Goal: Task Accomplishment & Management: Use online tool/utility

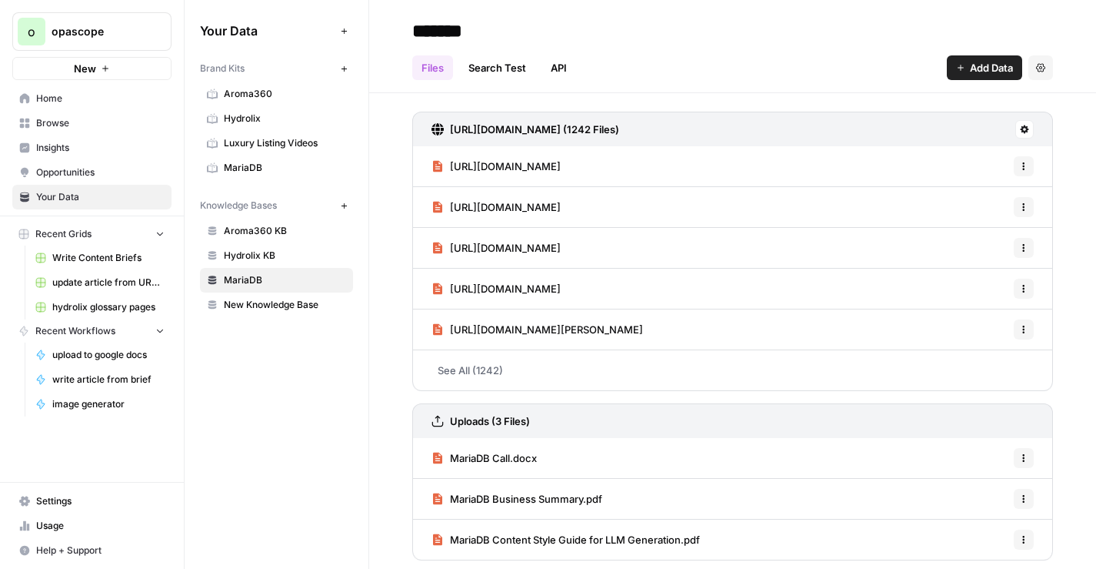
scroll to position [4, 0]
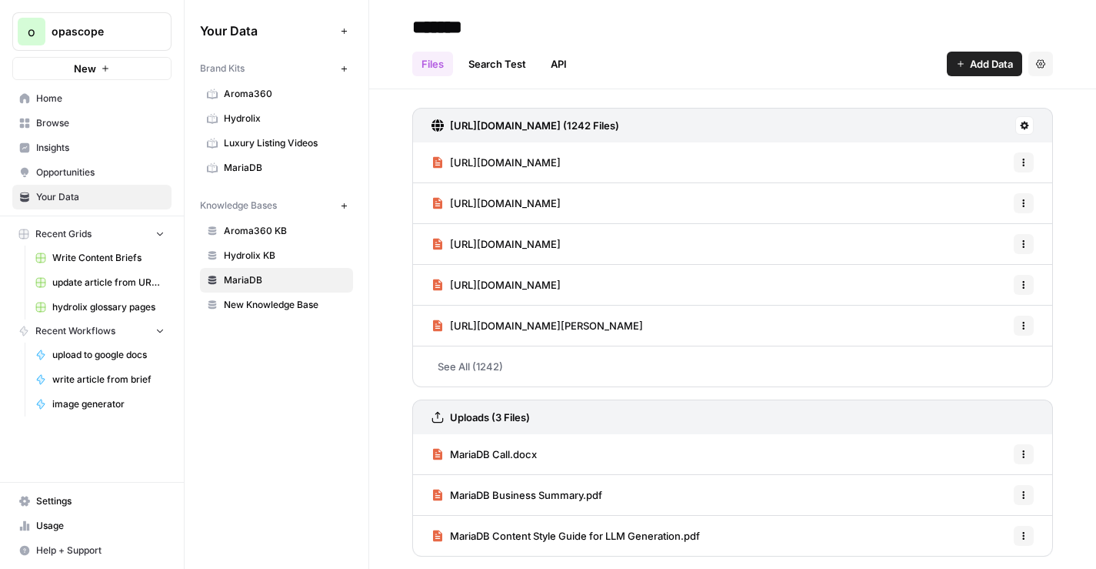
click at [55, 125] on span "Browse" at bounding box center [100, 123] width 128 height 14
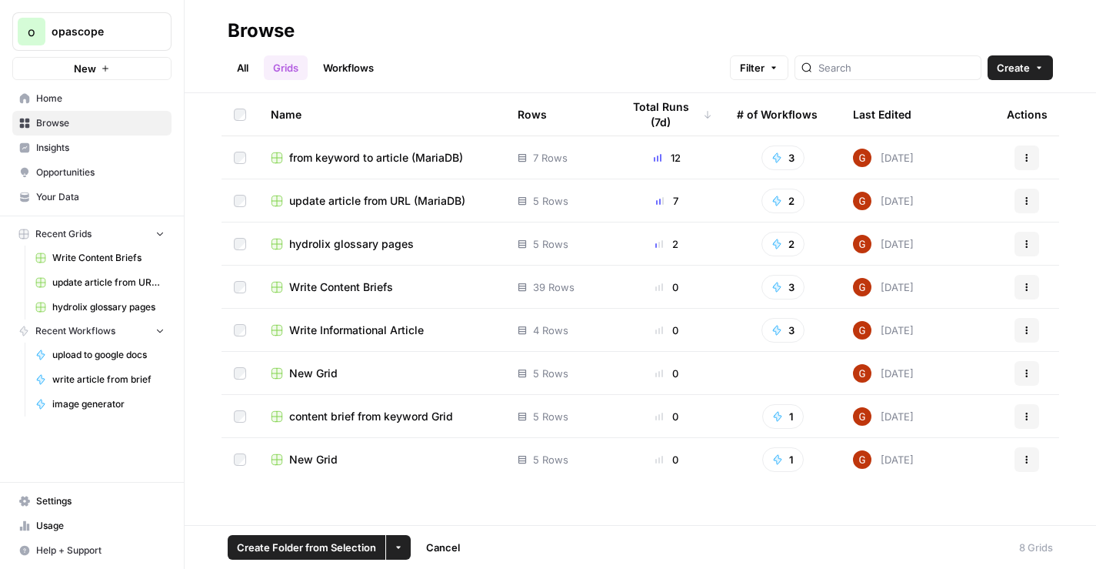
click at [398, 543] on icon "button" at bounding box center [398, 546] width 9 height 9
click at [399, 545] on icon "button" at bounding box center [398, 546] width 9 height 9
click at [437, 490] on span "Move to" at bounding box center [434, 489] width 38 height 15
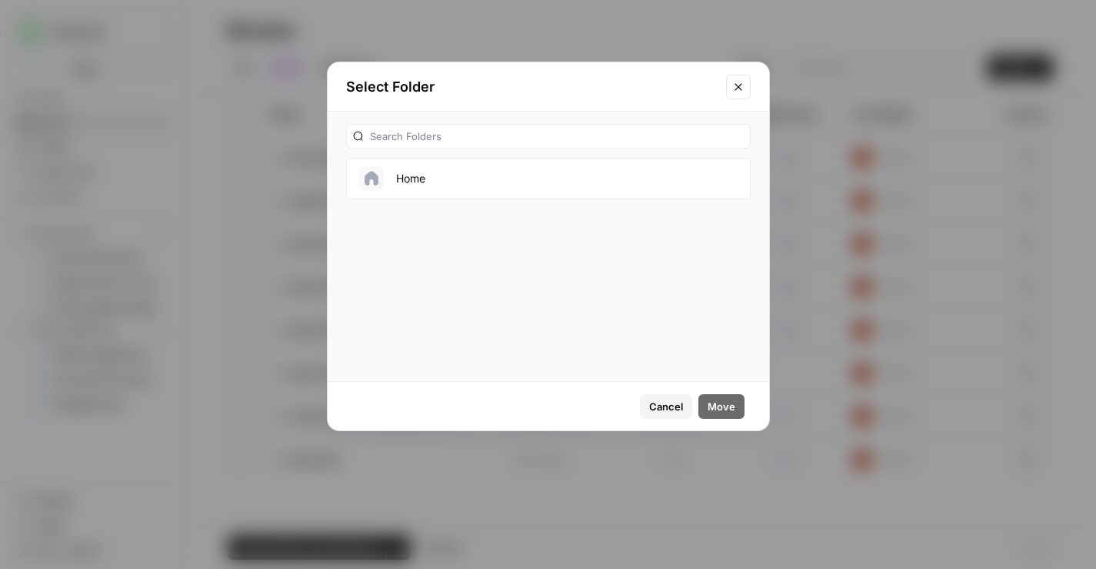
click at [669, 410] on span "Cancel" at bounding box center [666, 406] width 34 height 15
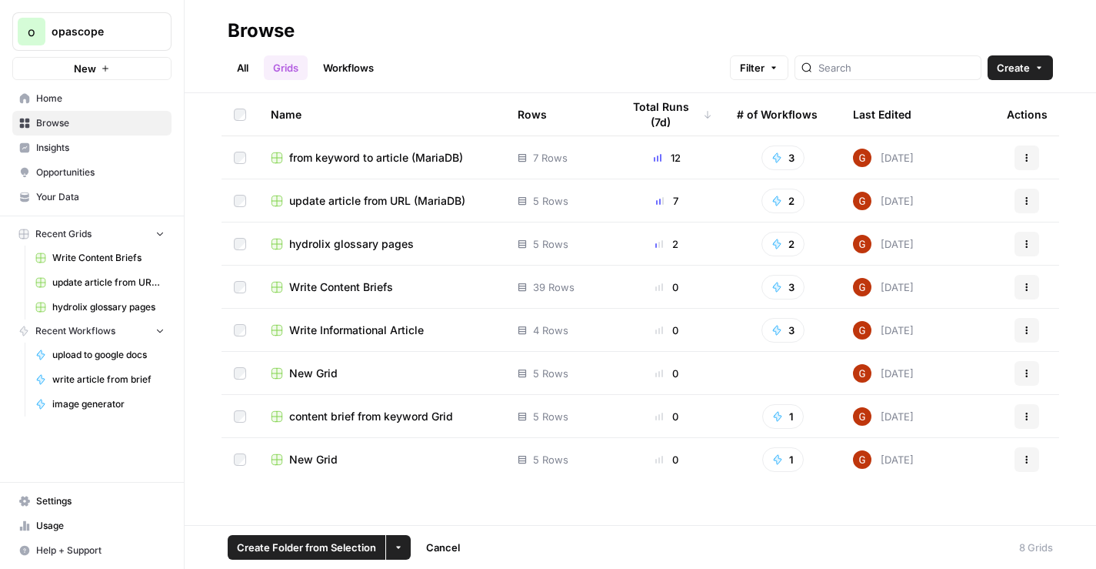
click at [1032, 62] on button "Create" at bounding box center [1020, 67] width 65 height 25
click at [1031, 62] on button "Create" at bounding box center [1020, 67] width 65 height 25
click at [238, 69] on link "All" at bounding box center [243, 67] width 30 height 25
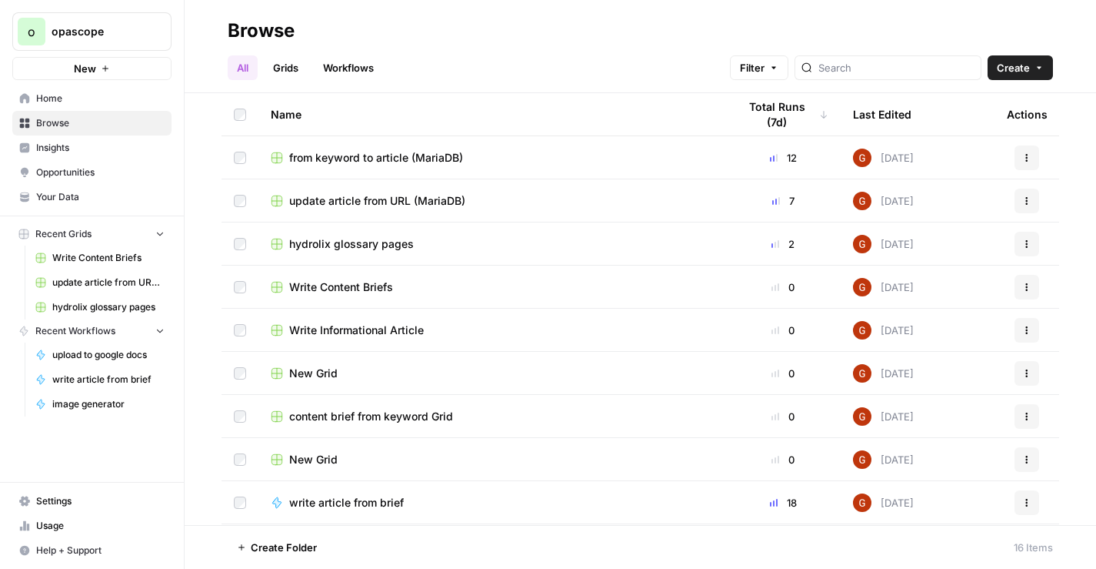
click at [789, 75] on button "Filter" at bounding box center [759, 67] width 58 height 25
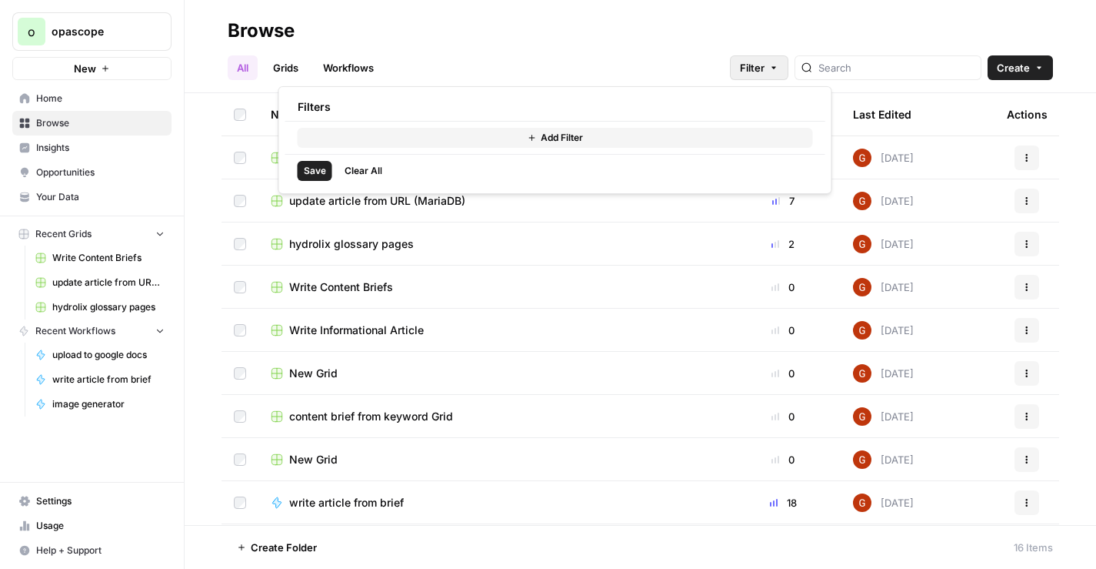
click at [655, 158] on div "Save Clear All" at bounding box center [555, 170] width 540 height 33
click at [655, 142] on button "Add Filter" at bounding box center [555, 138] width 515 height 20
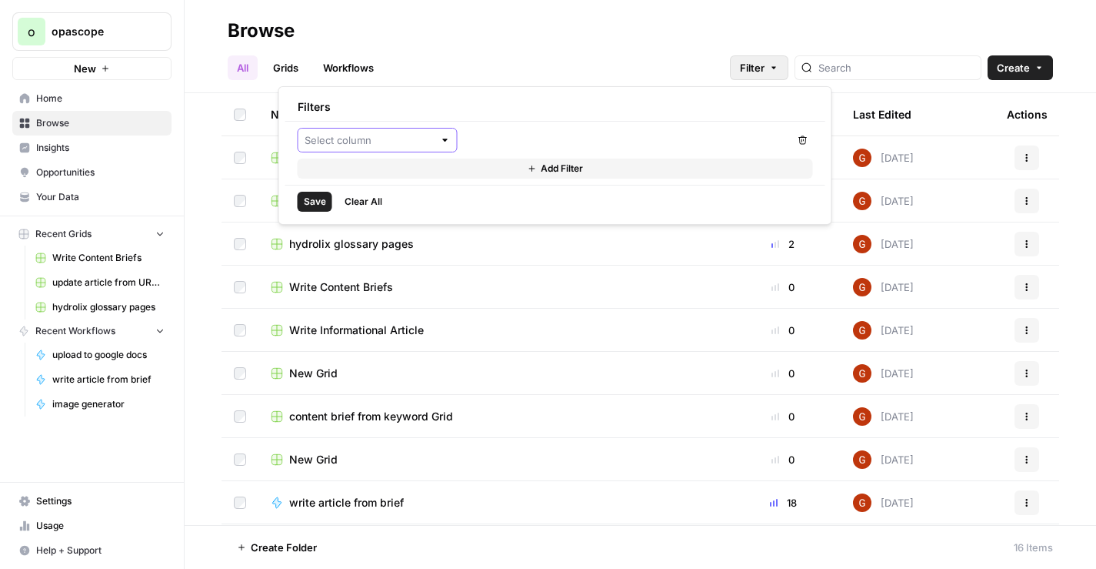
click at [430, 142] on input "text" at bounding box center [369, 139] width 129 height 15
click at [656, 41] on h2 "Browse" at bounding box center [640, 30] width 825 height 25
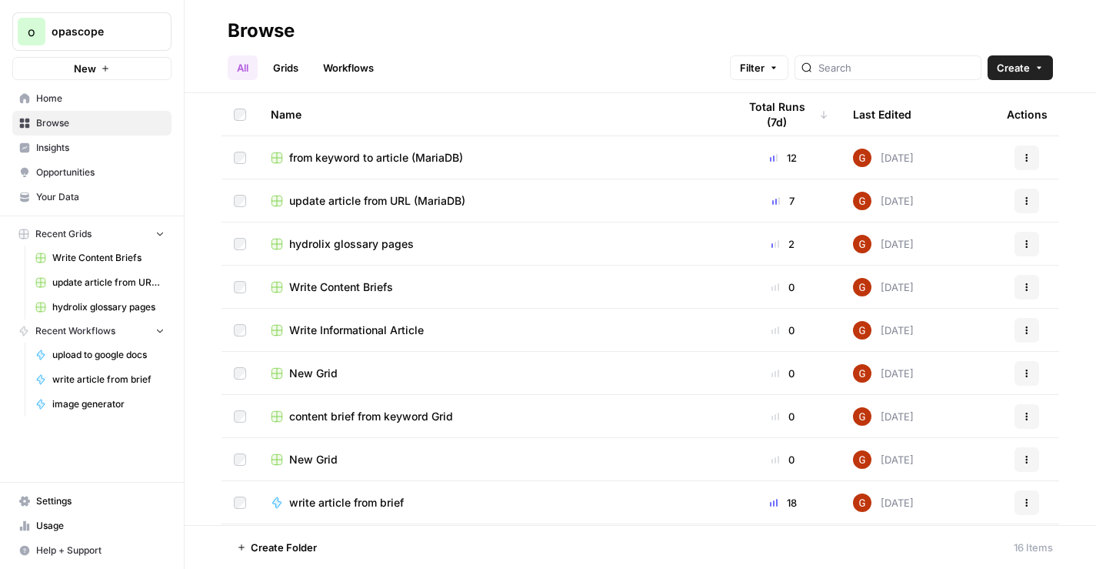
click at [1037, 77] on button "Create" at bounding box center [1020, 67] width 65 height 25
click at [633, 65] on div "All Grids Workflows Filter Create" at bounding box center [640, 61] width 825 height 37
click at [422, 158] on span "from keyword to article (MariaDB)" at bounding box center [376, 157] width 174 height 15
click at [434, 201] on span "update article from URL (MariaDB)" at bounding box center [377, 200] width 176 height 15
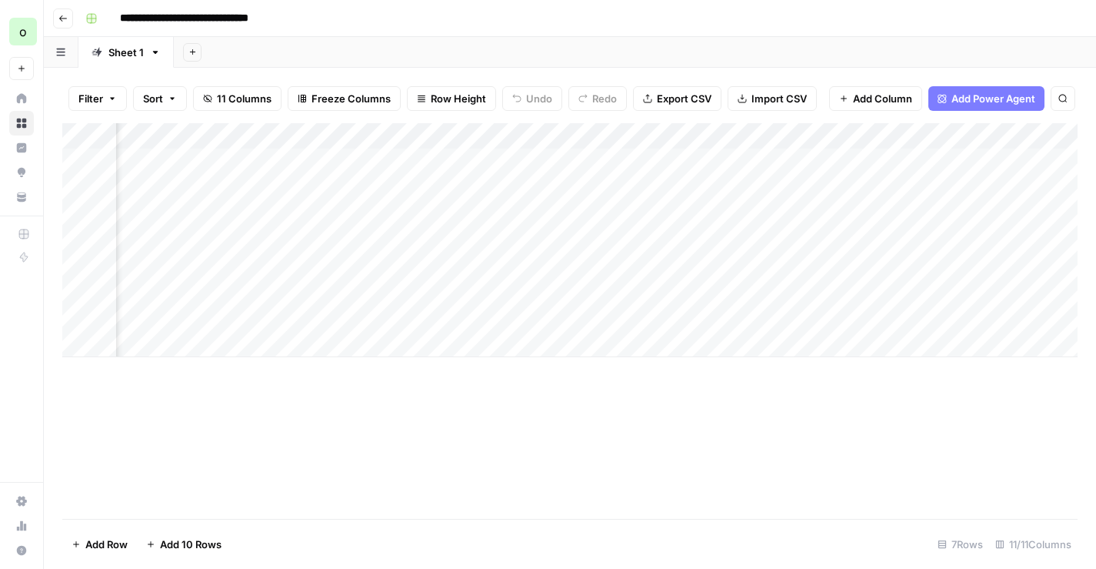
scroll to position [0, 809]
click at [816, 161] on div "Add Column" at bounding box center [569, 240] width 1015 height 234
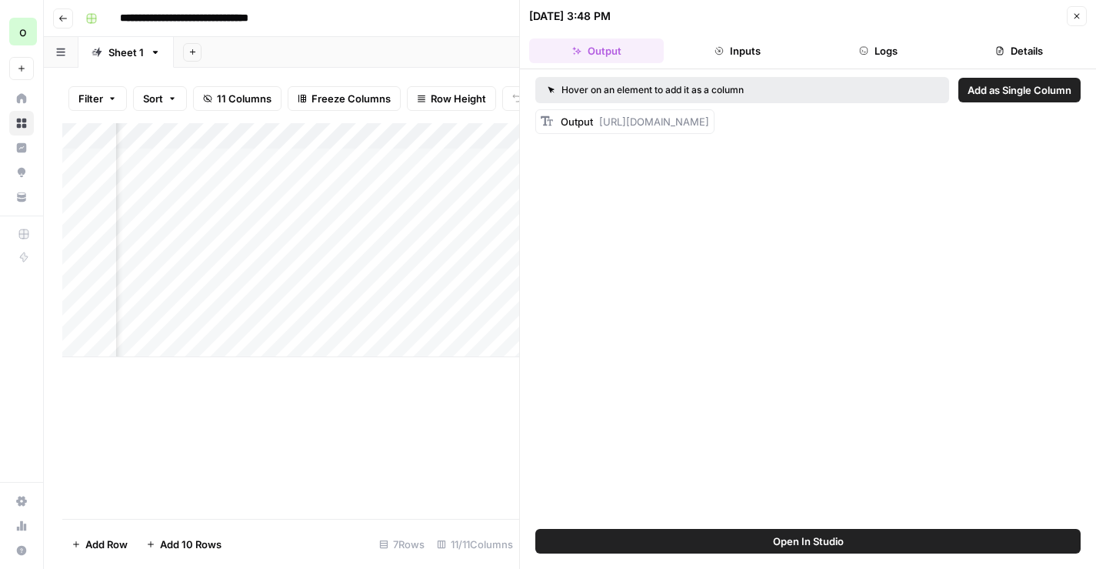
click at [883, 48] on button "Logs" at bounding box center [879, 50] width 135 height 25
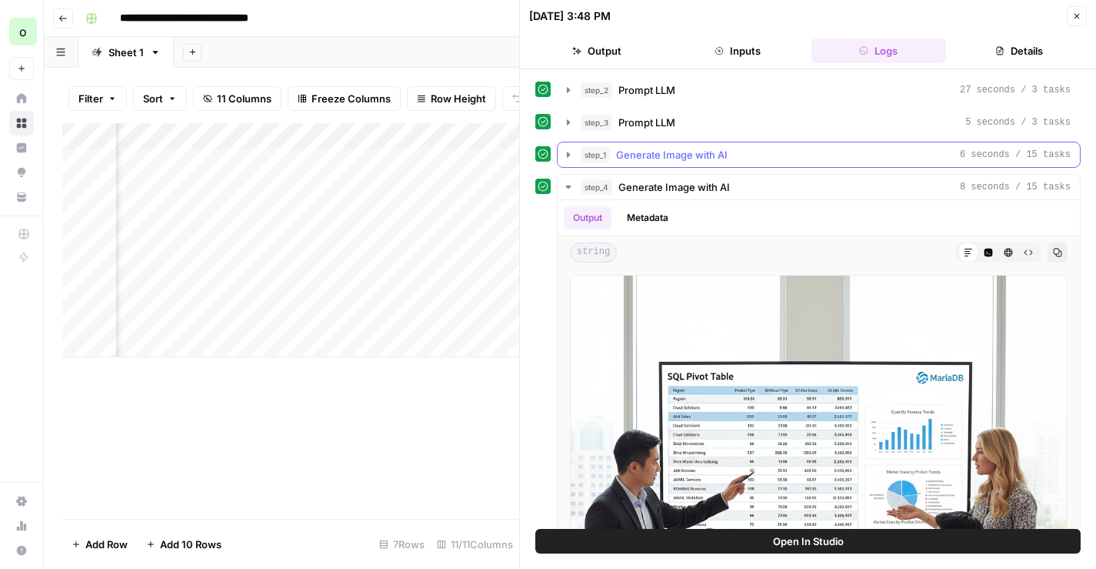
click at [777, 155] on div "step_1 Generate Image with AI 6 seconds / 15 tasks" at bounding box center [826, 154] width 490 height 15
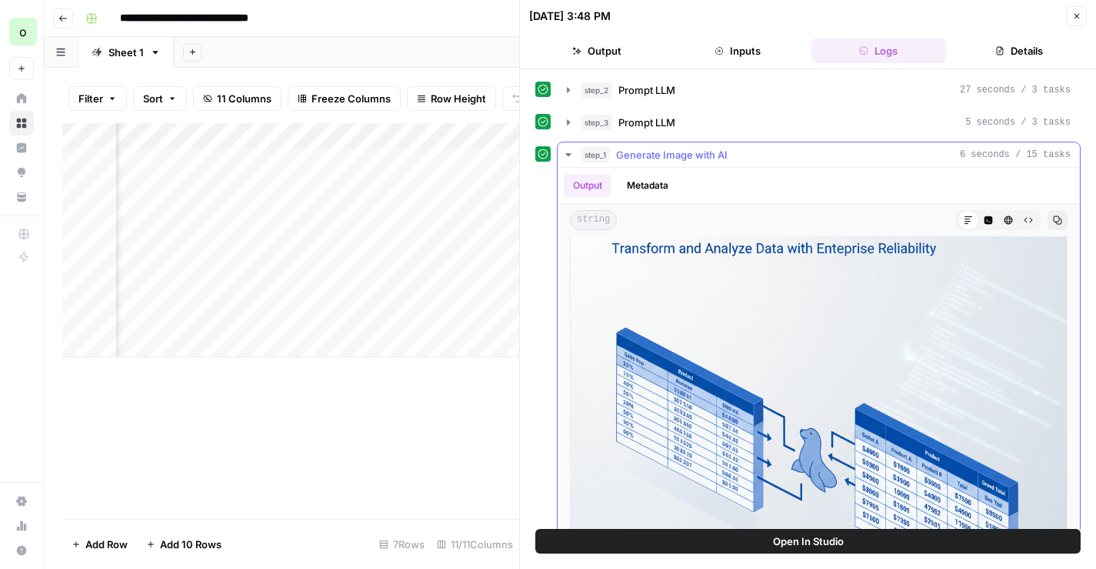
scroll to position [0, 0]
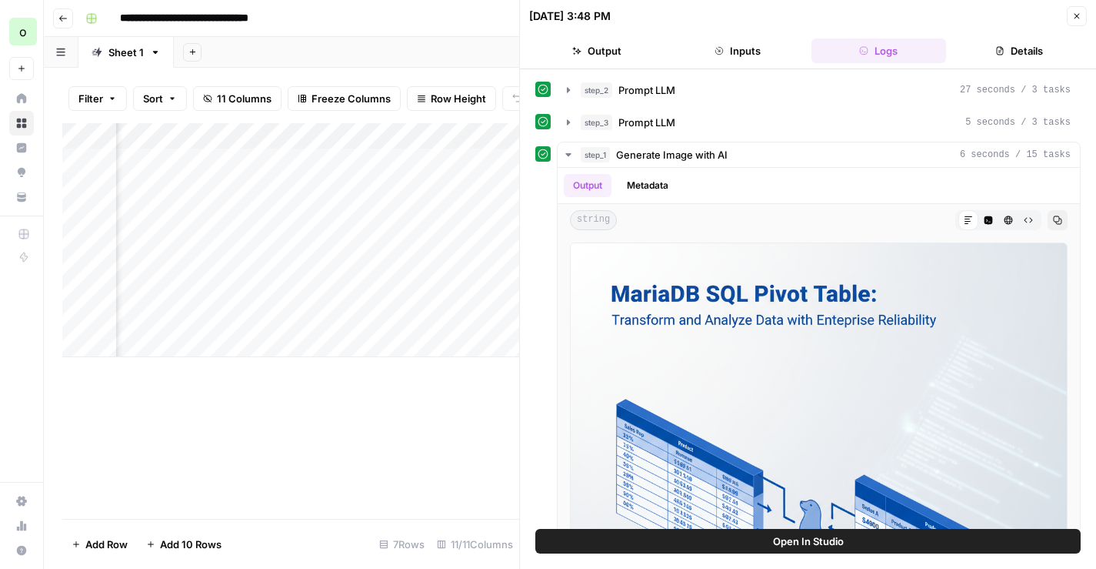
click at [613, 52] on button "Output" at bounding box center [596, 50] width 135 height 25
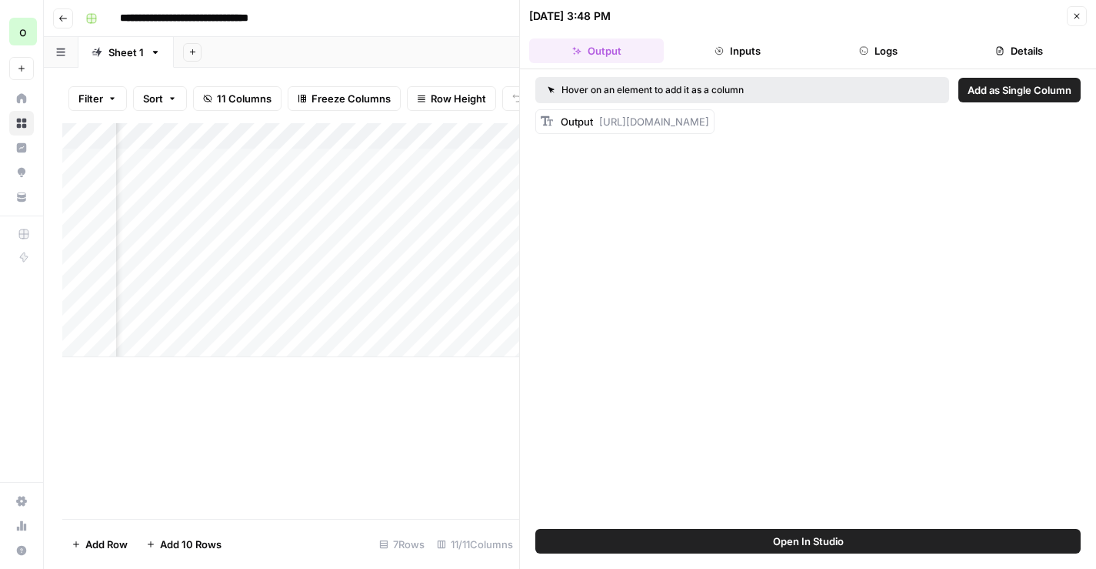
click at [709, 128] on span "[URL][DOMAIN_NAME]" at bounding box center [654, 121] width 110 height 12
click at [1070, 13] on button "Close" at bounding box center [1077, 16] width 20 height 20
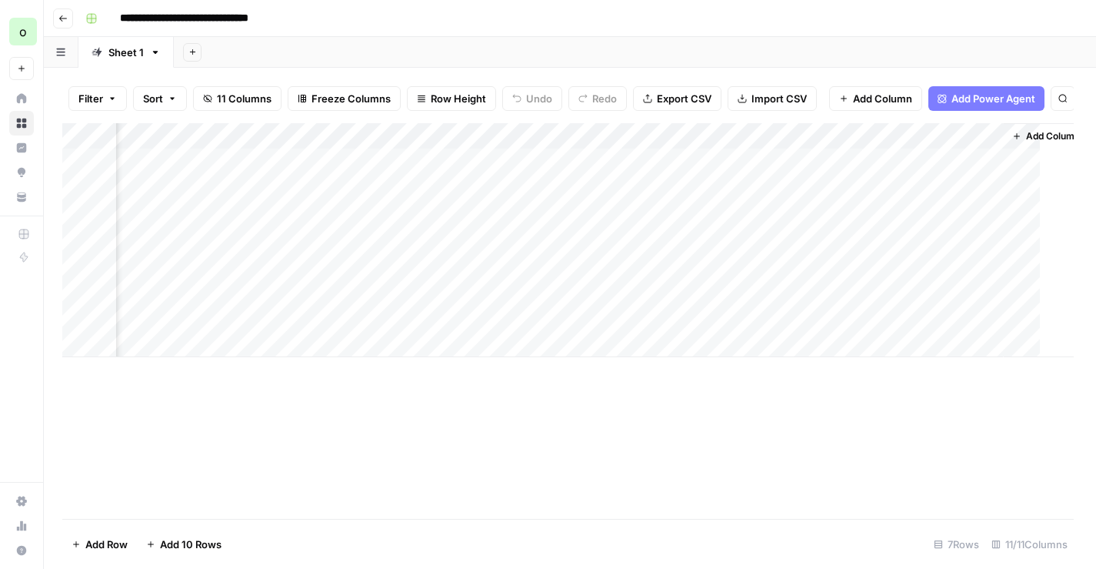
scroll to position [0, 790]
click at [1002, 135] on div "Add Column" at bounding box center [569, 240] width 1015 height 234
click at [962, 291] on span "Remove Column" at bounding box center [969, 286] width 135 height 15
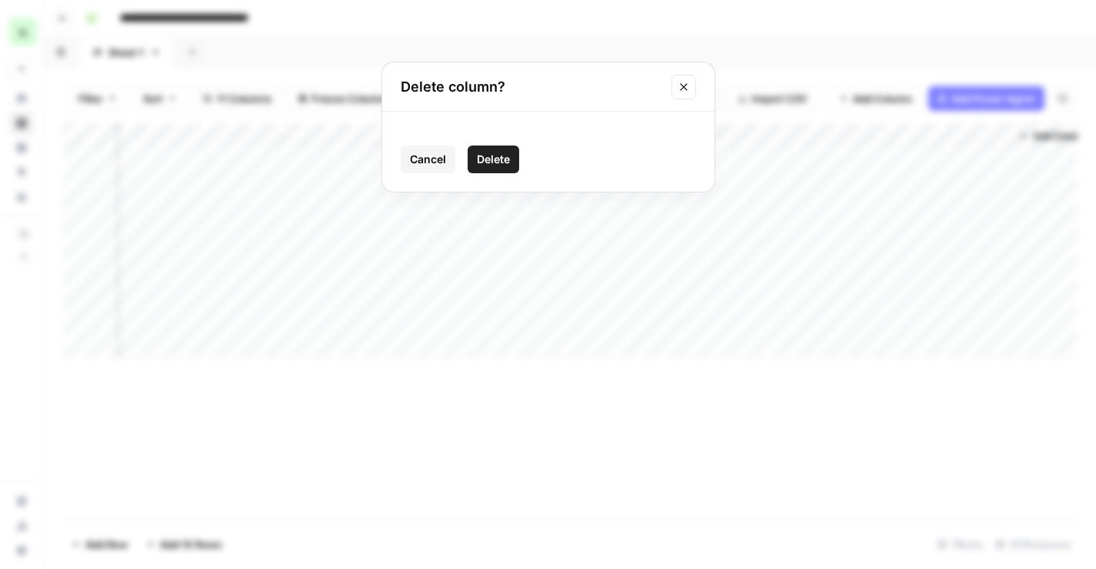
click at [502, 166] on span "Delete" at bounding box center [493, 159] width 33 height 15
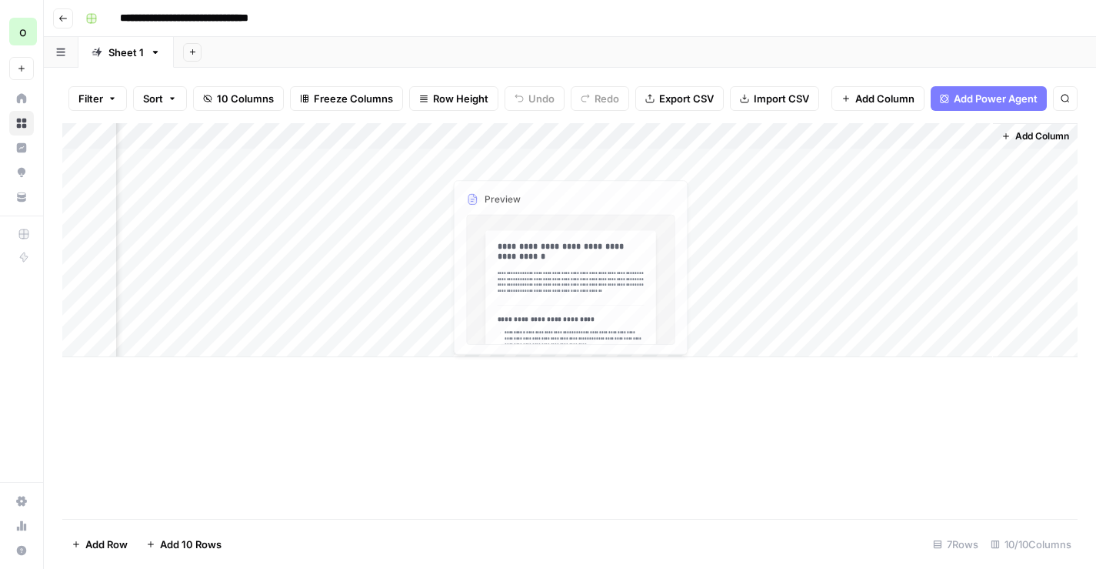
scroll to position [0, 670]
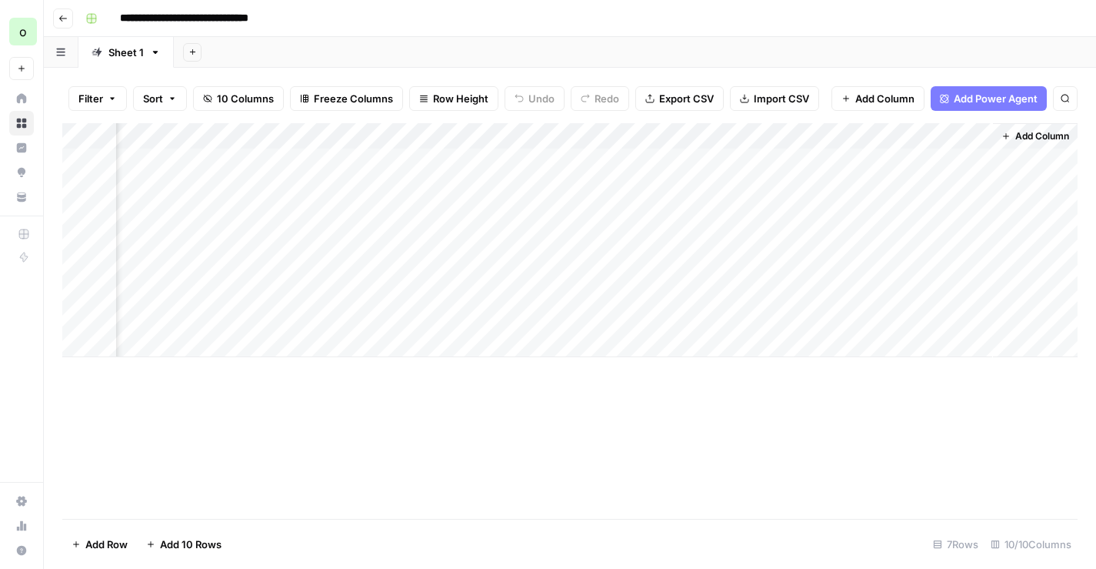
click at [961, 135] on div "Add Column" at bounding box center [569, 240] width 1015 height 234
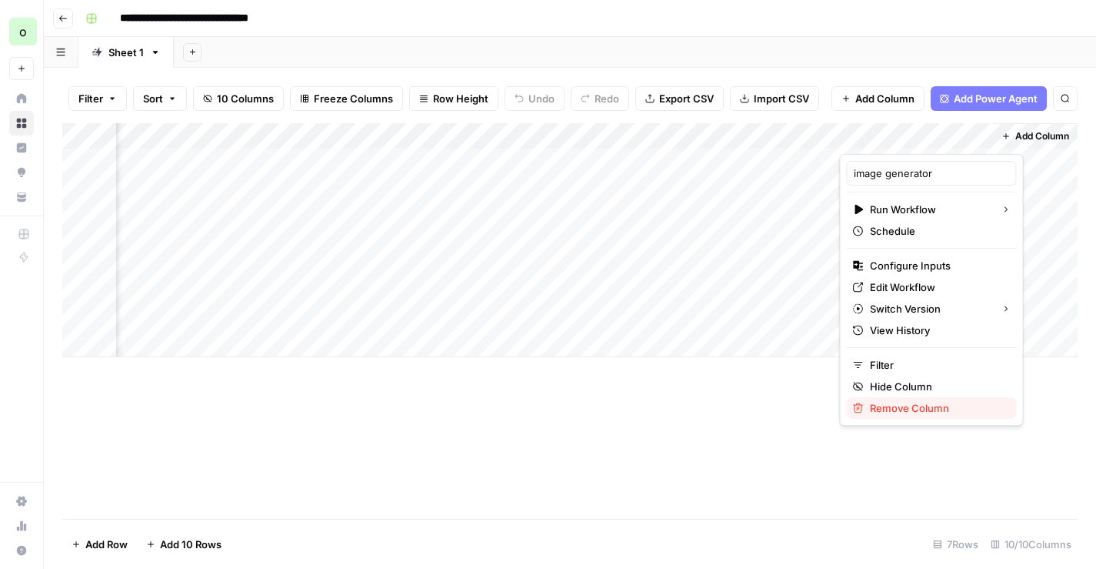
click at [886, 405] on span "Remove Column" at bounding box center [937, 407] width 135 height 15
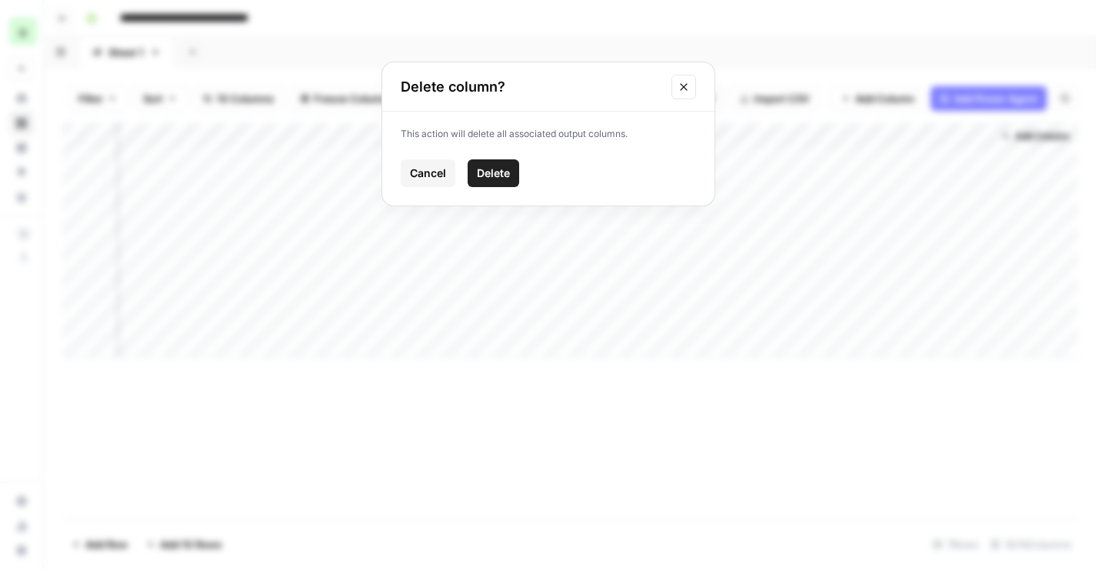
click at [493, 172] on span "Delete" at bounding box center [493, 172] width 33 height 15
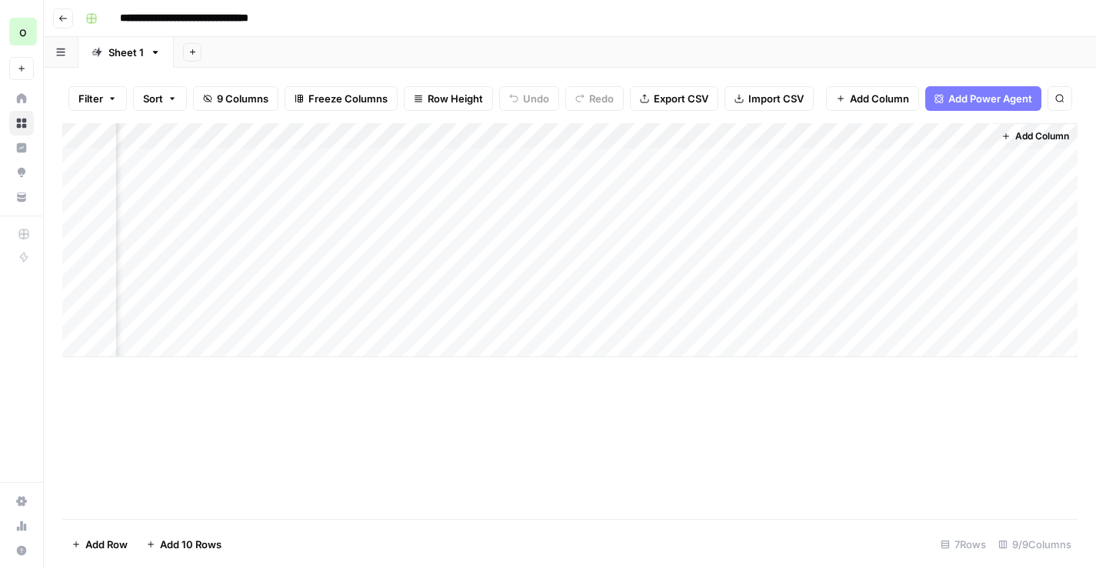
scroll to position [0, 519]
click at [1026, 137] on span "Add Column" at bounding box center [1042, 136] width 54 height 14
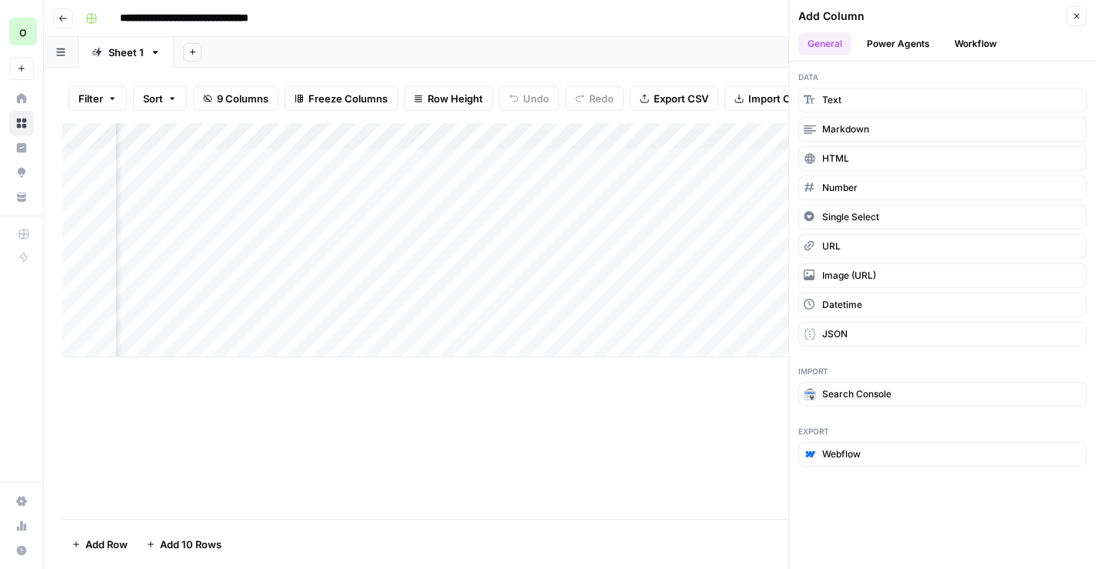
click at [979, 47] on button "Workflow" at bounding box center [975, 43] width 61 height 23
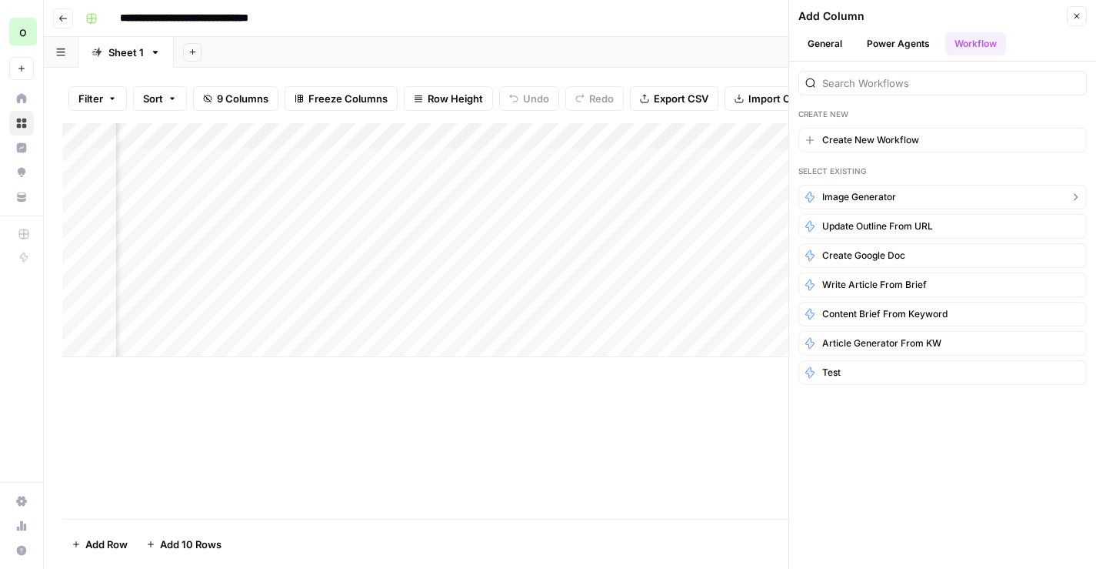
click at [852, 197] on span "image generator" at bounding box center [859, 197] width 74 height 14
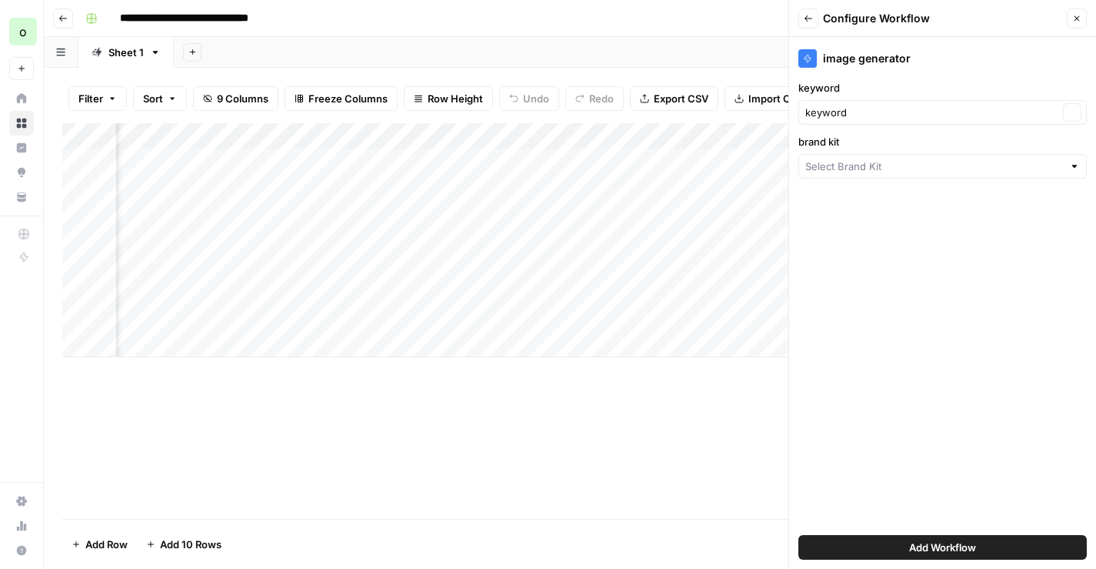
type input "MariaDB"
click at [921, 549] on span "Add Workflow" at bounding box center [942, 546] width 67 height 15
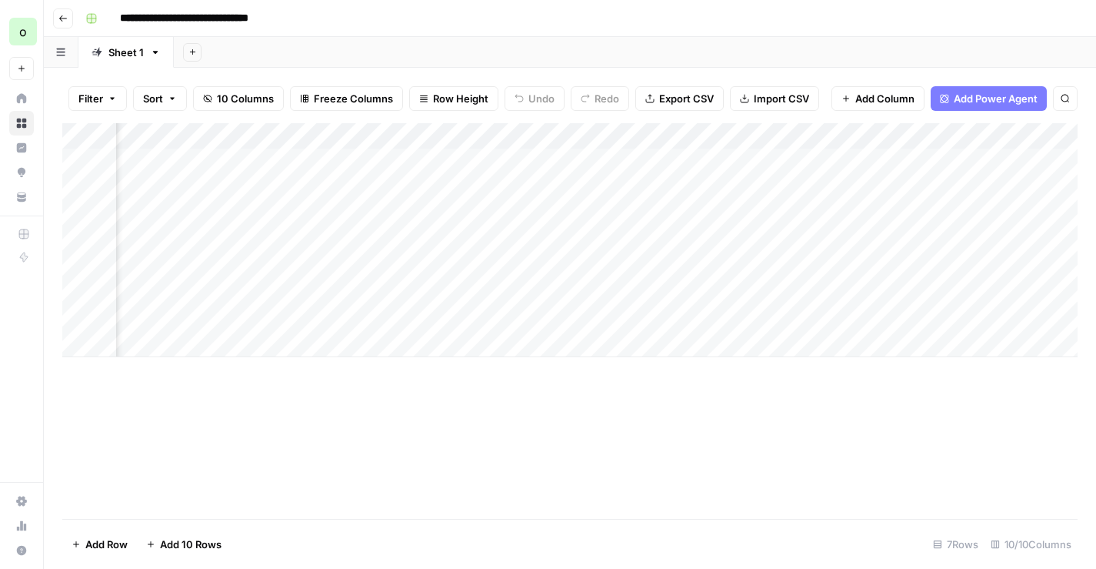
scroll to position [0, 479]
click at [467, 135] on div "Add Column" at bounding box center [569, 240] width 1015 height 234
click at [342, 383] on div "Add Column" at bounding box center [569, 320] width 1015 height 395
click at [667, 134] on div "Add Column" at bounding box center [569, 240] width 1015 height 234
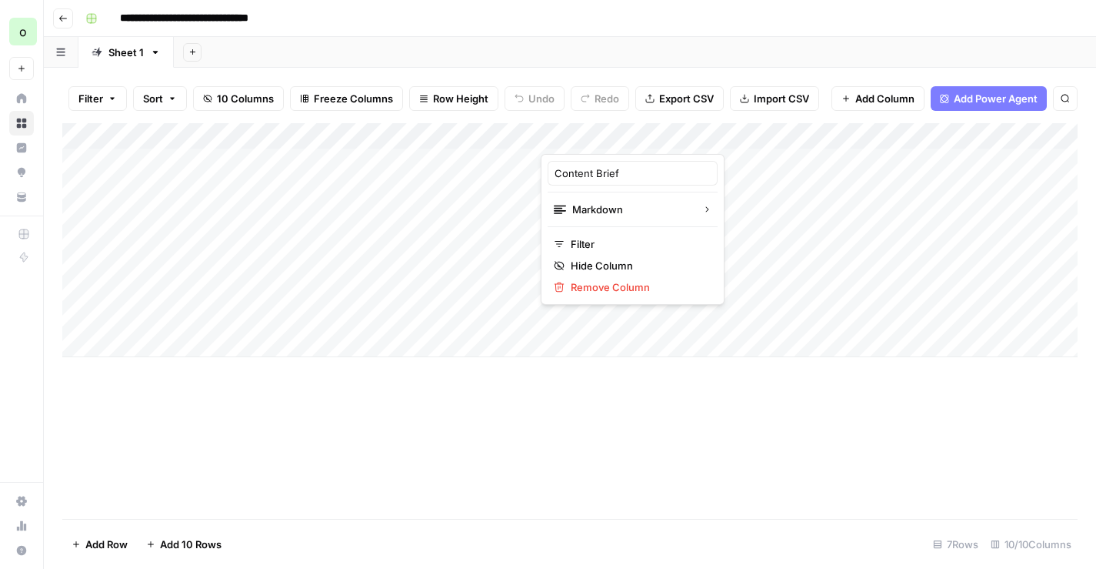
click at [545, 429] on div "Add Column" at bounding box center [569, 320] width 1015 height 395
click at [962, 134] on div "Add Column" at bounding box center [569, 240] width 1015 height 234
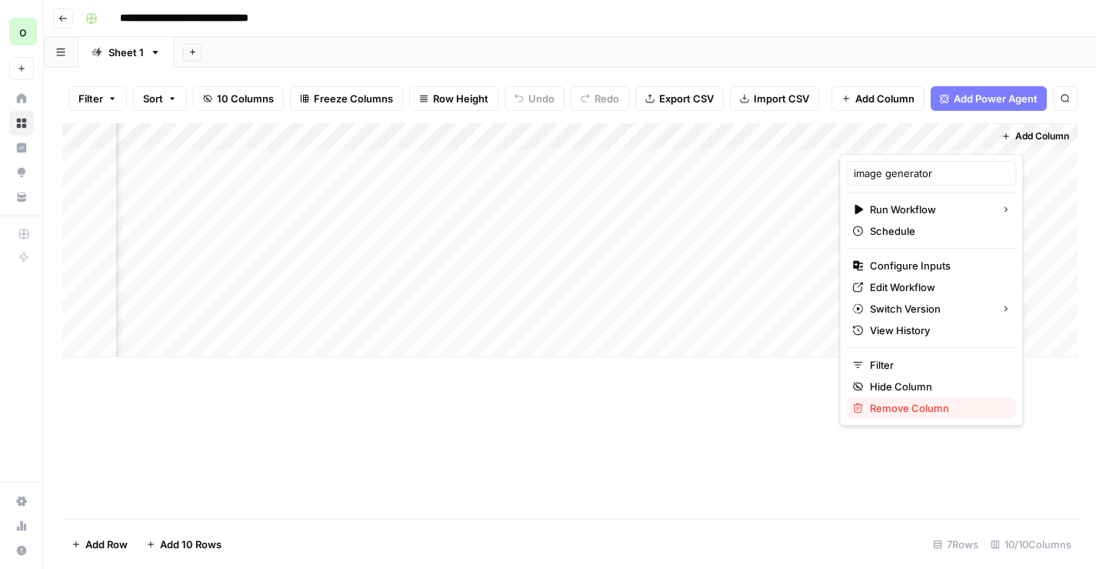
click at [904, 404] on span "Remove Column" at bounding box center [937, 407] width 135 height 15
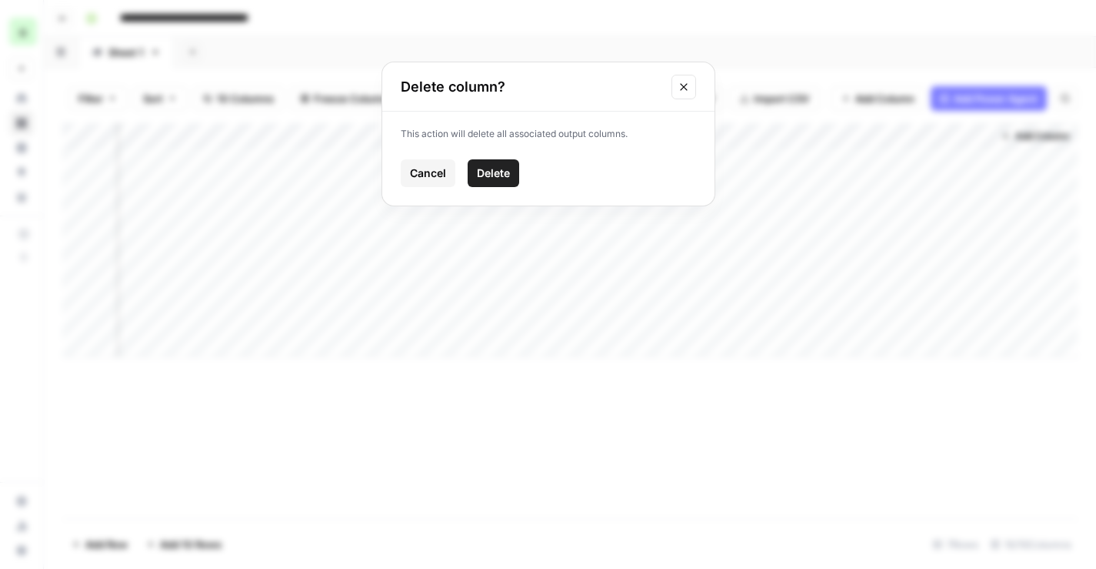
click at [509, 175] on span "Delete" at bounding box center [493, 172] width 33 height 15
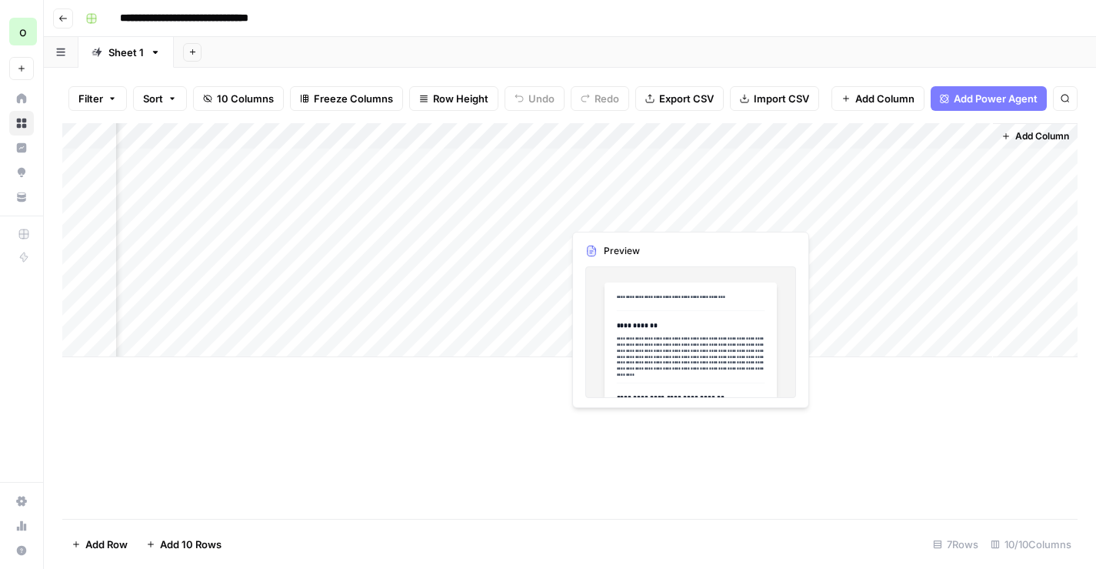
scroll to position [0, 519]
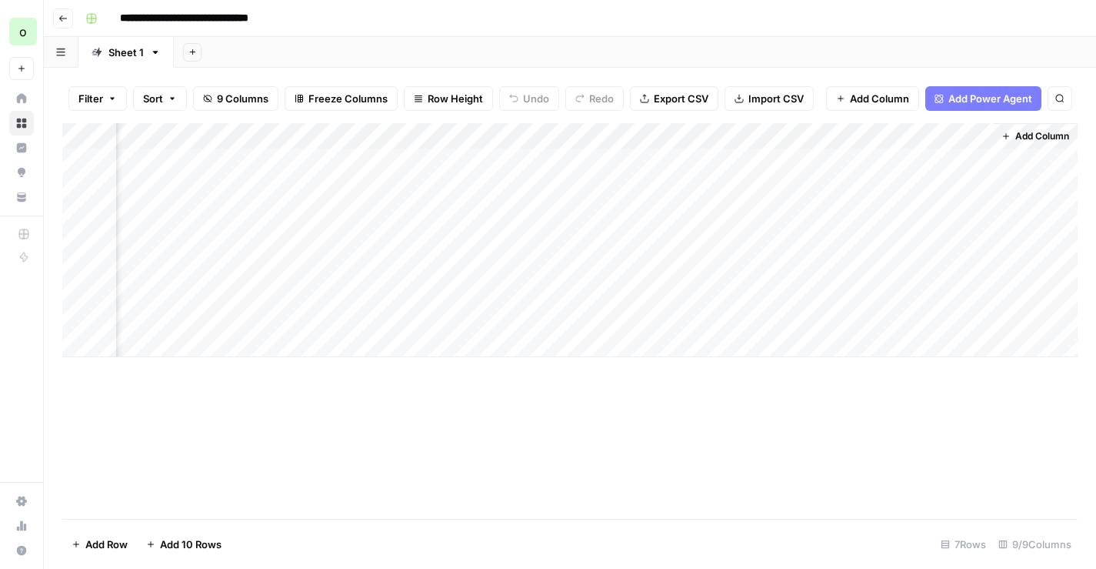
click at [427, 135] on div "Add Column" at bounding box center [569, 240] width 1015 height 234
click at [383, 267] on span "Hide Column" at bounding box center [396, 265] width 135 height 15
click at [842, 135] on div "Add Column" at bounding box center [569, 240] width 1015 height 234
click at [788, 262] on span "Hide Column" at bounding box center [812, 265] width 135 height 15
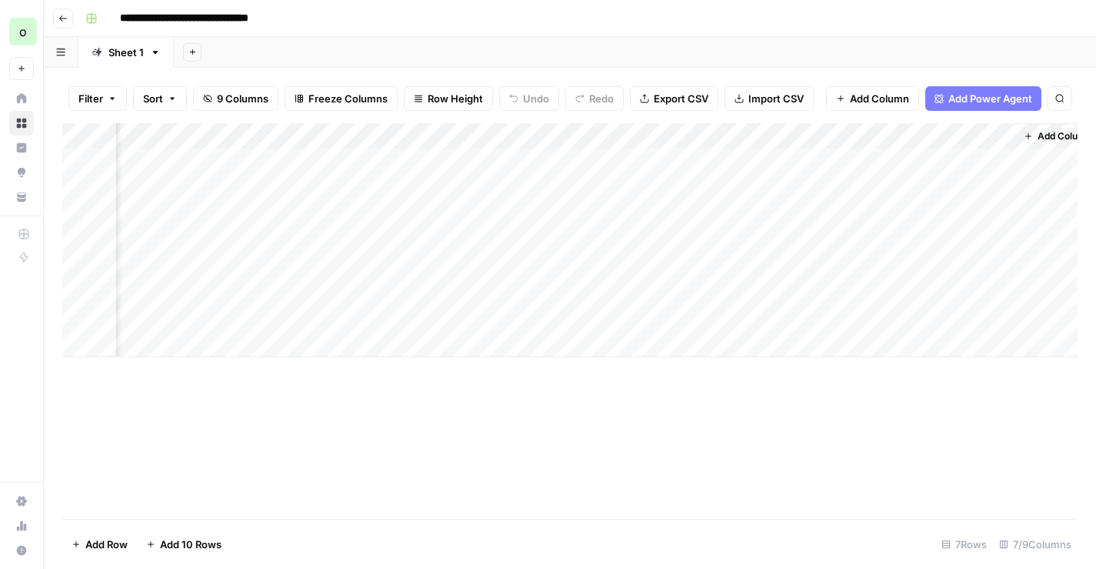
scroll to position [0, 242]
click at [1022, 132] on span "Add Column" at bounding box center [1042, 136] width 54 height 14
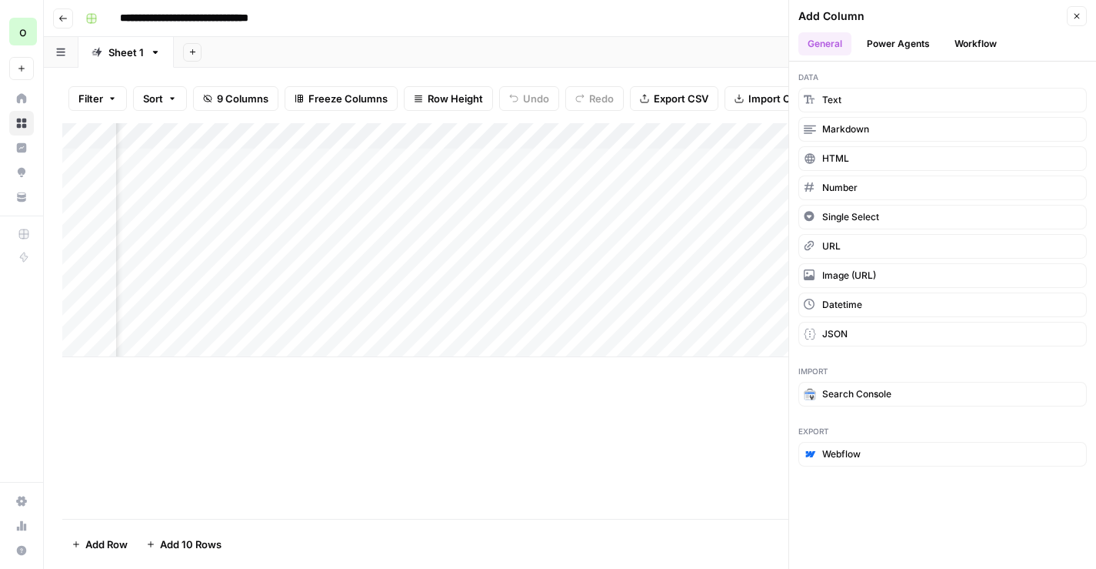
click at [994, 49] on button "Workflow" at bounding box center [975, 43] width 61 height 23
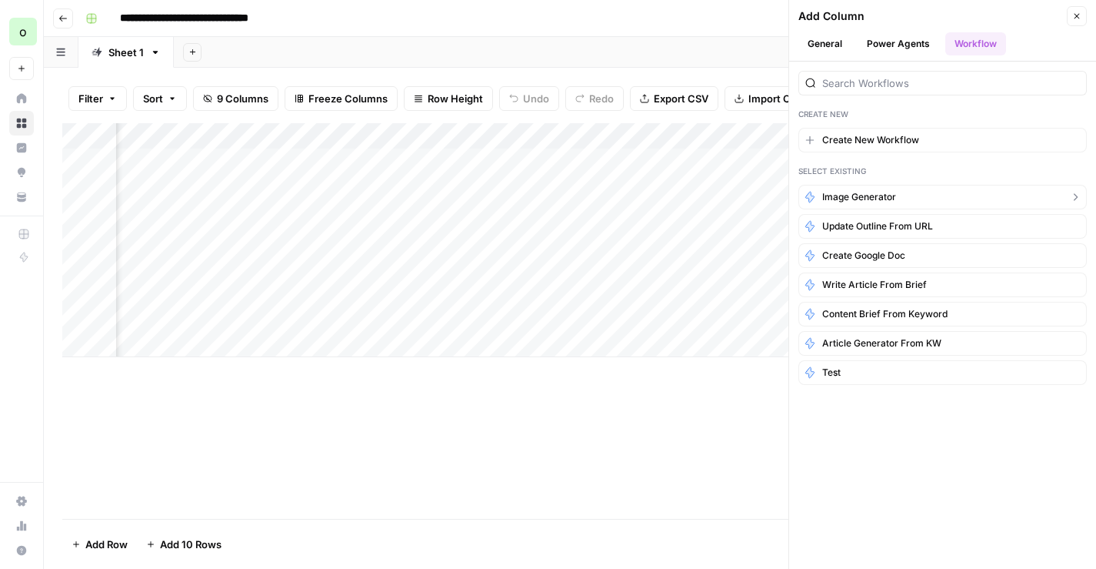
click at [879, 192] on span "image generator" at bounding box center [859, 197] width 74 height 14
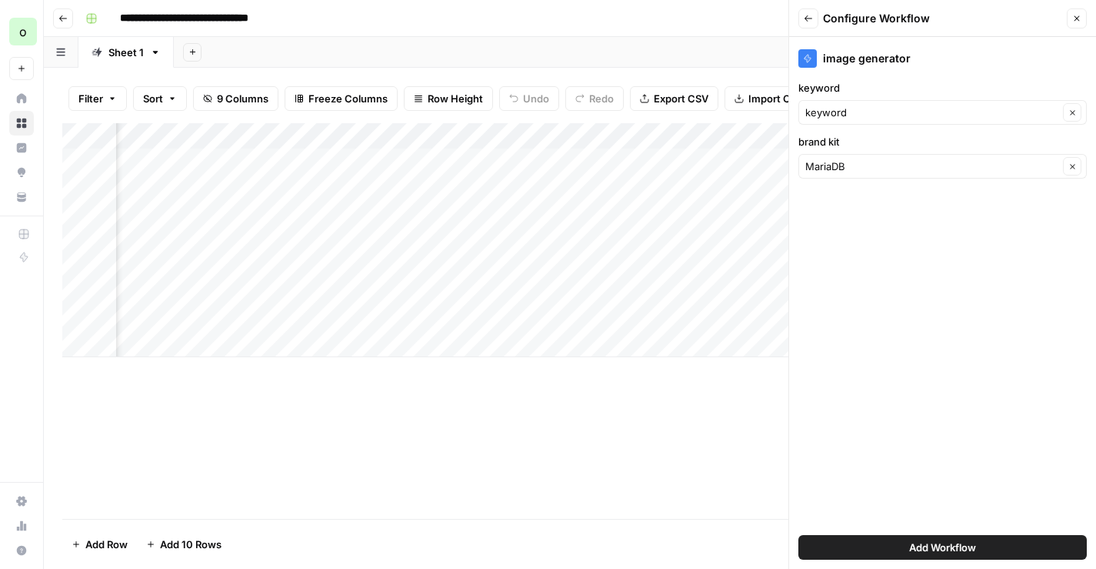
click at [896, 541] on button "Add Workflow" at bounding box center [943, 547] width 288 height 25
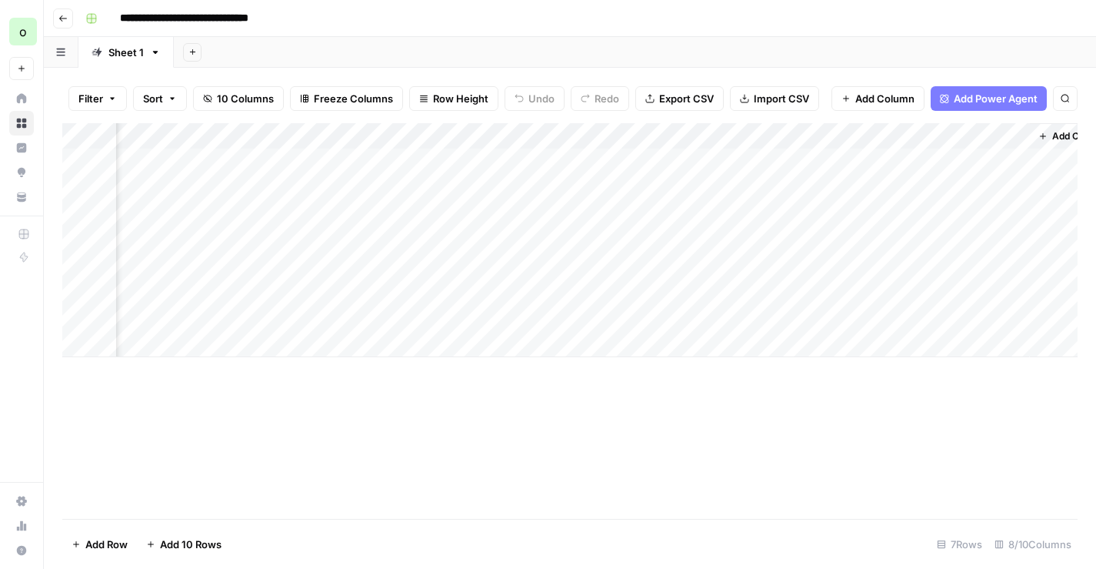
scroll to position [0, 393]
click at [924, 138] on div "Add Column" at bounding box center [569, 240] width 1015 height 234
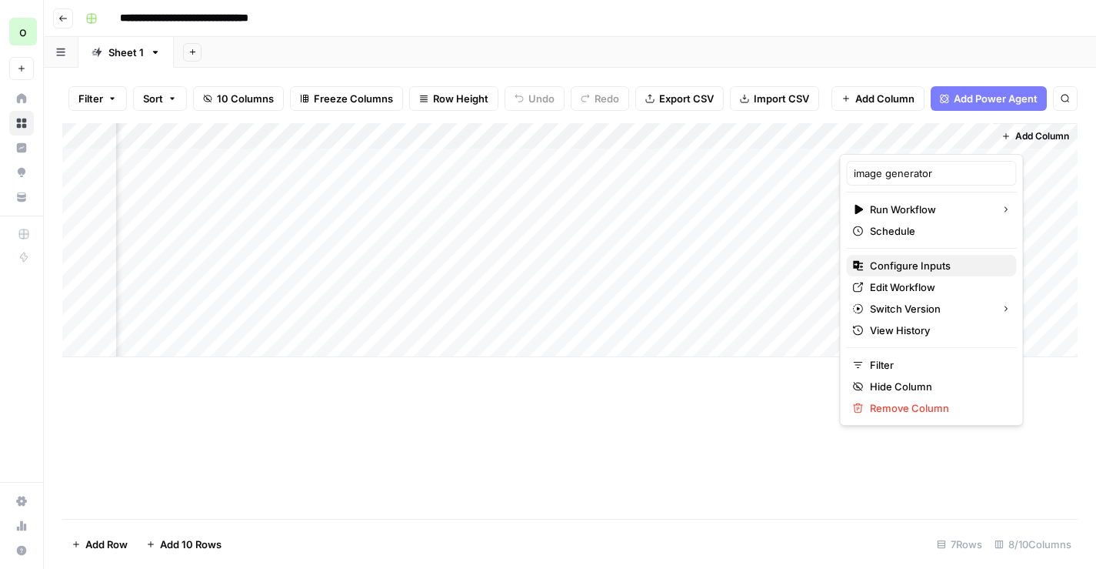
click at [902, 265] on span "Configure Inputs" at bounding box center [937, 265] width 135 height 15
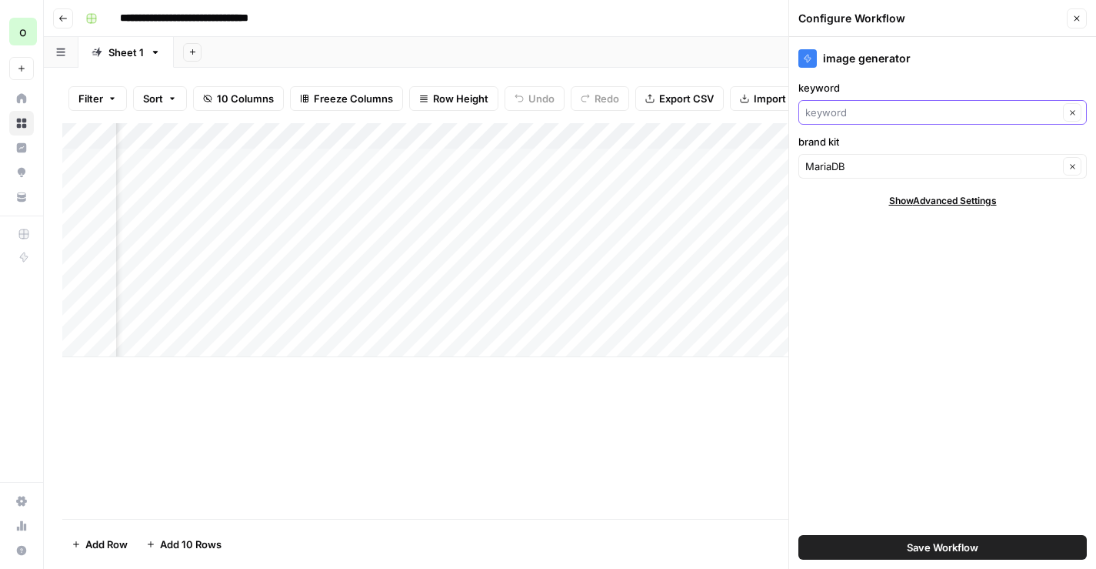
click at [925, 107] on input "keyword" at bounding box center [931, 112] width 253 height 15
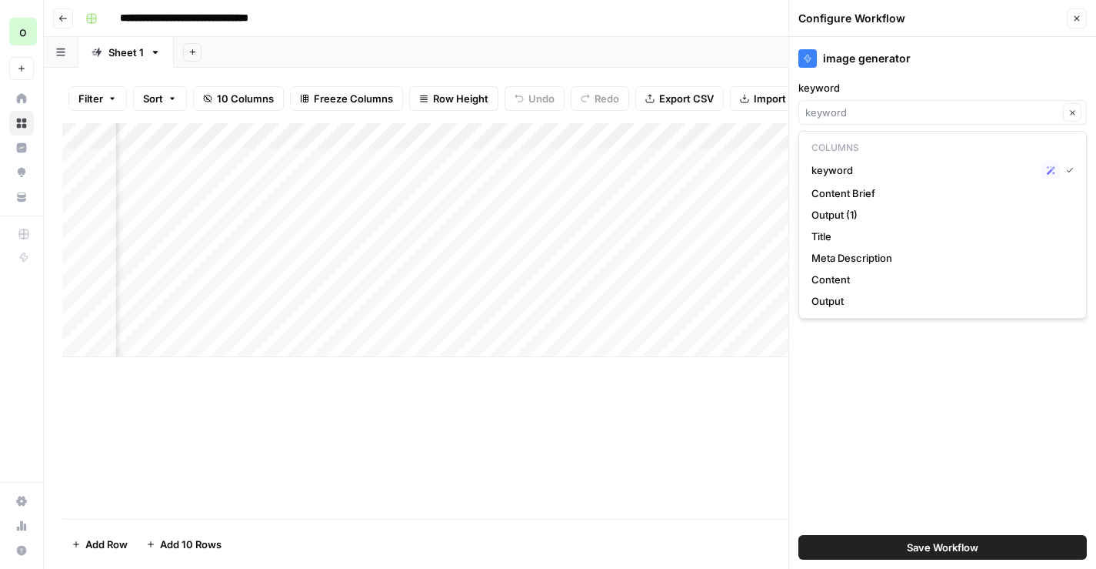
type input "keyword"
click at [937, 85] on label "keyword" at bounding box center [943, 87] width 288 height 15
click at [937, 105] on input "keyword" at bounding box center [931, 112] width 253 height 15
type input "keyword"
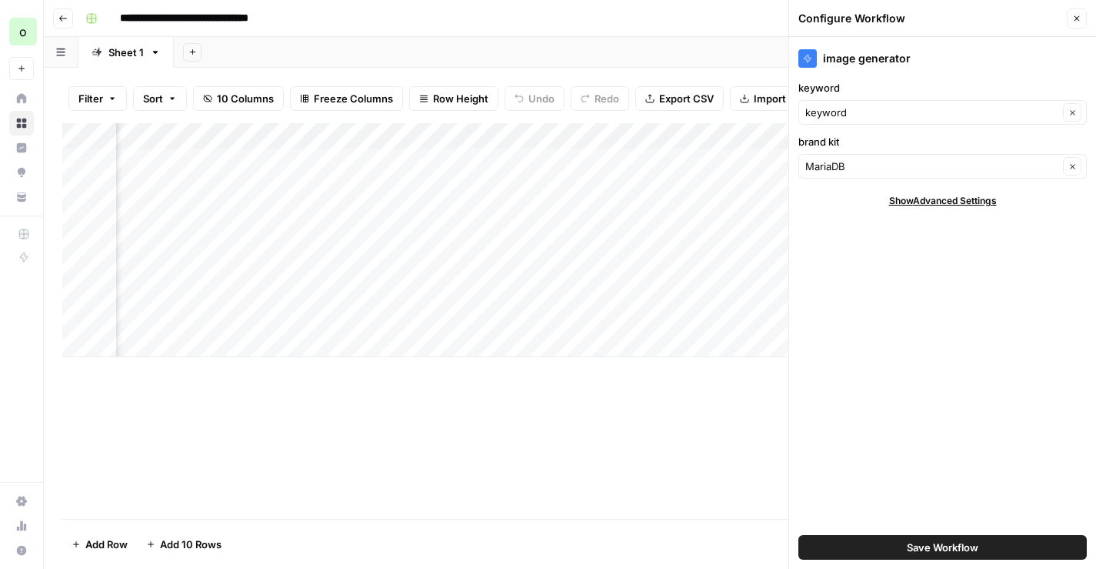
click at [1080, 15] on icon "button" at bounding box center [1076, 18] width 9 height 9
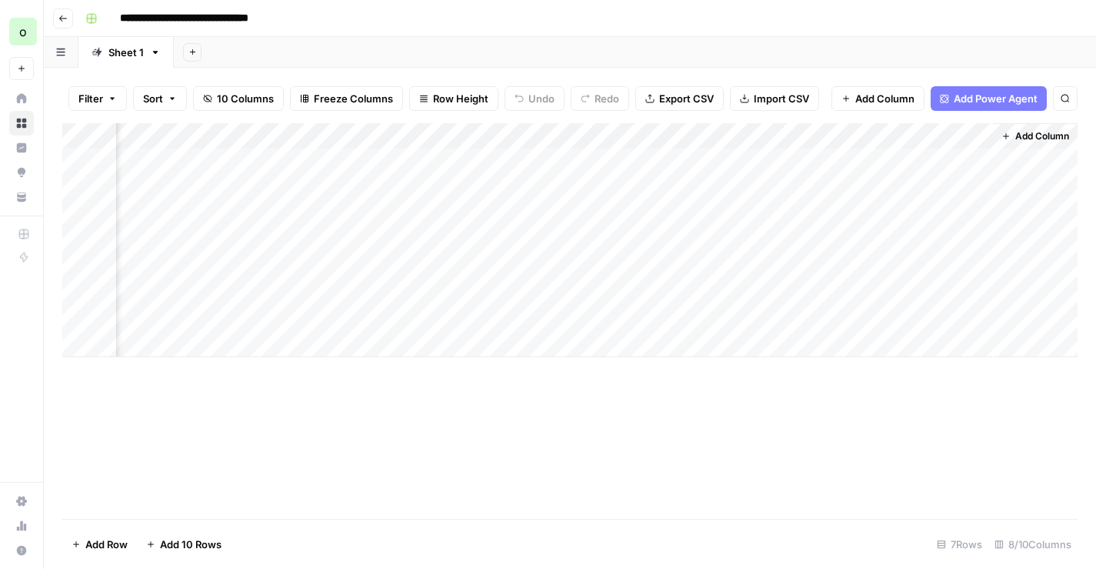
click at [915, 158] on div "Add Column" at bounding box center [569, 240] width 1015 height 234
click at [913, 188] on div "Add Column" at bounding box center [569, 240] width 1015 height 234
click at [909, 214] on div "Add Column" at bounding box center [569, 240] width 1015 height 234
click at [906, 238] on div "Add Column" at bounding box center [569, 240] width 1015 height 234
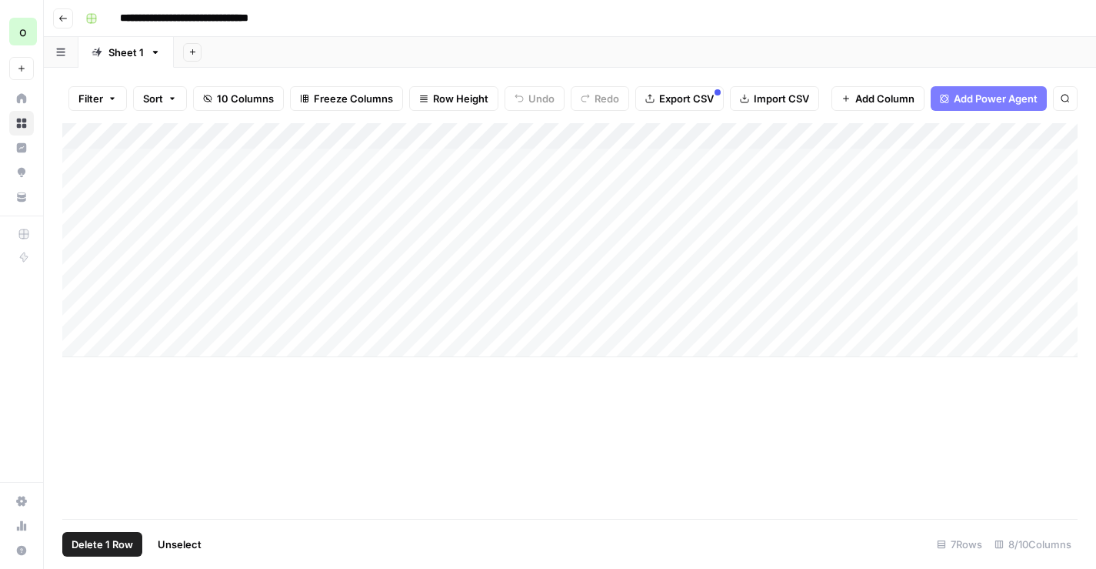
click at [77, 292] on div "Add Column" at bounding box center [569, 240] width 1015 height 234
click at [77, 314] on div "Add Column" at bounding box center [569, 240] width 1015 height 234
click at [82, 540] on span "Delete 2 Rows" at bounding box center [106, 543] width 68 height 15
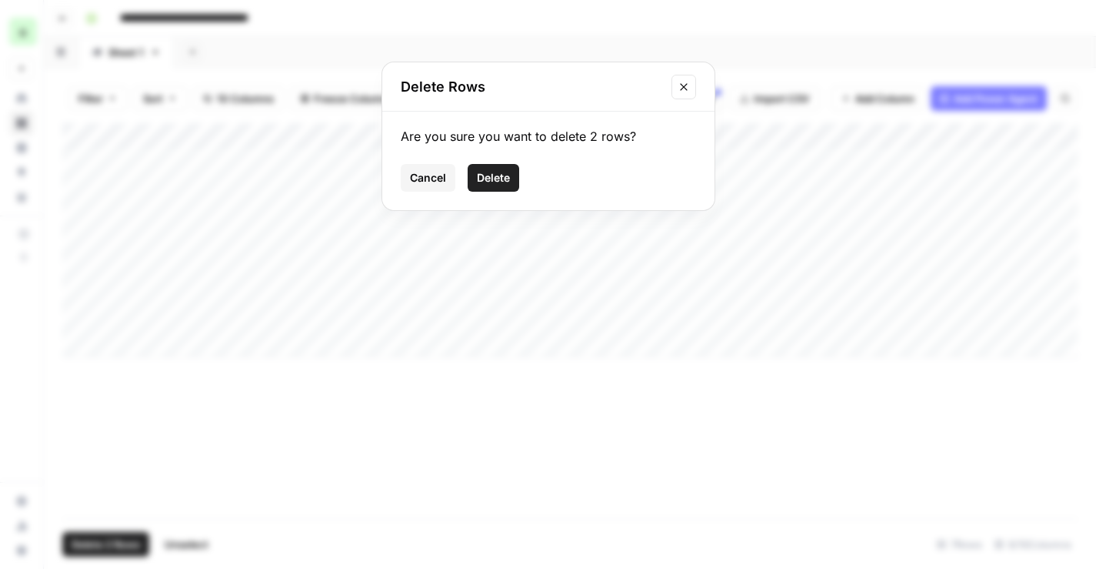
click at [499, 175] on span "Delete" at bounding box center [493, 177] width 33 height 15
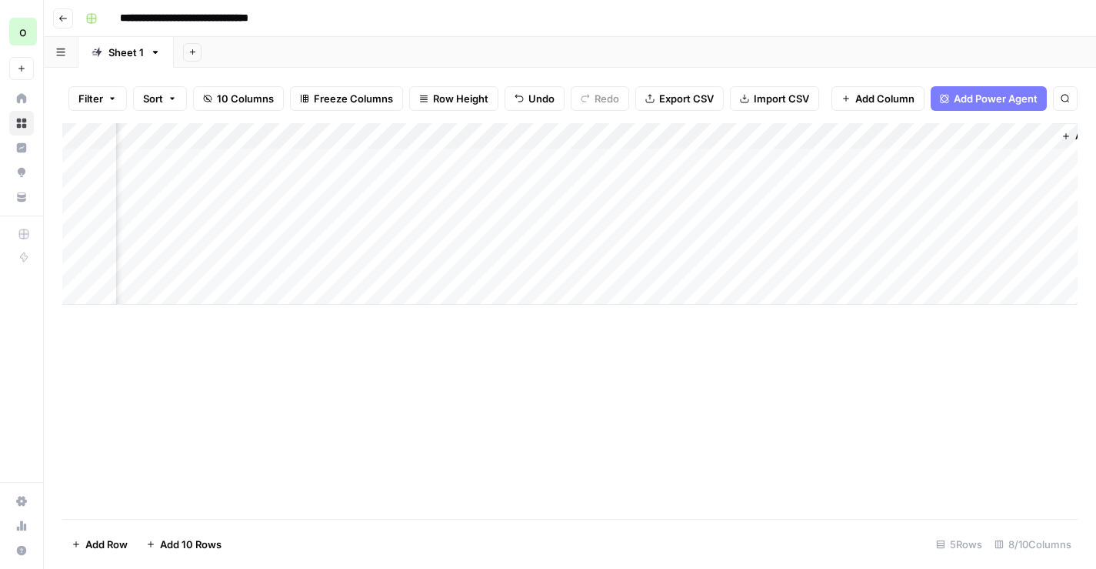
scroll to position [0, 393]
click at [911, 188] on div "Add Column" at bounding box center [569, 214] width 1015 height 182
click at [958, 188] on div "Add Column" at bounding box center [569, 214] width 1015 height 182
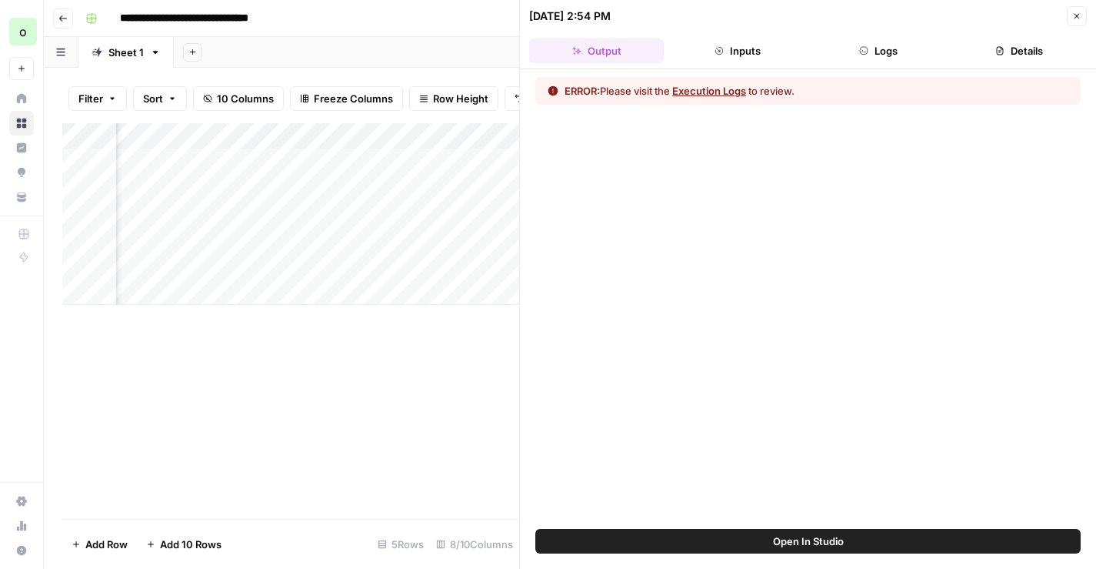
click at [865, 52] on icon "button" at bounding box center [863, 50] width 9 height 9
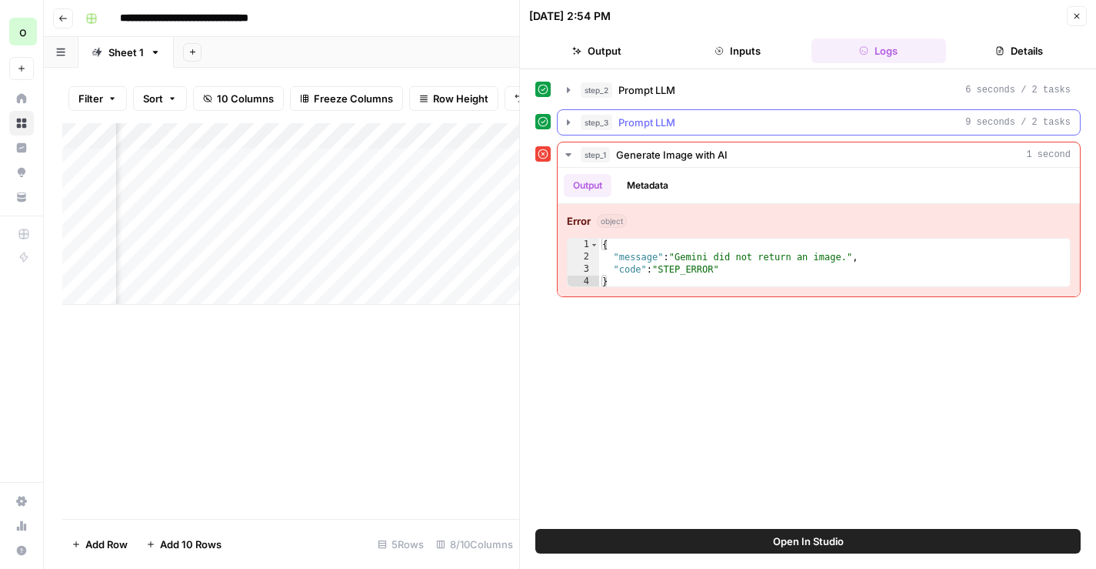
click at [768, 125] on div "step_3 Prompt LLM 9 seconds / 2 tasks" at bounding box center [826, 122] width 490 height 15
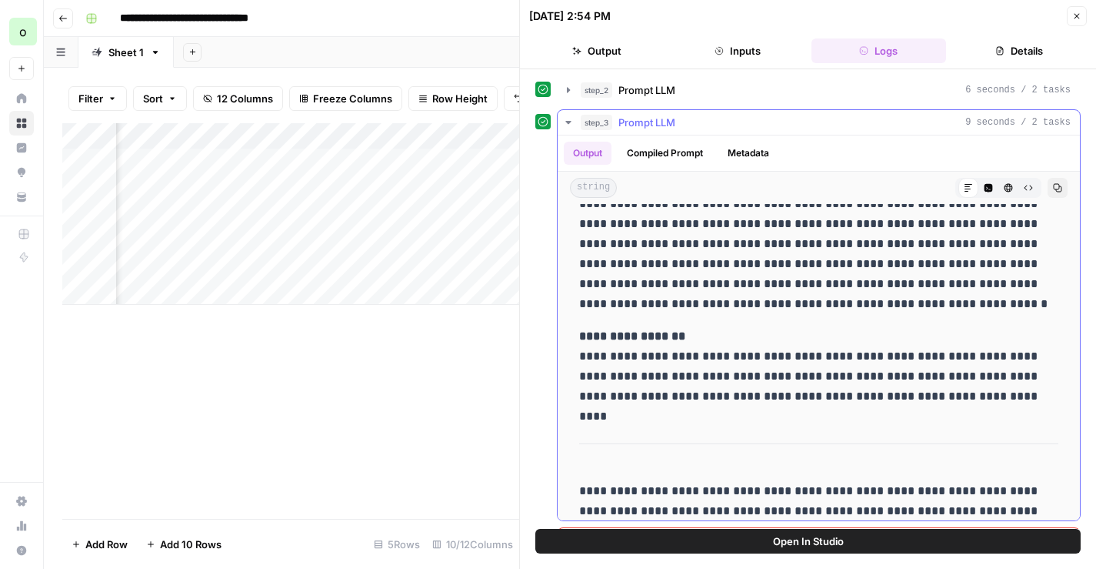
scroll to position [282, 0]
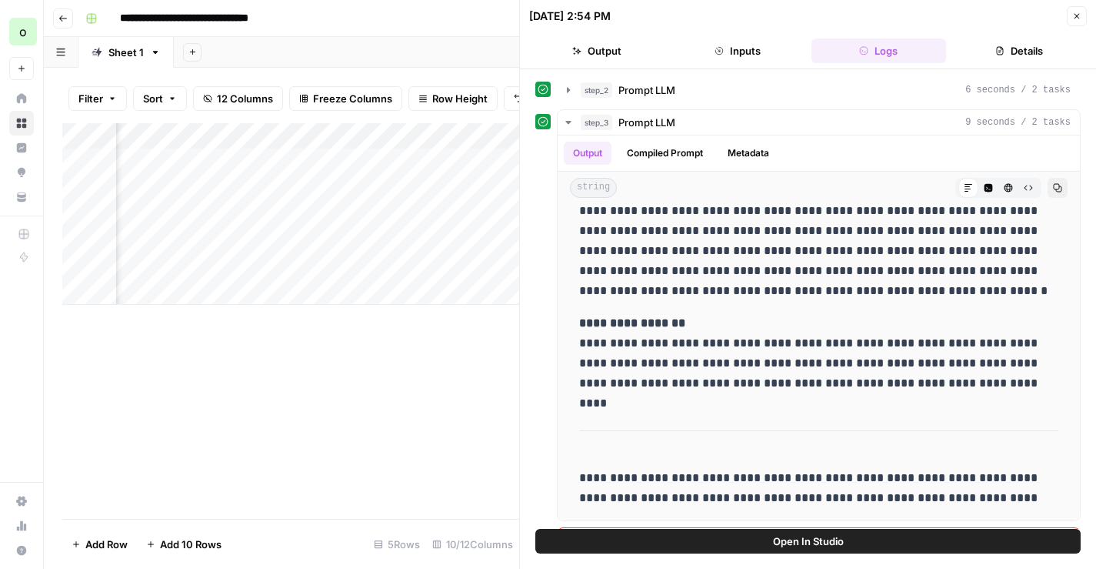
click at [1071, 14] on button "Close" at bounding box center [1077, 16] width 20 height 20
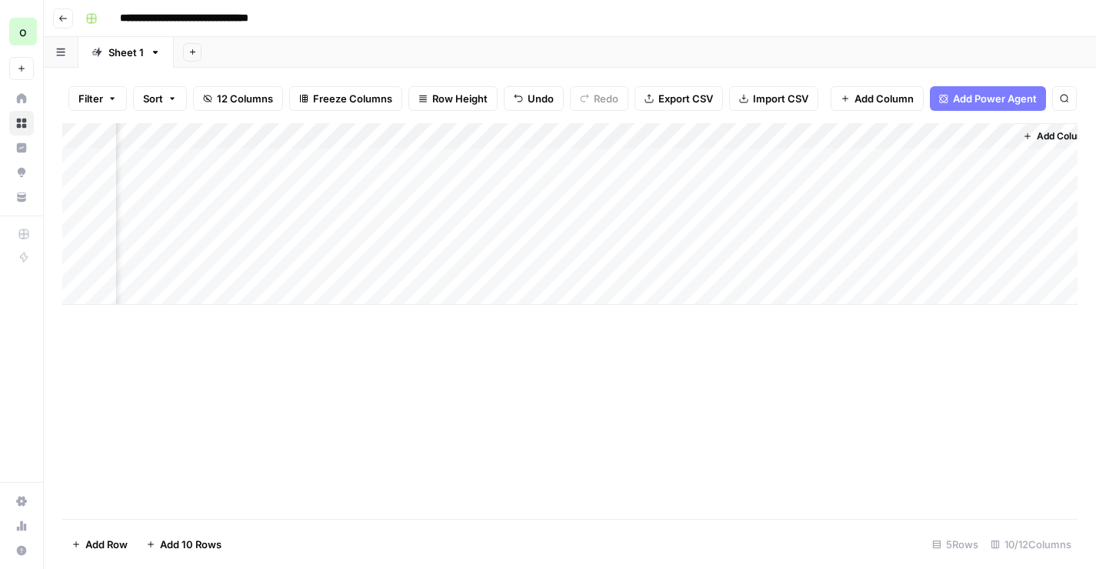
scroll to position [0, 670]
click at [700, 186] on div "Add Column" at bounding box center [569, 214] width 1015 height 182
click at [839, 160] on div "Add Column" at bounding box center [569, 214] width 1015 height 182
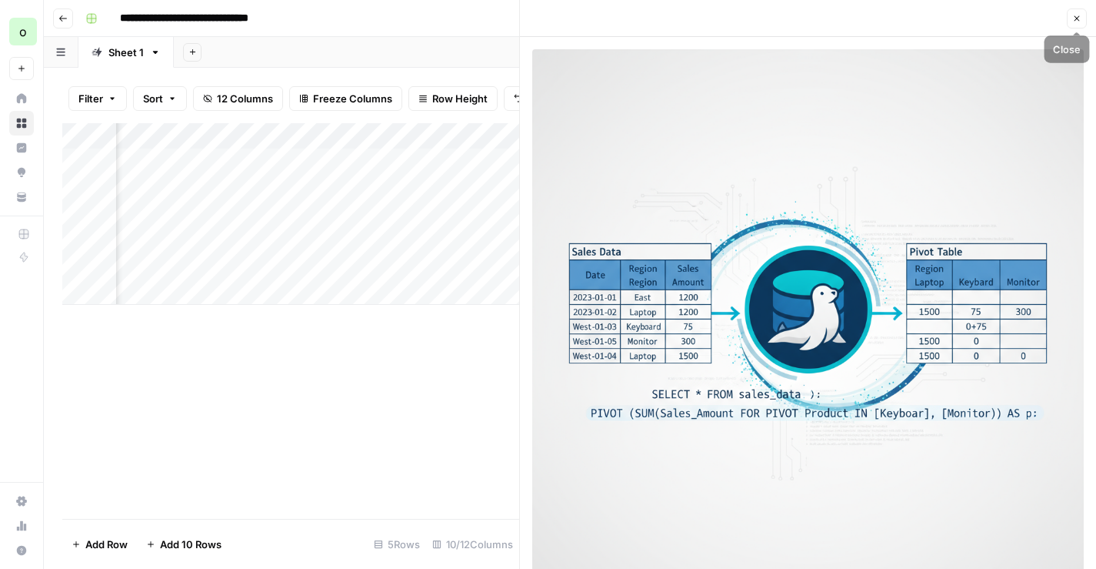
click at [1072, 21] on button "Close" at bounding box center [1077, 18] width 20 height 20
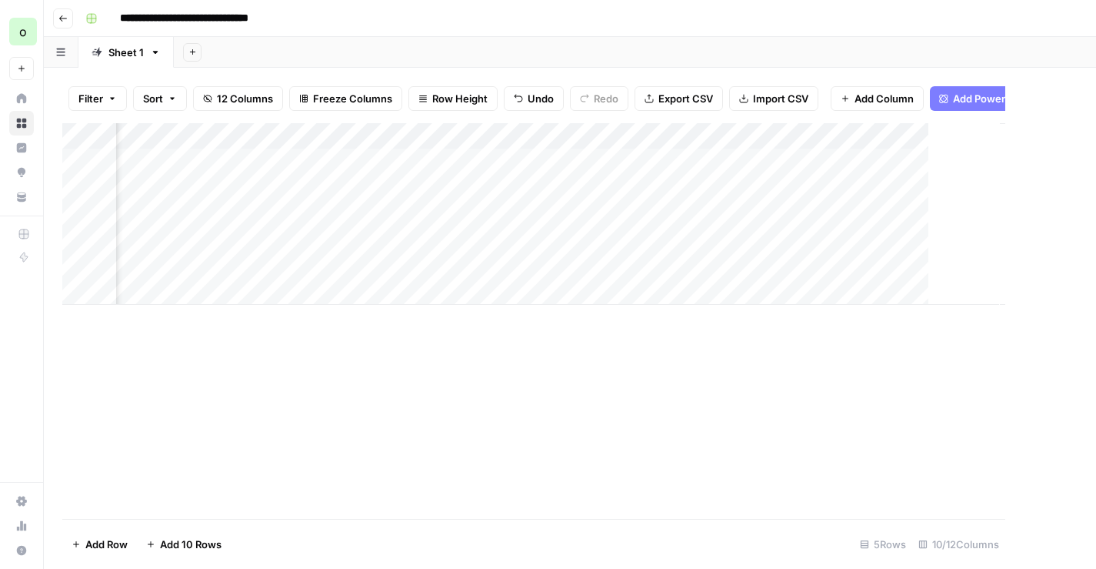
scroll to position [0, 652]
click at [812, 163] on div "Add Column" at bounding box center [569, 214] width 1015 height 182
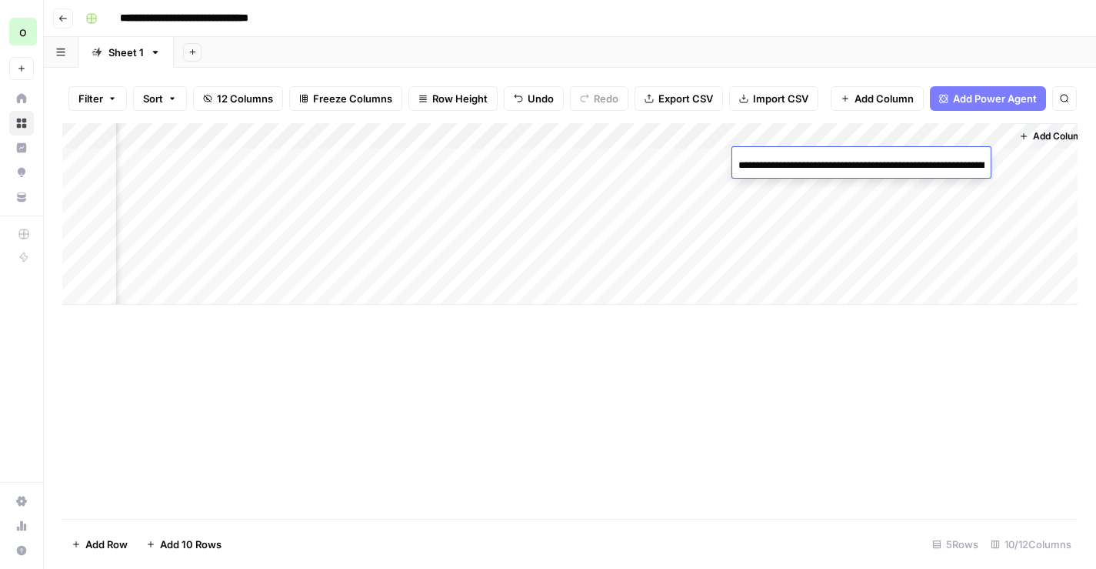
scroll to position [0, 674]
click at [802, 22] on div "**********" at bounding box center [580, 18] width 1002 height 25
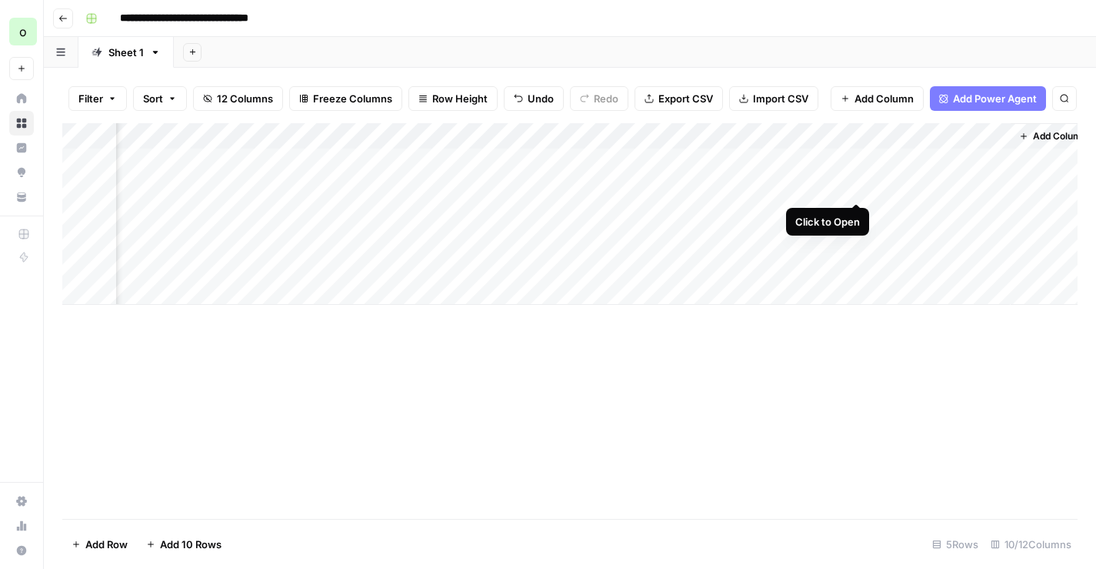
click at [858, 184] on div "Add Column" at bounding box center [569, 214] width 1015 height 182
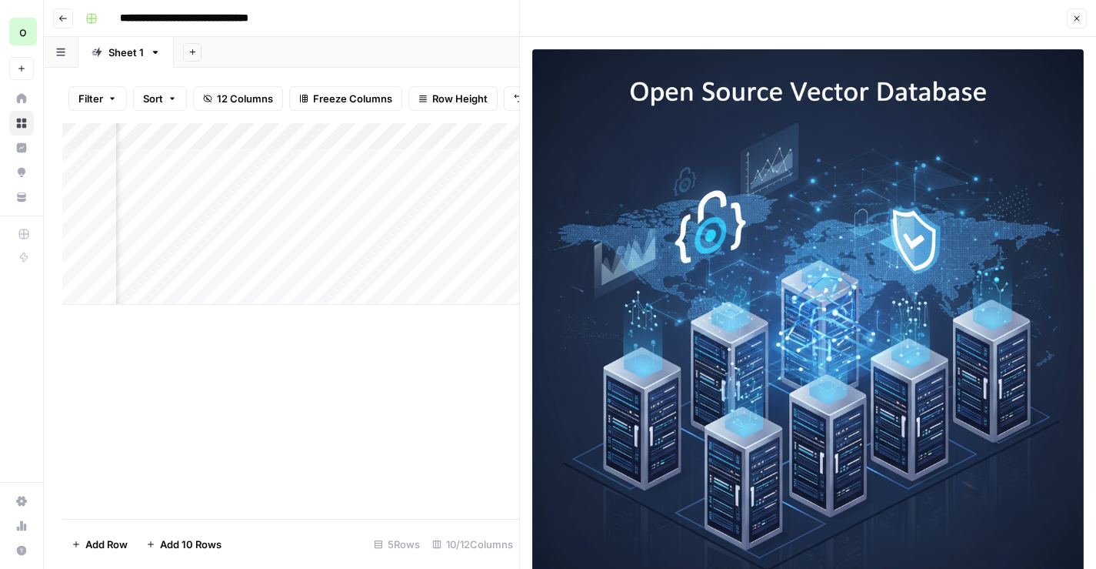
click at [1078, 25] on button "Close" at bounding box center [1077, 18] width 20 height 20
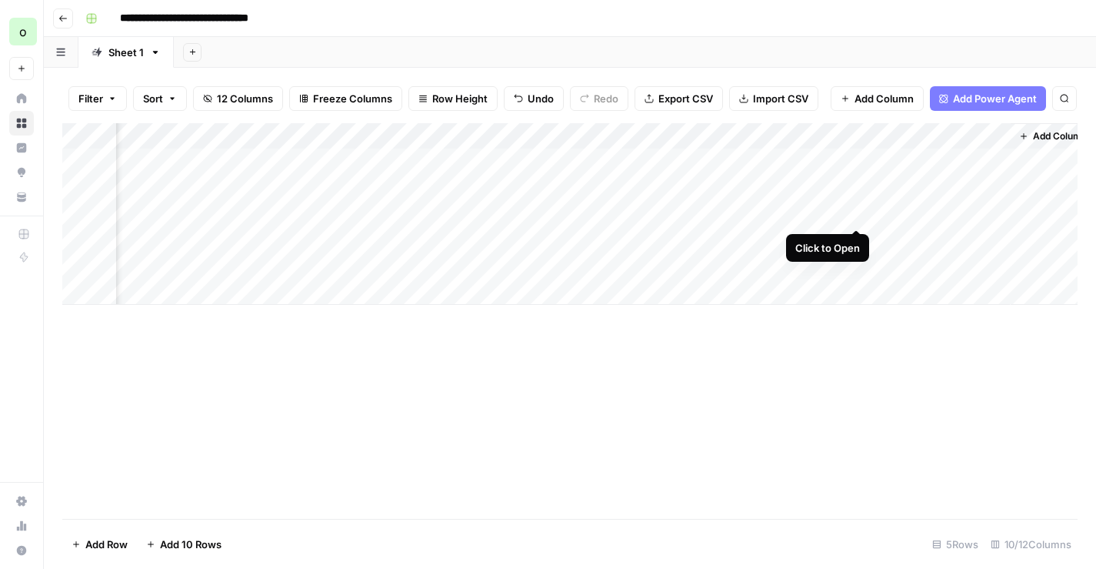
click at [854, 212] on div "Add Column" at bounding box center [569, 214] width 1015 height 182
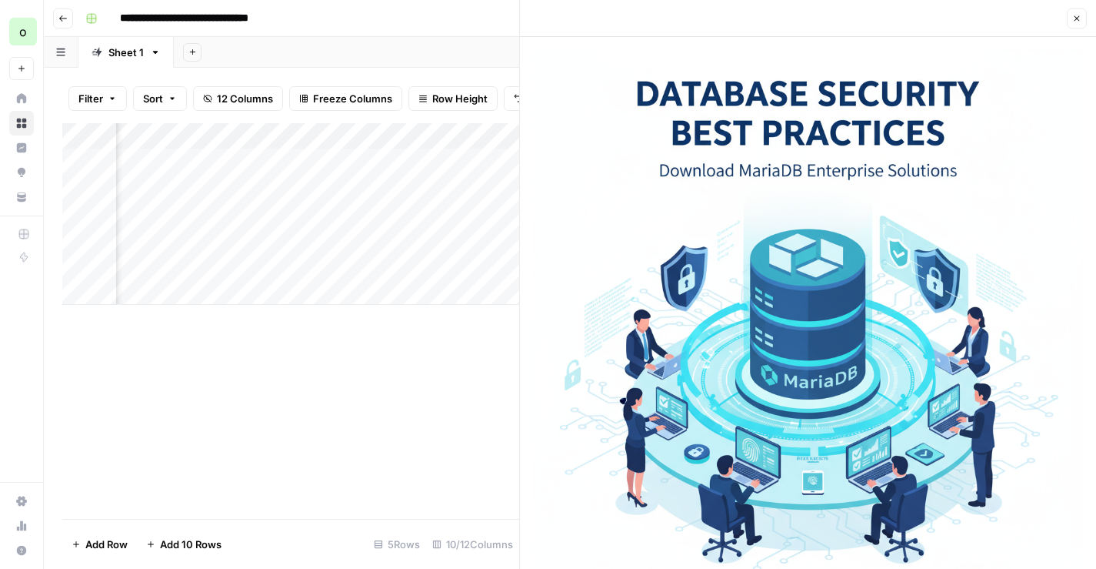
click at [1080, 22] on icon "button" at bounding box center [1076, 18] width 9 height 9
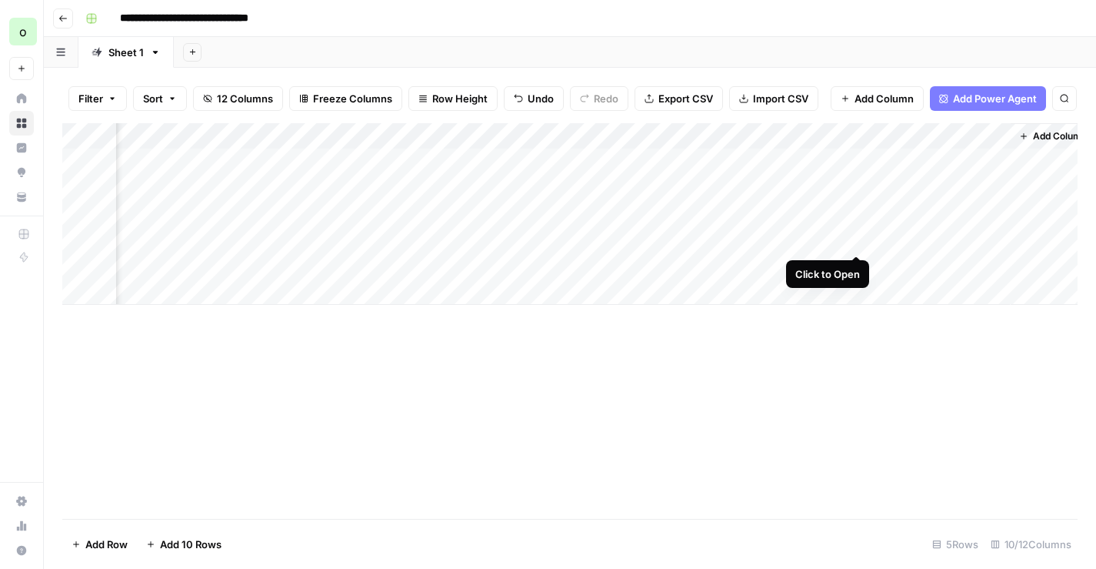
click at [859, 238] on div "Add Column" at bounding box center [569, 214] width 1015 height 182
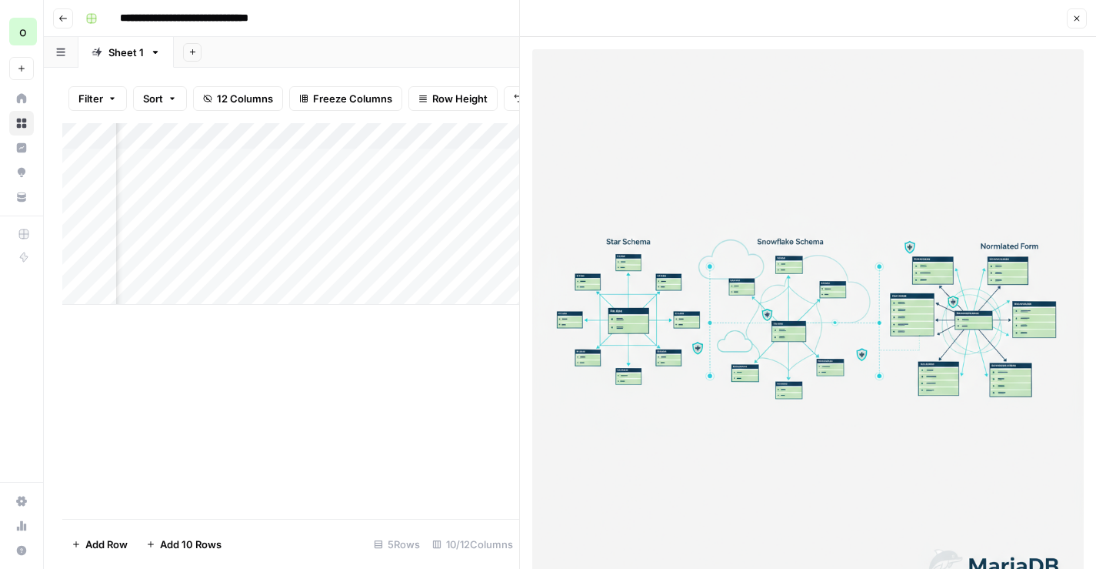
click at [1072, 18] on icon "button" at bounding box center [1076, 18] width 9 height 9
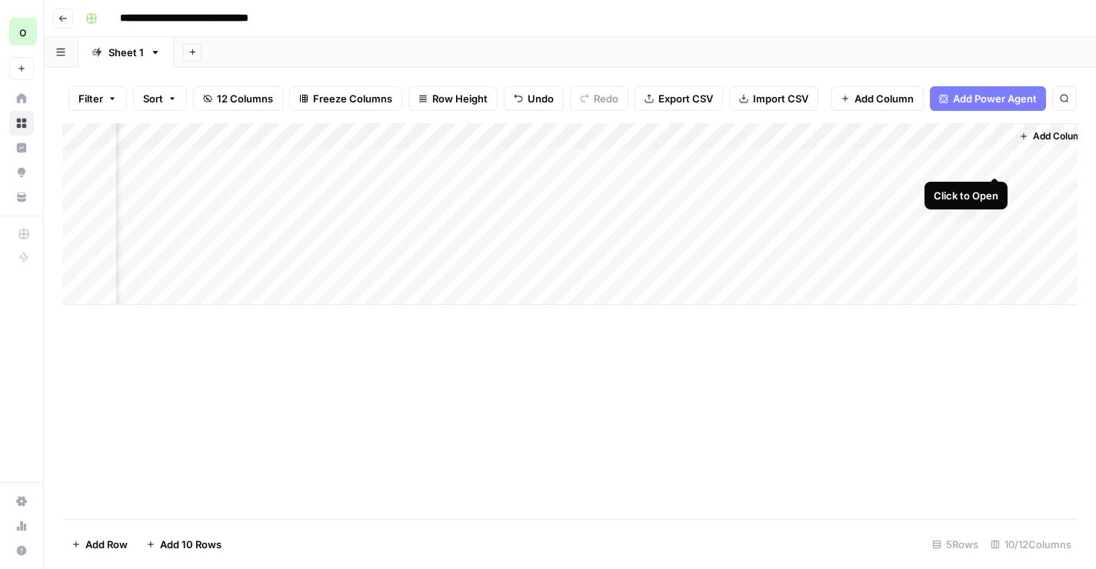
click at [995, 162] on div "Add Column" at bounding box center [569, 214] width 1015 height 182
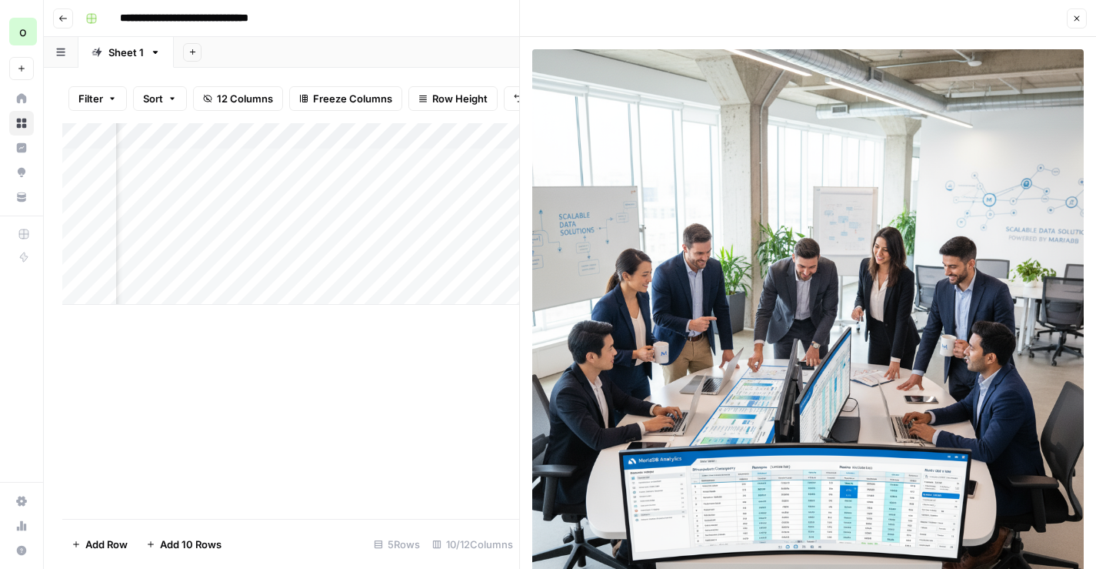
click at [1077, 12] on button "Close" at bounding box center [1077, 18] width 20 height 20
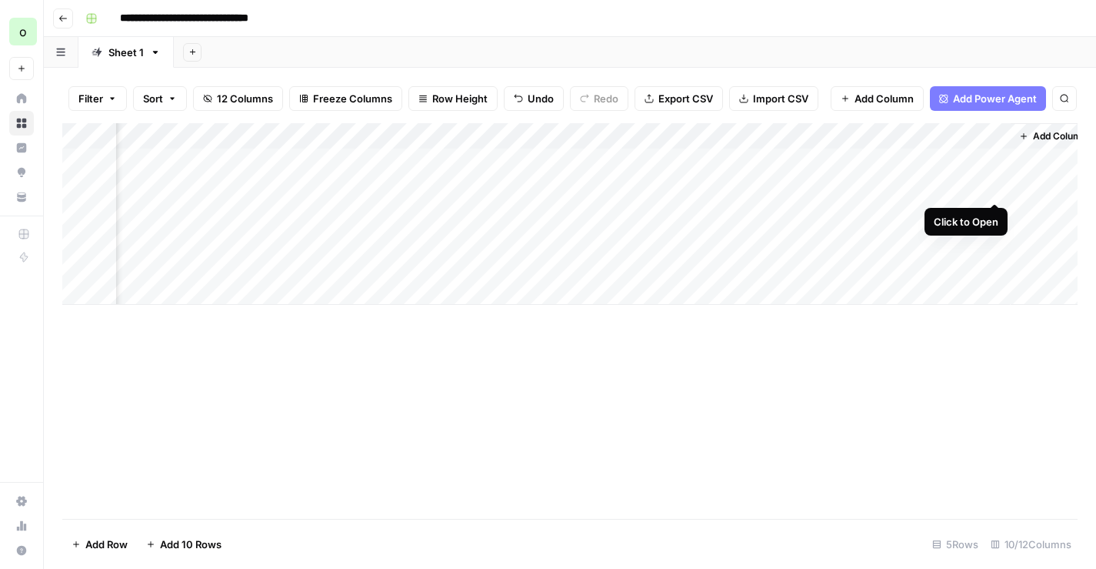
click at [993, 183] on div "Add Column" at bounding box center [569, 214] width 1015 height 182
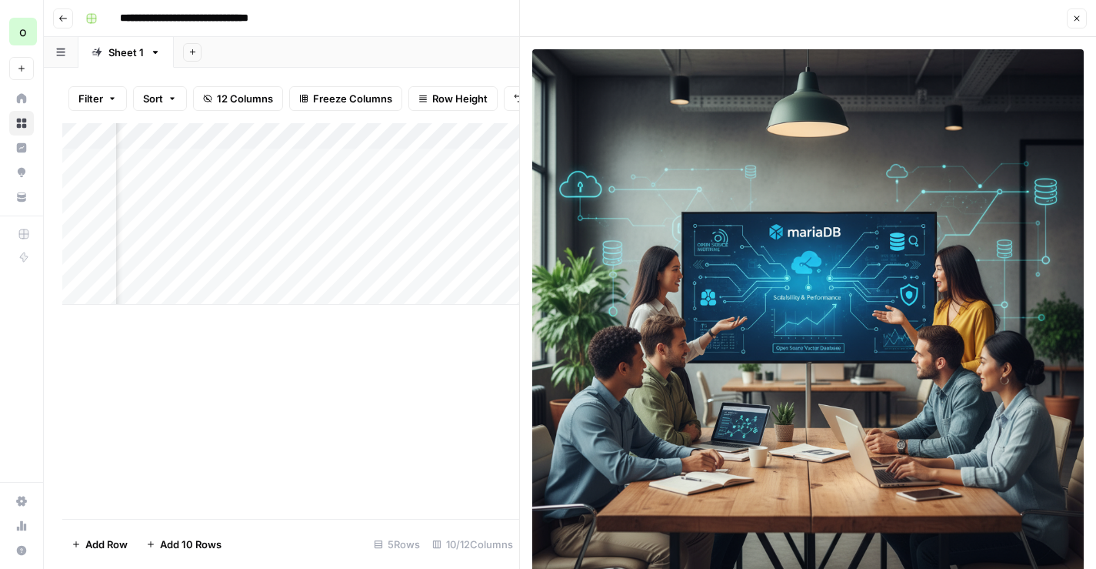
click at [1077, 20] on icon "button" at bounding box center [1076, 18] width 9 height 9
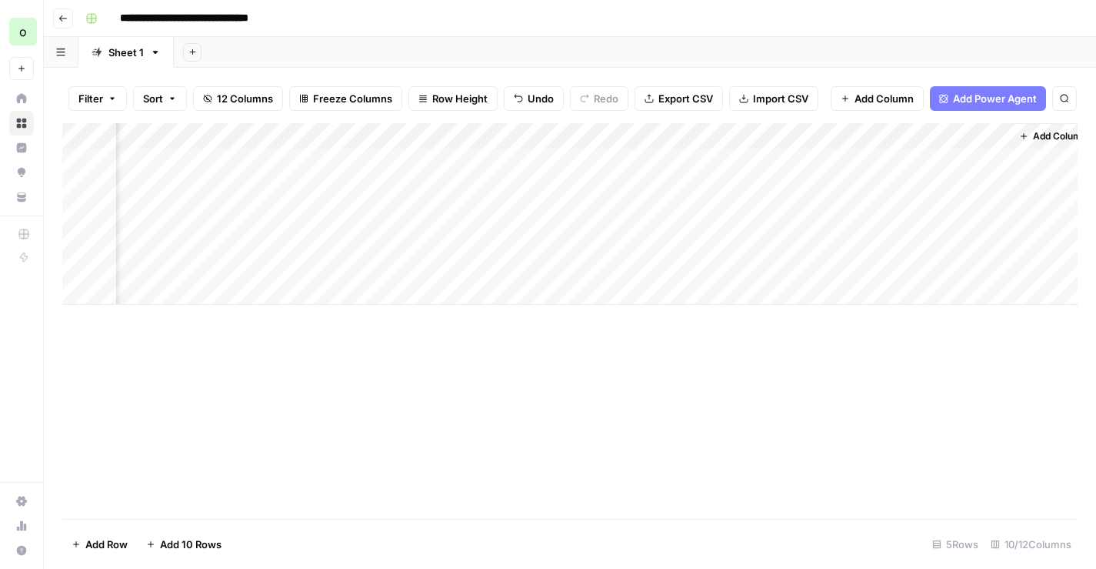
click at [67, 15] on icon "button" at bounding box center [62, 18] width 9 height 9
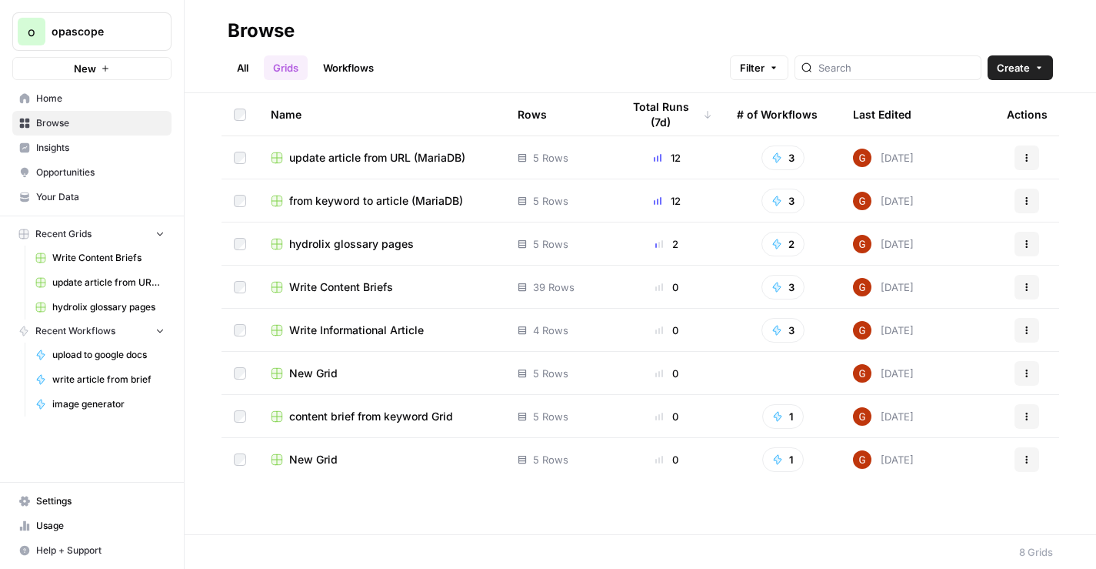
click at [242, 70] on link "All" at bounding box center [243, 67] width 30 height 25
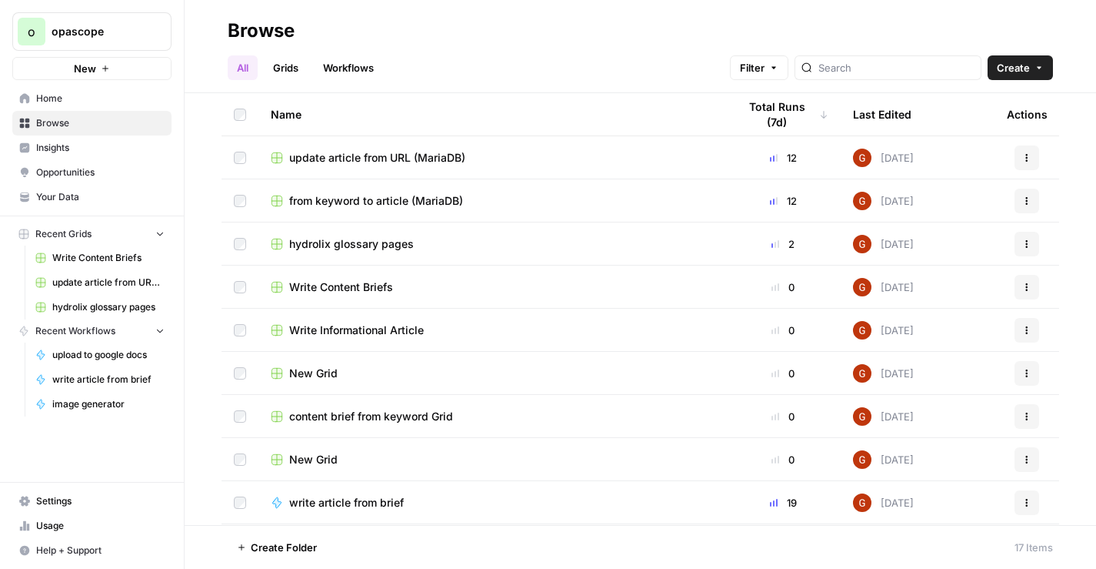
click at [267, 65] on link "Grids" at bounding box center [286, 67] width 44 height 25
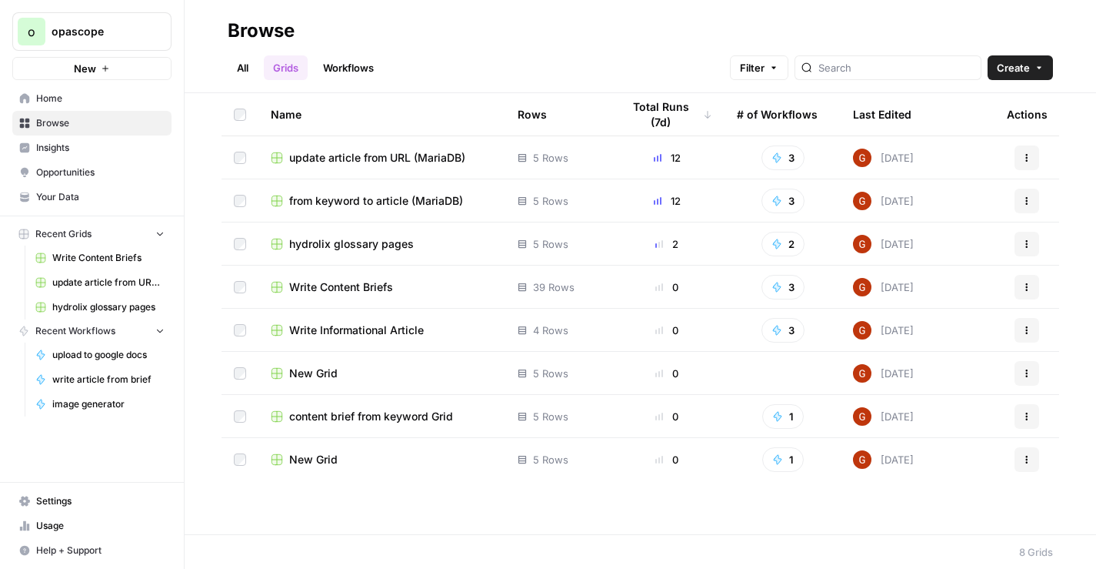
click at [364, 155] on span "update article from URL (MariaDB)" at bounding box center [377, 157] width 176 height 15
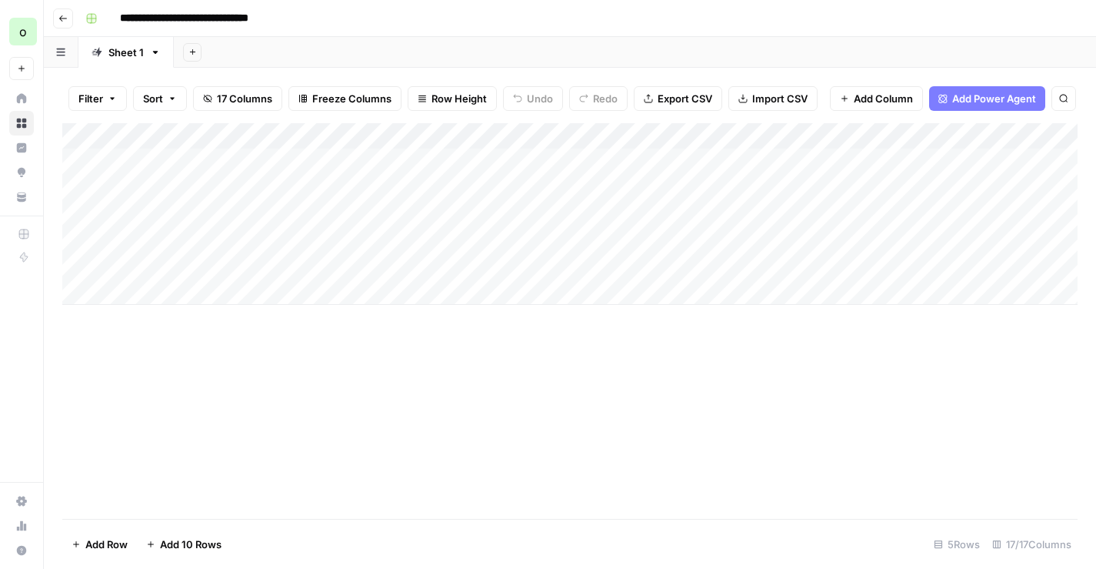
click at [167, 16] on input "**********" at bounding box center [209, 18] width 192 height 25
click at [407, 30] on div "**********" at bounding box center [580, 18] width 1002 height 25
click at [465, 136] on div "Add Column" at bounding box center [569, 214] width 1015 height 182
click at [425, 263] on span "Hide Column" at bounding box center [433, 265] width 135 height 15
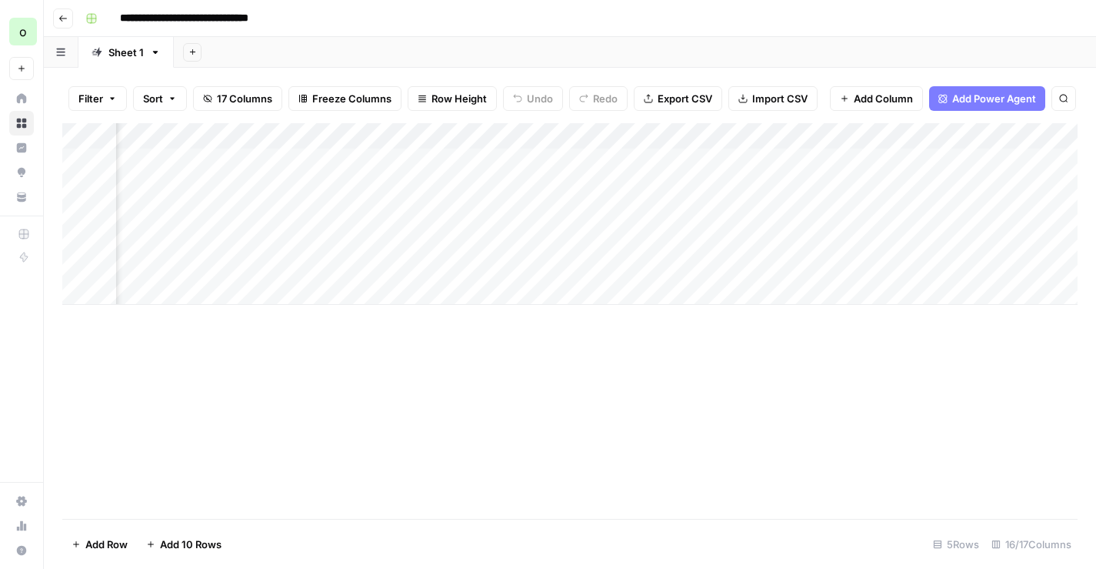
scroll to position [0, 1119]
click at [447, 135] on div "Add Column" at bounding box center [569, 214] width 1015 height 182
click at [397, 261] on span "Hide Column" at bounding box center [415, 265] width 135 height 15
click at [449, 136] on div "Add Column" at bounding box center [569, 214] width 1015 height 182
click at [380, 264] on span "Hide Column" at bounding box center [415, 265] width 135 height 15
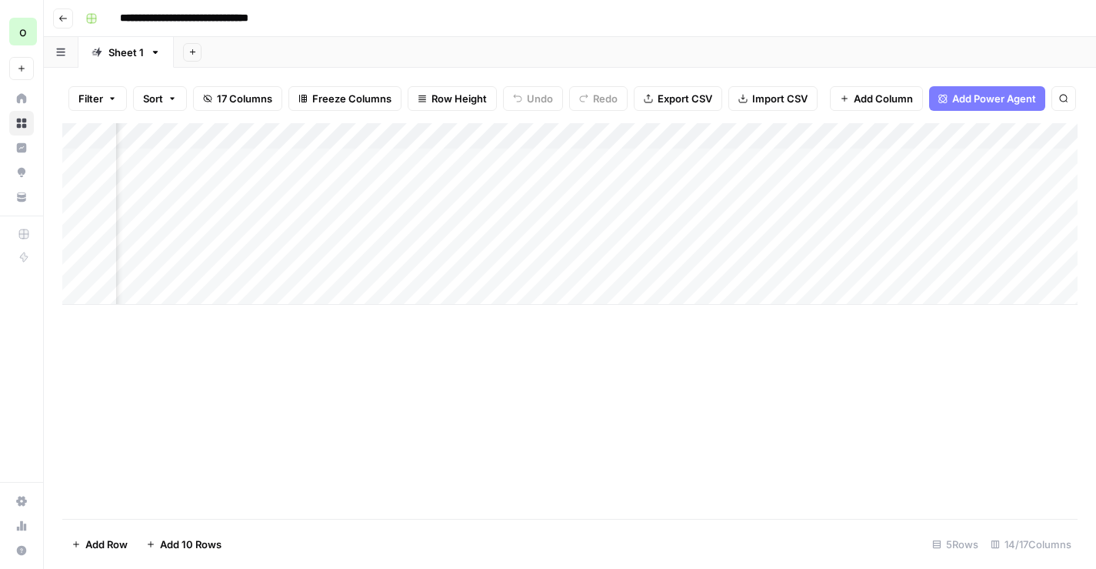
click at [446, 136] on div "Add Column" at bounding box center [569, 214] width 1015 height 182
click at [411, 262] on span "Hide Column" at bounding box center [415, 265] width 135 height 15
click at [445, 134] on div "Add Column" at bounding box center [569, 214] width 1015 height 182
click at [387, 262] on span "Hide Column" at bounding box center [415, 265] width 135 height 15
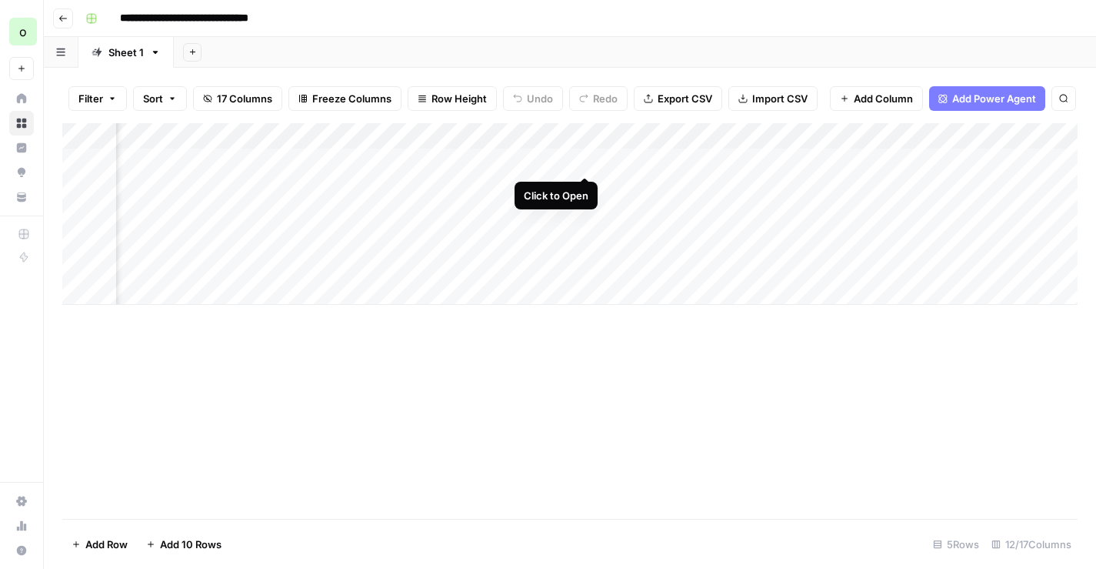
click at [584, 161] on div "Add Column" at bounding box center [569, 214] width 1015 height 182
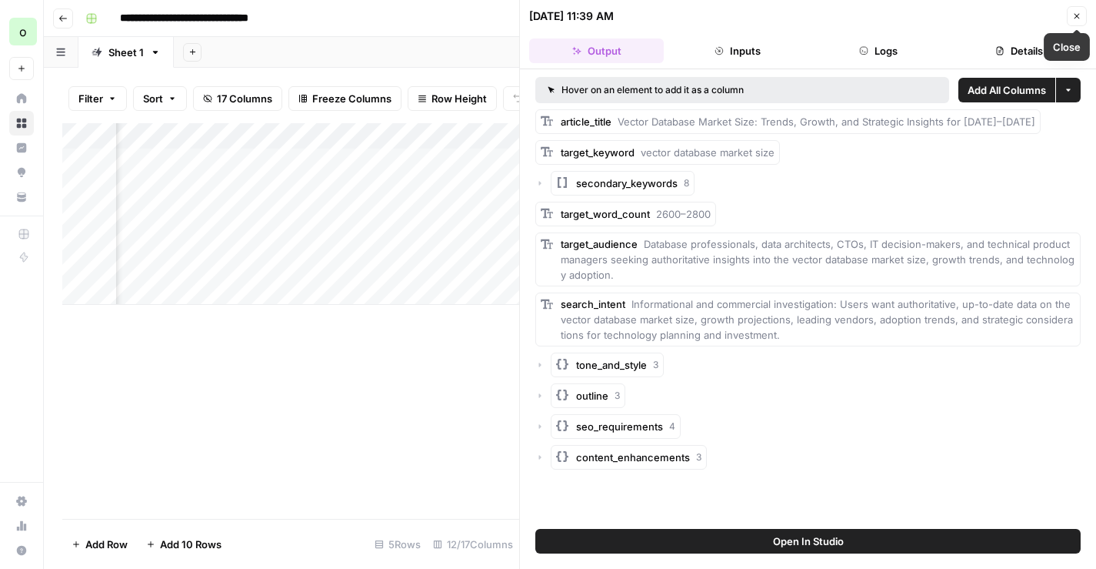
click at [1077, 15] on icon "button" at bounding box center [1077, 16] width 5 height 5
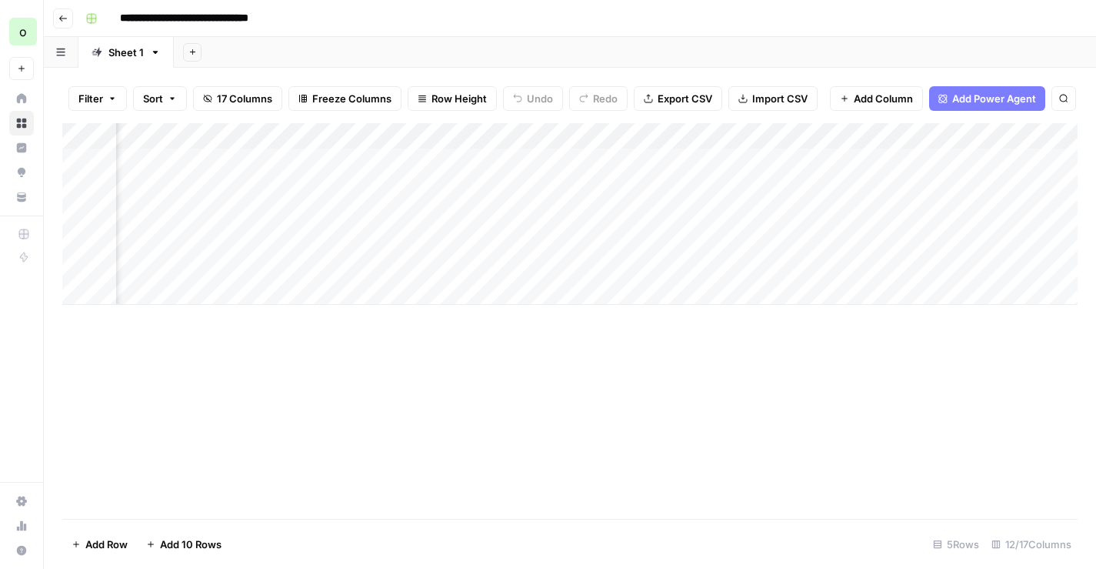
scroll to position [0, 1054]
click at [822, 136] on div "Add Column" at bounding box center [569, 214] width 1015 height 182
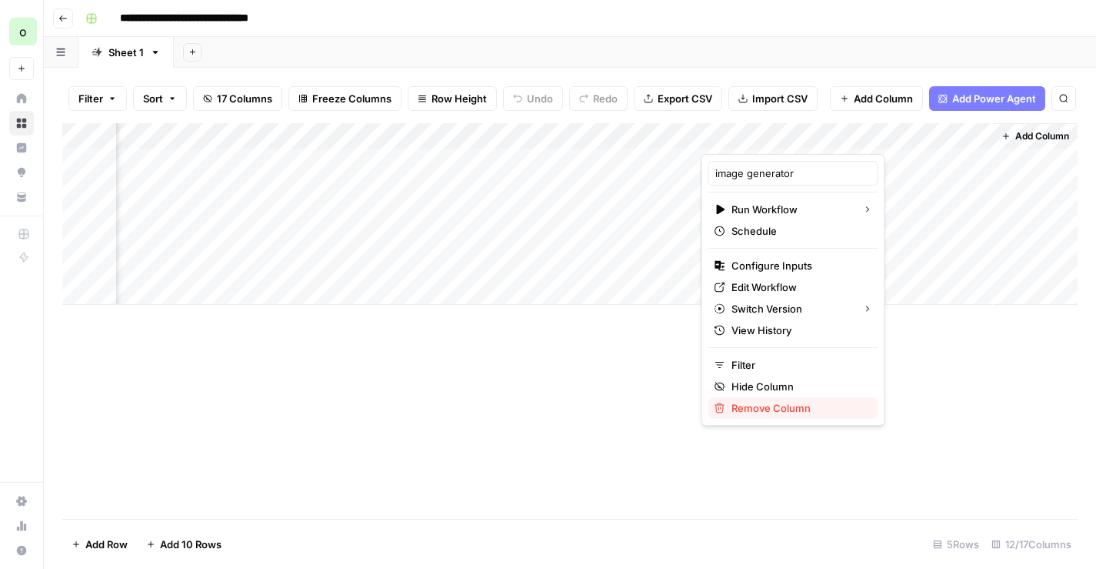
click at [773, 409] on span "Remove Column" at bounding box center [799, 407] width 135 height 15
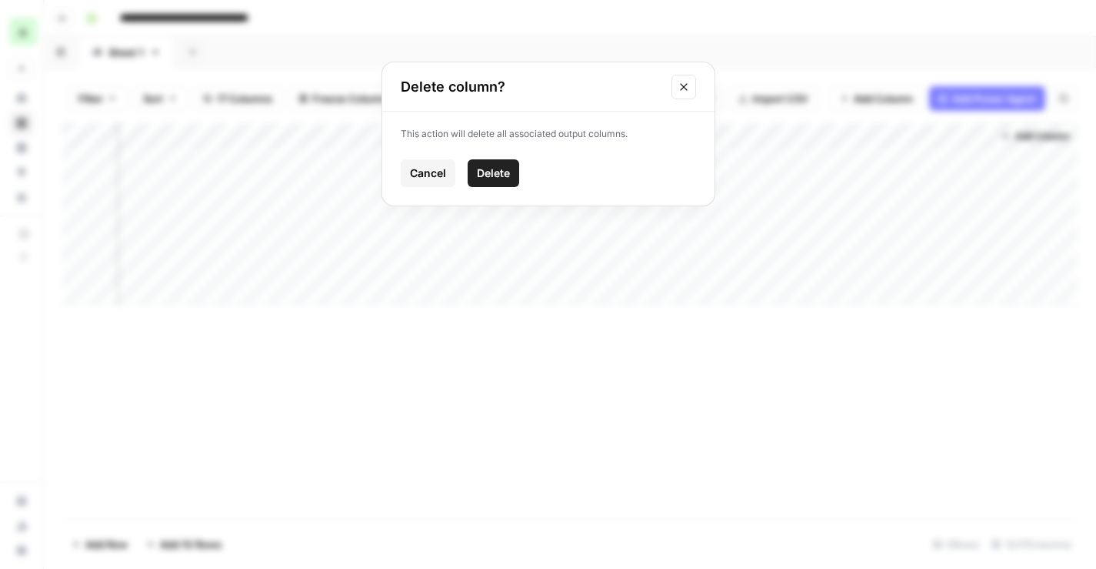
click at [514, 172] on button "Delete" at bounding box center [494, 173] width 52 height 28
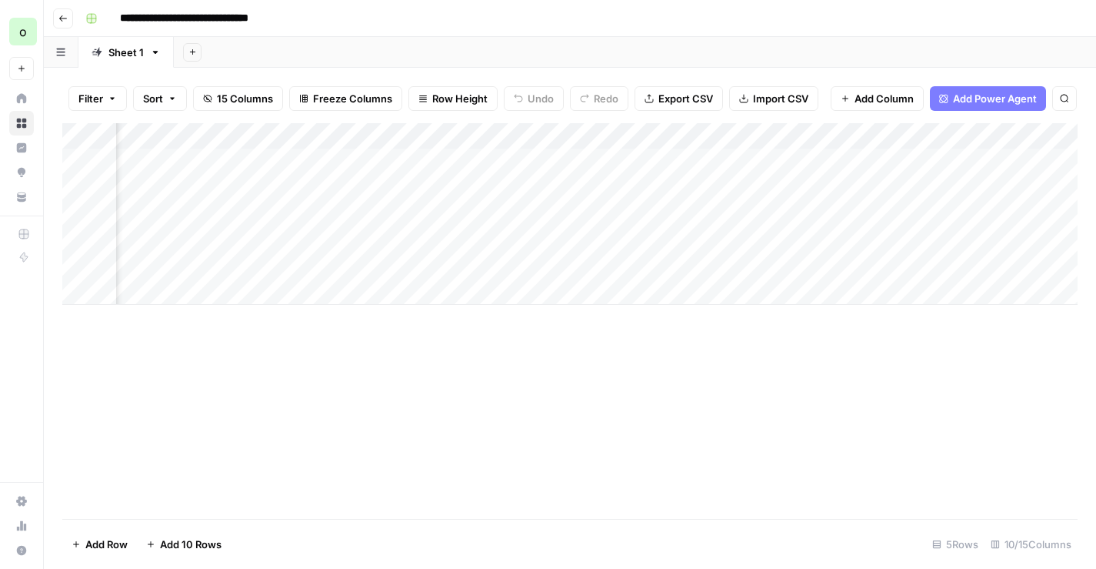
scroll to position [0, 0]
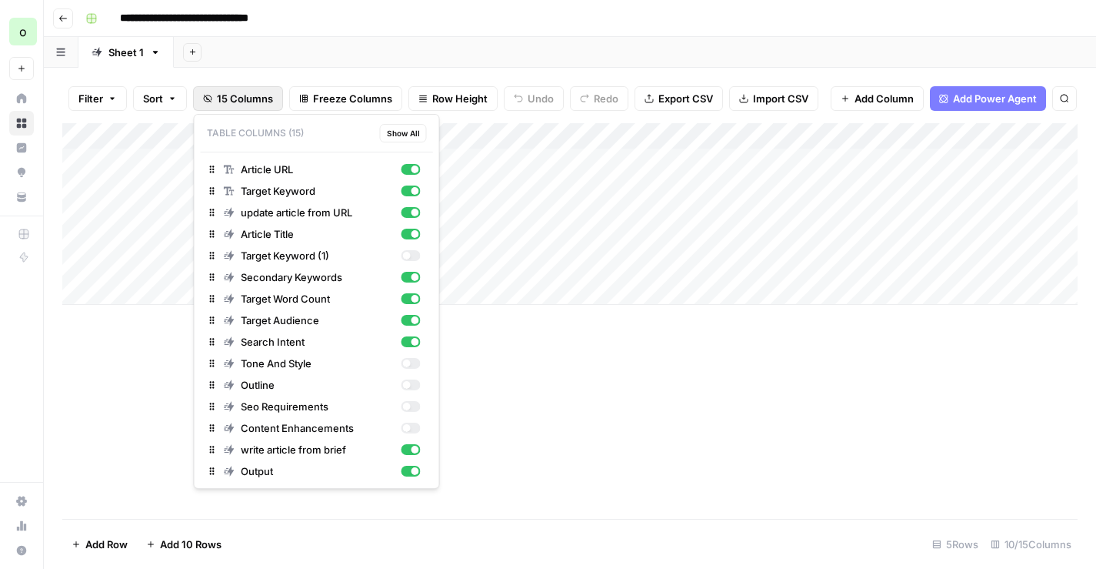
click at [228, 97] on span "15 Columns" at bounding box center [245, 98] width 56 height 15
click at [414, 385] on div "button" at bounding box center [410, 384] width 19 height 11
click at [567, 385] on div "Add Column" at bounding box center [569, 320] width 1015 height 395
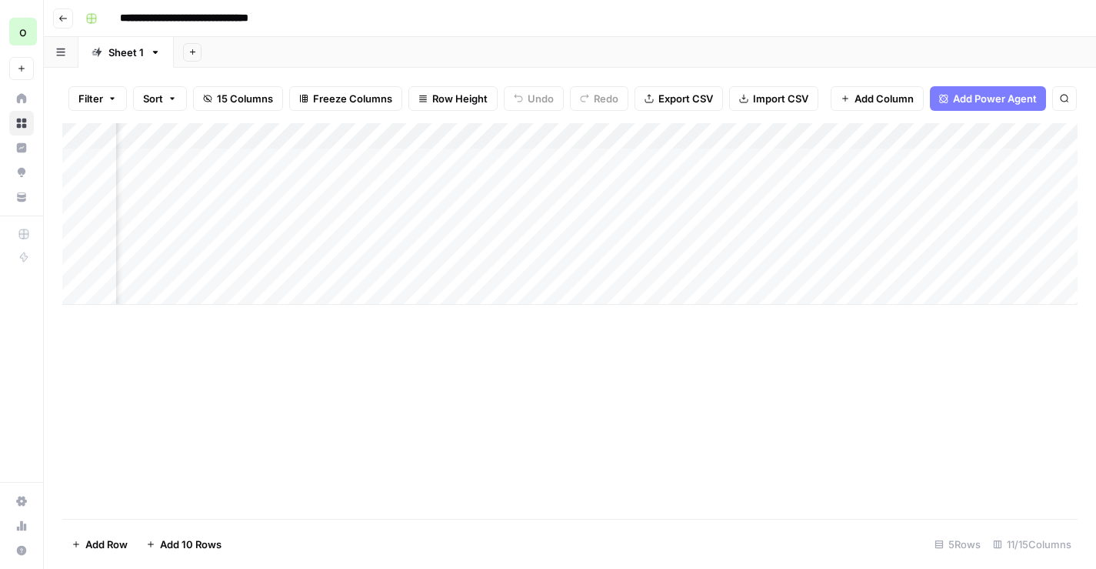
scroll to position [0, 902]
drag, startPoint x: 605, startPoint y: 135, endPoint x: 371, endPoint y: 156, distance: 234.8
click at [371, 156] on div "Add Column" at bounding box center [569, 214] width 1015 height 182
drag, startPoint x: 340, startPoint y: 132, endPoint x: 600, endPoint y: 129, distance: 260.0
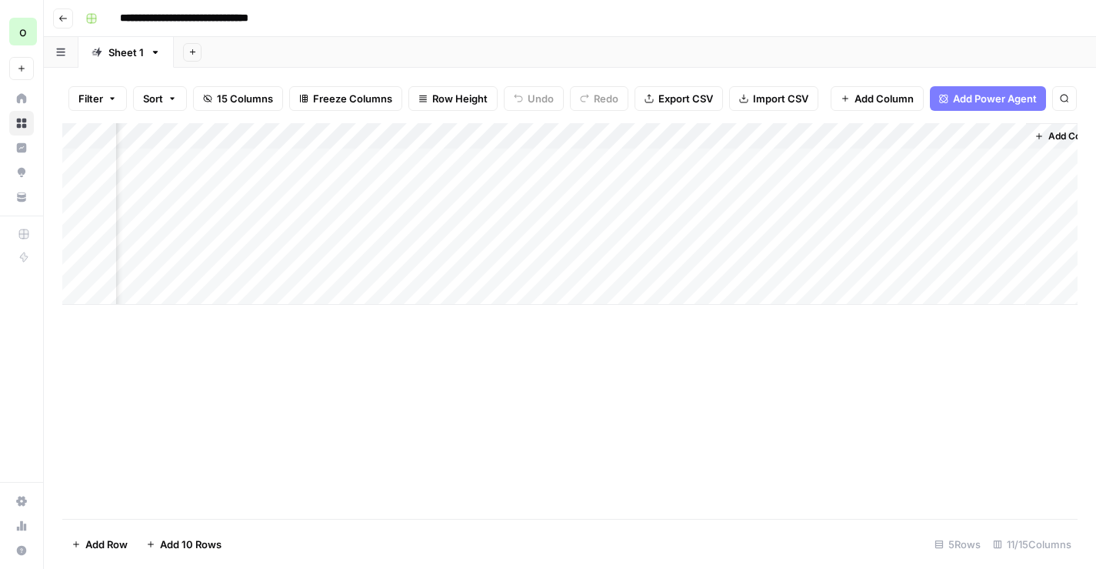
click at [601, 129] on div "Add Column" at bounding box center [569, 214] width 1015 height 182
click at [665, 134] on div "Add Column" at bounding box center [569, 214] width 1015 height 182
click at [575, 176] on input "Outline" at bounding box center [627, 172] width 156 height 15
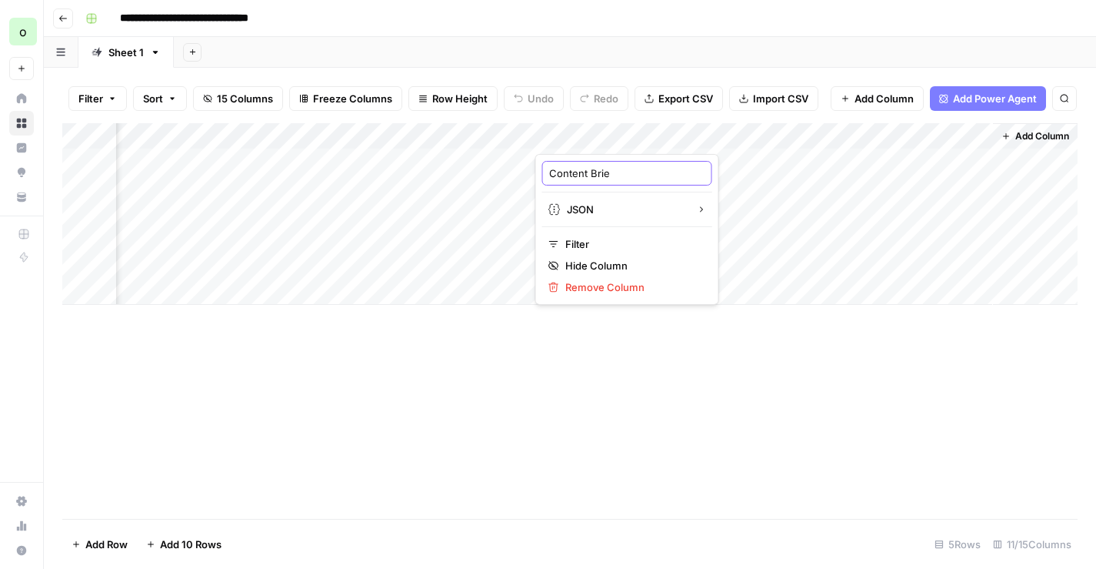
type input "Content Brief"
click at [659, 161] on div "Add Column" at bounding box center [569, 214] width 1015 height 182
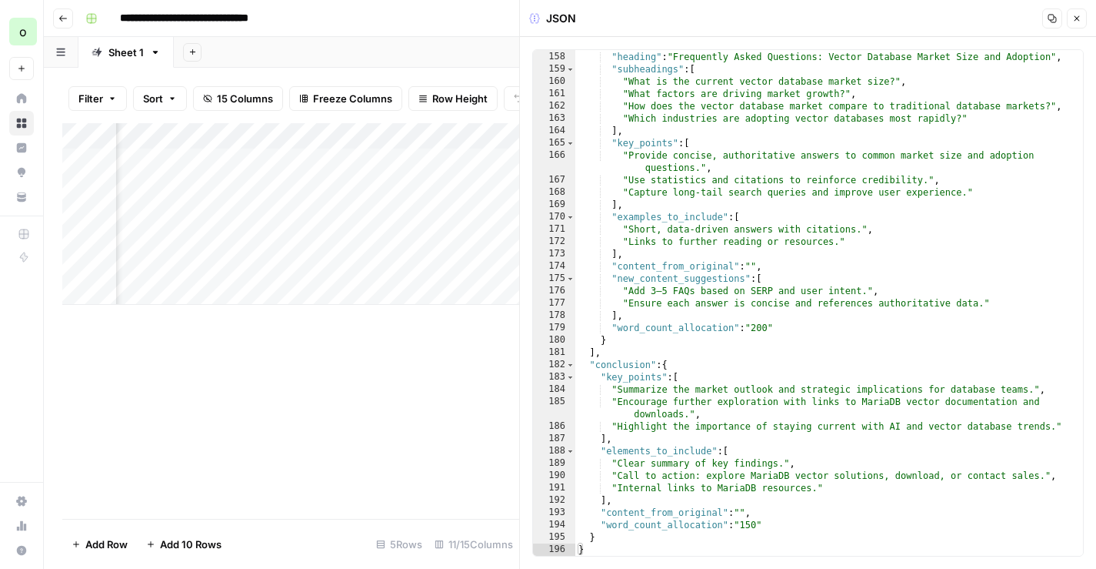
scroll to position [2387, 0]
click at [457, 356] on div "Add Column" at bounding box center [290, 320] width 457 height 395
click at [1080, 18] on icon "button" at bounding box center [1076, 18] width 9 height 9
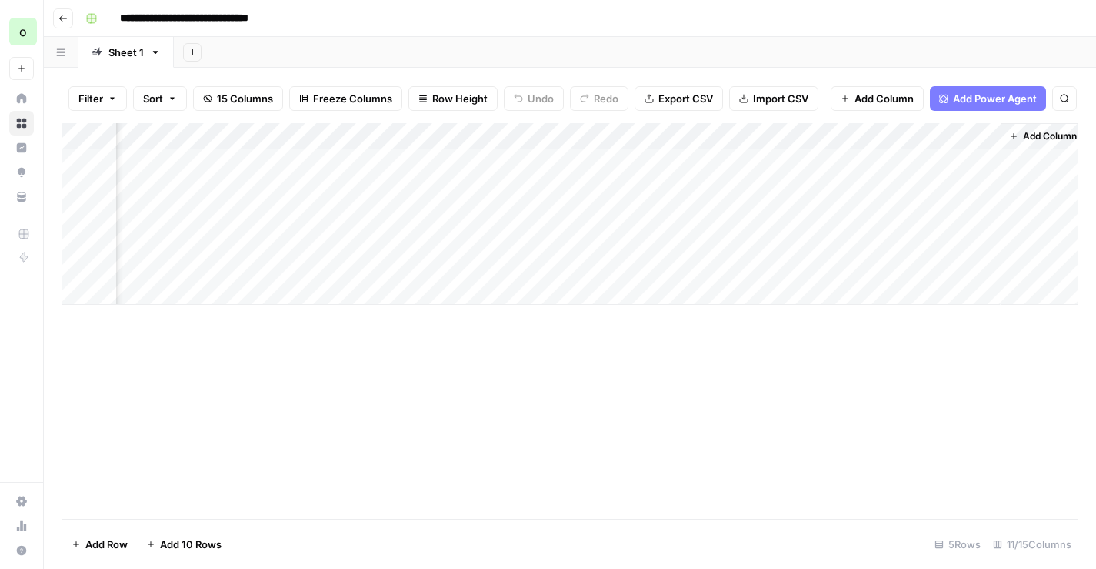
scroll to position [0, 902]
click at [977, 161] on div "Add Column" at bounding box center [569, 214] width 1015 height 182
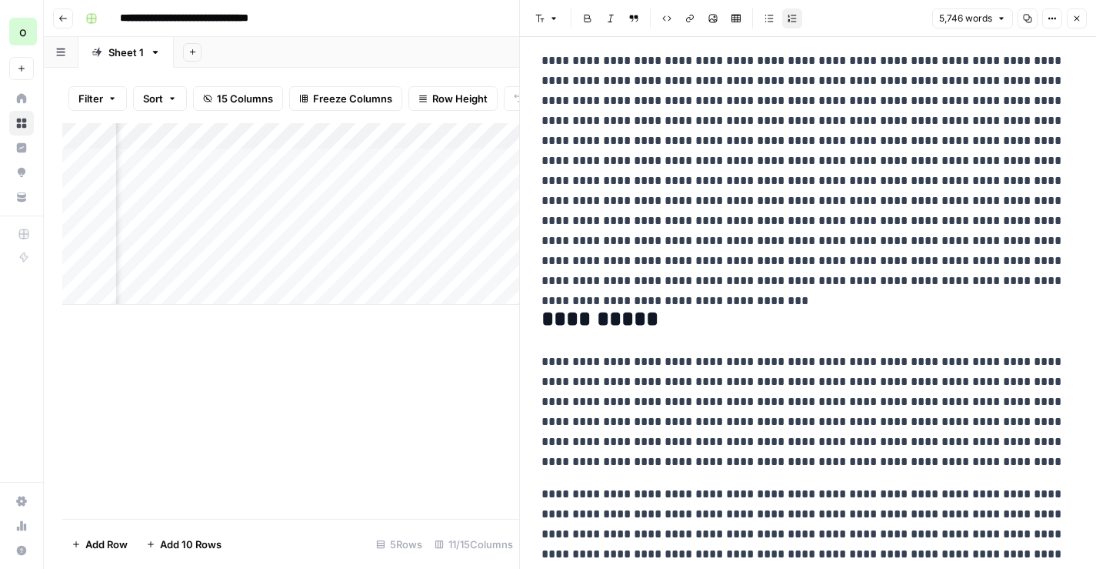
scroll to position [12127, 0]
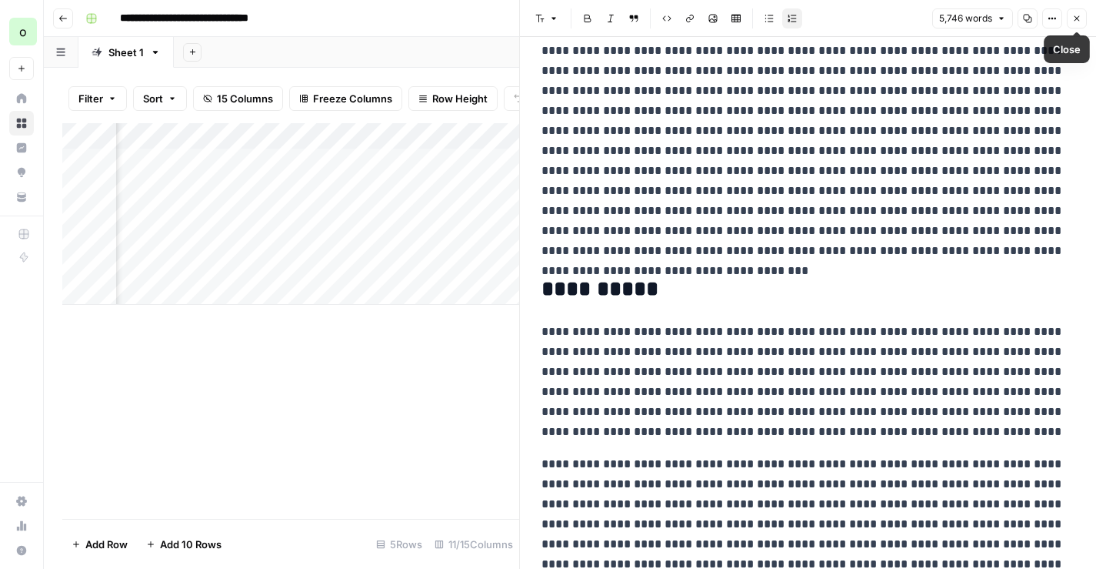
click at [1072, 21] on icon "button" at bounding box center [1076, 18] width 9 height 9
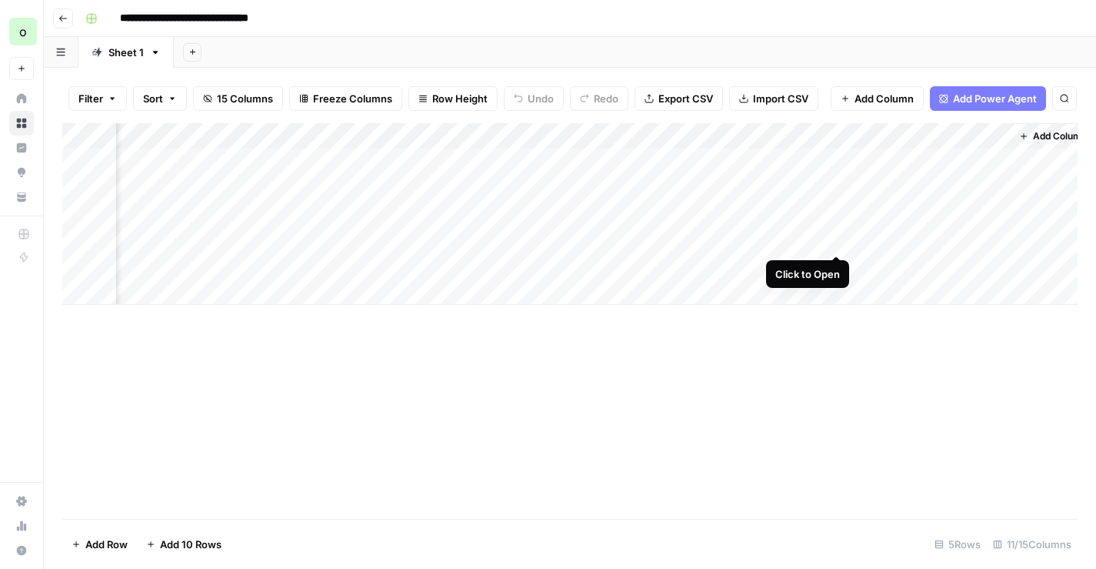
scroll to position [0, 902]
click at [1041, 134] on span "Add Column" at bounding box center [1042, 136] width 54 height 14
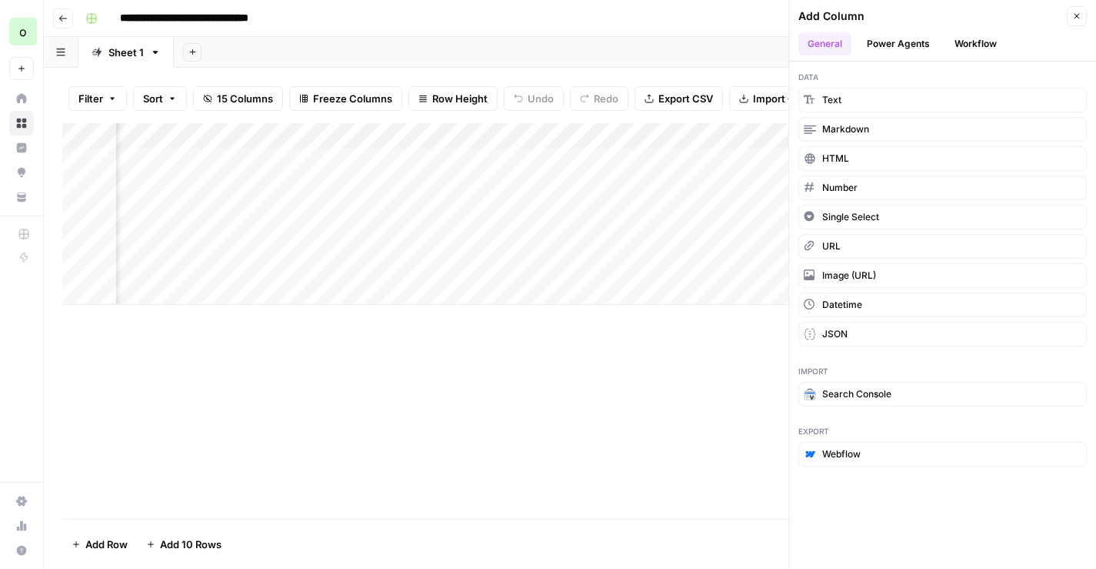
click at [982, 43] on button "Workflow" at bounding box center [975, 43] width 61 height 23
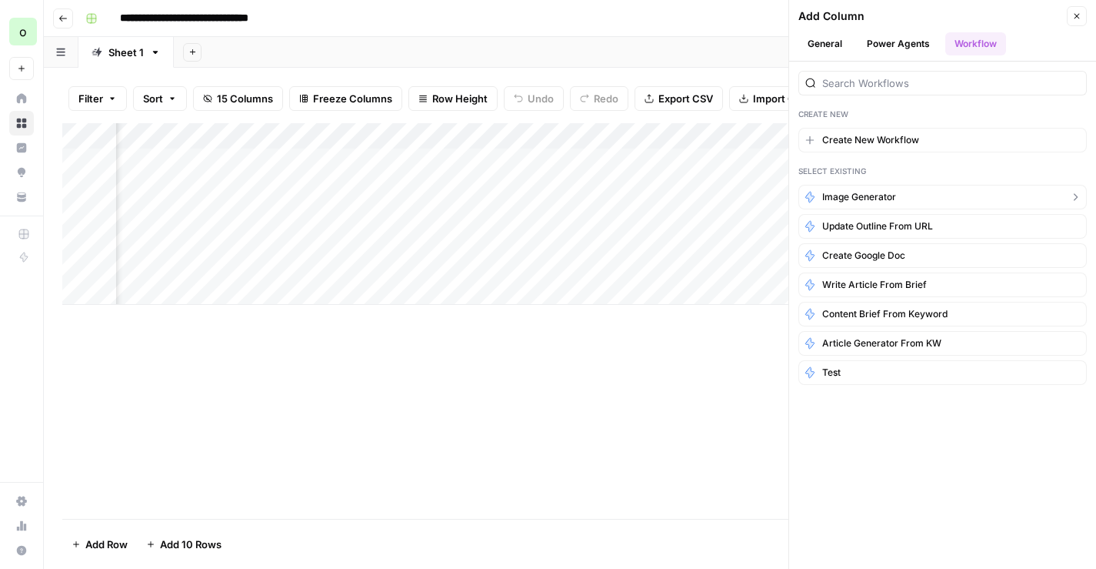
click at [904, 199] on button "image generator" at bounding box center [943, 197] width 288 height 25
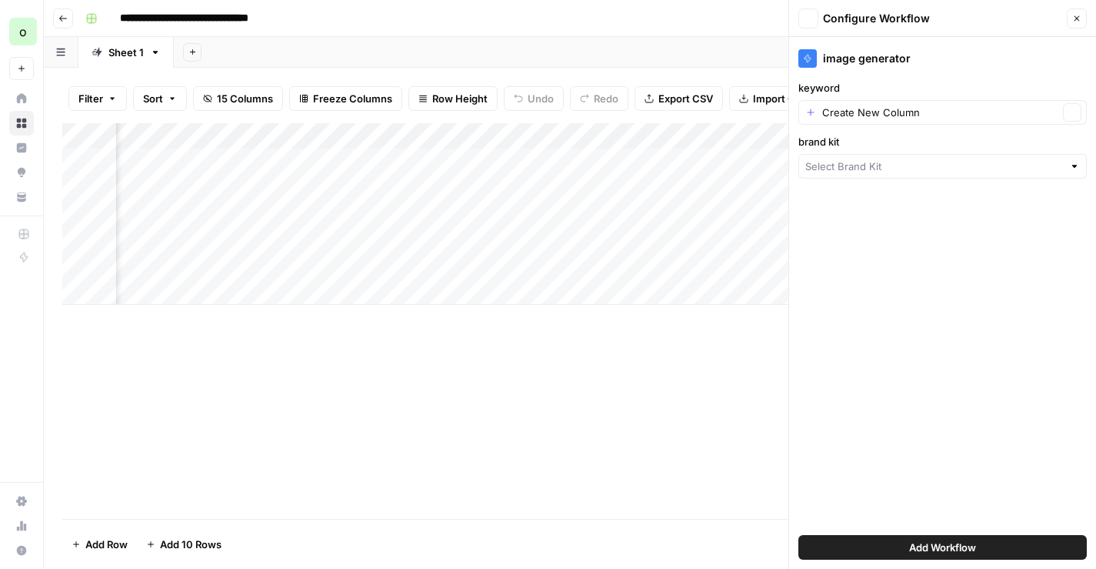
type input "MariaDB"
click at [891, 109] on input "keyword" at bounding box center [940, 112] width 236 height 15
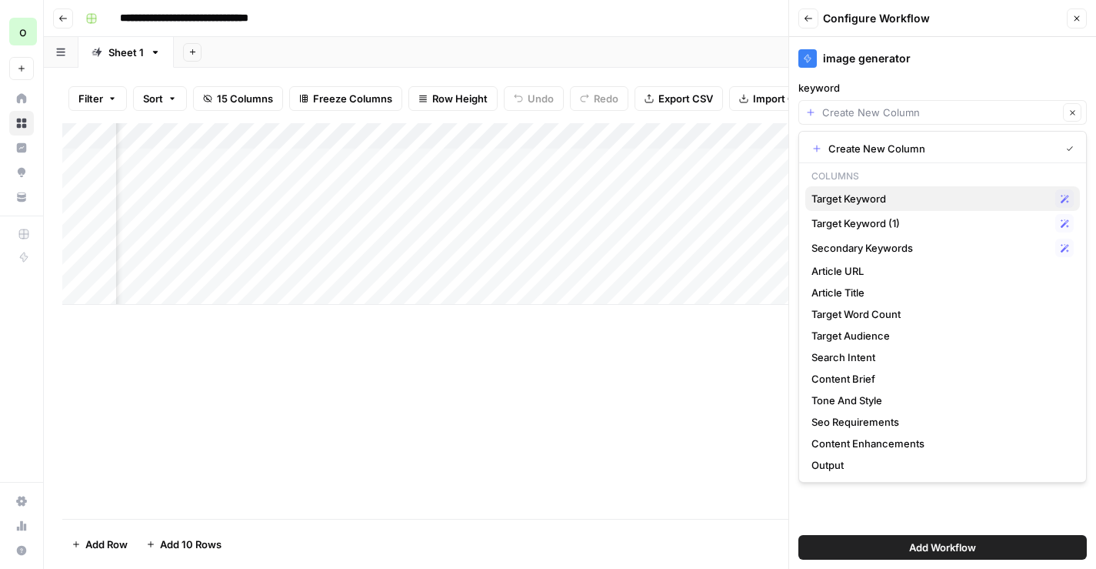
click at [872, 199] on span "Target Keyword" at bounding box center [931, 198] width 238 height 15
type input "Target Keyword"
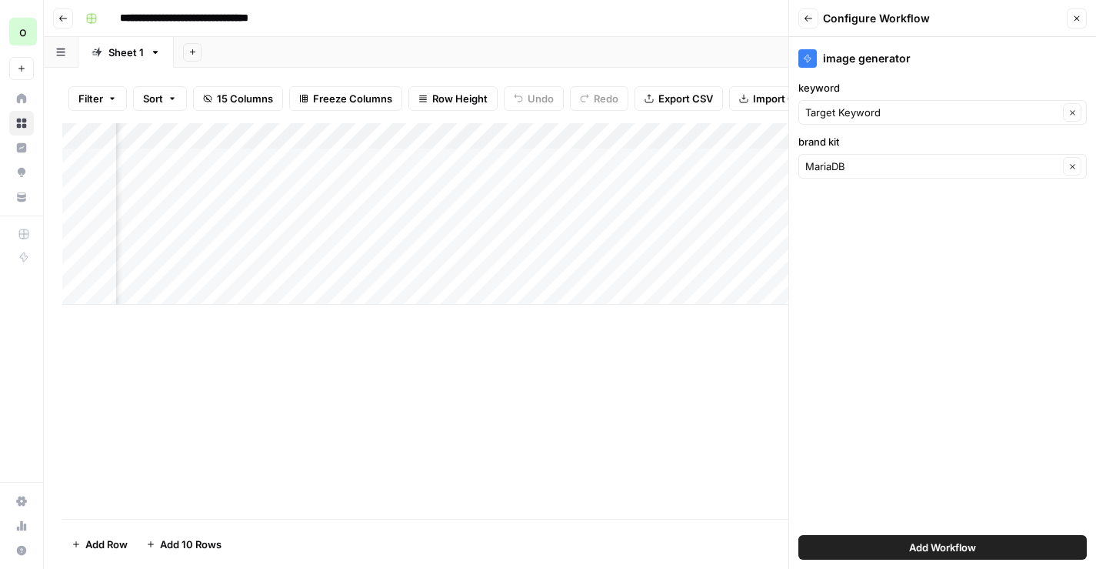
click at [915, 546] on span "Add Workflow" at bounding box center [942, 546] width 67 height 15
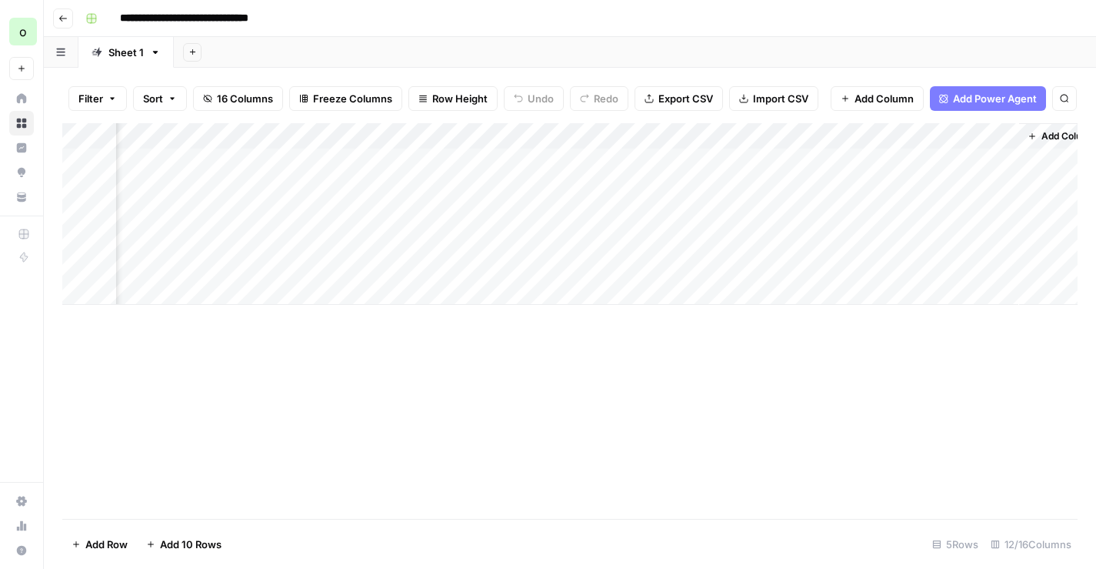
scroll to position [0, 1054]
click at [974, 136] on div "Add Column" at bounding box center [569, 214] width 1015 height 182
click at [988, 171] on span "All Rows" at bounding box center [1029, 171] width 97 height 15
click at [977, 265] on div "Add Column" at bounding box center [569, 214] width 1015 height 182
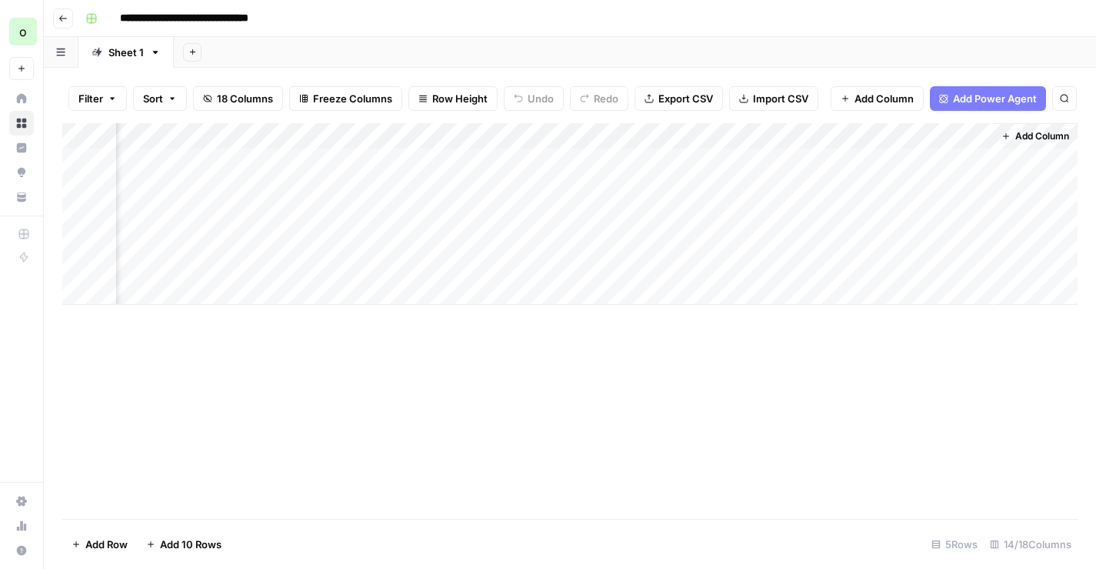
click at [781, 163] on div "Add Column" at bounding box center [569, 214] width 1015 height 182
click at [840, 164] on div "Add Column" at bounding box center [569, 214] width 1015 height 182
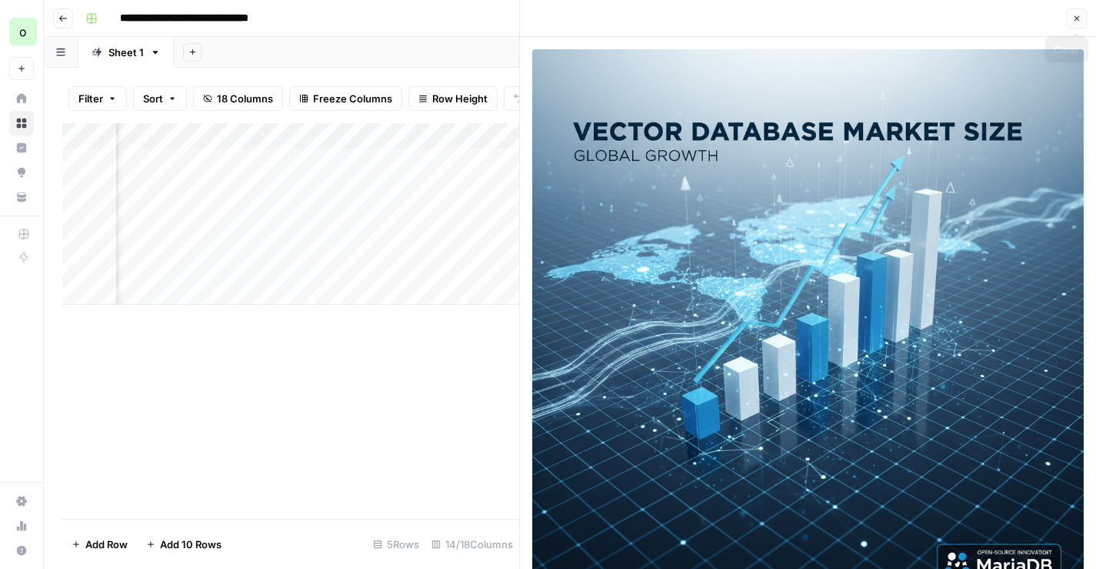
click at [1082, 18] on button "Close" at bounding box center [1077, 18] width 20 height 20
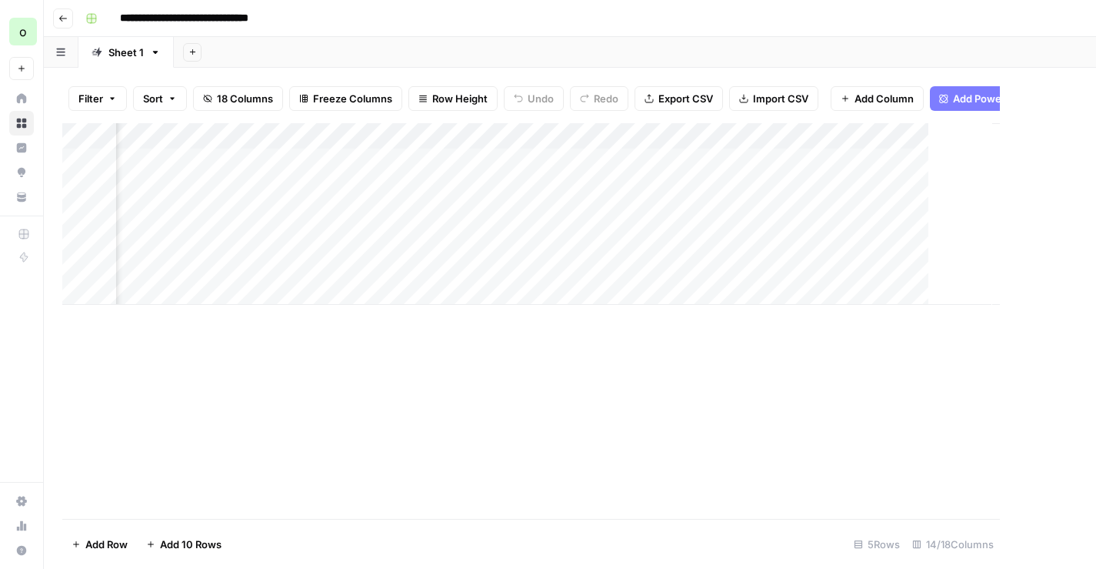
scroll to position [0, 1312]
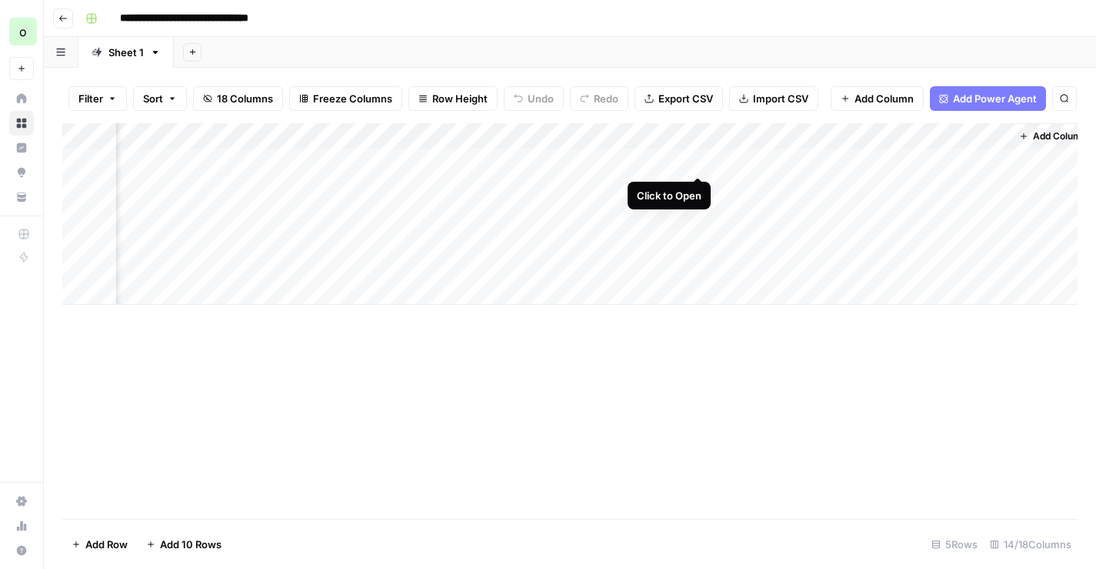
click at [699, 162] on div "Add Column" at bounding box center [569, 214] width 1015 height 182
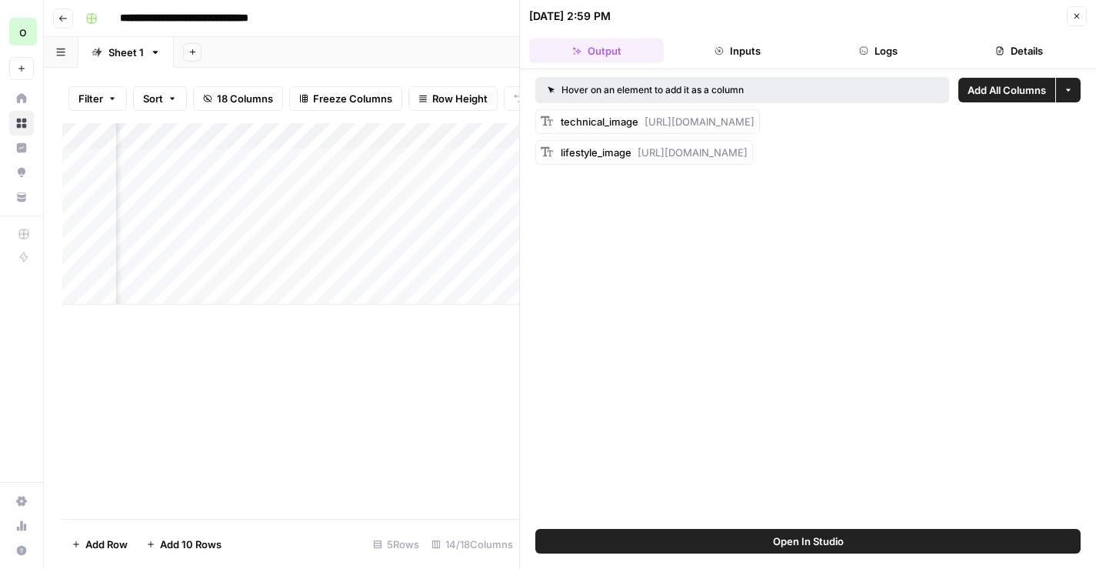
click at [1082, 16] on button "Close" at bounding box center [1077, 16] width 20 height 20
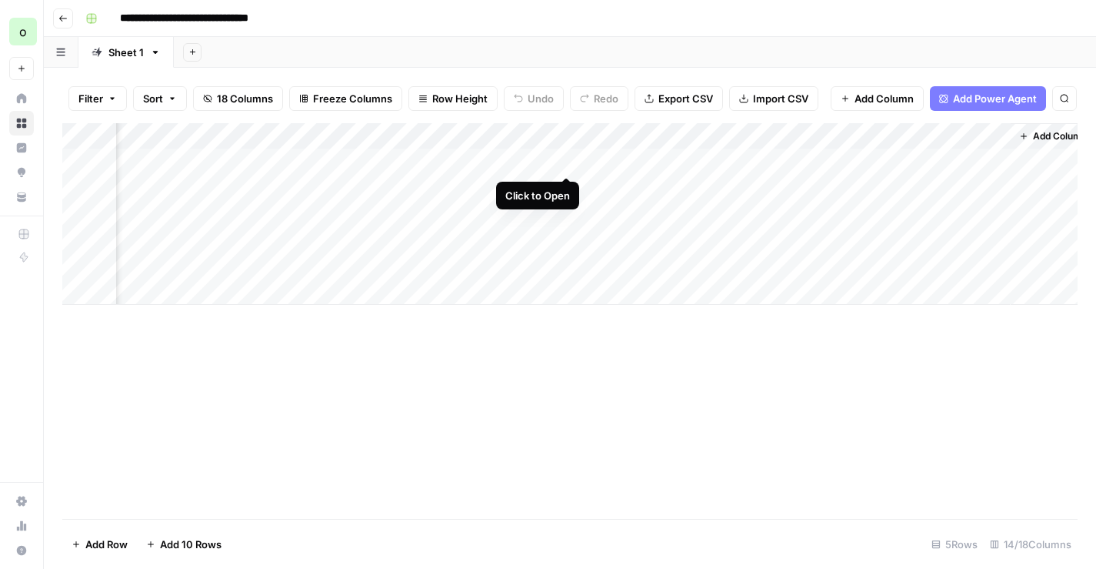
click at [565, 162] on div "Add Column" at bounding box center [569, 214] width 1015 height 182
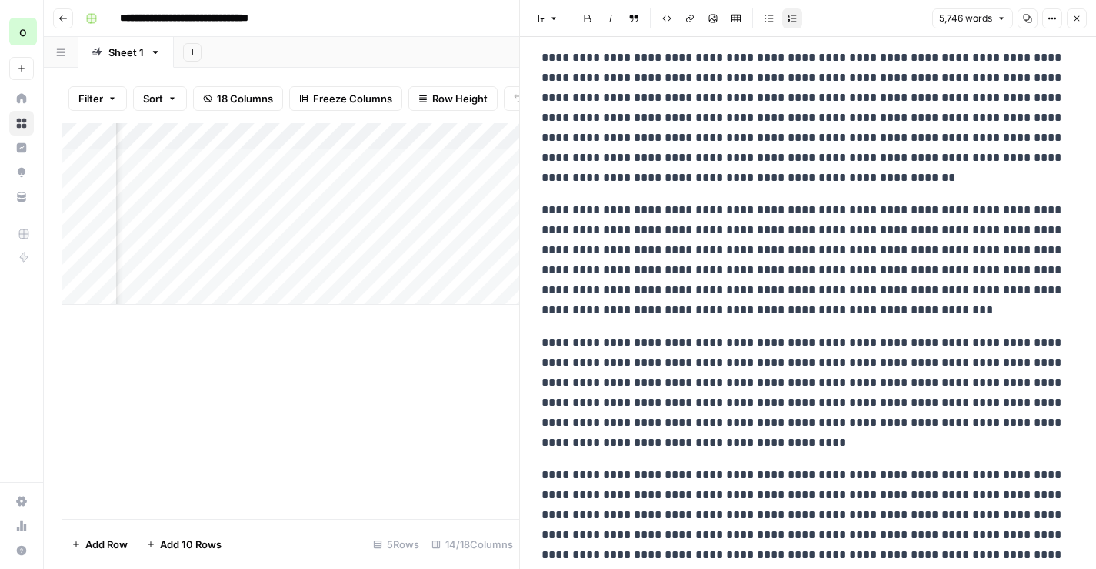
scroll to position [2094, 0]
click at [1076, 21] on icon "button" at bounding box center [1076, 18] width 9 height 9
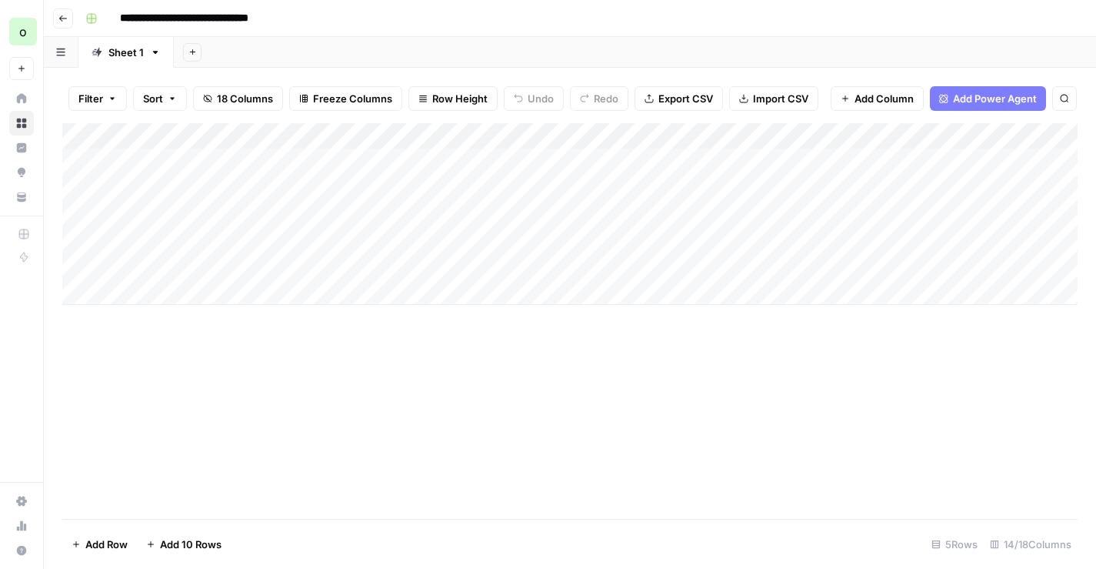
click at [172, 19] on input "**********" at bounding box center [209, 18] width 192 height 25
click at [192, 19] on input "**********" at bounding box center [209, 18] width 192 height 25
type input "**********"
click at [342, 25] on div "**********" at bounding box center [580, 18] width 1002 height 25
click at [219, 271] on div "Add Column" at bounding box center [569, 214] width 1015 height 182
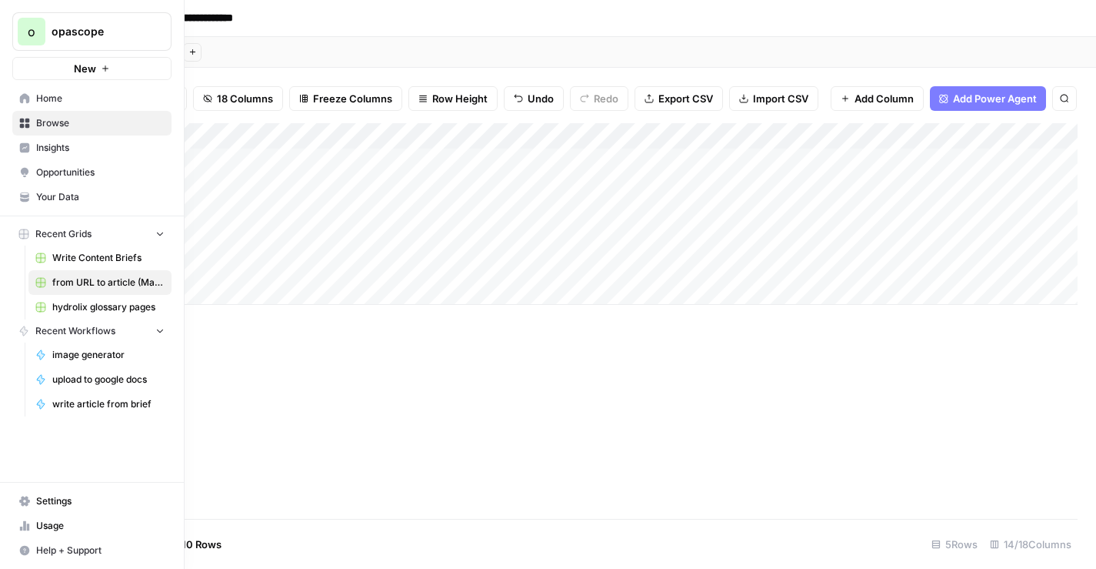
click at [33, 523] on link "Usage" at bounding box center [91, 525] width 159 height 25
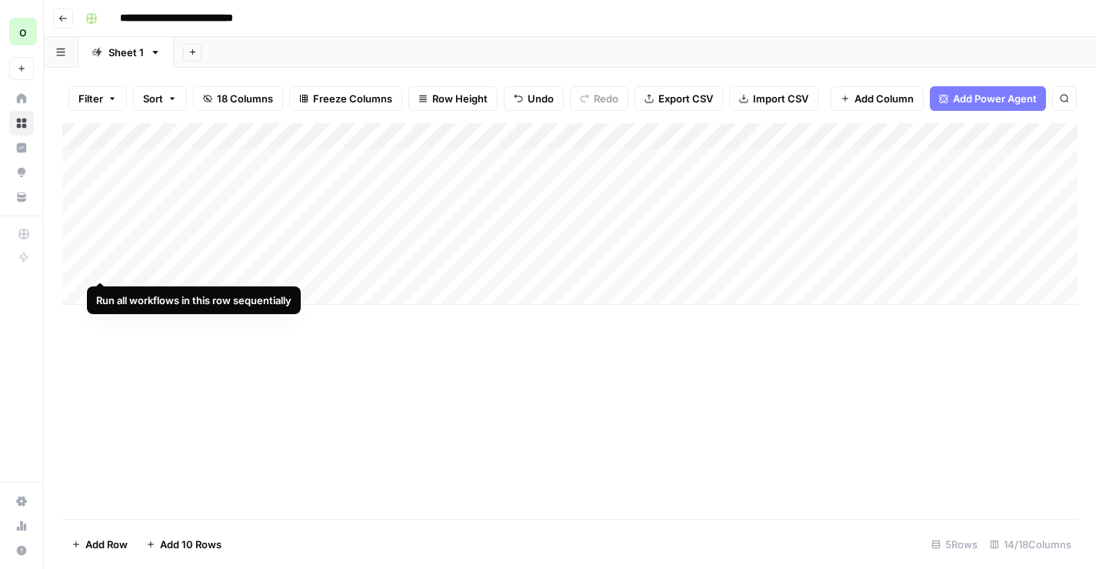
click at [100, 266] on div "Add Column" at bounding box center [569, 214] width 1015 height 182
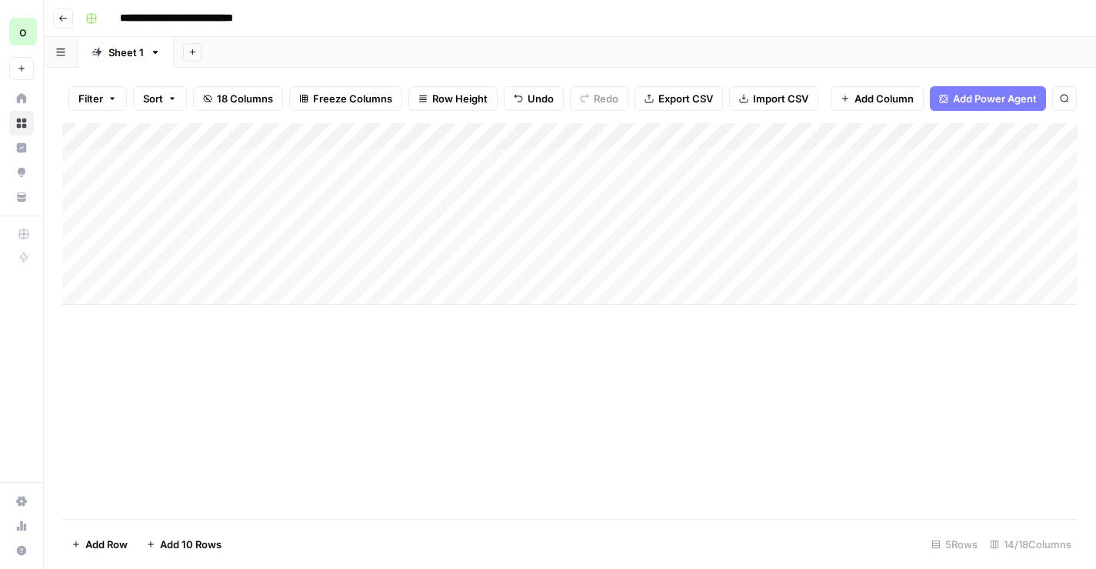
click at [420, 263] on div "Add Column" at bounding box center [569, 214] width 1015 height 182
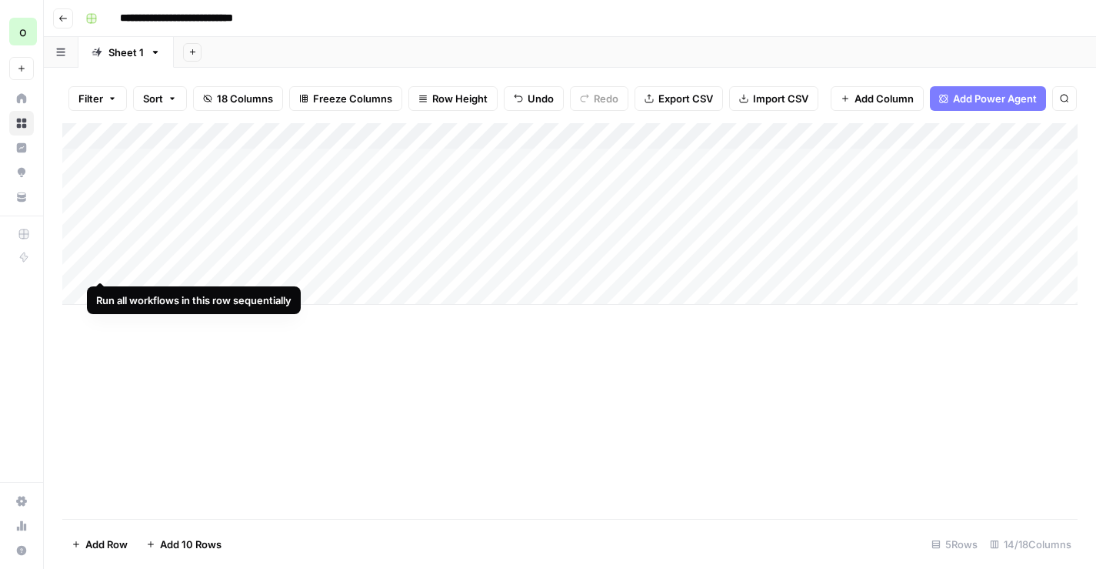
click at [99, 265] on div "Add Column" at bounding box center [569, 214] width 1015 height 182
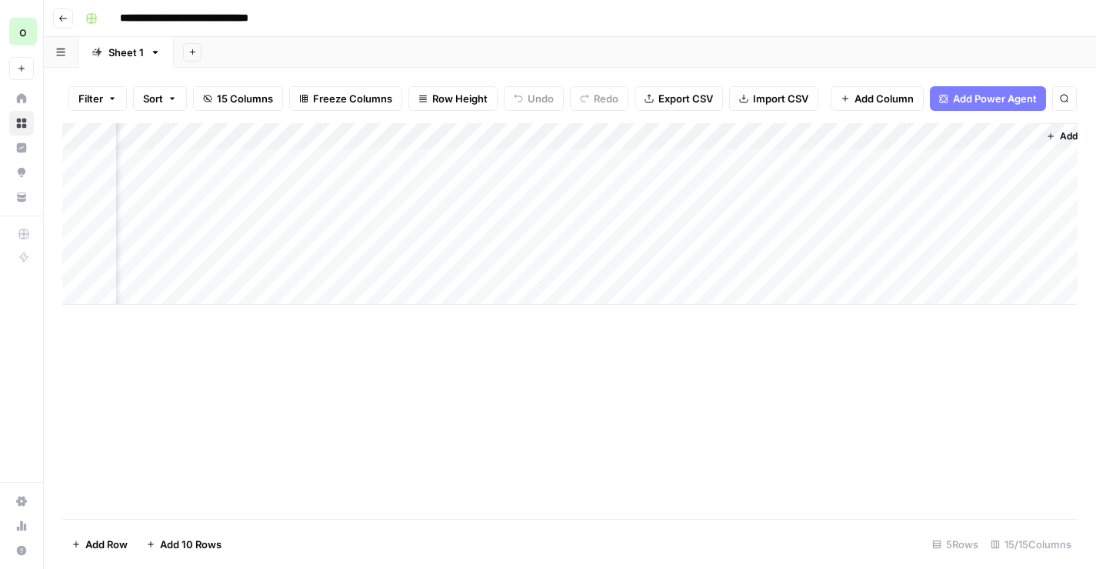
scroll to position [0, 1456]
click at [755, 185] on div "Add Column" at bounding box center [569, 214] width 1015 height 182
click at [971, 161] on div "Add Column" at bounding box center [569, 214] width 1015 height 182
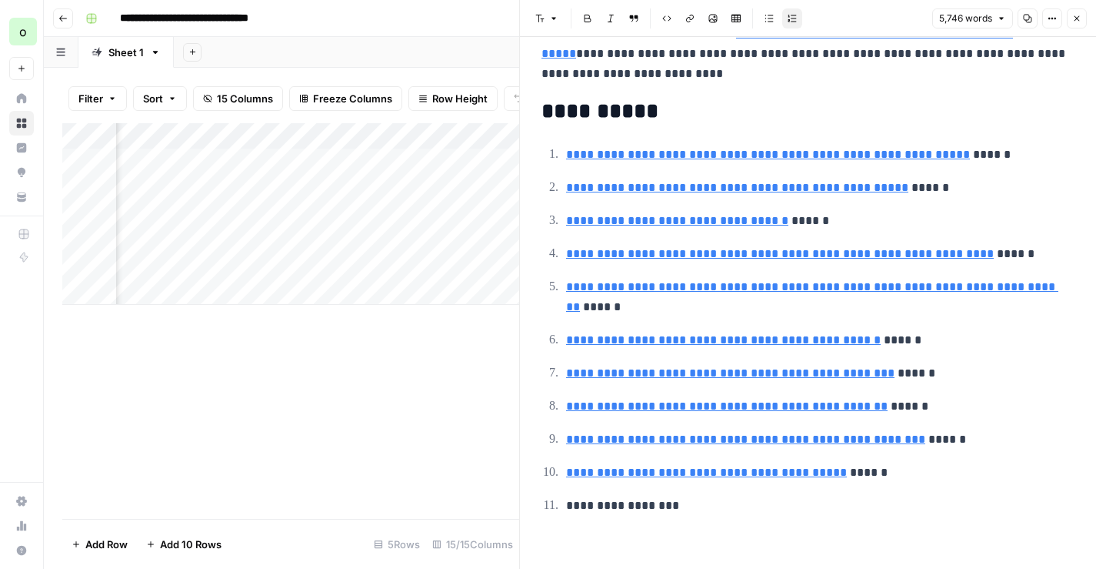
scroll to position [13116, 0]
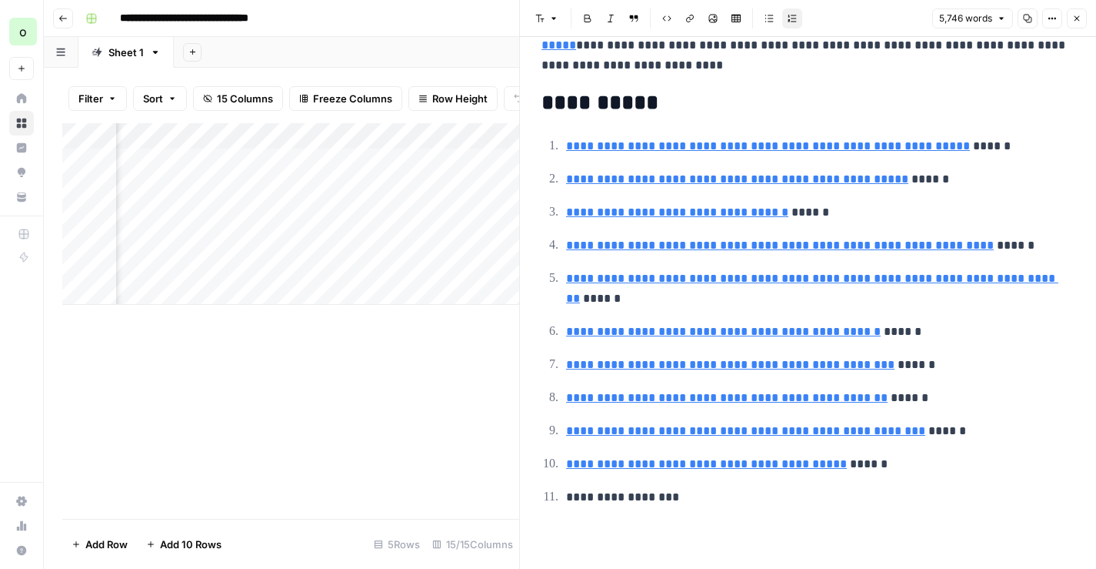
click at [1079, 25] on button "Close" at bounding box center [1077, 18] width 20 height 20
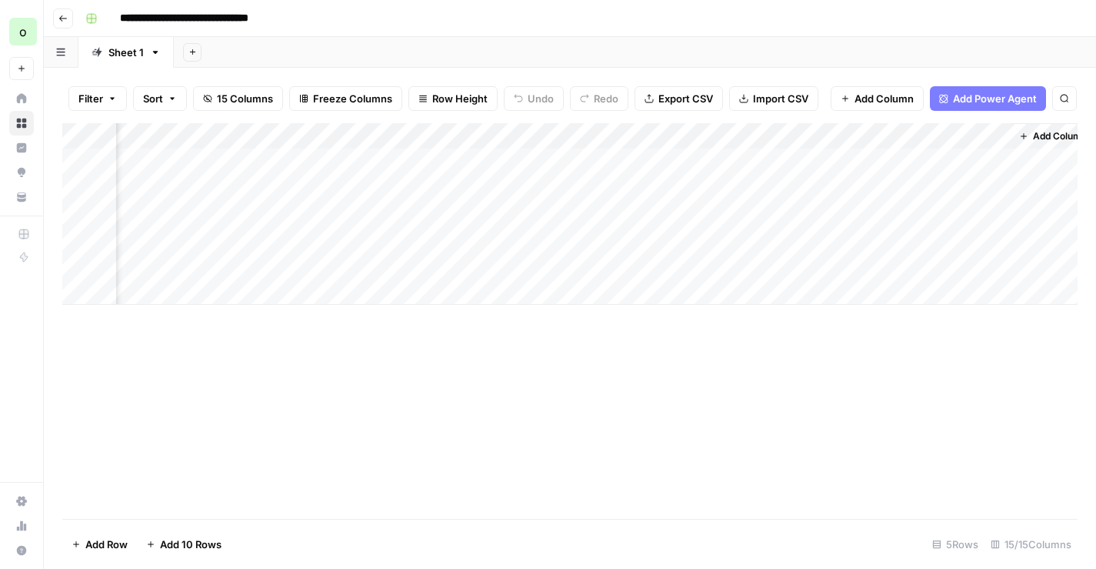
scroll to position [0, 1456]
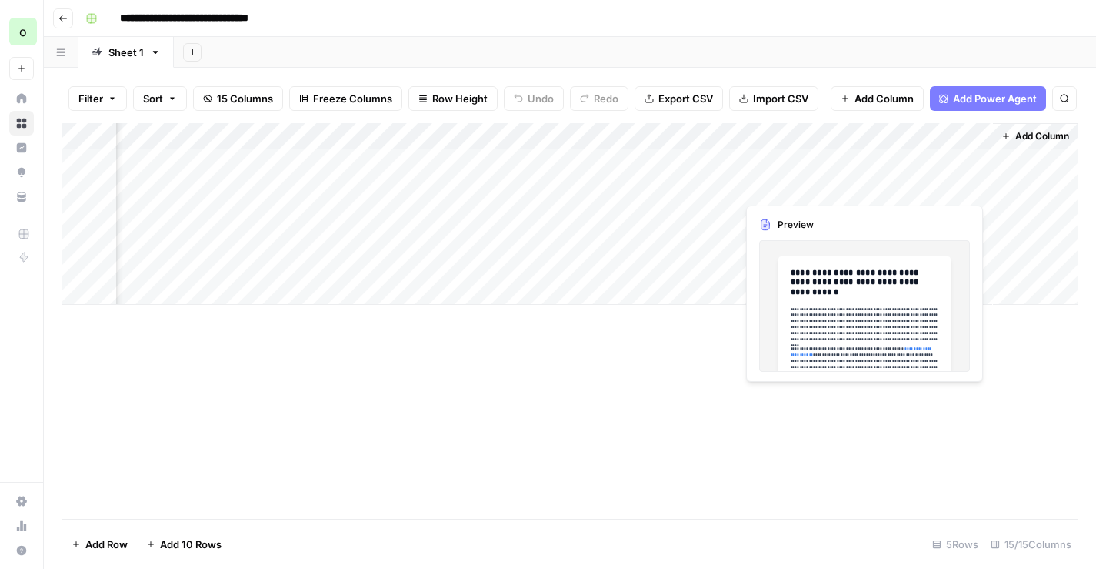
click at [941, 185] on div "Add Column" at bounding box center [569, 214] width 1015 height 182
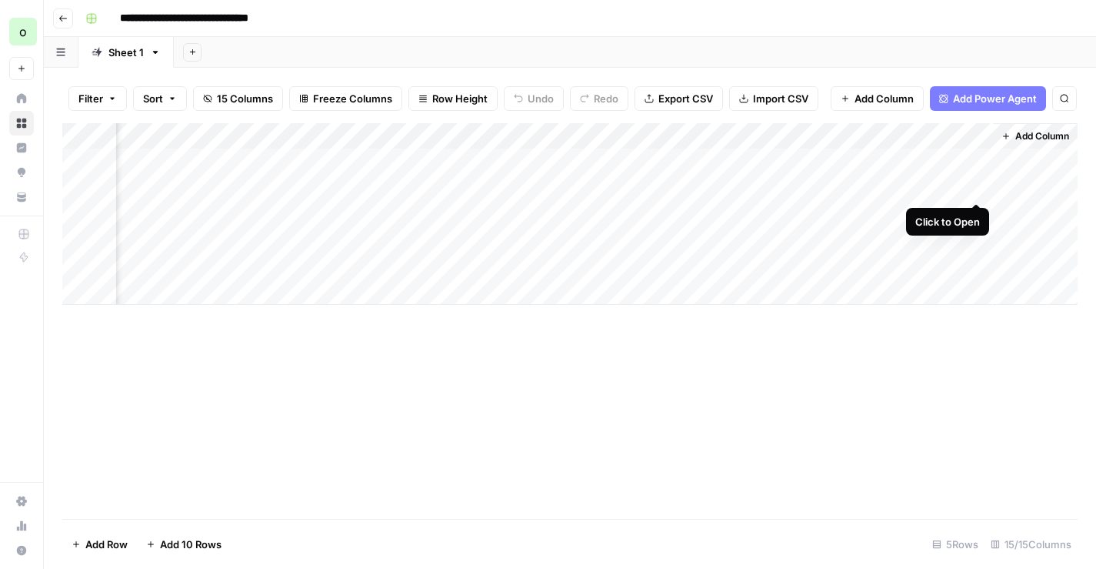
click at [976, 188] on div "Add Column" at bounding box center [569, 214] width 1015 height 182
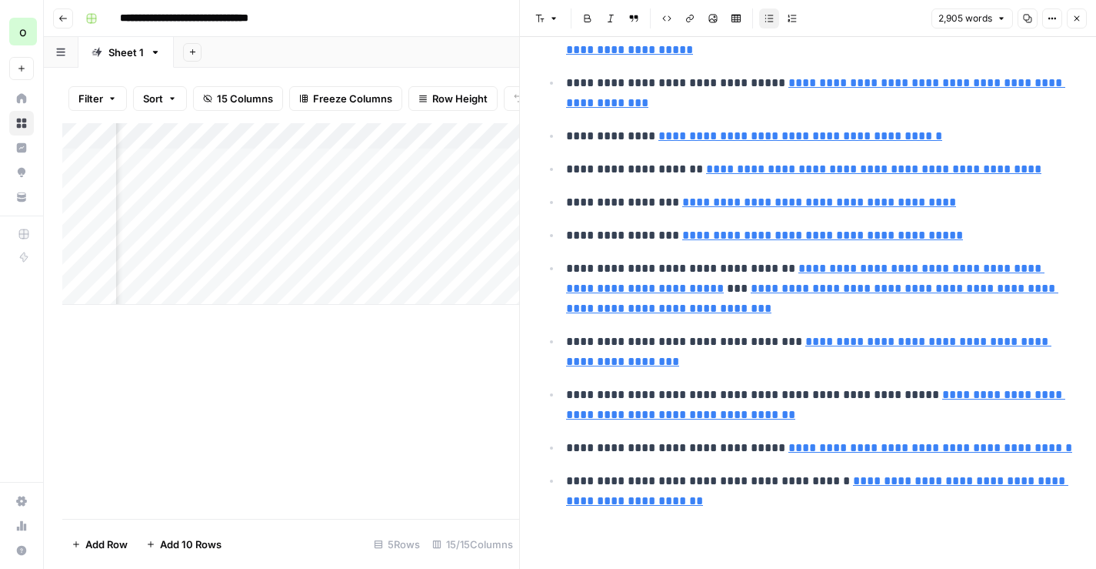
scroll to position [12612, 0]
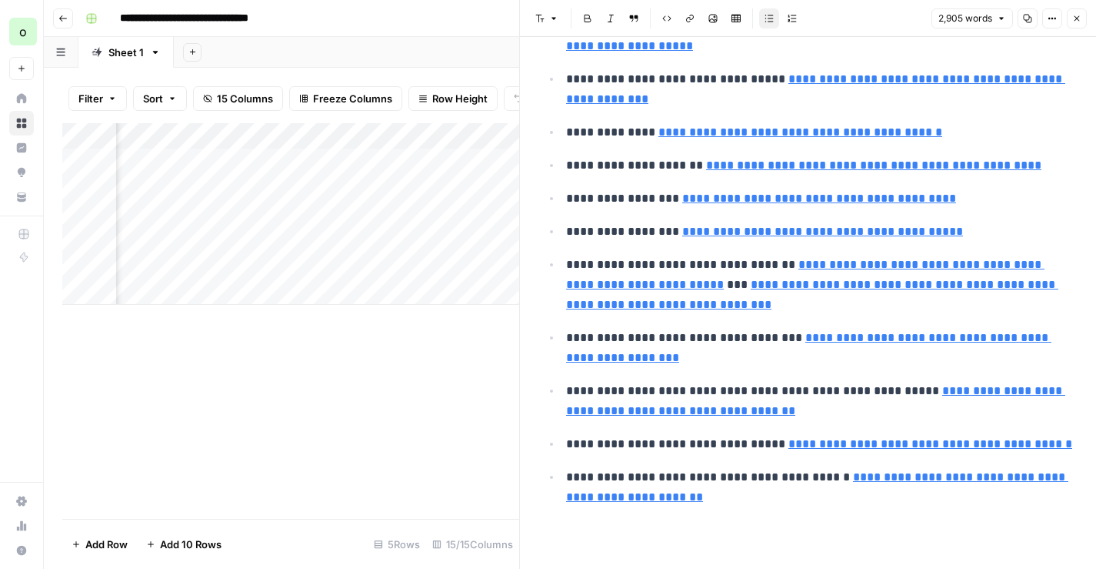
type input "https://www.mongodb.com/docs/manual/core/transactions/"
click at [1075, 20] on icon "button" at bounding box center [1077, 18] width 5 height 5
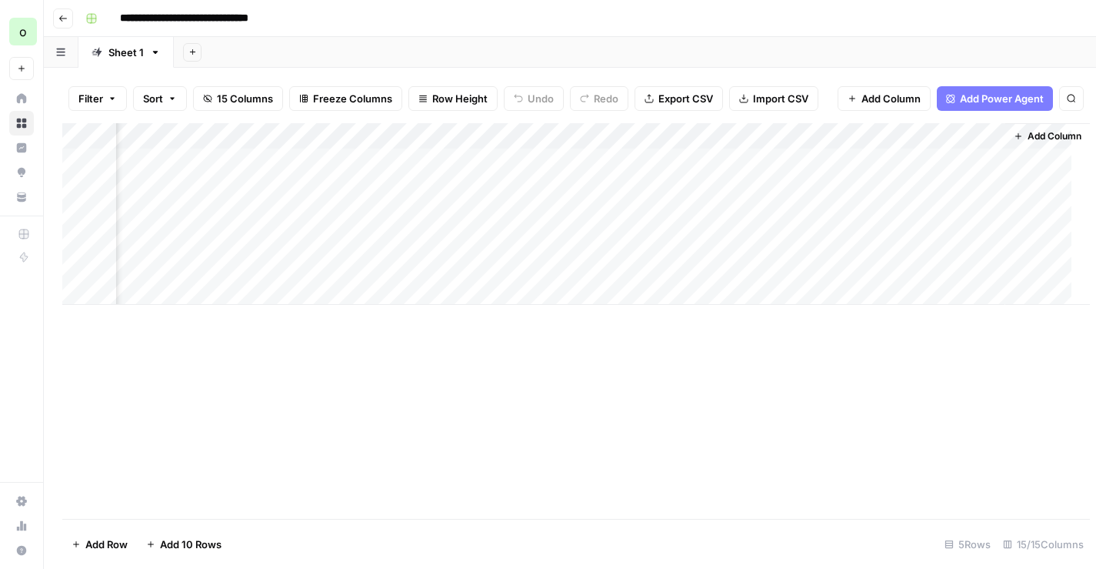
scroll to position [0, 1438]
click at [1038, 136] on span "Add Column" at bounding box center [1060, 136] width 54 height 14
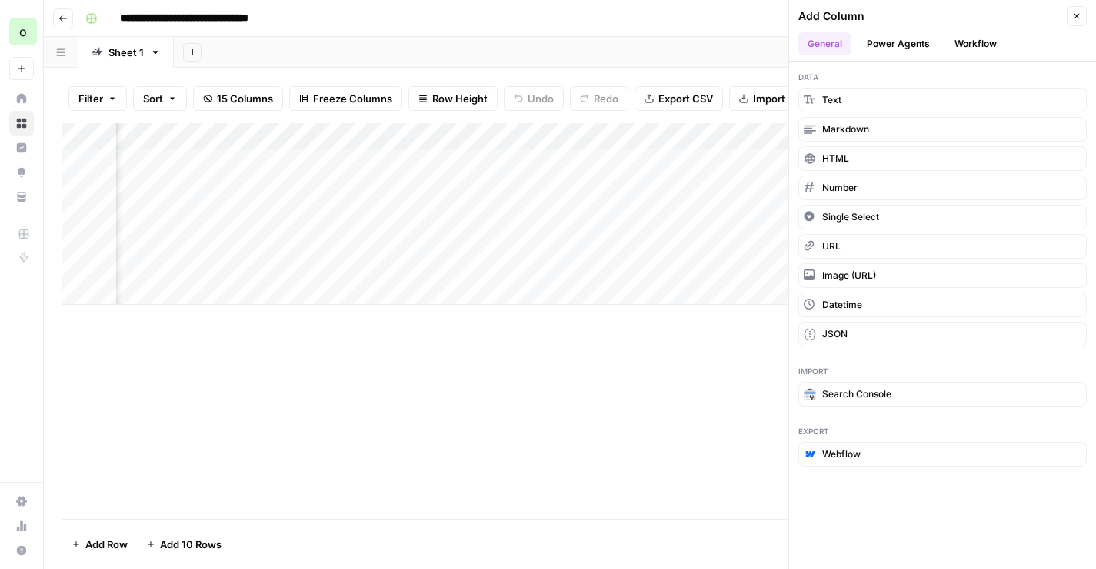
click at [987, 47] on button "Workflow" at bounding box center [975, 43] width 61 height 23
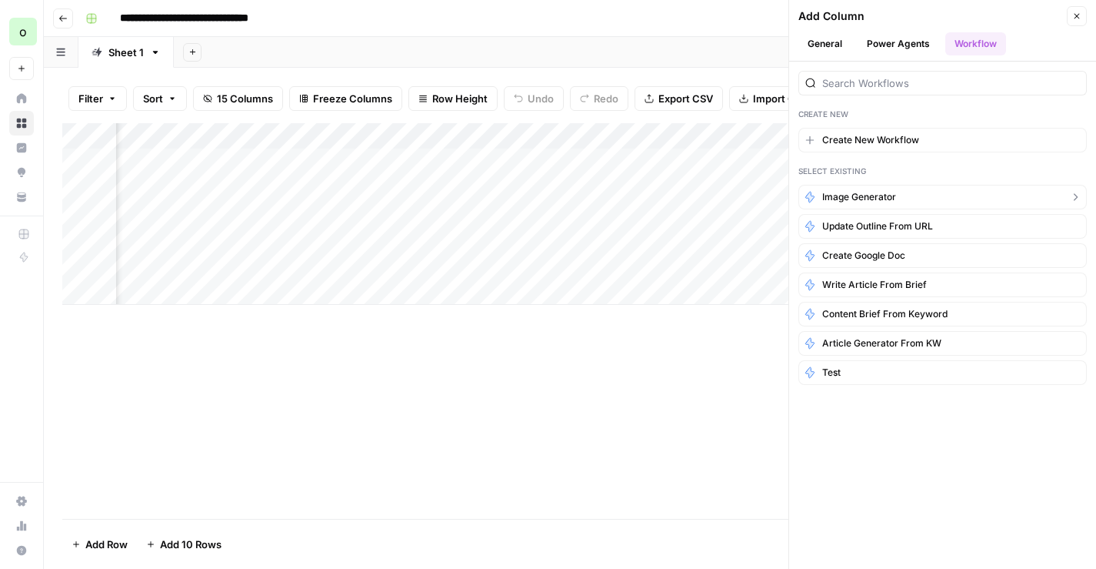
click at [896, 191] on button "image generator" at bounding box center [943, 197] width 288 height 25
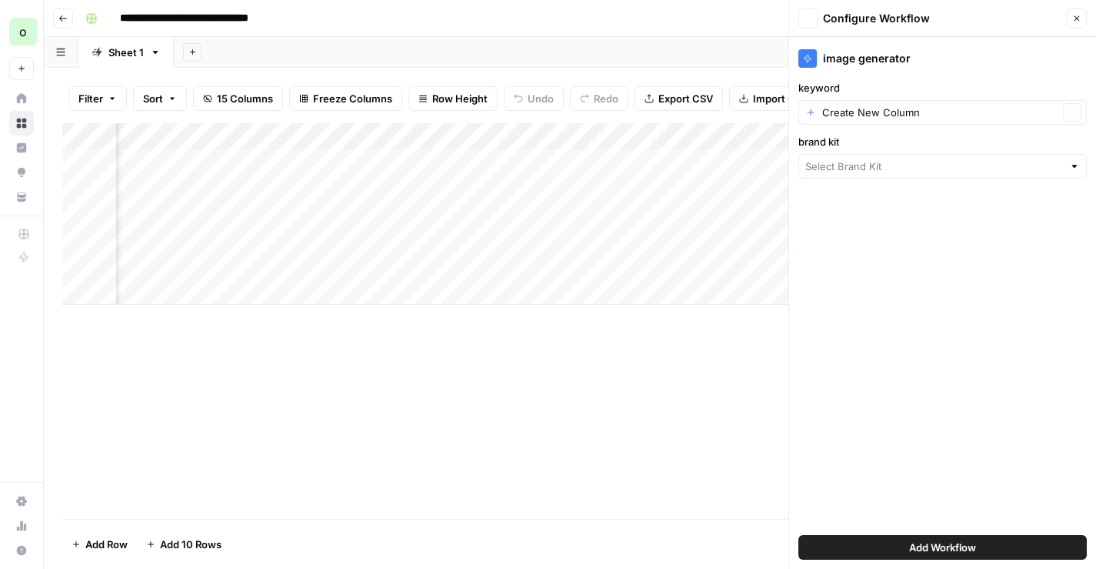
type input "MariaDB"
click at [929, 117] on input "keyword" at bounding box center [940, 112] width 236 height 15
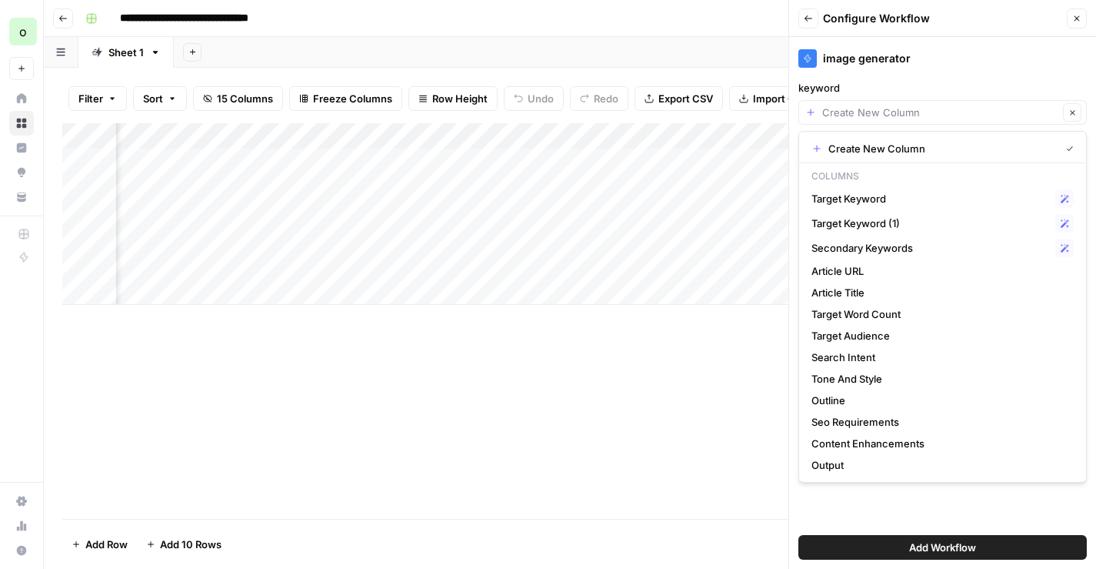
scroll to position [0, 116]
click at [882, 197] on span "Target Keyword" at bounding box center [931, 198] width 238 height 15
type input "Target Keyword"
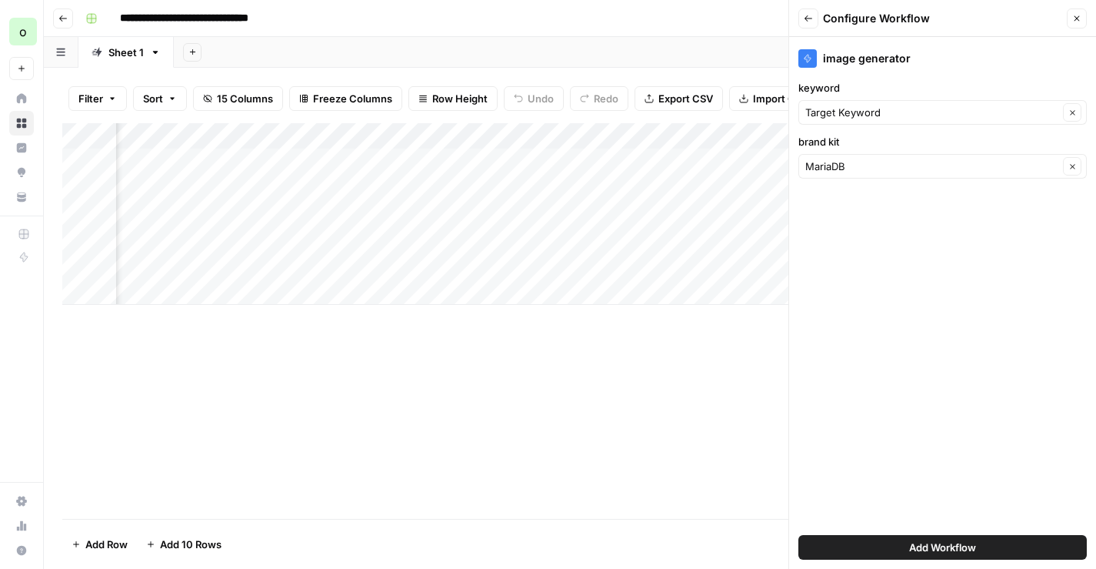
click at [898, 549] on button "Add Workflow" at bounding box center [943, 547] width 288 height 25
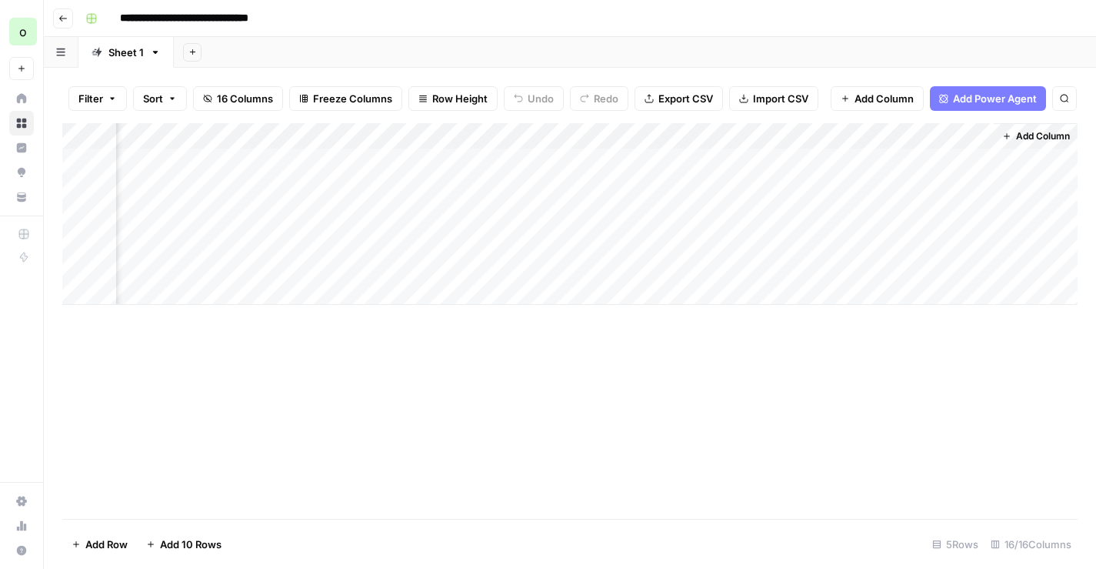
scroll to position [0, 1608]
click at [981, 138] on div "Add Column" at bounding box center [569, 214] width 1015 height 182
click at [924, 166] on div "Add Column" at bounding box center [569, 214] width 1015 height 182
click at [919, 188] on div "Add Column" at bounding box center [569, 214] width 1015 height 182
click at [920, 218] on div "Add Column" at bounding box center [569, 214] width 1015 height 182
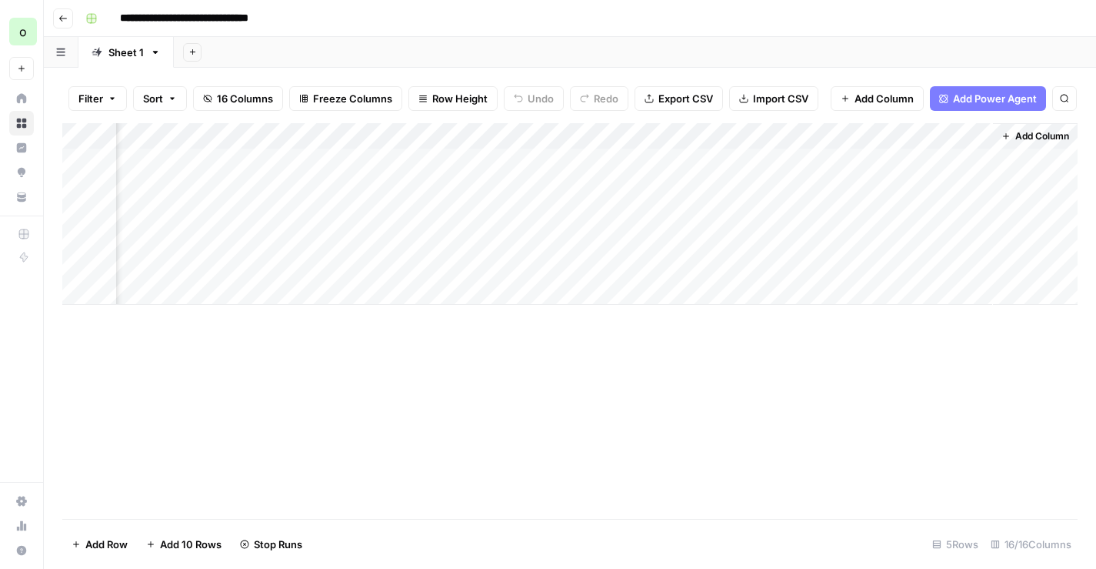
click at [919, 238] on div "Add Column" at bounding box center [569, 214] width 1015 height 182
click at [900, 157] on div "Add Column" at bounding box center [569, 214] width 1015 height 182
click at [975, 158] on div "Add Column" at bounding box center [569, 214] width 1015 height 182
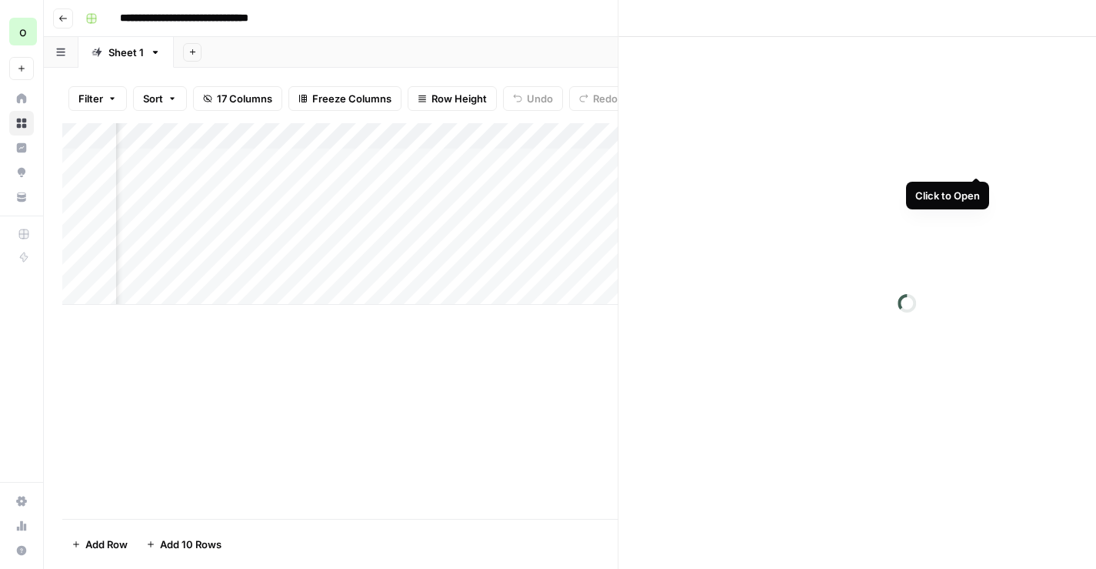
scroll to position [0, 1737]
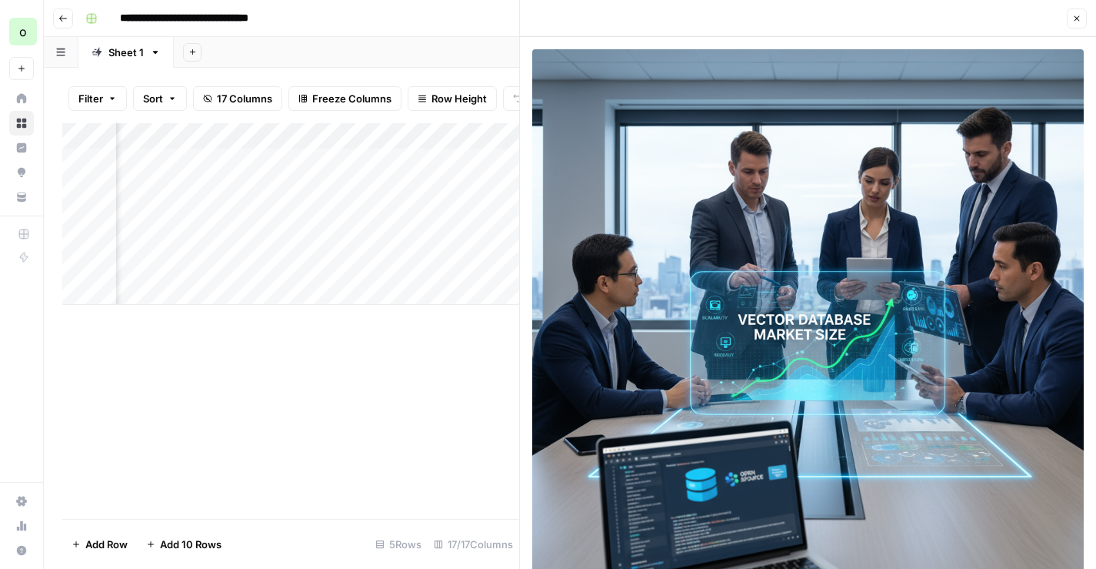
click at [1072, 22] on icon "button" at bounding box center [1076, 18] width 9 height 9
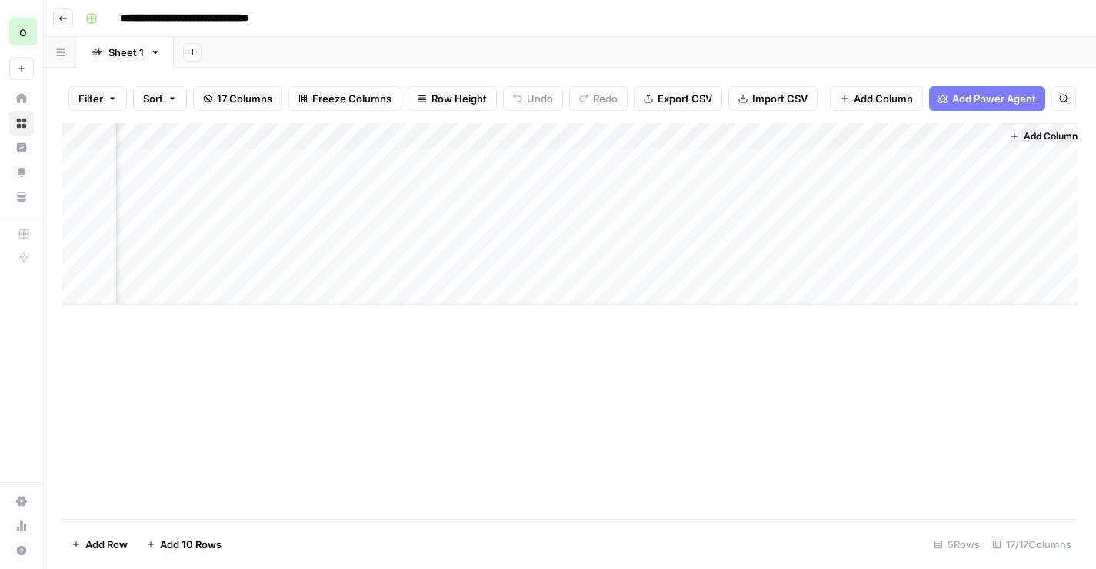
scroll to position [0, 1728]
click at [994, 185] on div "Add Column" at bounding box center [569, 214] width 1015 height 182
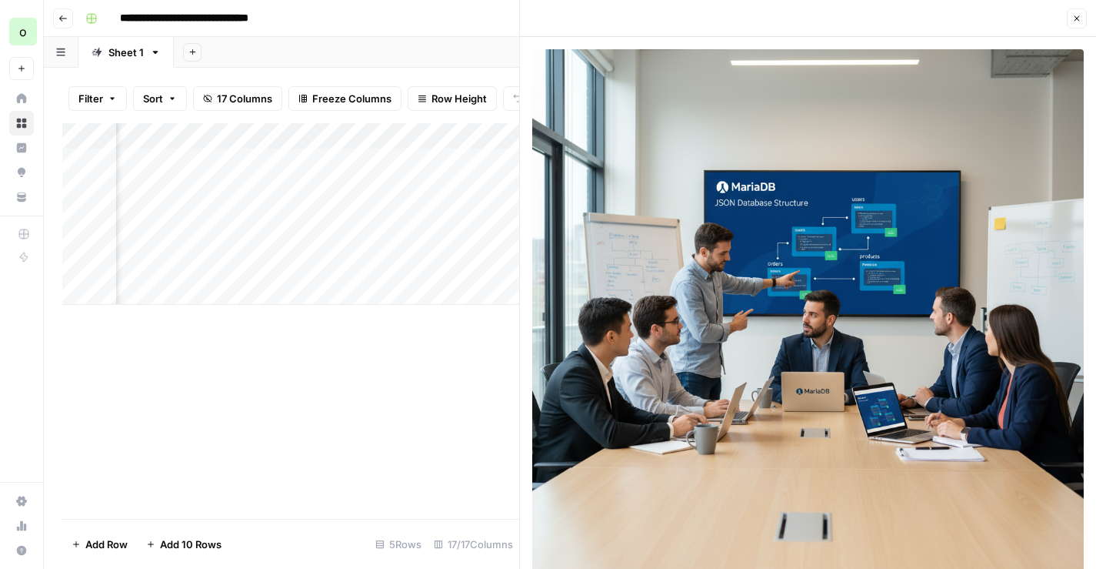
click at [1071, 17] on button "Close" at bounding box center [1077, 18] width 20 height 20
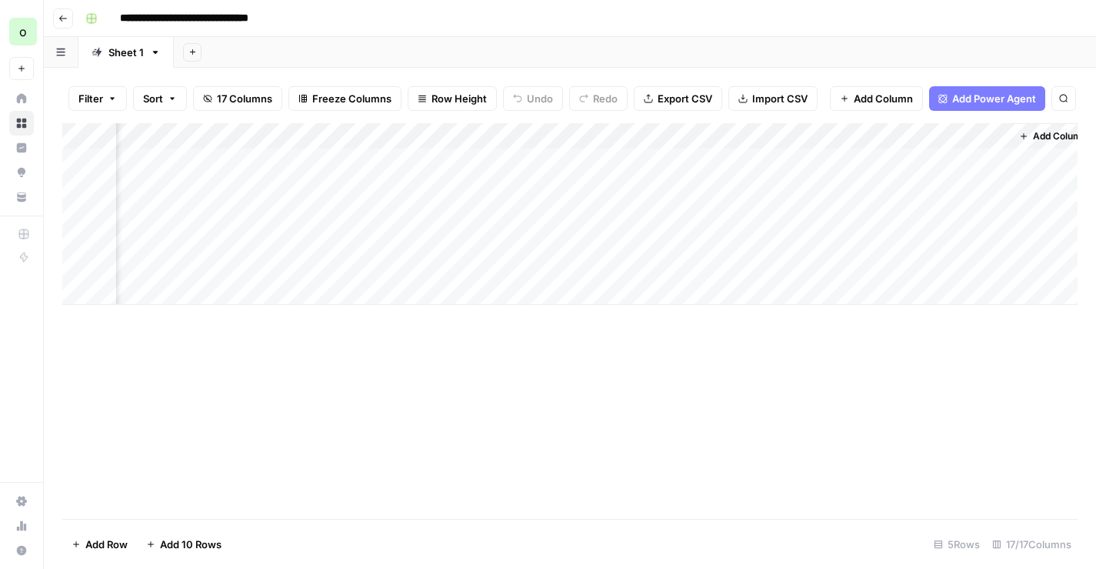
click at [60, 18] on icon "button" at bounding box center [63, 18] width 8 height 6
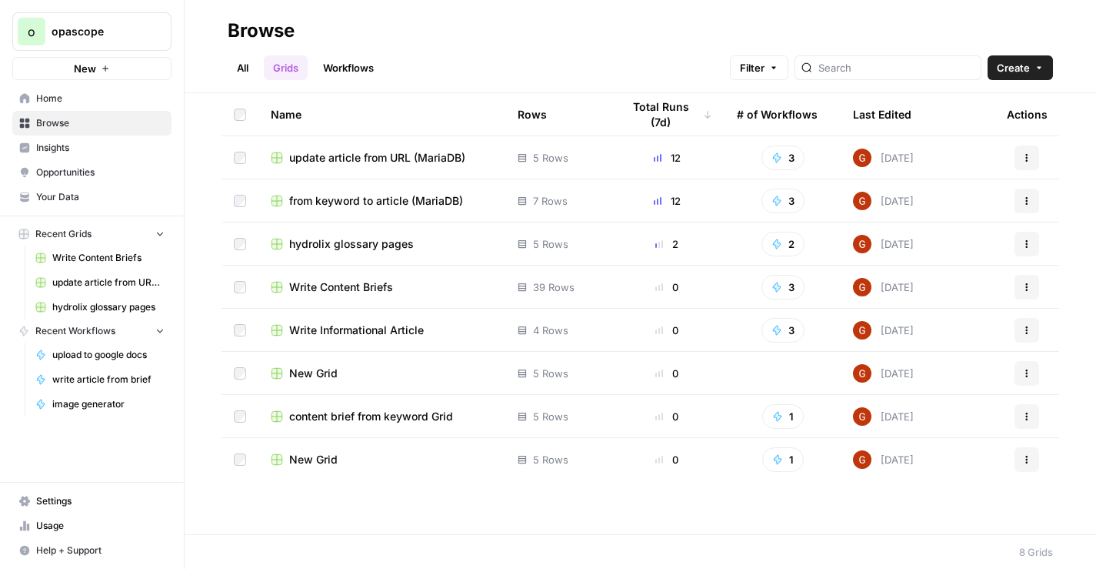
click at [342, 69] on link "Workflows" at bounding box center [348, 67] width 69 height 25
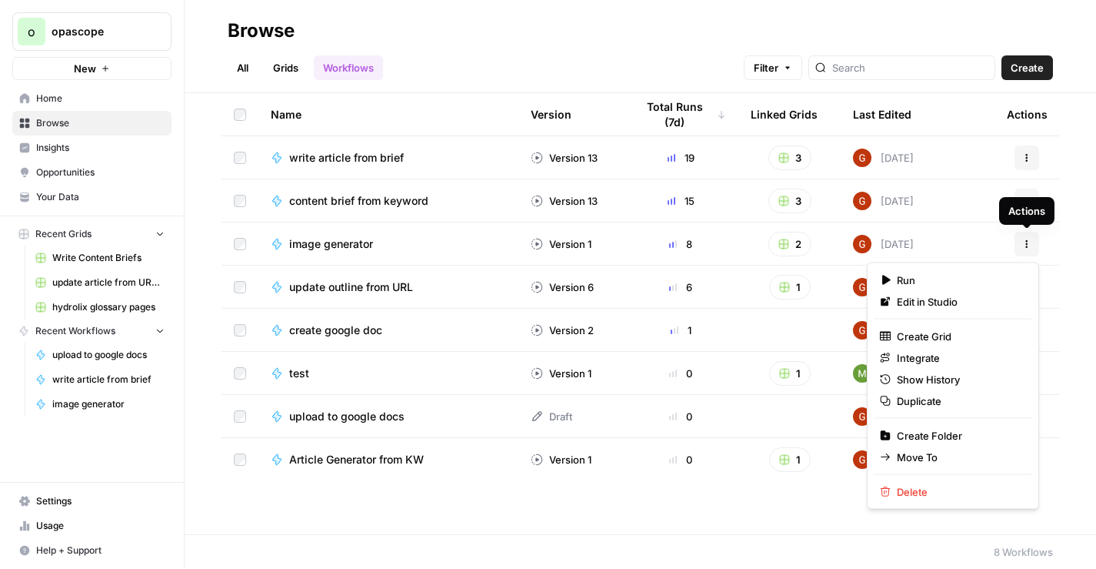
click at [1029, 248] on button "Actions" at bounding box center [1027, 244] width 25 height 25
click at [919, 401] on span "Duplicate" at bounding box center [958, 400] width 123 height 15
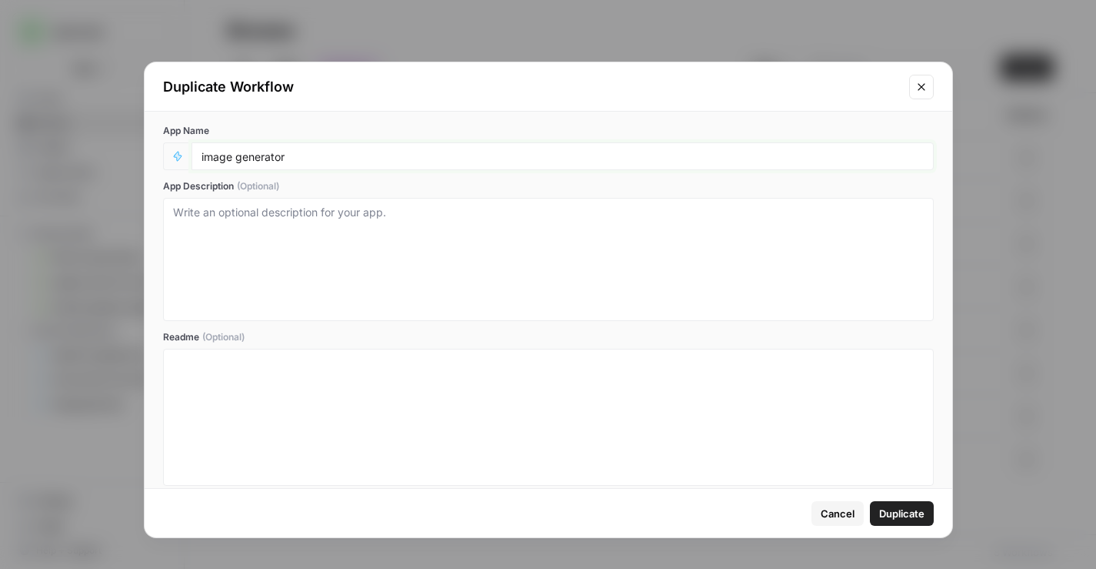
click at [413, 155] on input "image generator" at bounding box center [563, 156] width 722 height 14
click at [216, 159] on input "image generator" at bounding box center [563, 156] width 722 height 14
type input "illustration generator"
click at [901, 513] on span "Duplicate" at bounding box center [901, 512] width 45 height 15
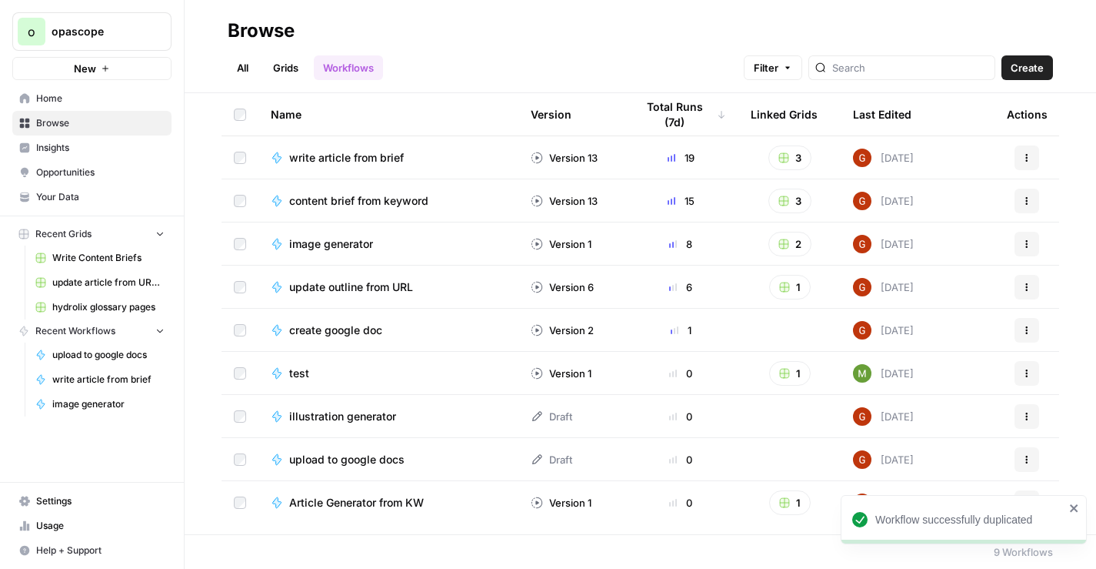
click at [357, 419] on span "illustration generator" at bounding box center [342, 416] width 107 height 15
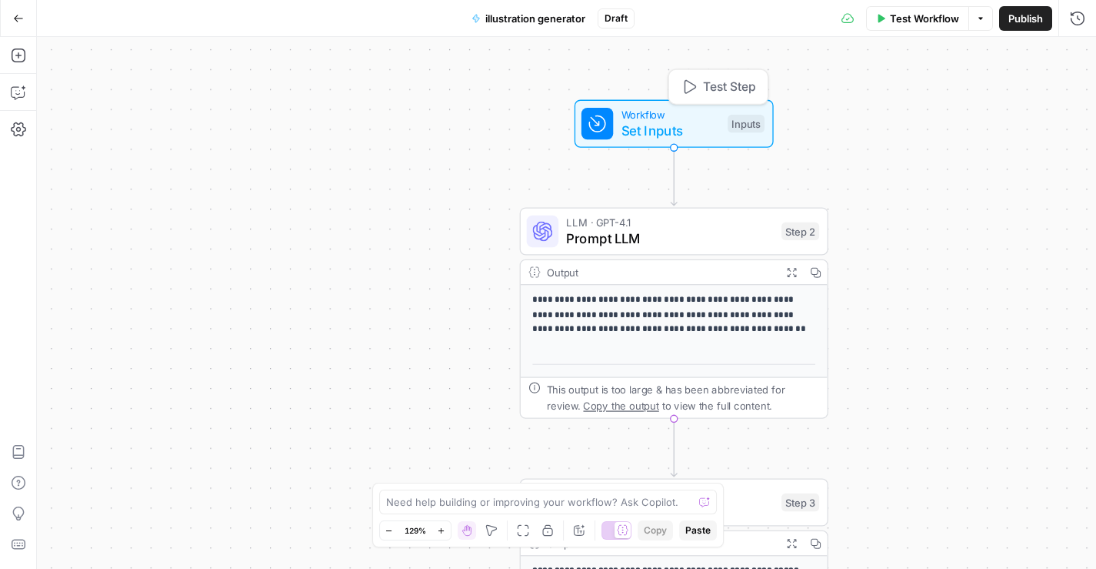
click at [660, 135] on span "Set Inputs" at bounding box center [671, 131] width 98 height 20
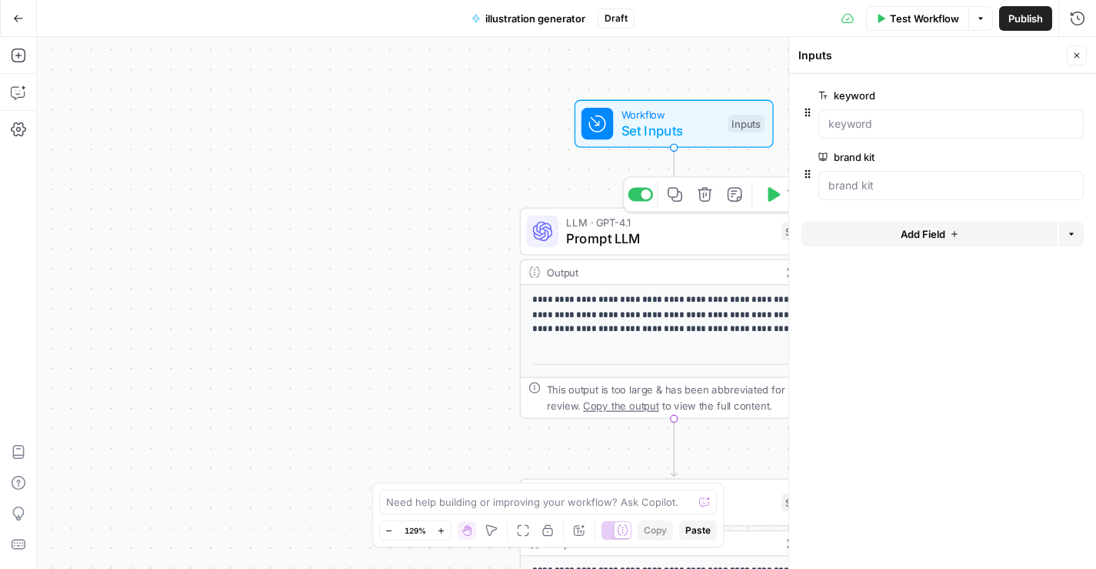
click at [601, 238] on span "Prompt LLM" at bounding box center [669, 238] width 207 height 20
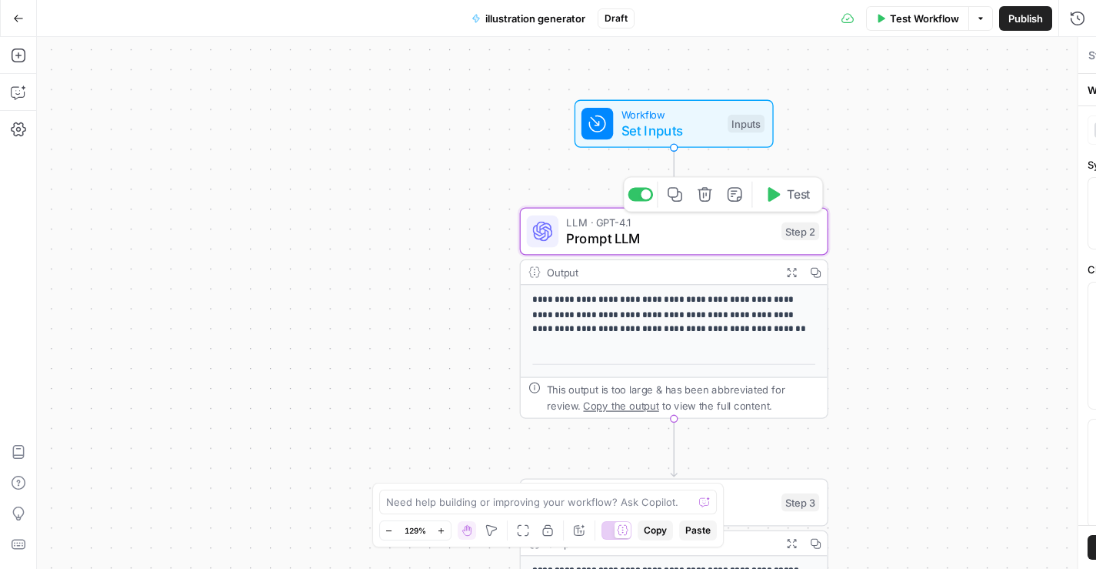
type textarea "Prompt LLM"
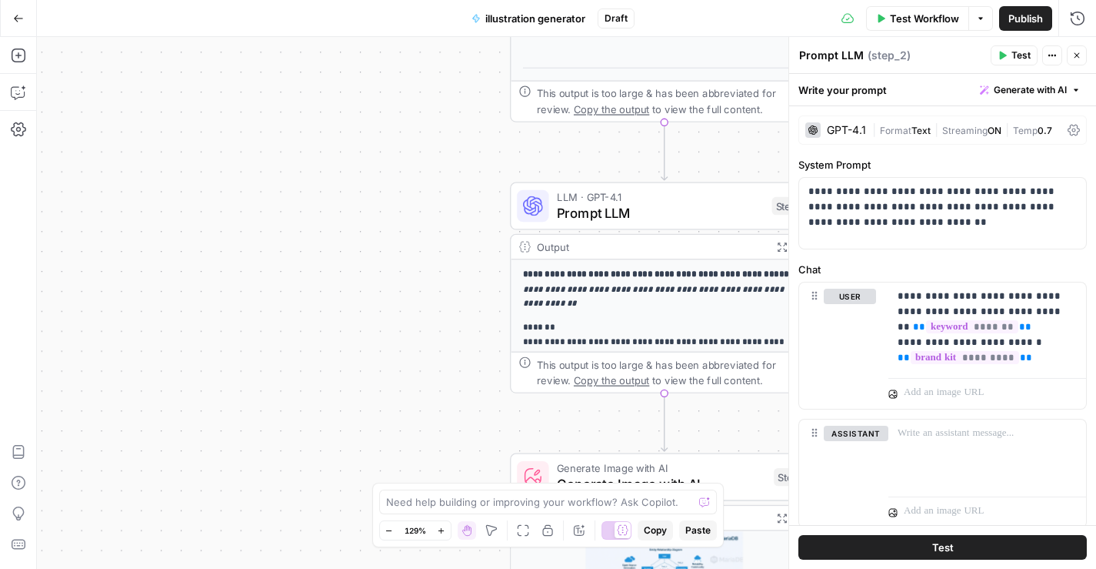
drag, startPoint x: 449, startPoint y: 368, endPoint x: 433, endPoint y: 93, distance: 275.1
click at [433, 93] on div "**********" at bounding box center [566, 303] width 1059 height 532
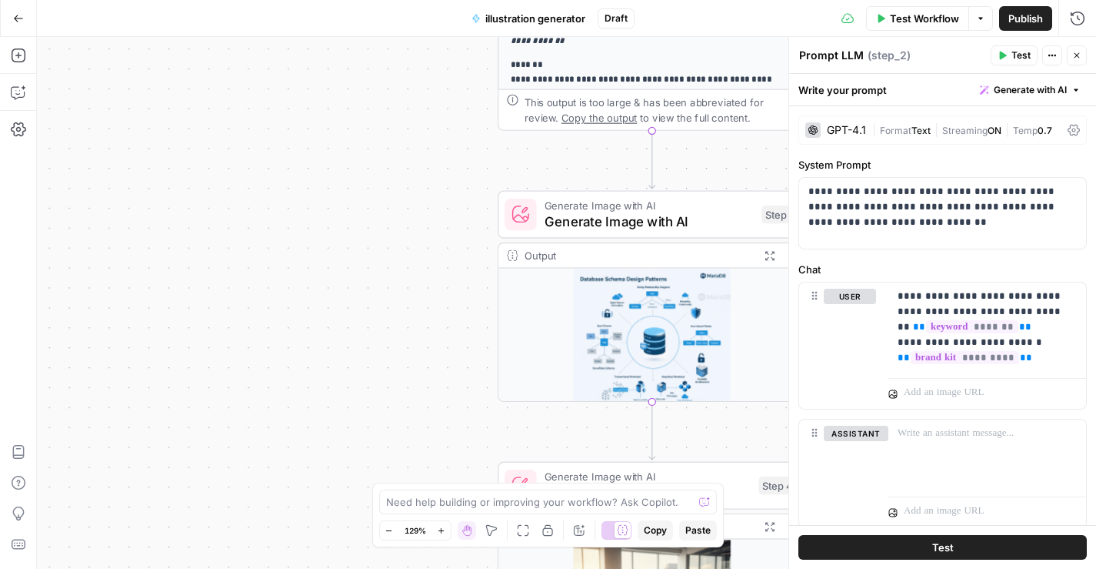
drag, startPoint x: 460, startPoint y: 343, endPoint x: 446, endPoint y: 78, distance: 265.0
click at [446, 78] on div "**********" at bounding box center [566, 303] width 1059 height 532
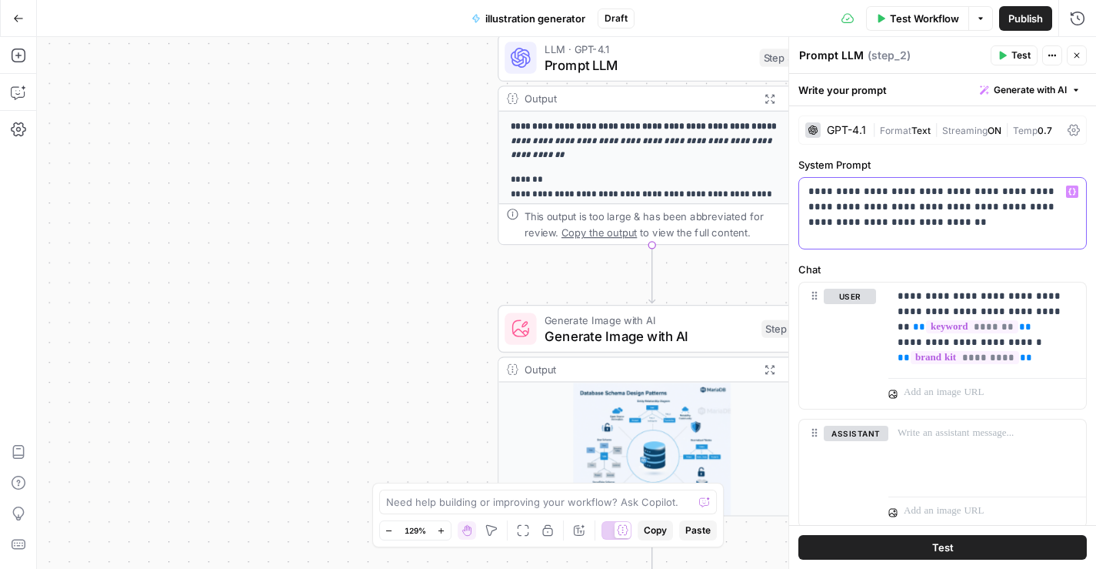
click at [862, 193] on p "**********" at bounding box center [943, 207] width 268 height 46
click at [435, 211] on div "**********" at bounding box center [566, 303] width 1059 height 532
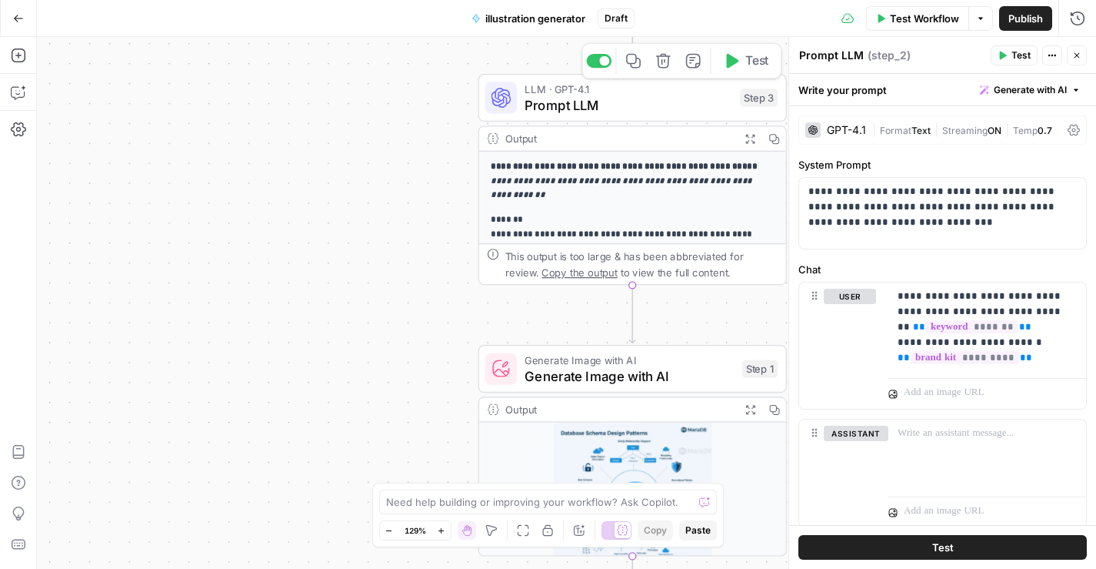
click at [625, 106] on span "Prompt LLM" at bounding box center [628, 105] width 207 height 20
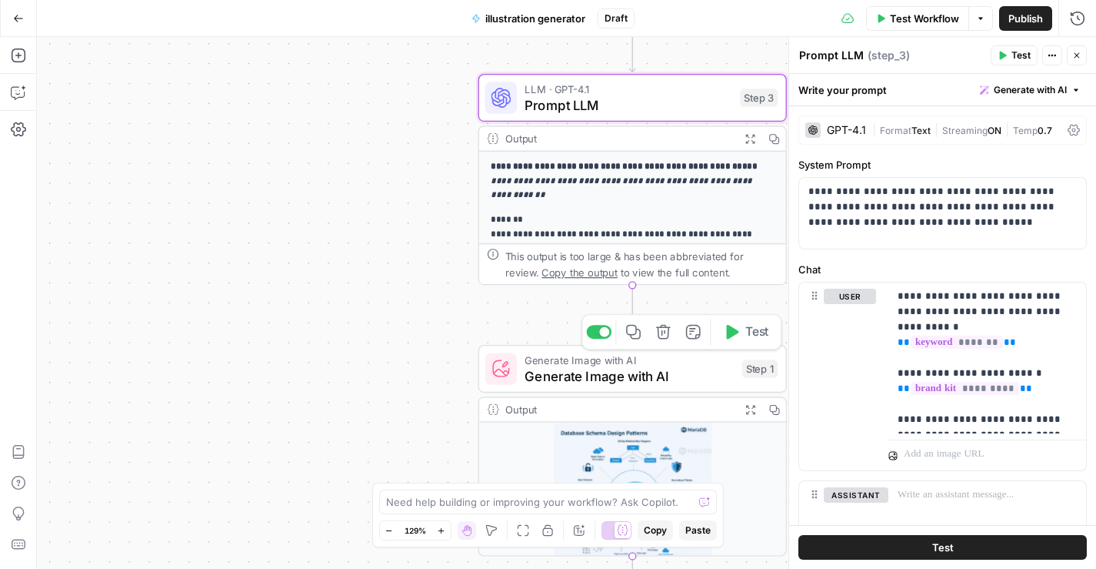
click at [573, 379] on span "Generate Image with AI" at bounding box center [629, 375] width 209 height 20
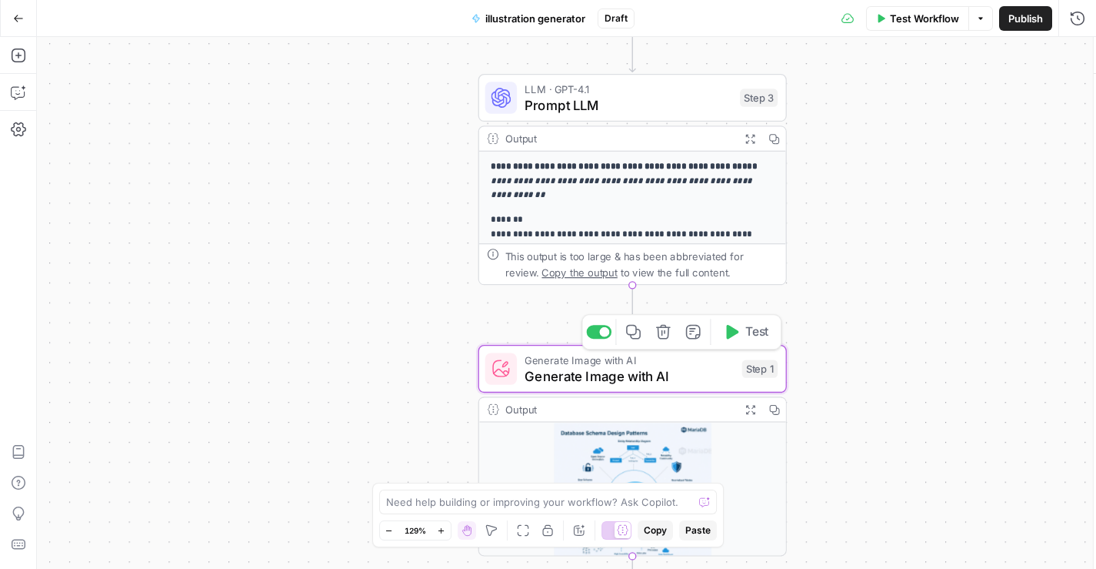
type textarea "Generate Image with AI"
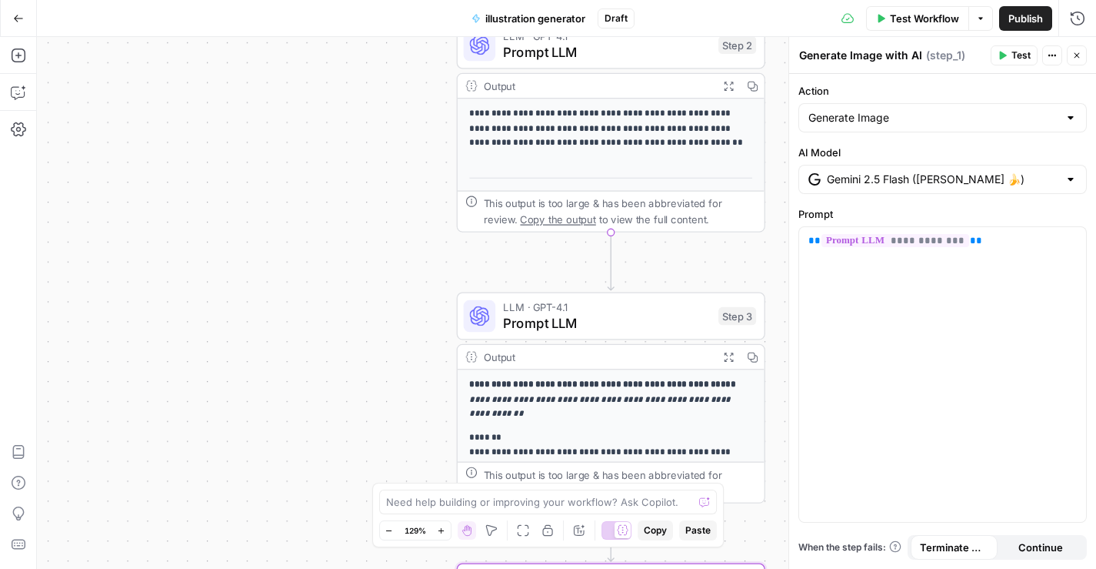
drag, startPoint x: 440, startPoint y: 178, endPoint x: 413, endPoint y: 409, distance: 232.4
click at [413, 409] on div "**********" at bounding box center [566, 303] width 1059 height 532
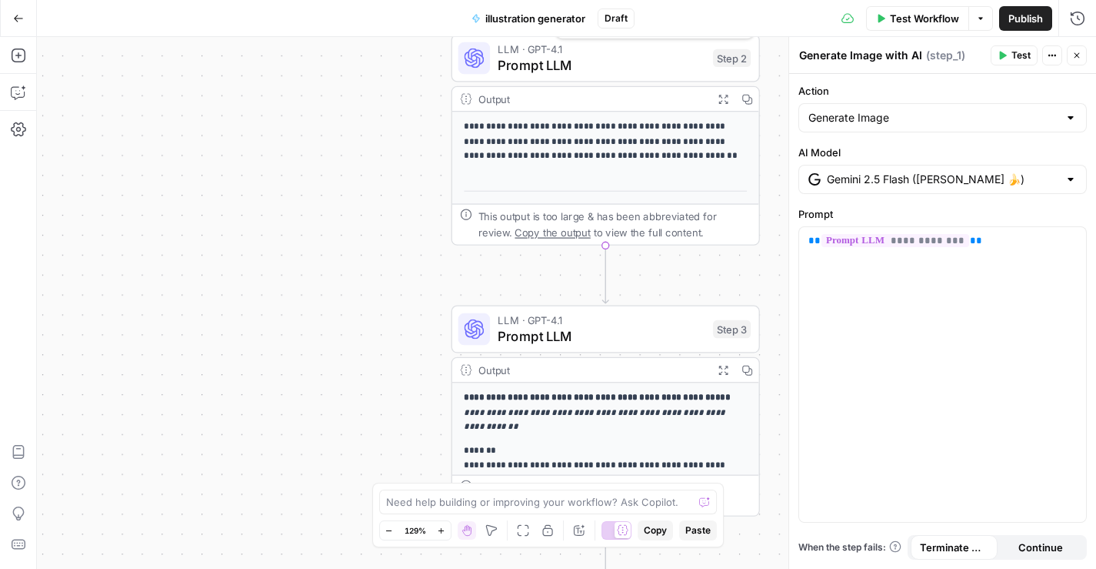
click at [557, 71] on span "Prompt LLM" at bounding box center [601, 65] width 207 height 20
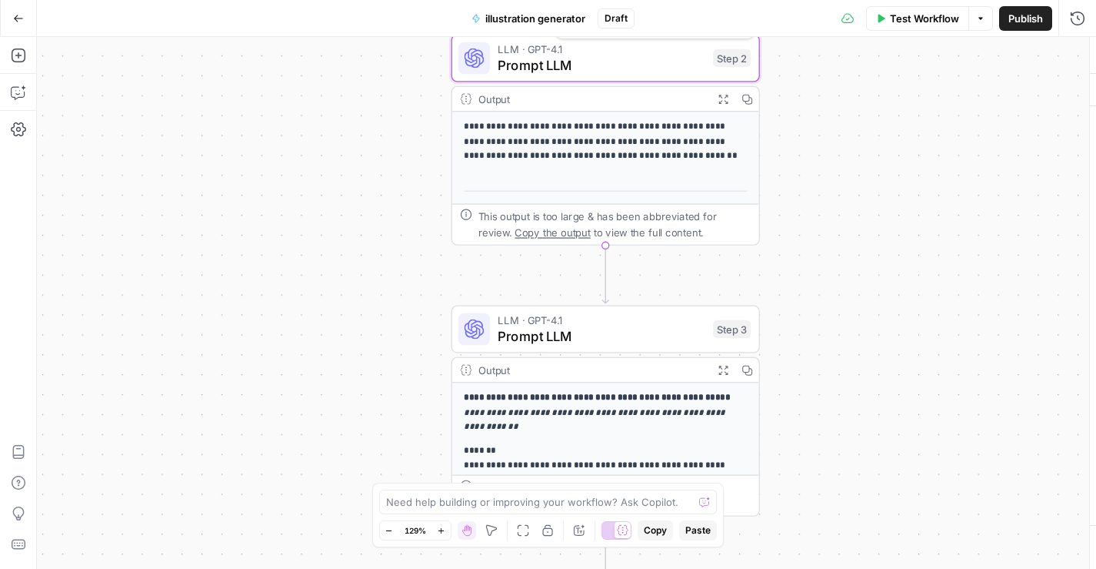
type textarea "Prompt LLM"
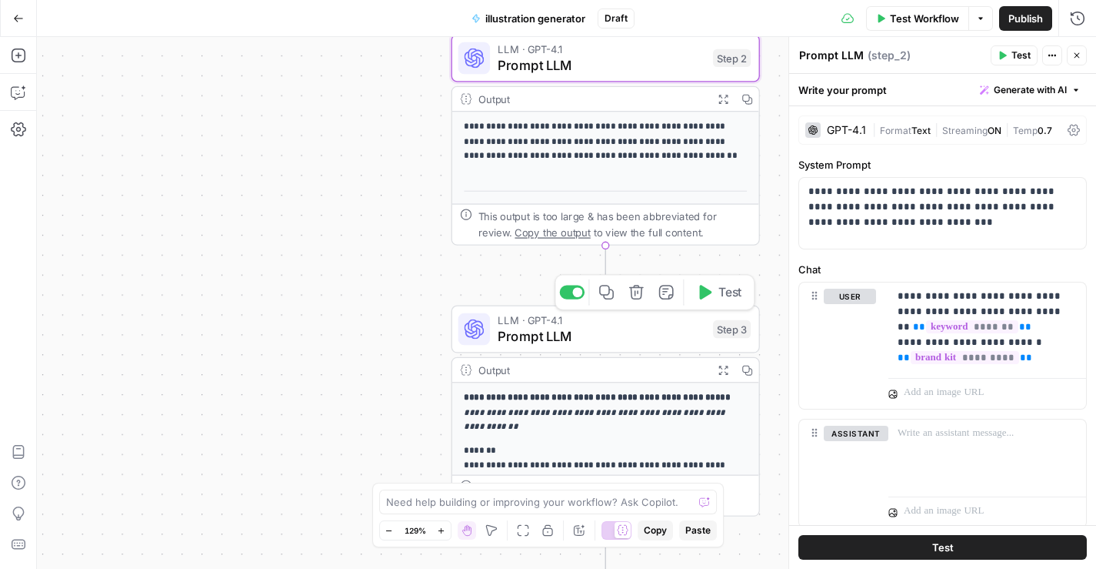
click at [602, 342] on span "Prompt LLM" at bounding box center [601, 336] width 207 height 20
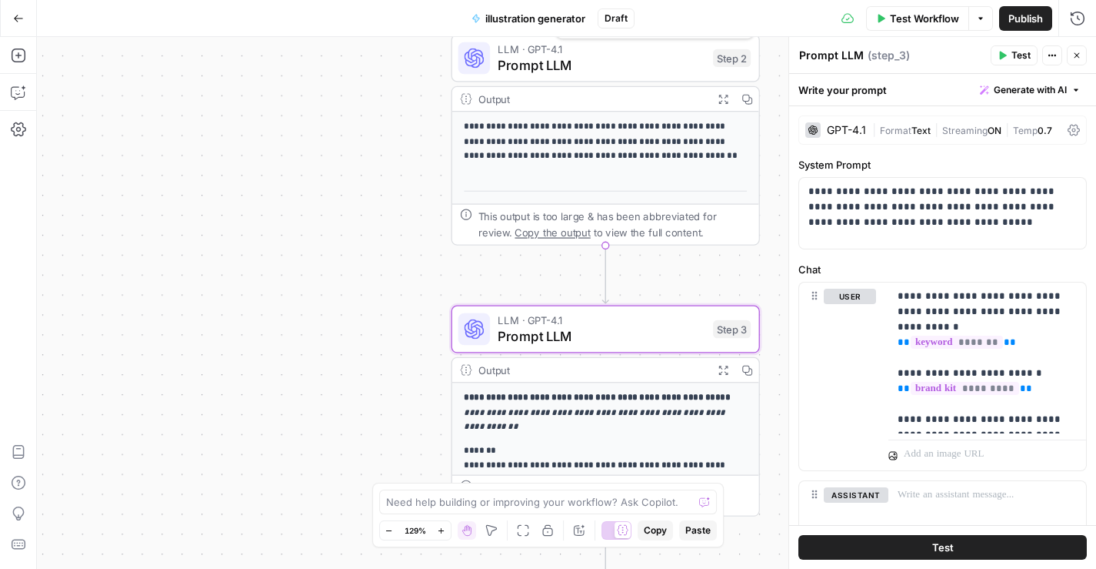
click at [605, 68] on span "Prompt LLM" at bounding box center [601, 65] width 207 height 20
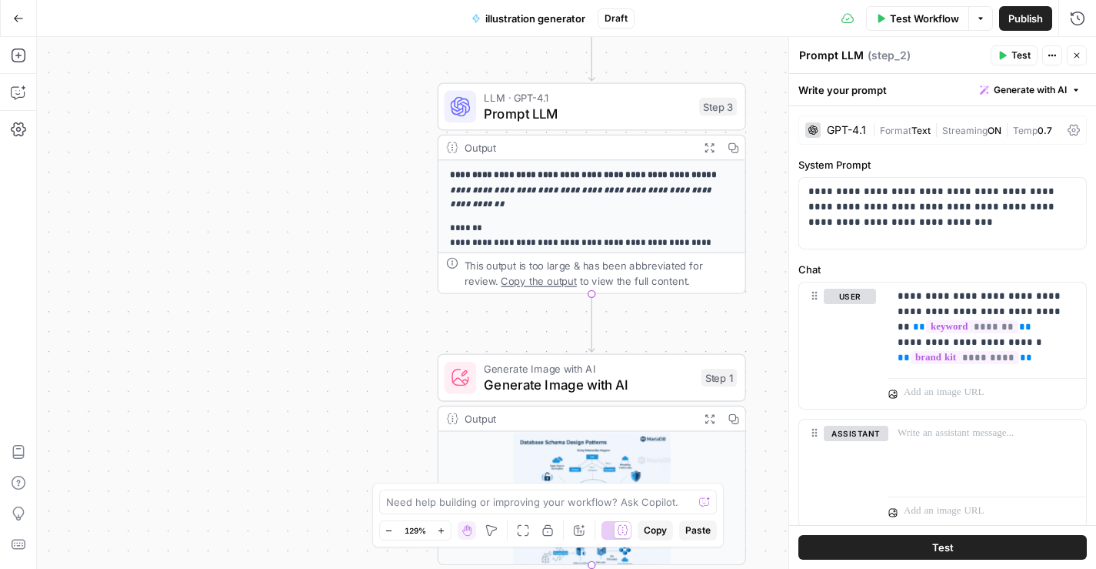
drag, startPoint x: 396, startPoint y: 380, endPoint x: 382, endPoint y: 148, distance: 232.0
click at [382, 148] on div "**********" at bounding box center [566, 303] width 1059 height 532
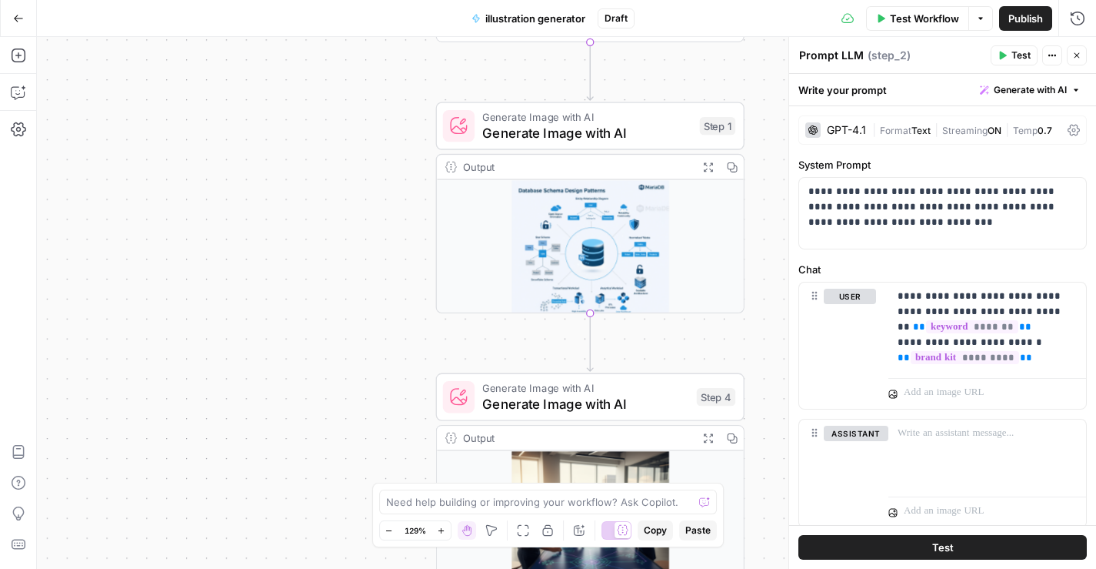
drag, startPoint x: 363, startPoint y: 406, endPoint x: 362, endPoint y: 164, distance: 242.3
click at [362, 164] on div "**********" at bounding box center [566, 303] width 1059 height 532
click at [603, 138] on span "Generate Image with AI" at bounding box center [586, 133] width 209 height 20
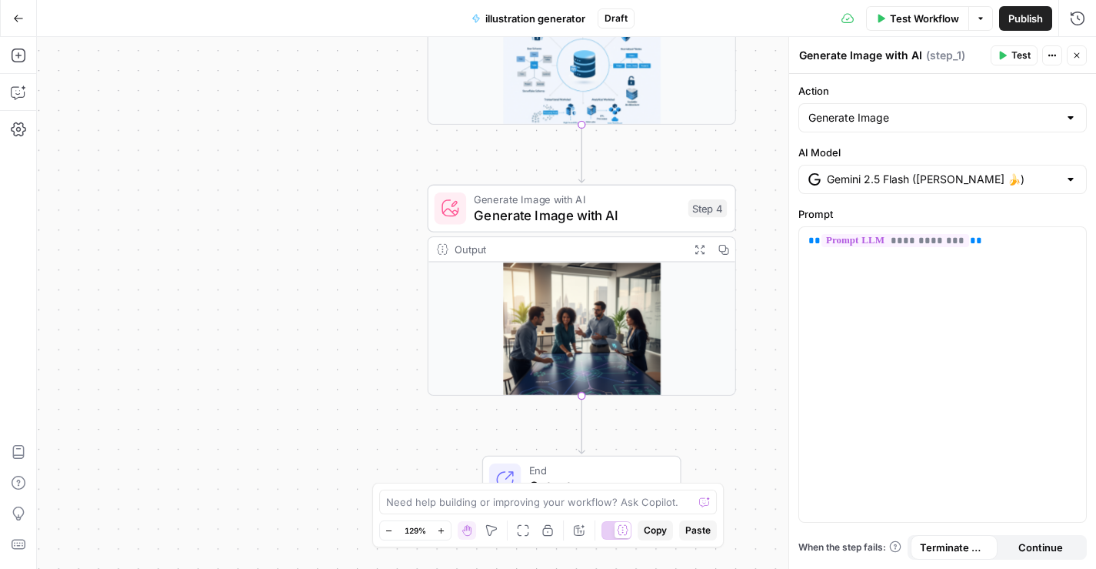
drag, startPoint x: 359, startPoint y: 409, endPoint x: 352, endPoint y: 220, distance: 188.6
click at [352, 220] on div "**********" at bounding box center [566, 303] width 1059 height 532
click at [545, 220] on span "Generate Image with AI" at bounding box center [577, 215] width 206 height 20
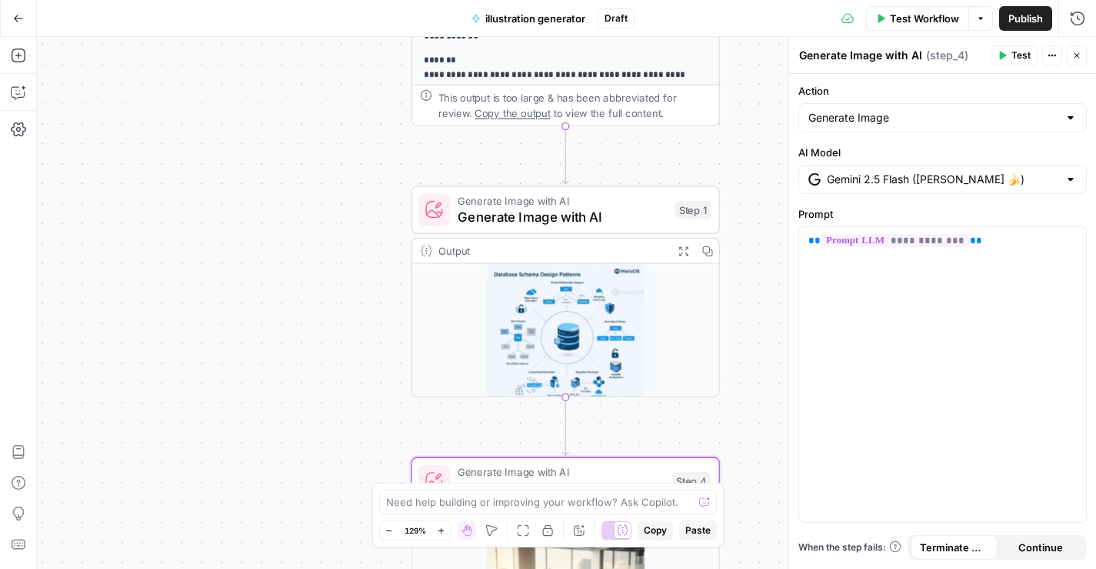
drag, startPoint x: 315, startPoint y: 180, endPoint x: 298, endPoint y: 455, distance: 275.9
click at [298, 455] on div "**********" at bounding box center [566, 303] width 1059 height 532
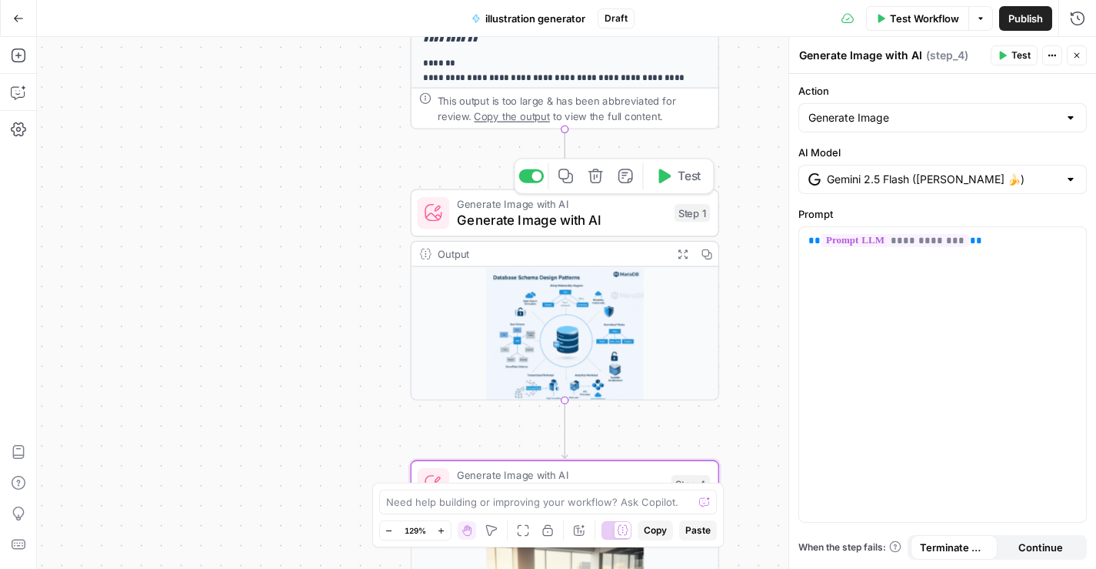
click at [542, 228] on span "Generate Image with AI" at bounding box center [561, 220] width 209 height 20
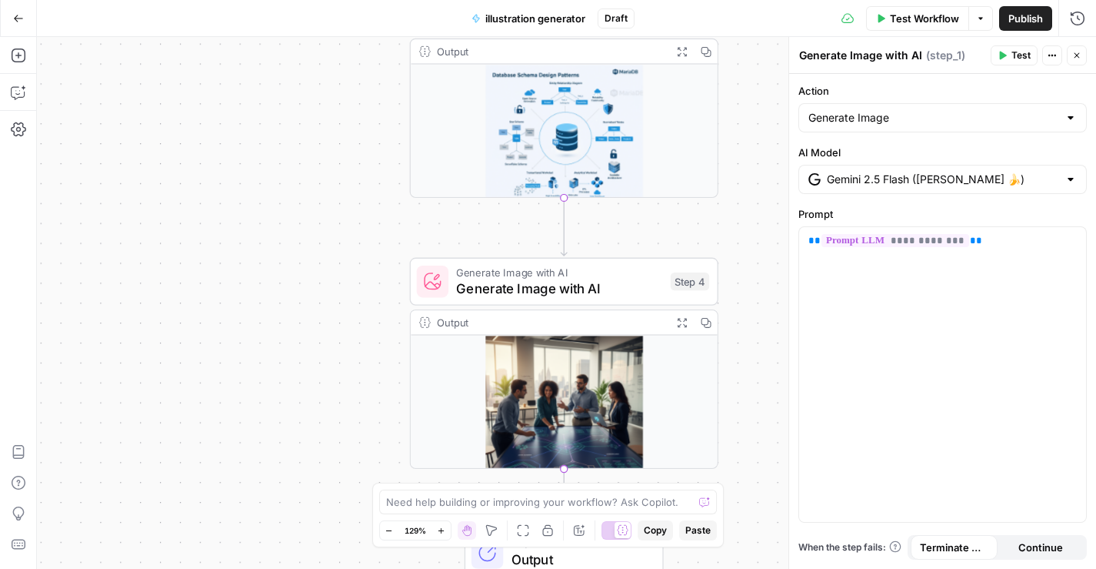
drag, startPoint x: 338, startPoint y: 414, endPoint x: 328, endPoint y: 171, distance: 243.3
click at [329, 171] on div "**********" at bounding box center [566, 303] width 1059 height 532
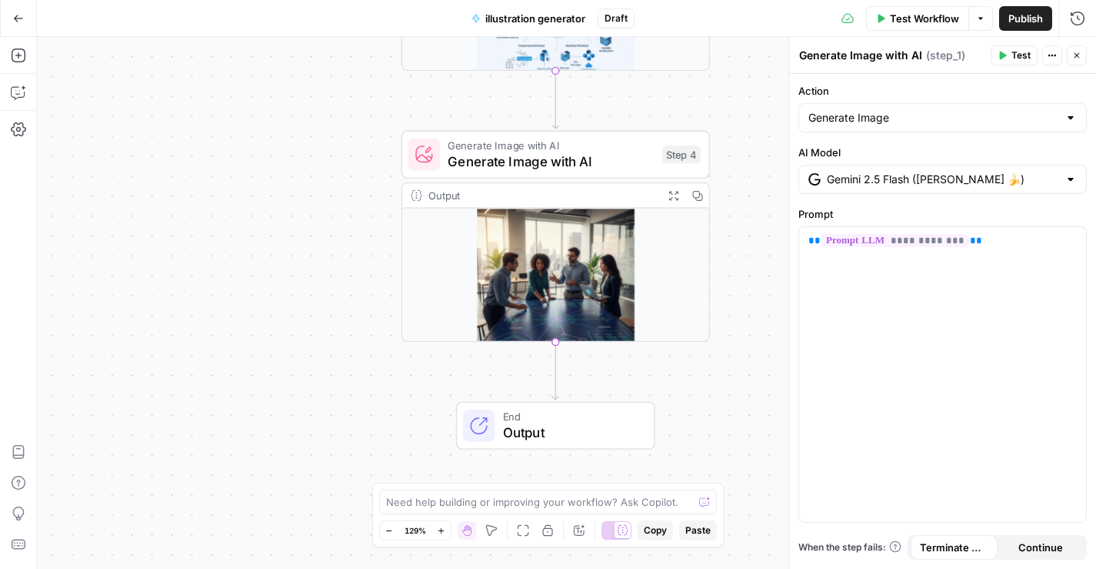
drag, startPoint x: 328, startPoint y: 359, endPoint x: 328, endPoint y: 198, distance: 160.8
click at [328, 198] on div "**********" at bounding box center [566, 303] width 1059 height 532
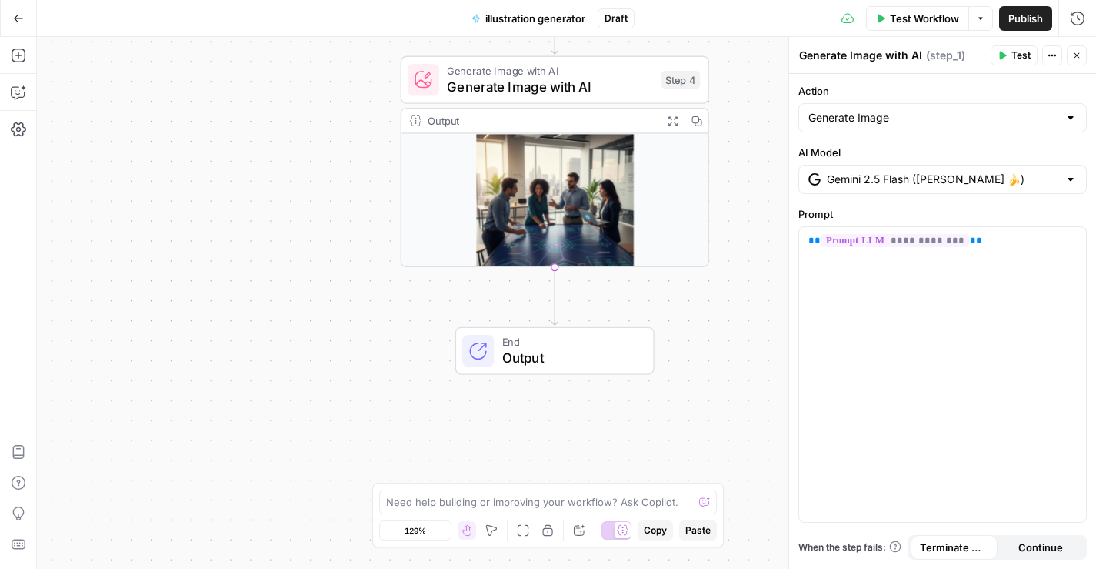
click at [555, 359] on span "Output" at bounding box center [569, 358] width 135 height 20
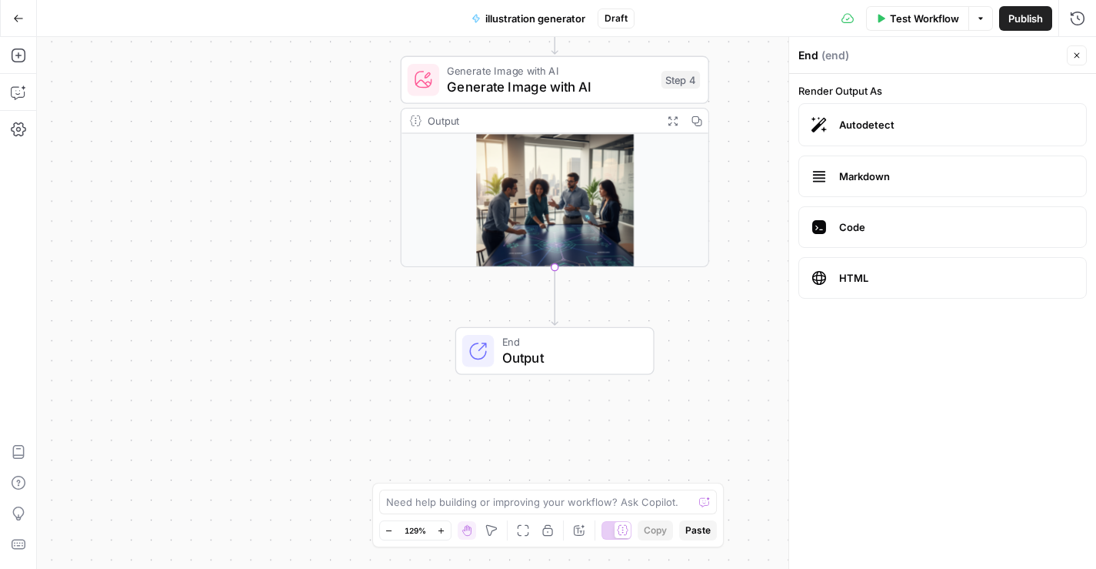
click at [15, 21] on icon "button" at bounding box center [18, 18] width 11 height 11
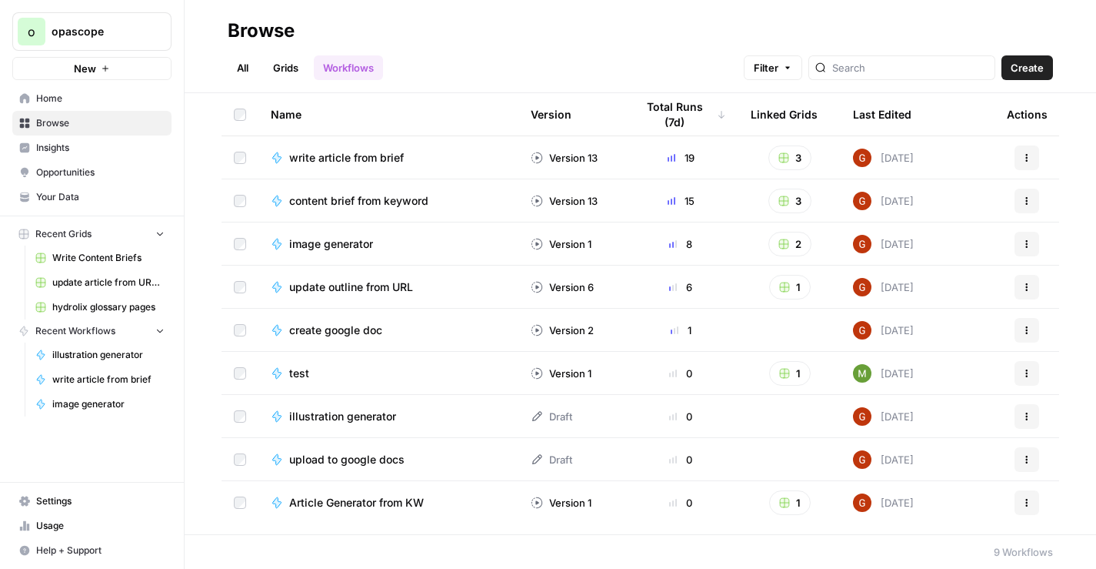
click at [295, 75] on link "Grids" at bounding box center [286, 67] width 44 height 25
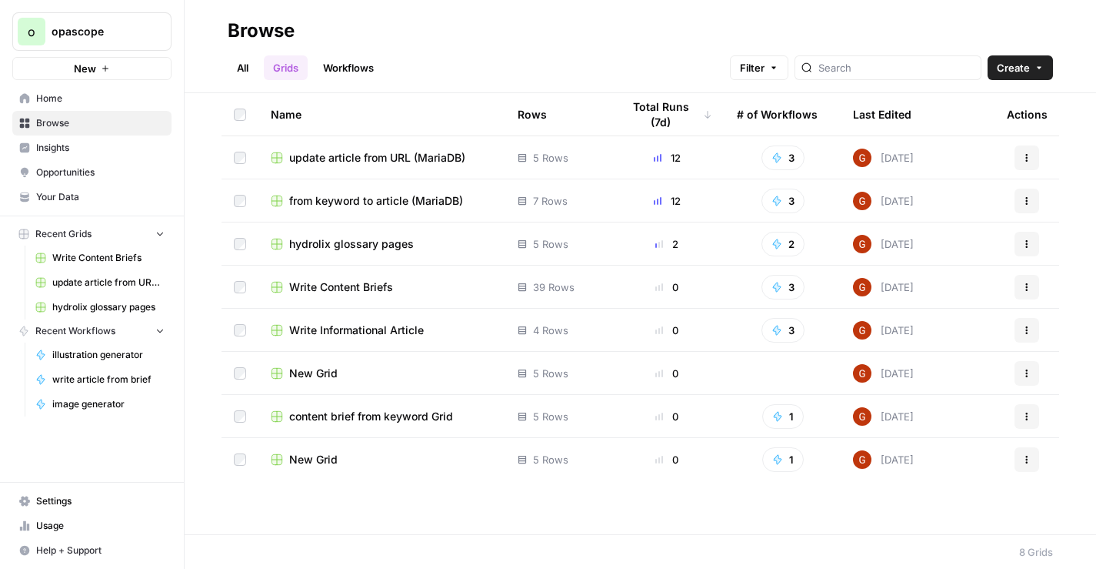
click at [363, 78] on link "Workflows" at bounding box center [348, 67] width 69 height 25
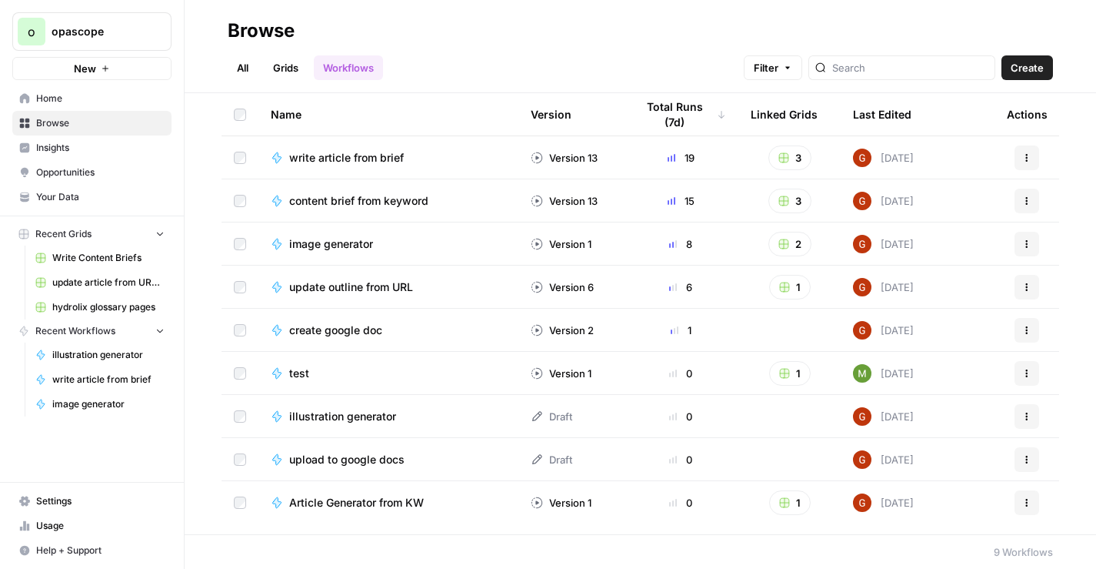
click at [343, 244] on span "image generator" at bounding box center [331, 243] width 84 height 15
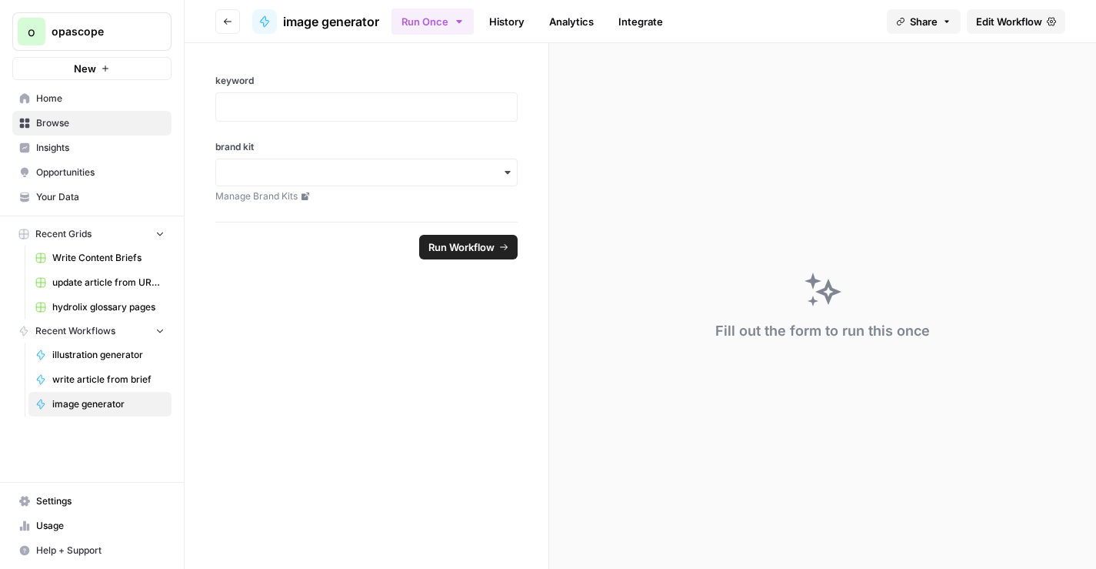
click at [1005, 19] on span "Edit Workflow" at bounding box center [1009, 21] width 66 height 15
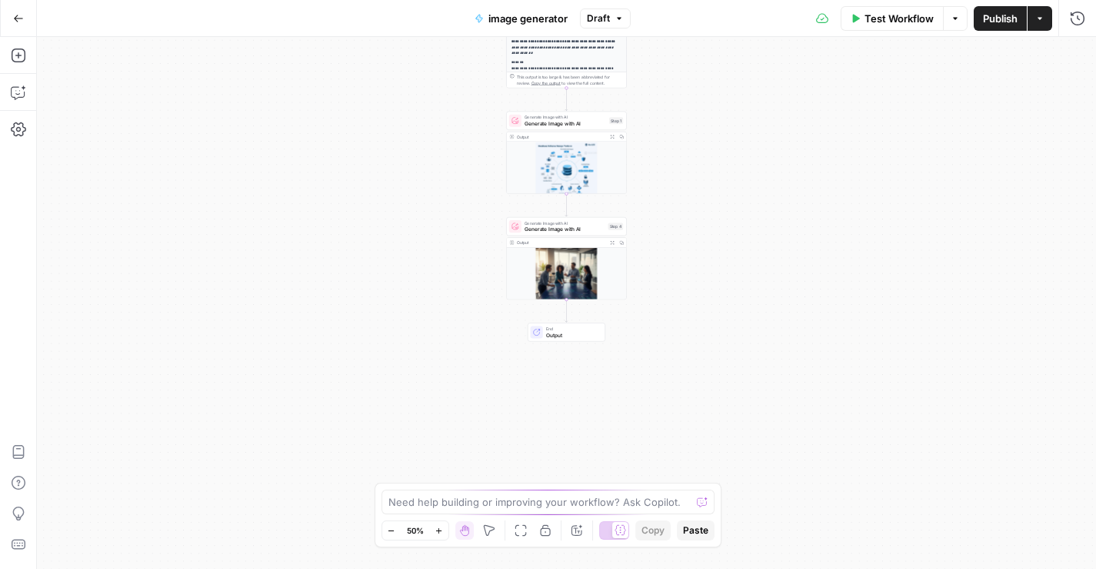
drag, startPoint x: 697, startPoint y: 404, endPoint x: 697, endPoint y: 147, distance: 257.0
click at [697, 147] on div "**********" at bounding box center [566, 303] width 1059 height 532
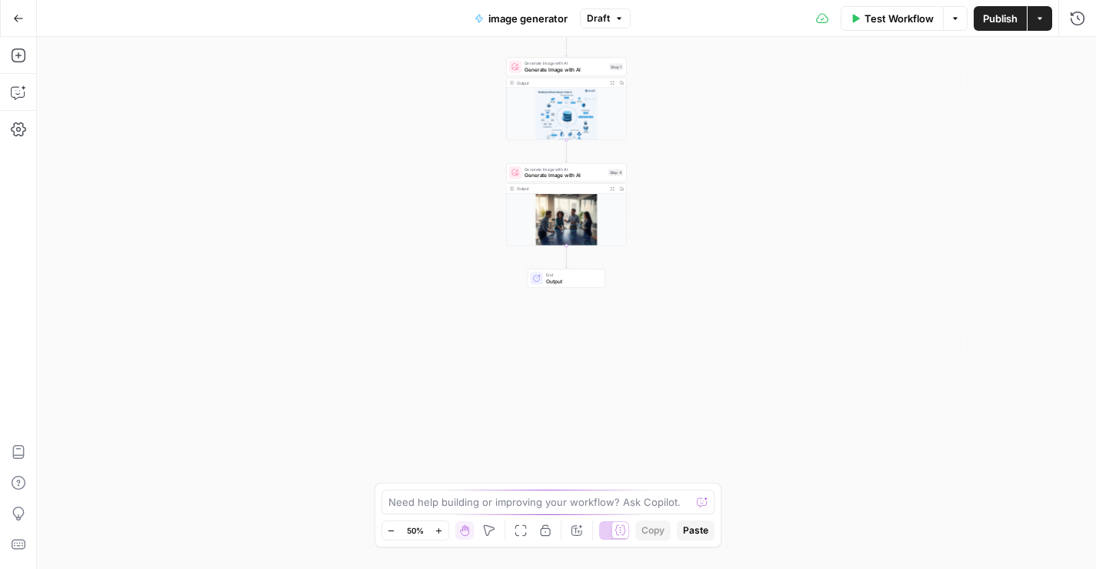
click at [568, 275] on span "End" at bounding box center [572, 275] width 53 height 6
click at [566, 278] on span "Output" at bounding box center [572, 281] width 53 height 8
click at [553, 508] on textarea at bounding box center [540, 501] width 303 height 15
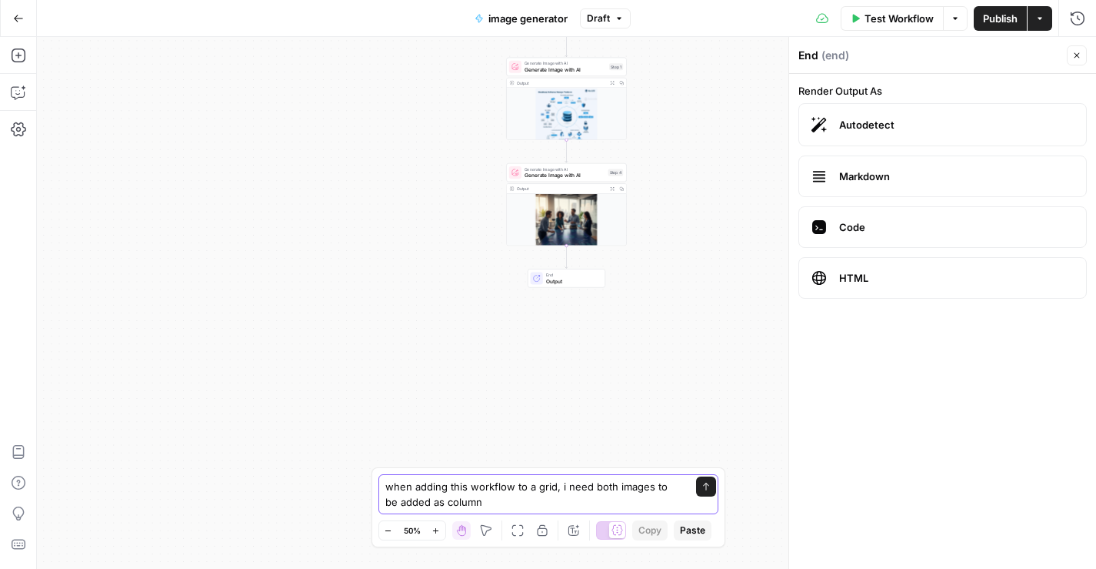
type textarea "when adding this workflow to a grid, i need both images to be added as columns"
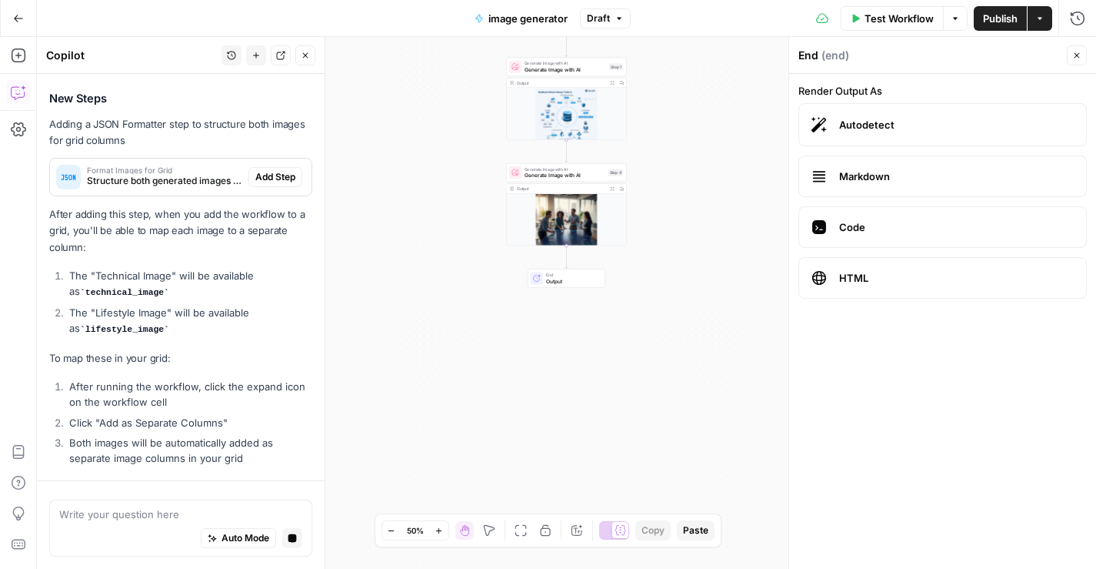
scroll to position [318, 0]
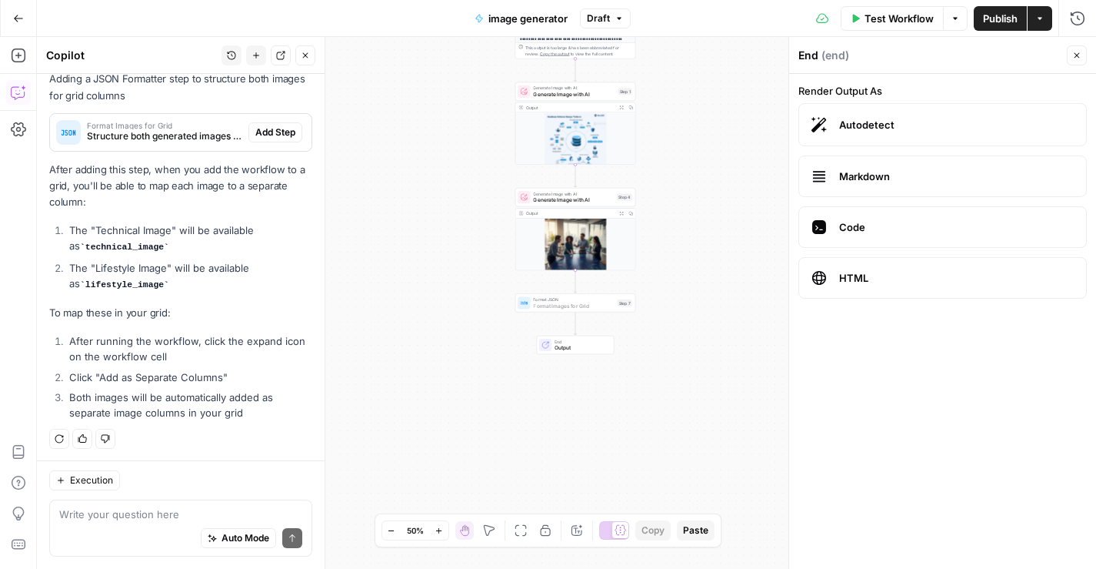
click at [267, 133] on span "Add Step" at bounding box center [275, 132] width 40 height 14
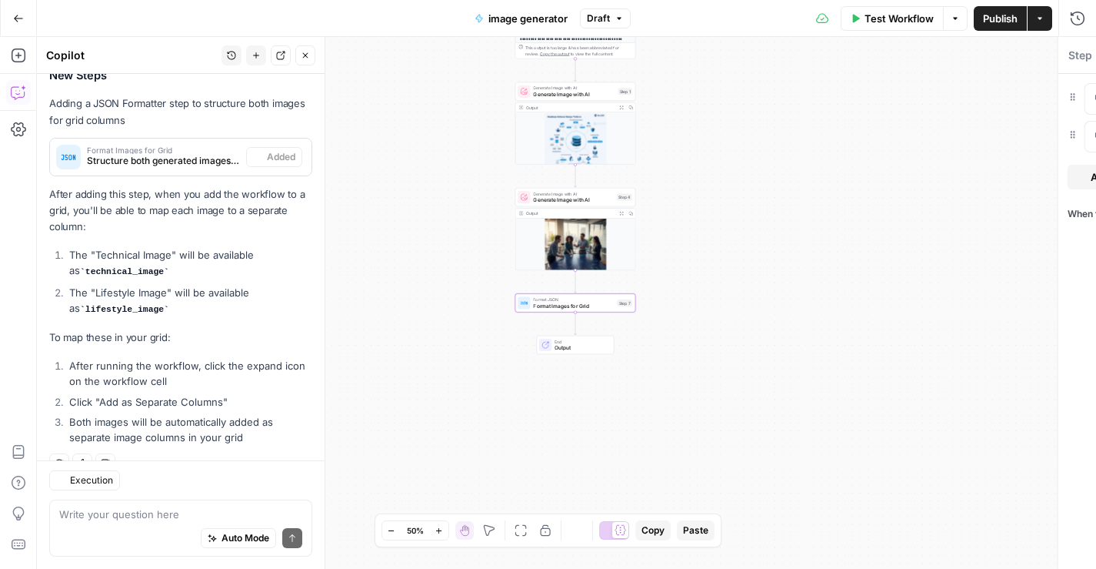
type textarea "Format Images for Grid"
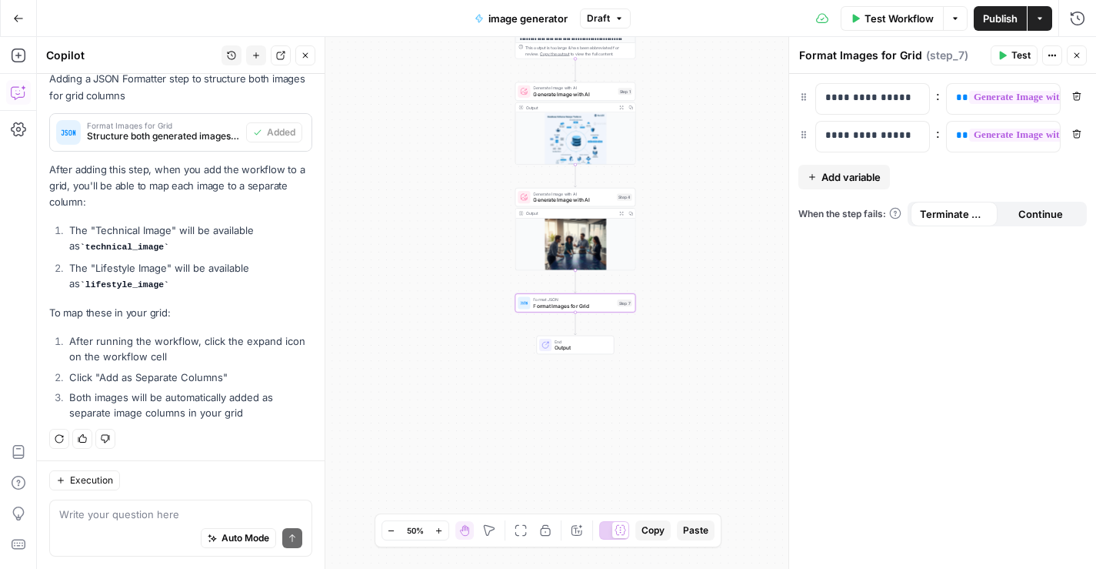
click at [995, 22] on span "Publish" at bounding box center [1000, 18] width 35 height 15
click at [959, 21] on icon "button" at bounding box center [955, 18] width 9 height 9
click at [1045, 19] on button "Actions" at bounding box center [1040, 18] width 25 height 25
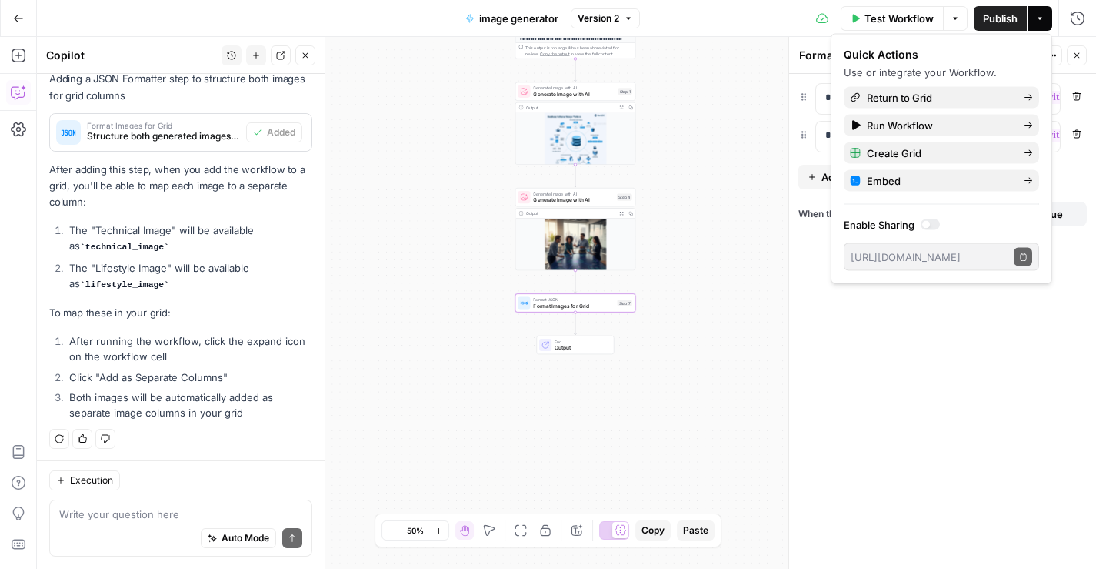
click at [1045, 18] on button "Actions" at bounding box center [1040, 18] width 25 height 25
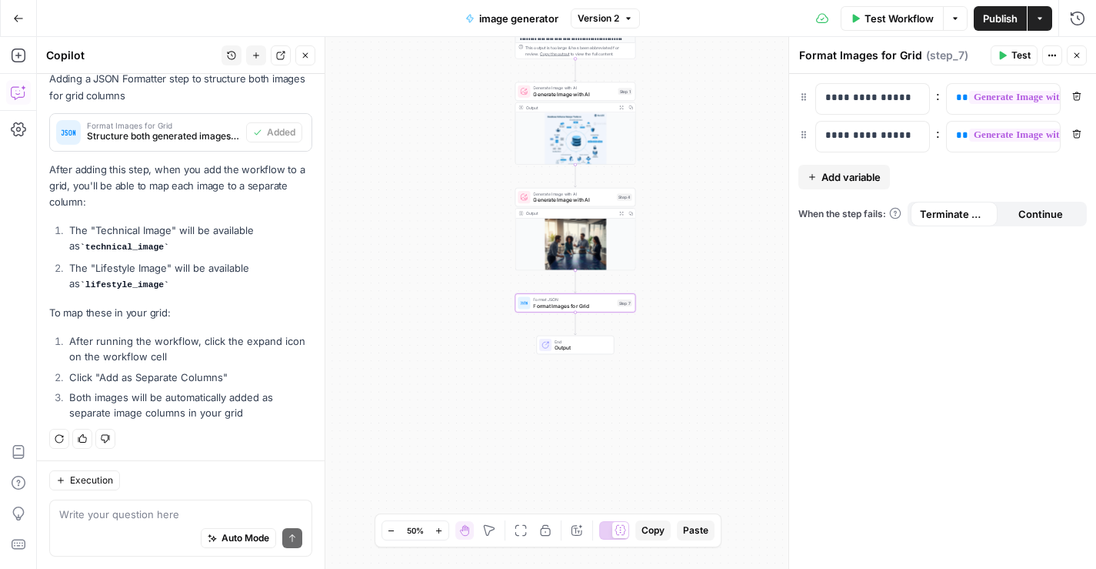
click at [1072, 59] on button "Close" at bounding box center [1077, 55] width 20 height 20
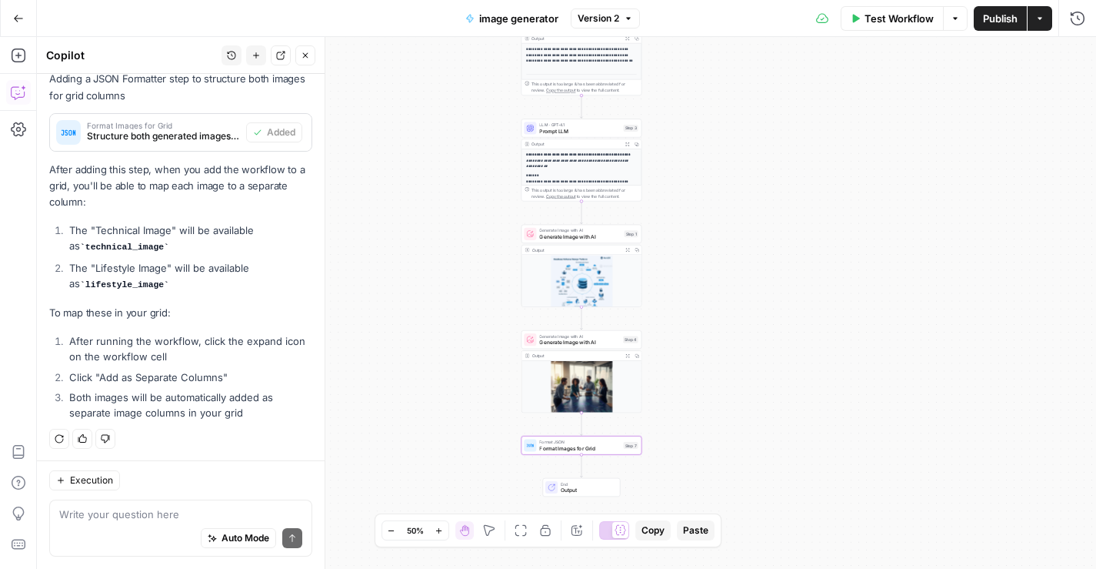
drag, startPoint x: 790, startPoint y: 123, endPoint x: 815, endPoint y: 377, distance: 255.1
click at [815, 377] on div "**********" at bounding box center [566, 303] width 1059 height 532
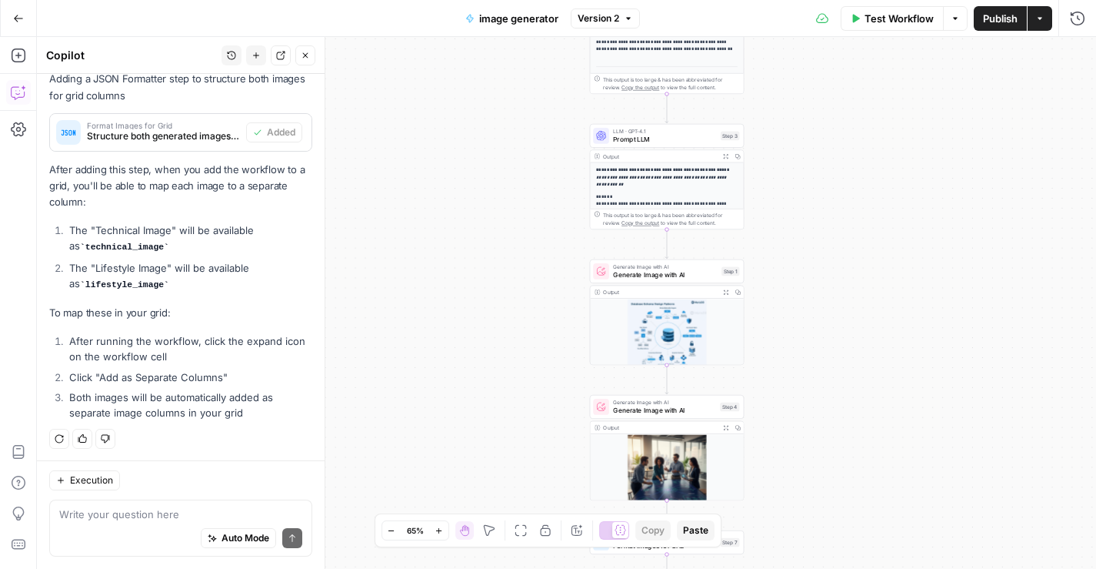
drag, startPoint x: 559, startPoint y: 103, endPoint x: 491, endPoint y: 383, distance: 288.1
click at [491, 383] on div "**********" at bounding box center [566, 303] width 1059 height 532
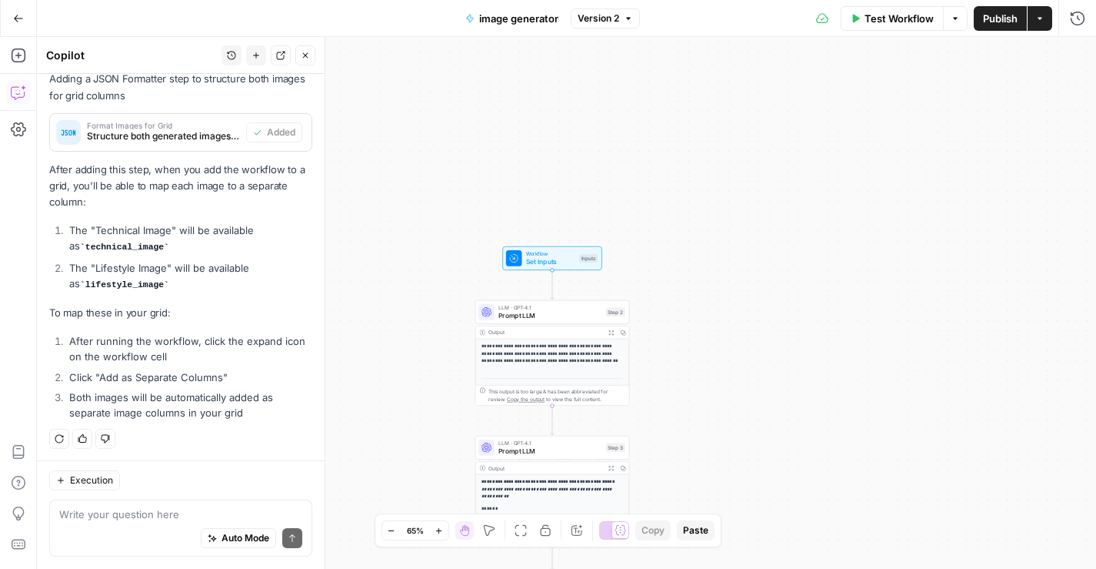
drag, startPoint x: 552, startPoint y: 144, endPoint x: 433, endPoint y: 452, distance: 330.0
click at [433, 452] on div "**********" at bounding box center [566, 303] width 1059 height 532
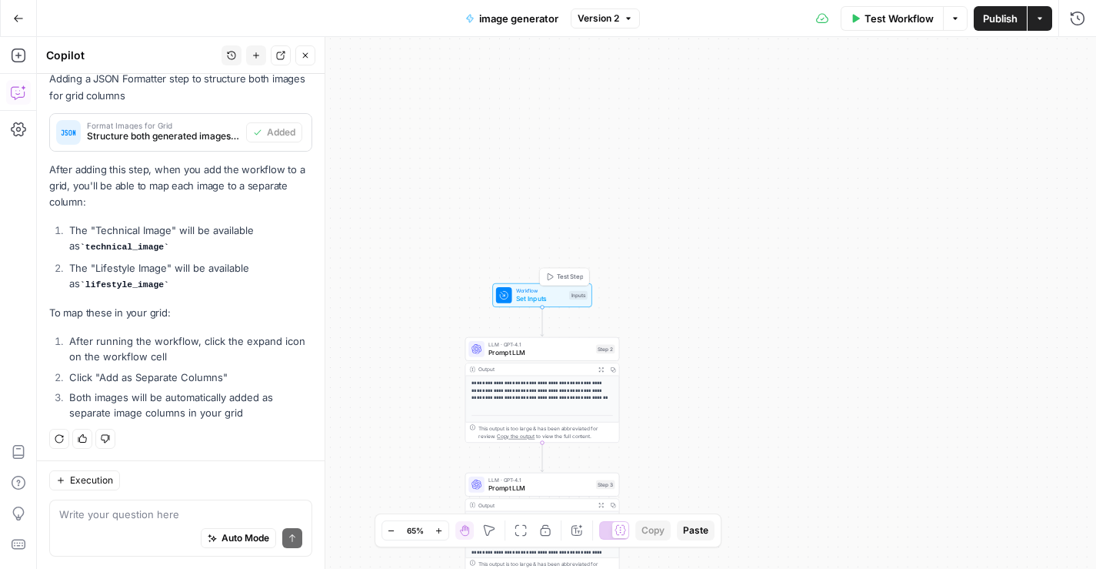
click at [536, 298] on span "Set Inputs" at bounding box center [540, 299] width 49 height 10
click at [939, 227] on span "Add Field" at bounding box center [923, 233] width 45 height 15
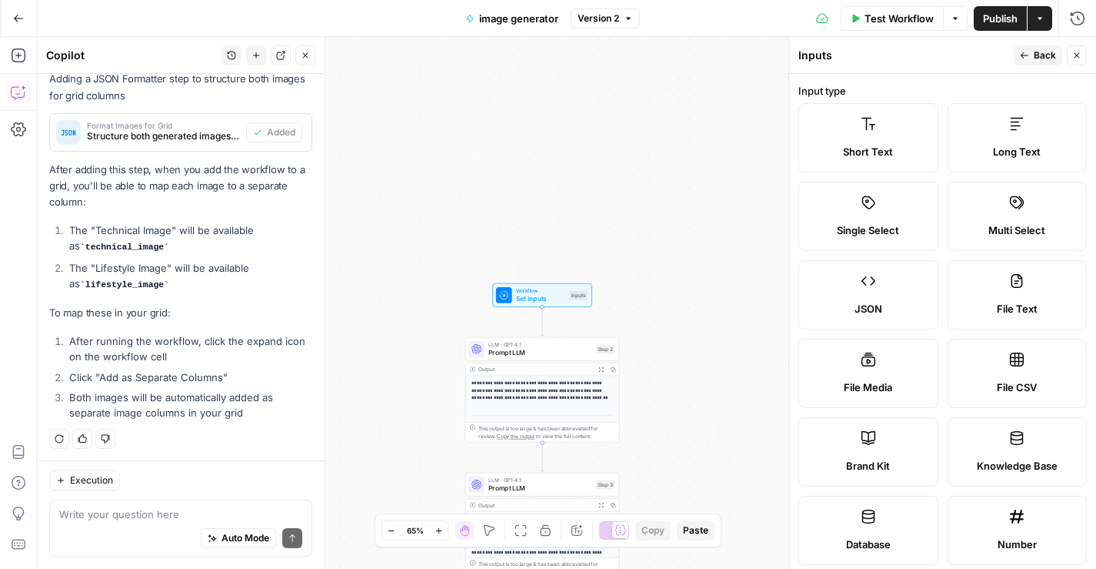
scroll to position [0, 0]
click at [873, 373] on label "File Media" at bounding box center [869, 372] width 140 height 69
type textarea "Supports .mp4, .mp3, .wav, .jpg, .png, .webp, .wma, .m4a file types"
click at [1025, 52] on icon "button" at bounding box center [1024, 55] width 9 height 9
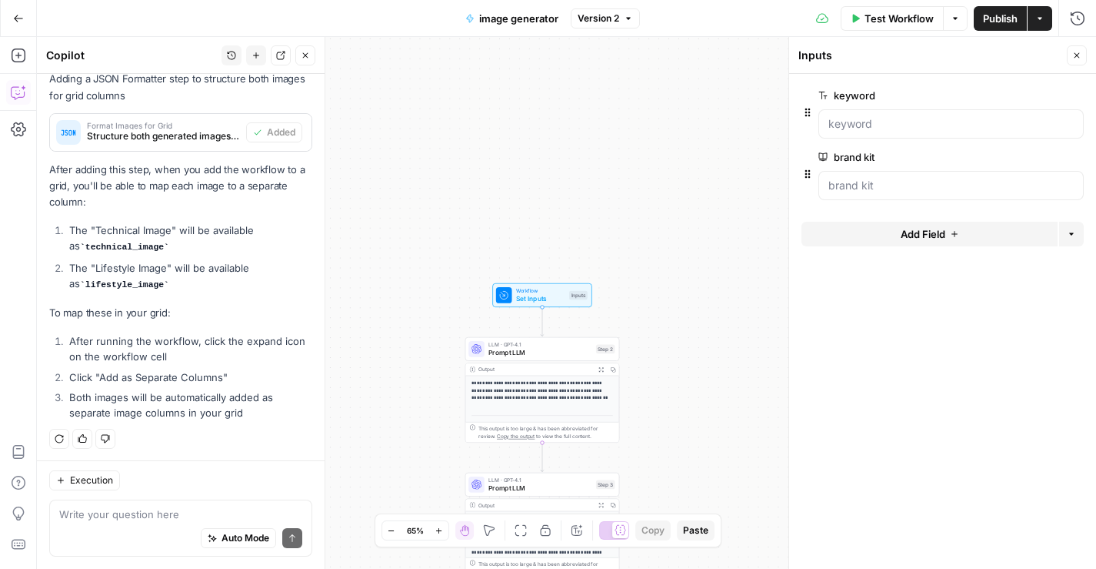
click at [938, 235] on span "Add Field" at bounding box center [923, 233] width 45 height 15
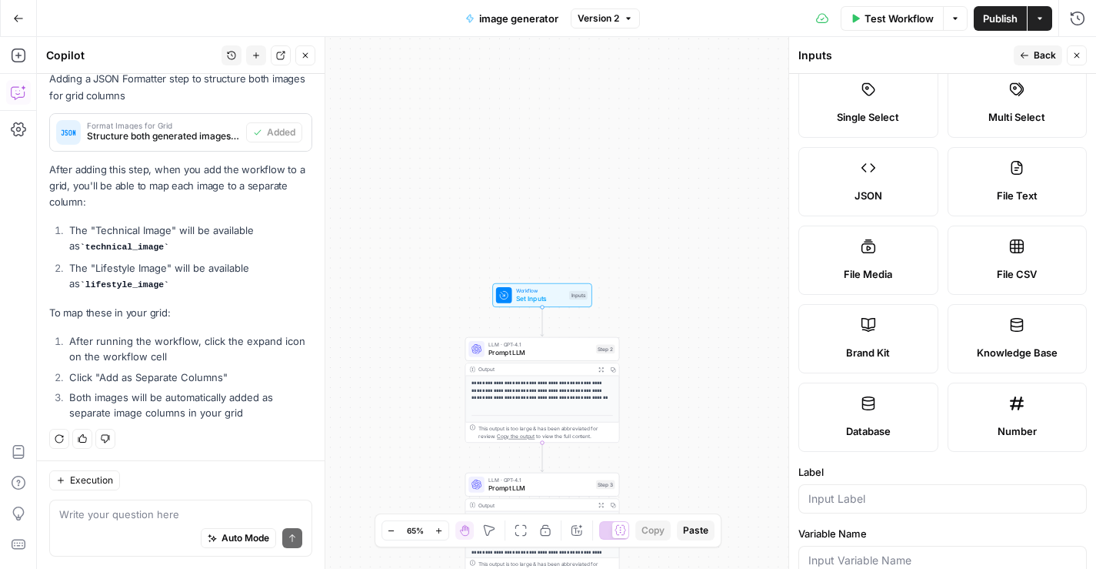
scroll to position [122, 0]
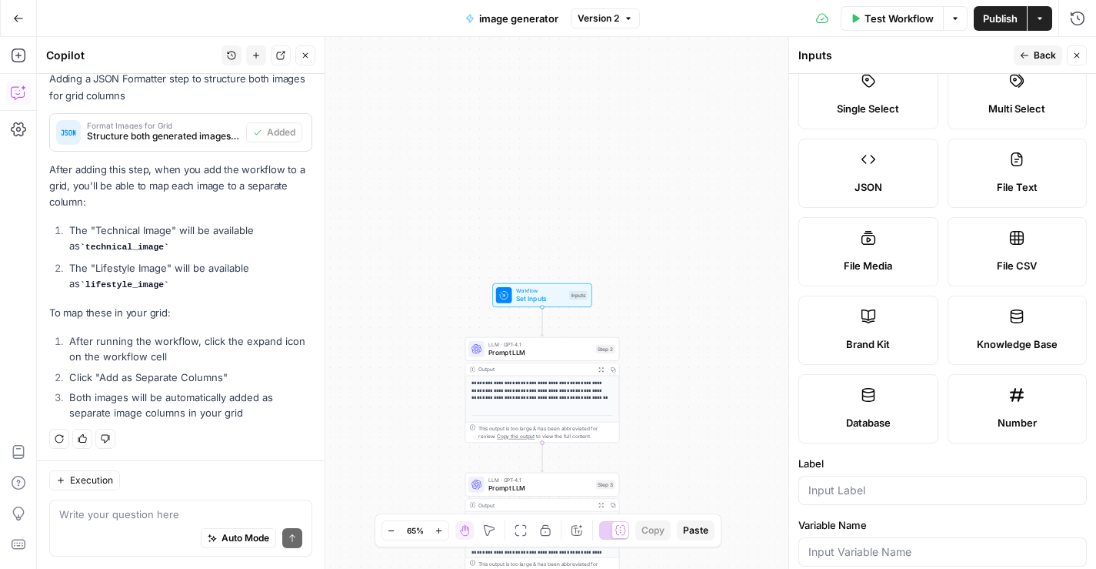
click at [892, 258] on span "File Media" at bounding box center [868, 265] width 48 height 15
type textarea "Supports .mp4, .mp3, .wav, .jpg, .png, .webp, .wma, .m4a file types"
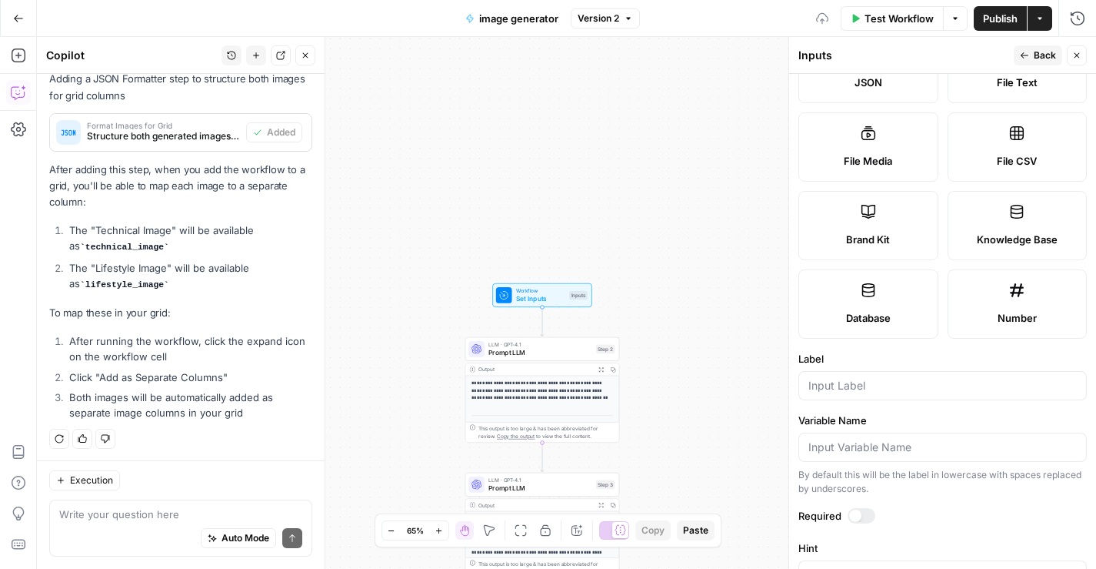
scroll to position [373, 0]
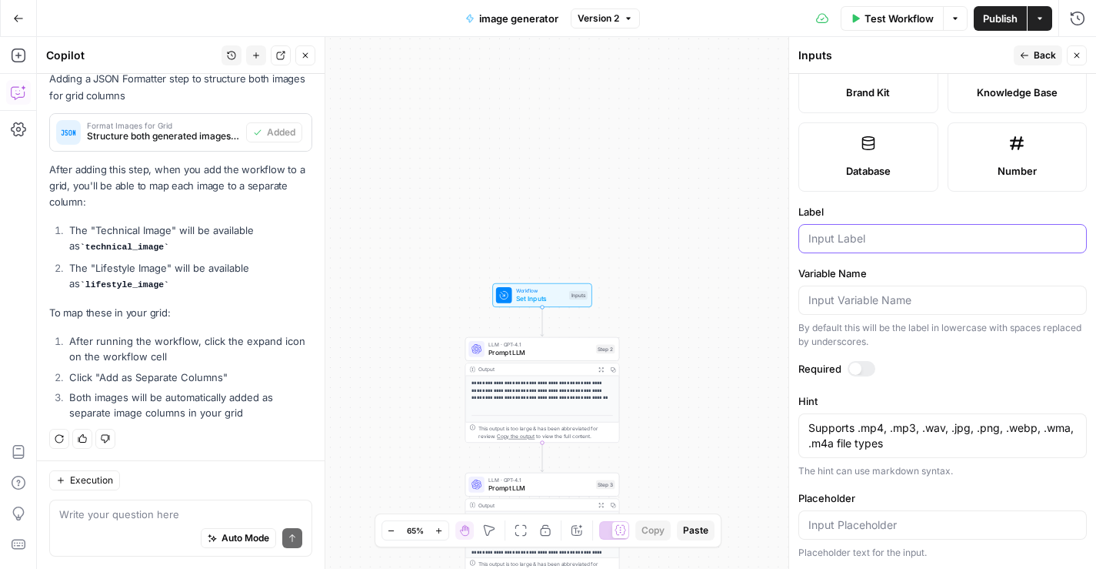
click at [844, 244] on input "Label" at bounding box center [943, 238] width 268 height 15
type input "logo"
click at [856, 370] on div at bounding box center [855, 368] width 12 height 12
click at [1039, 53] on span "Back" at bounding box center [1045, 55] width 22 height 14
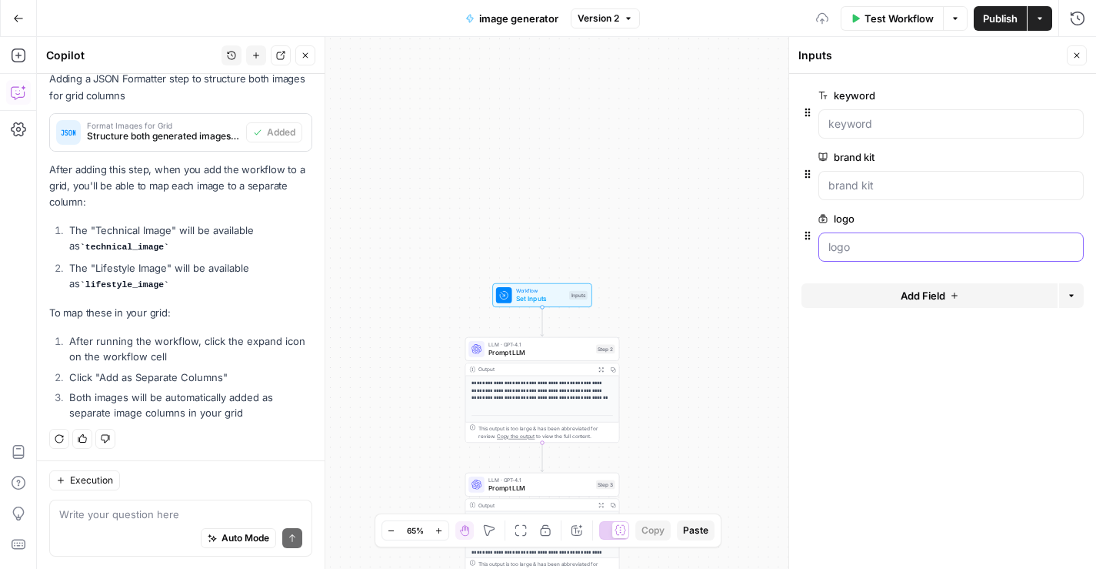
click at [902, 245] on input "logo" at bounding box center [951, 246] width 245 height 15
click at [865, 22] on span "Test Workflow" at bounding box center [899, 18] width 69 height 15
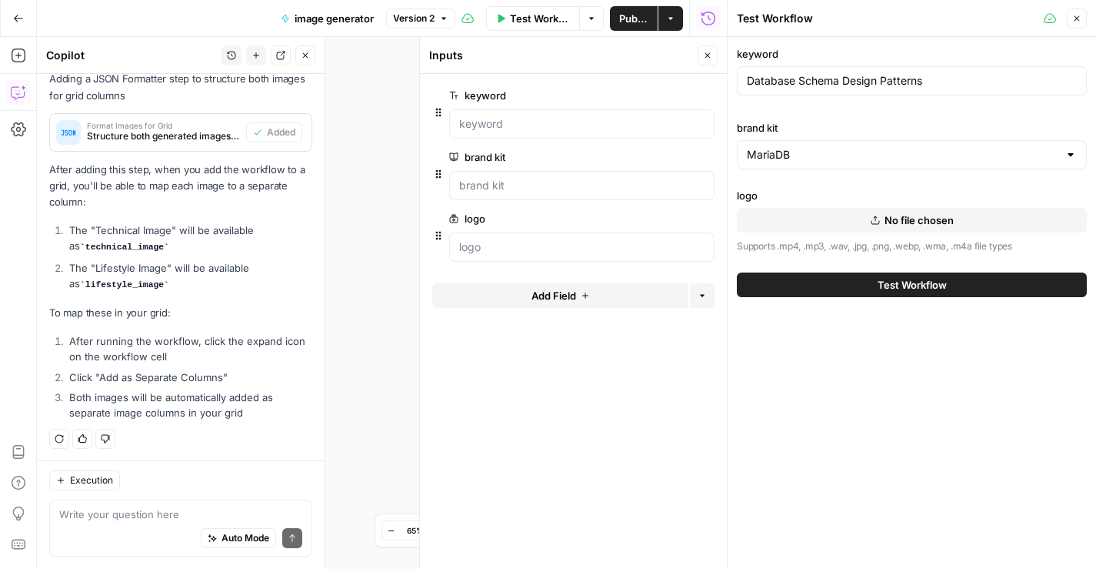
click at [675, 216] on button "edit field" at bounding box center [663, 218] width 59 height 18
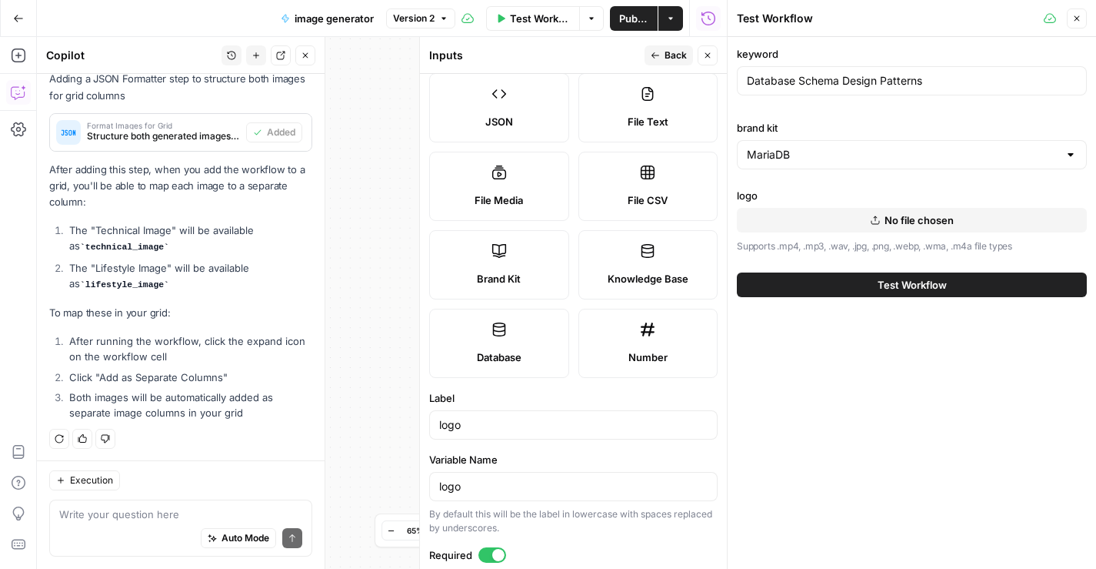
scroll to position [196, 0]
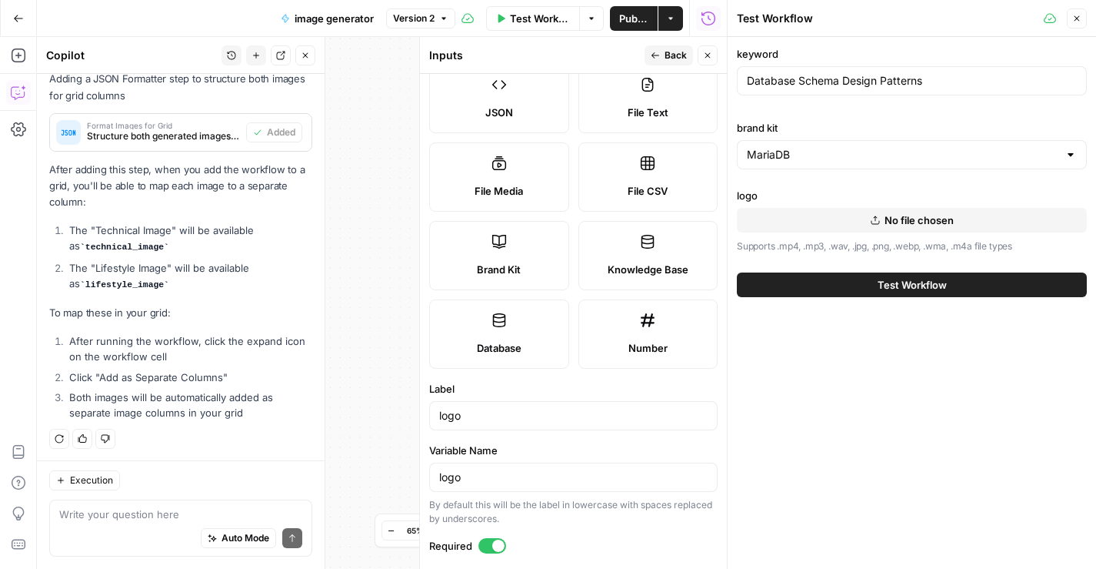
click at [679, 247] on label "Knowledge Base" at bounding box center [649, 255] width 140 height 69
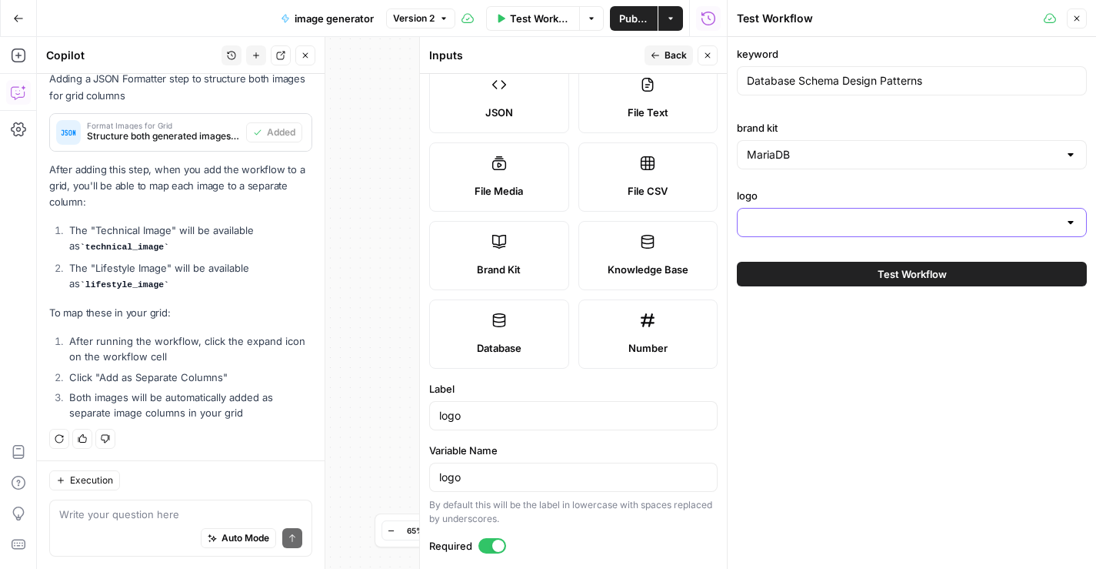
click at [835, 218] on input "logo" at bounding box center [903, 222] width 312 height 15
click at [827, 195] on label "logo" at bounding box center [912, 195] width 350 height 15
click at [827, 215] on input "logo" at bounding box center [903, 222] width 312 height 15
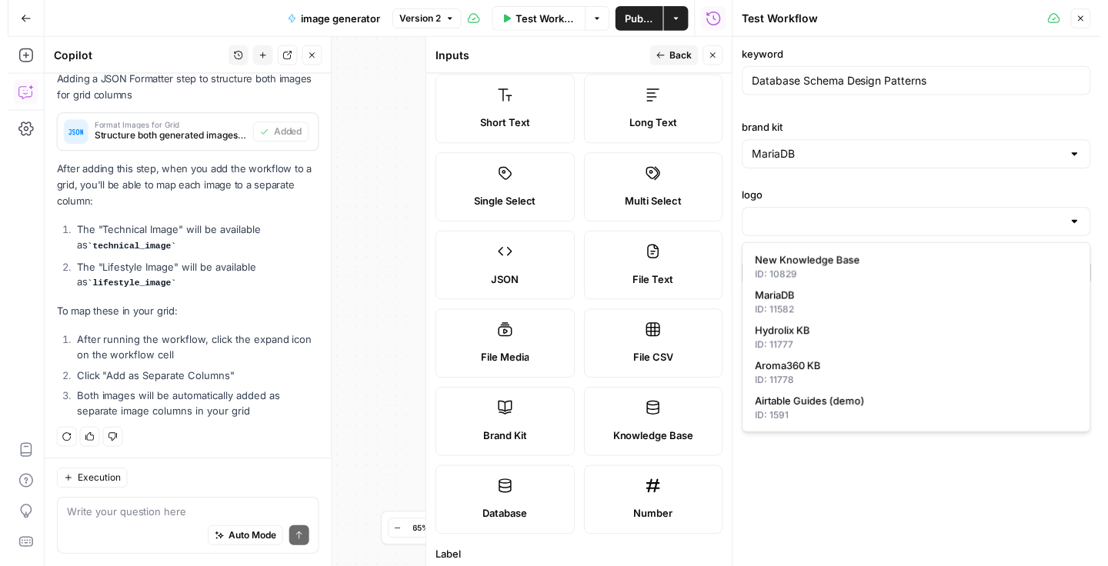
scroll to position [0, 0]
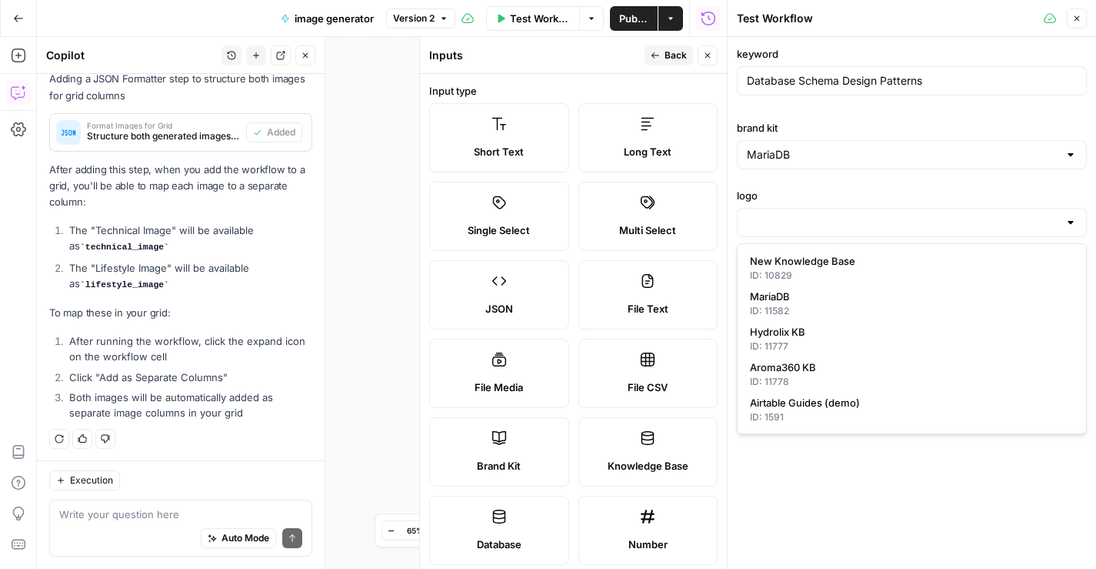
click at [708, 55] on icon "button" at bounding box center [707, 55] width 9 height 9
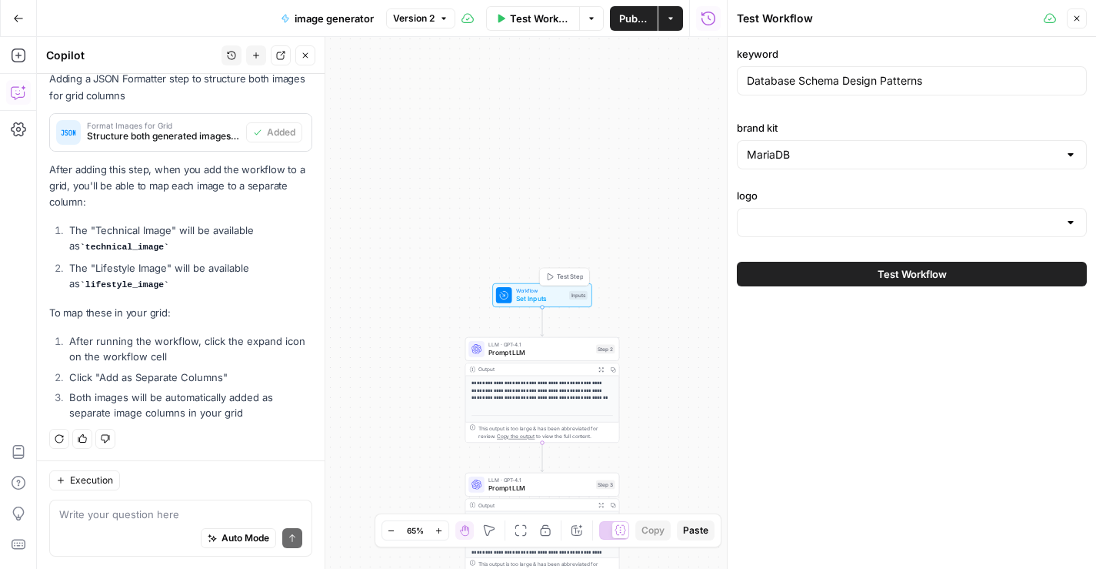
click at [569, 295] on div "Inputs" at bounding box center [578, 295] width 18 height 9
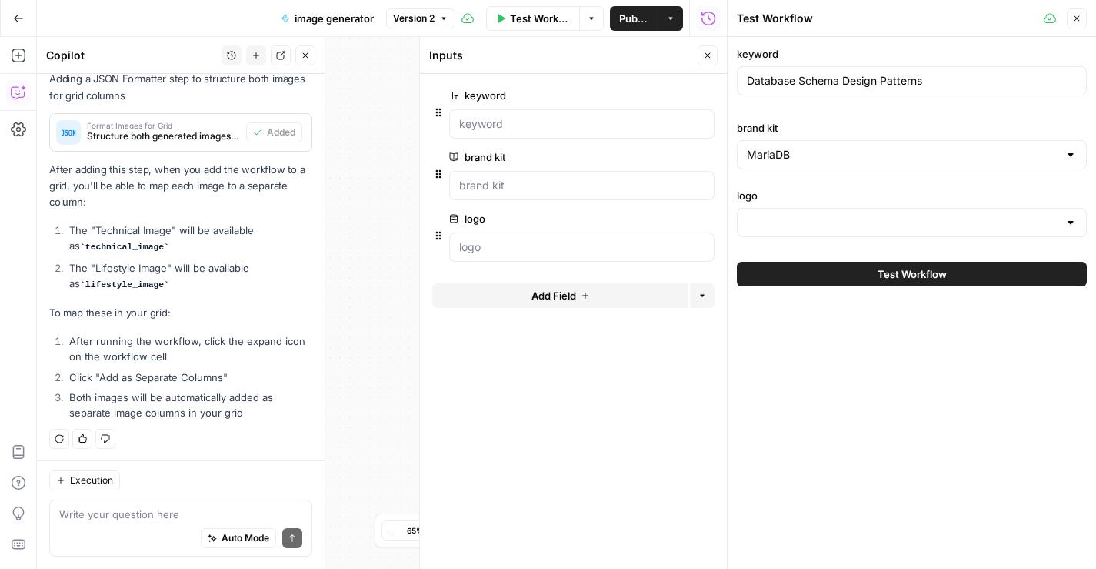
click at [705, 219] on icon "button" at bounding box center [706, 219] width 8 height 8
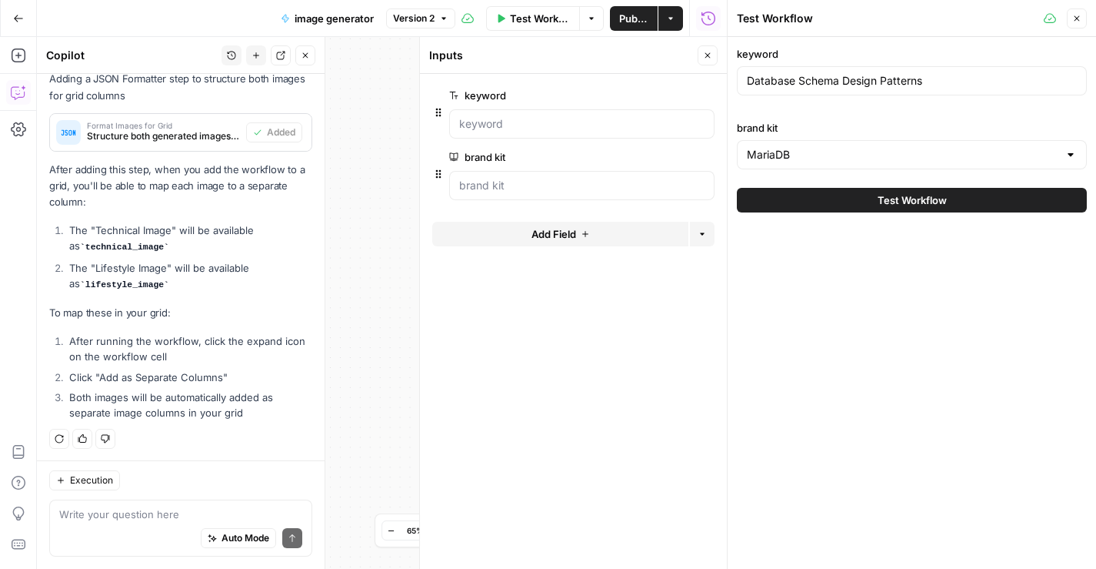
click at [1079, 22] on icon "button" at bounding box center [1076, 18] width 9 height 9
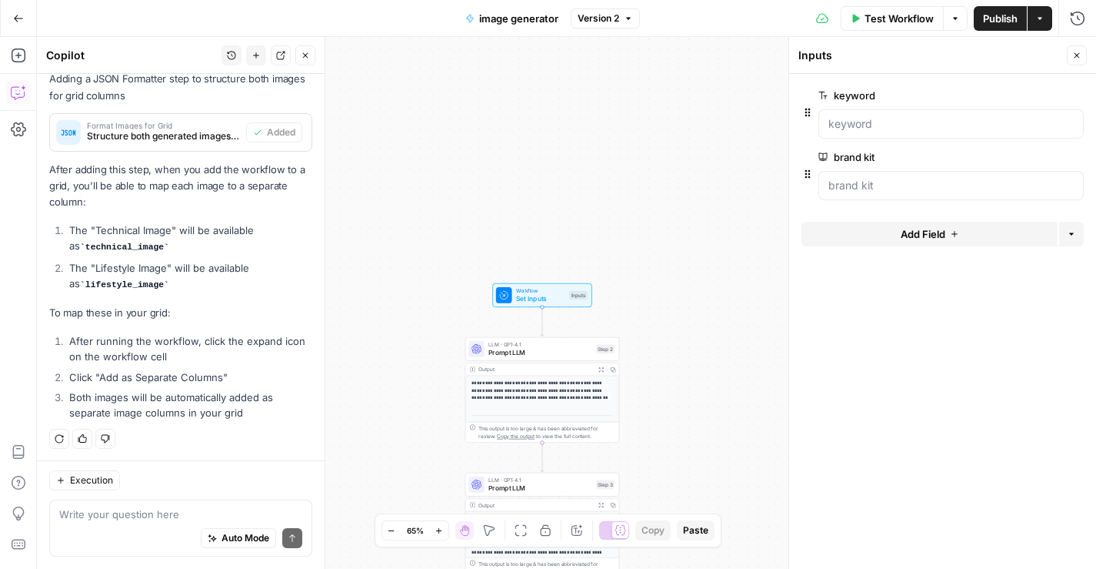
click at [305, 58] on icon "button" at bounding box center [305, 55] width 9 height 9
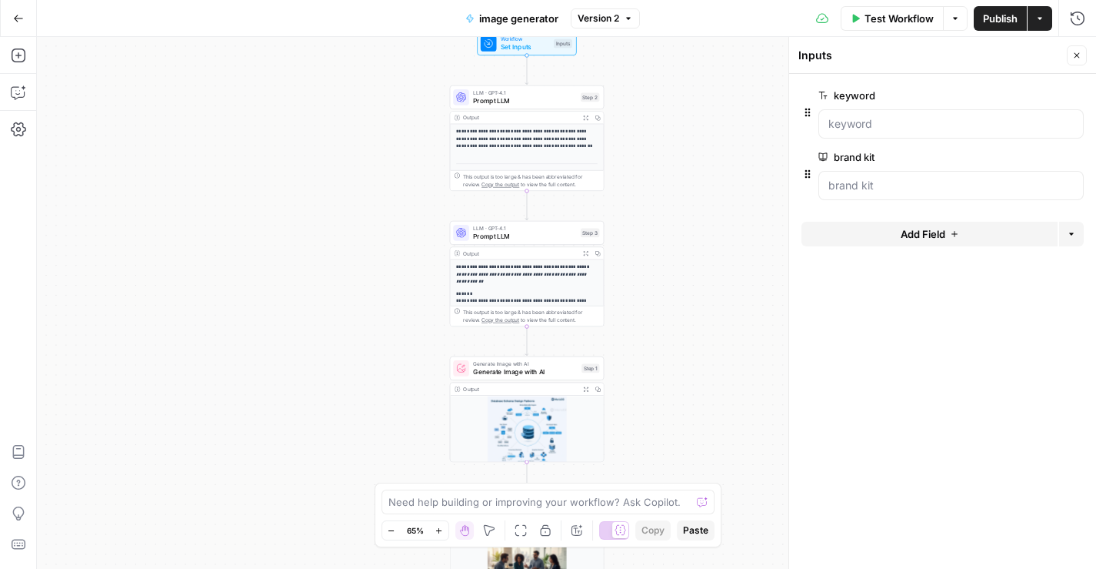
drag, startPoint x: 395, startPoint y: 382, endPoint x: 380, endPoint y: 130, distance: 252.0
click at [380, 130] on div "**********" at bounding box center [566, 303] width 1059 height 532
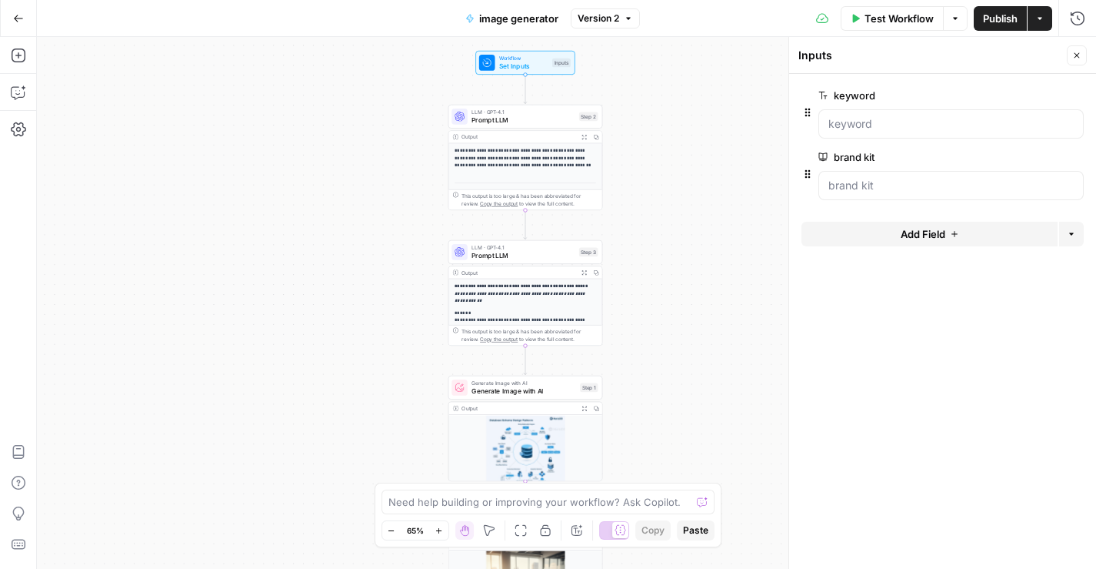
drag, startPoint x: 380, startPoint y: 130, endPoint x: 378, endPoint y: 147, distance: 17.1
click at [378, 147] on div "**********" at bounding box center [566, 303] width 1059 height 532
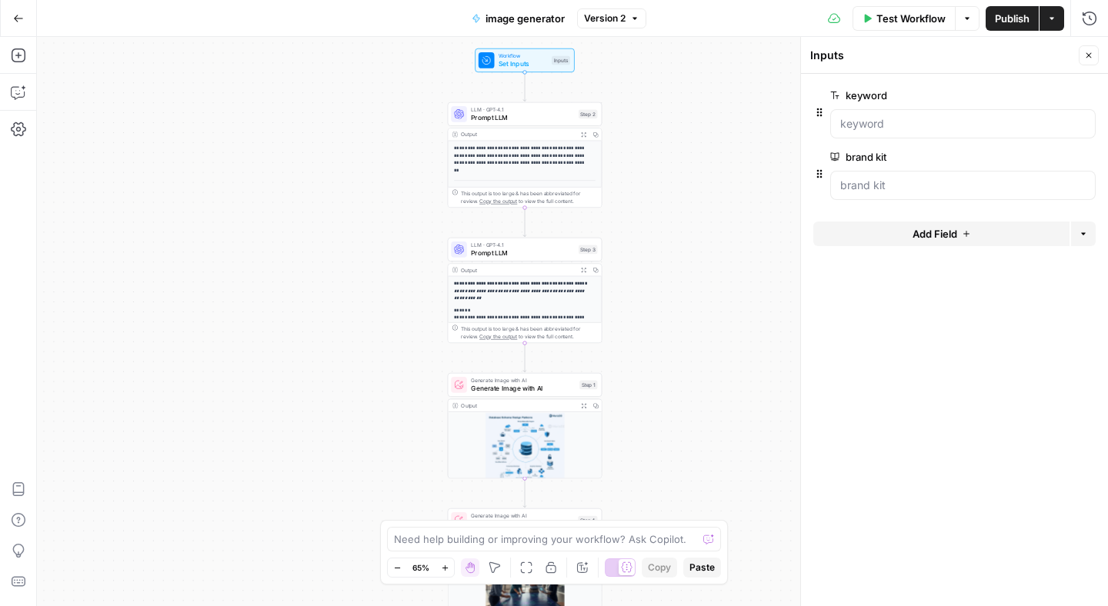
click at [1087, 56] on icon "button" at bounding box center [1088, 55] width 5 height 5
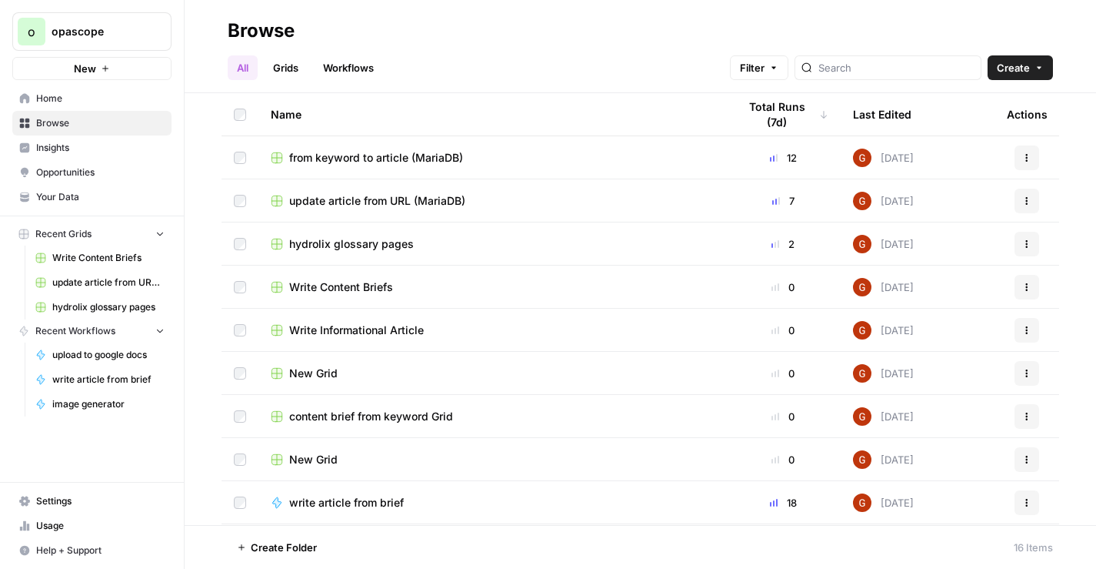
click at [429, 155] on span "from keyword to article (MariaDB)" at bounding box center [376, 157] width 174 height 15
click at [288, 69] on link "Grids" at bounding box center [286, 67] width 44 height 25
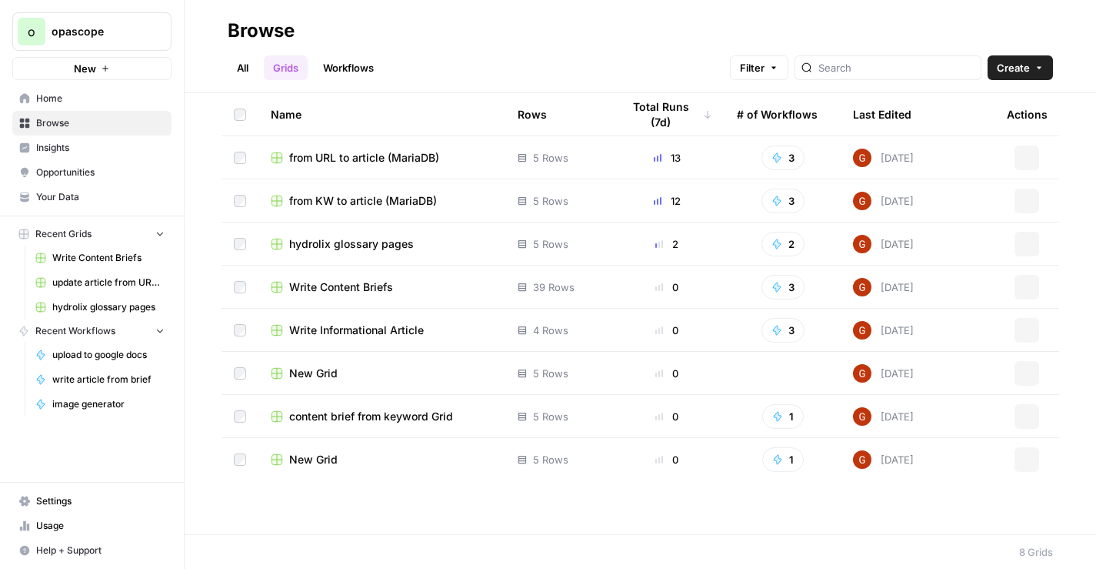
click at [333, 64] on link "Workflows" at bounding box center [348, 67] width 69 height 25
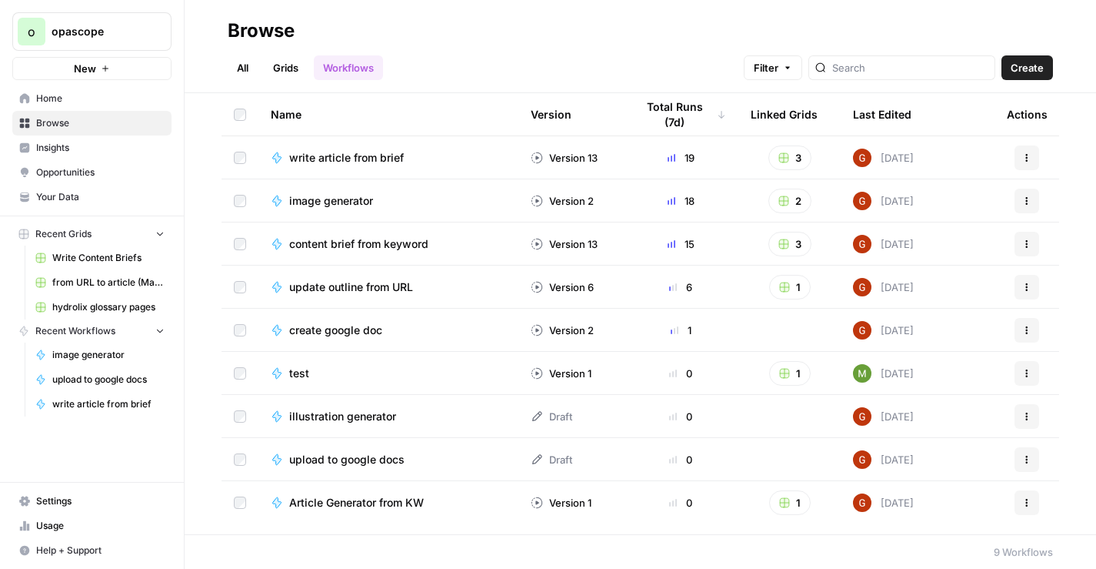
click at [378, 243] on span "content brief from keyword" at bounding box center [358, 243] width 139 height 15
click at [384, 159] on span "write article from brief" at bounding box center [346, 157] width 115 height 15
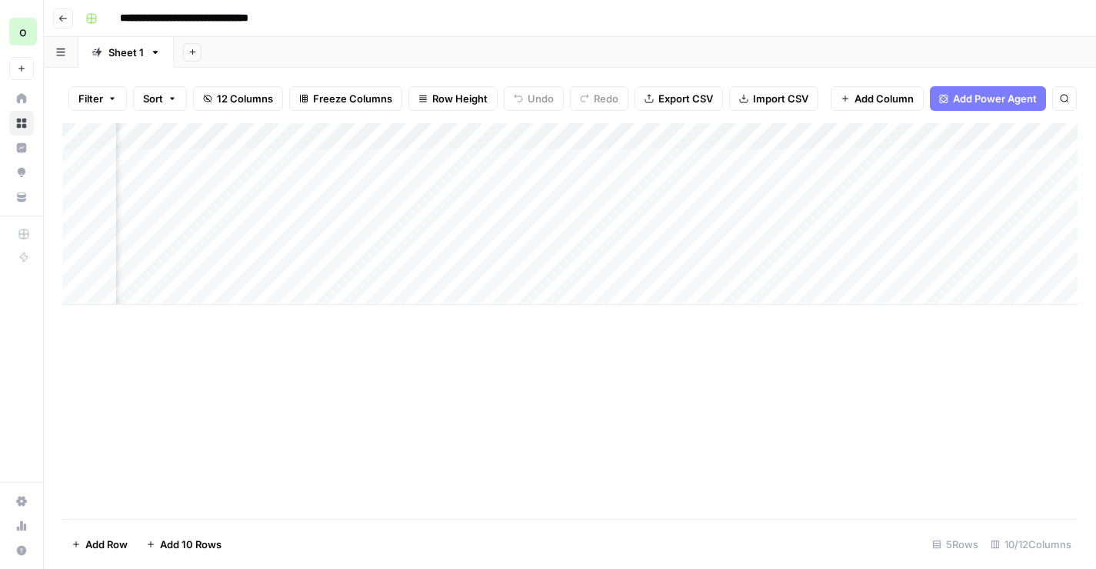
scroll to position [0, 670]
click at [167, 11] on input "**********" at bounding box center [207, 18] width 189 height 25
click at [167, 16] on input "**********" at bounding box center [207, 18] width 189 height 25
type input "**********"
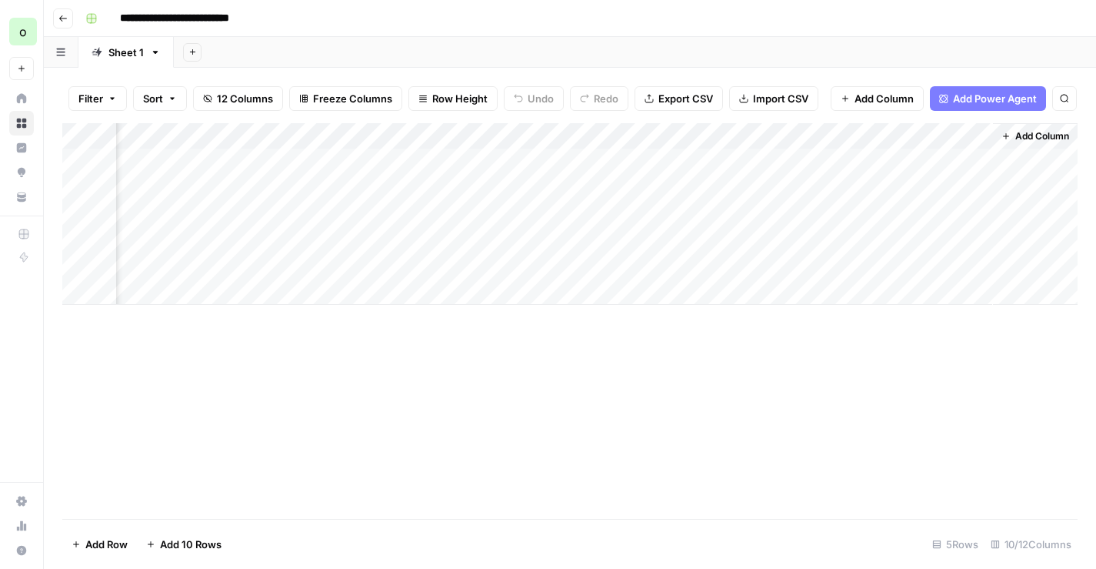
click at [322, 25] on div "**********" at bounding box center [580, 18] width 1002 height 25
click at [275, 267] on div "Add Column" at bounding box center [569, 214] width 1015 height 182
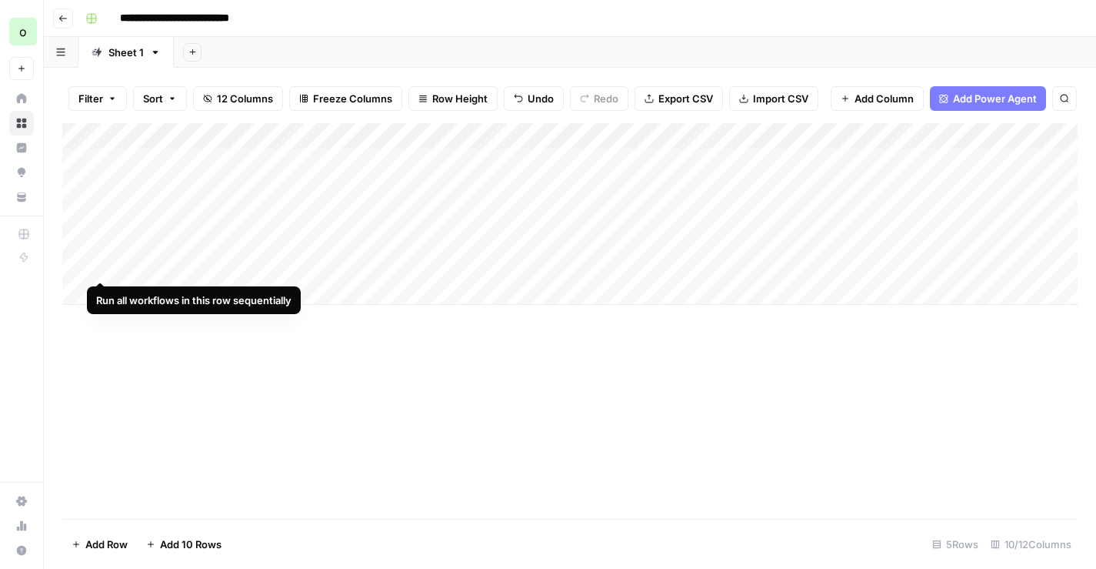
click at [98, 266] on div "Add Column" at bounding box center [569, 214] width 1015 height 182
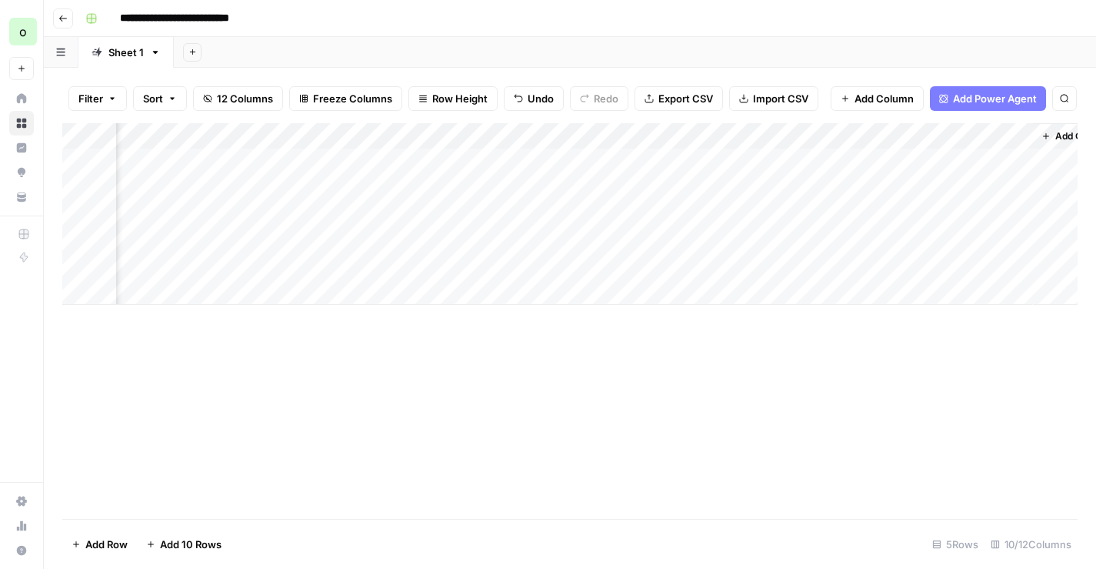
scroll to position [0, 670]
click at [833, 265] on div "Add Column" at bounding box center [569, 214] width 1015 height 182
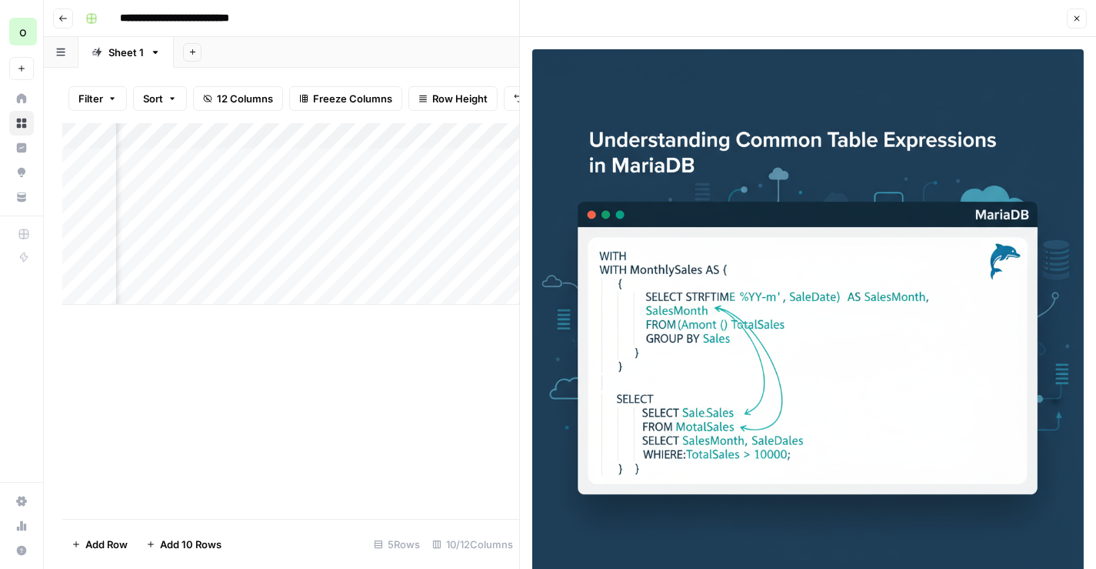
click at [1076, 24] on button "Close" at bounding box center [1077, 18] width 20 height 20
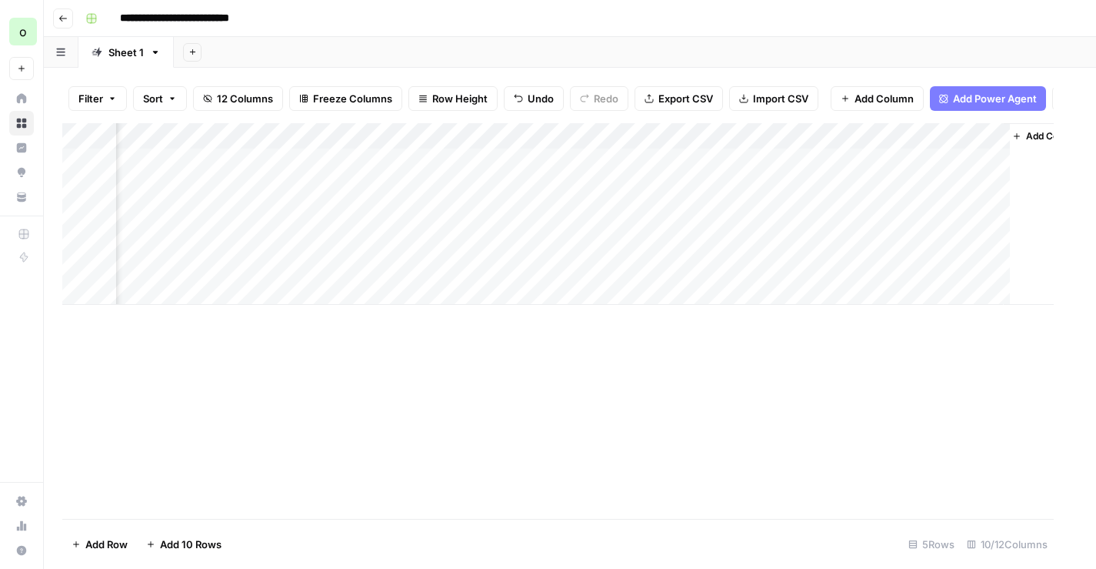
scroll to position [0, 652]
click at [990, 263] on div "Add Column" at bounding box center [569, 214] width 1015 height 182
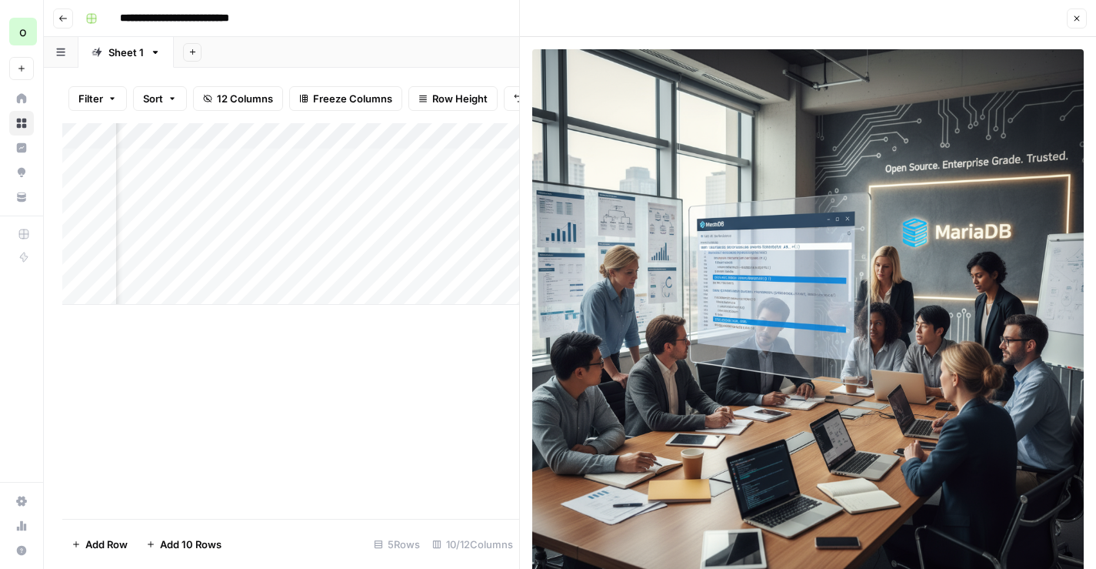
click at [1072, 20] on button "Close" at bounding box center [1077, 18] width 20 height 20
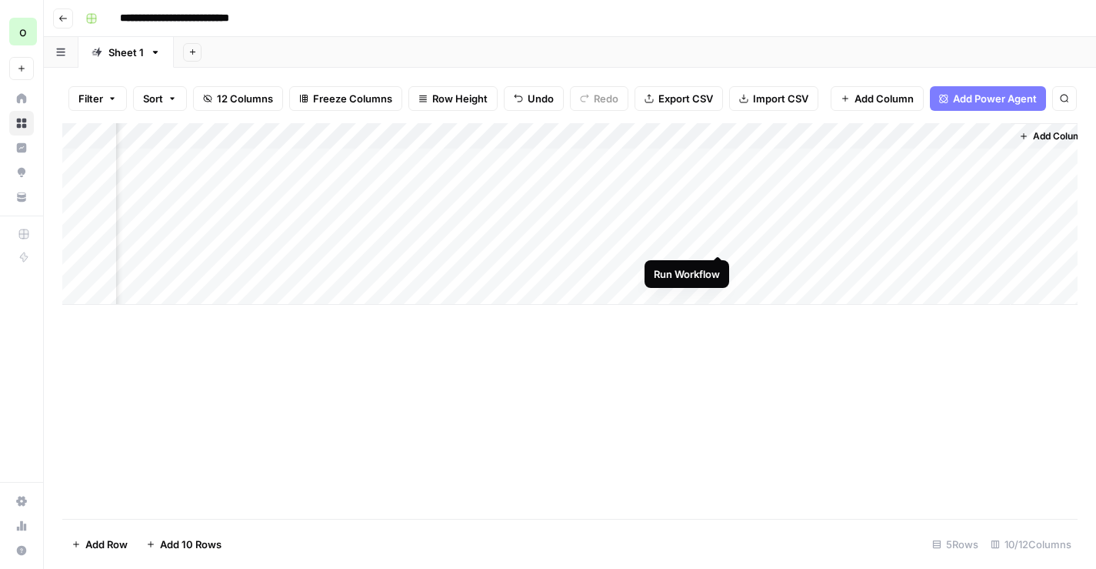
click at [719, 238] on div "Add Column" at bounding box center [569, 214] width 1015 height 182
click at [721, 211] on div "Add Column" at bounding box center [569, 214] width 1015 height 182
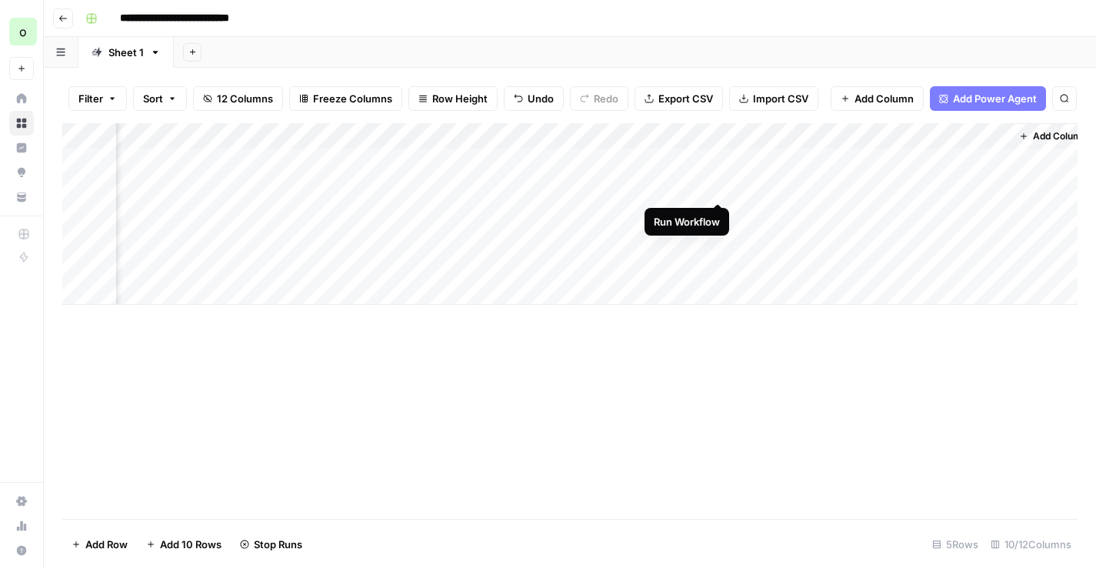
click at [721, 188] on div "Add Column" at bounding box center [569, 214] width 1015 height 182
click at [721, 186] on div "Add Column" at bounding box center [569, 214] width 1015 height 182
click at [721, 208] on div "Add Column" at bounding box center [569, 214] width 1015 height 182
click at [722, 212] on div "Add Column" at bounding box center [569, 214] width 1015 height 182
click at [722, 187] on div "Add Column" at bounding box center [569, 214] width 1015 height 182
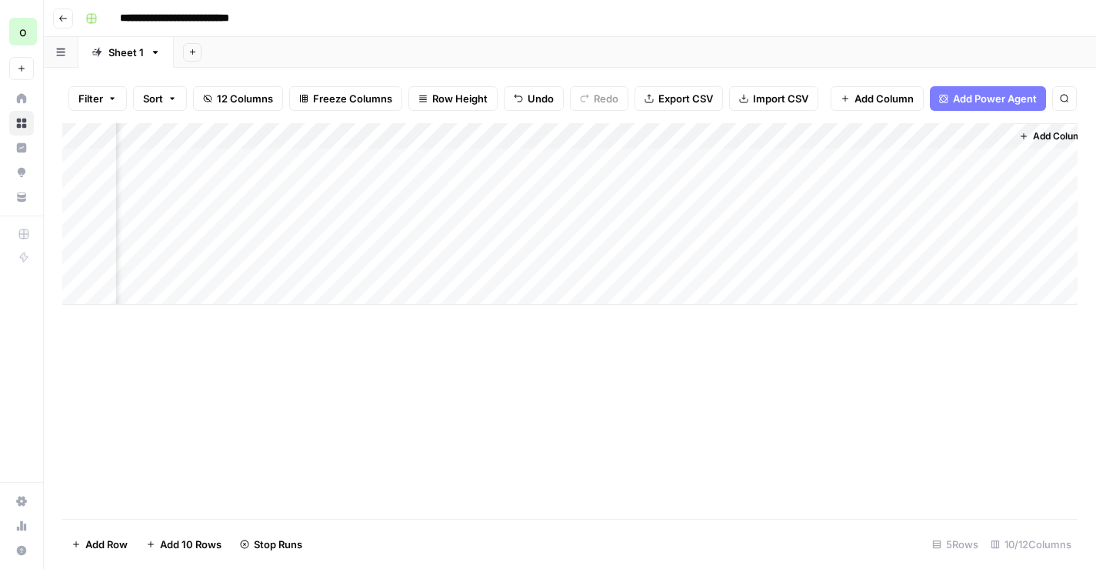
click at [722, 187] on div "Add Column" at bounding box center [569, 214] width 1015 height 182
click at [722, 211] on div "Add Column" at bounding box center [569, 214] width 1015 height 182
click at [721, 235] on div "Add Column" at bounding box center [569, 214] width 1015 height 182
click at [819, 188] on div "Add Column" at bounding box center [569, 214] width 1015 height 182
click at [720, 186] on div "Add Column" at bounding box center [569, 214] width 1015 height 182
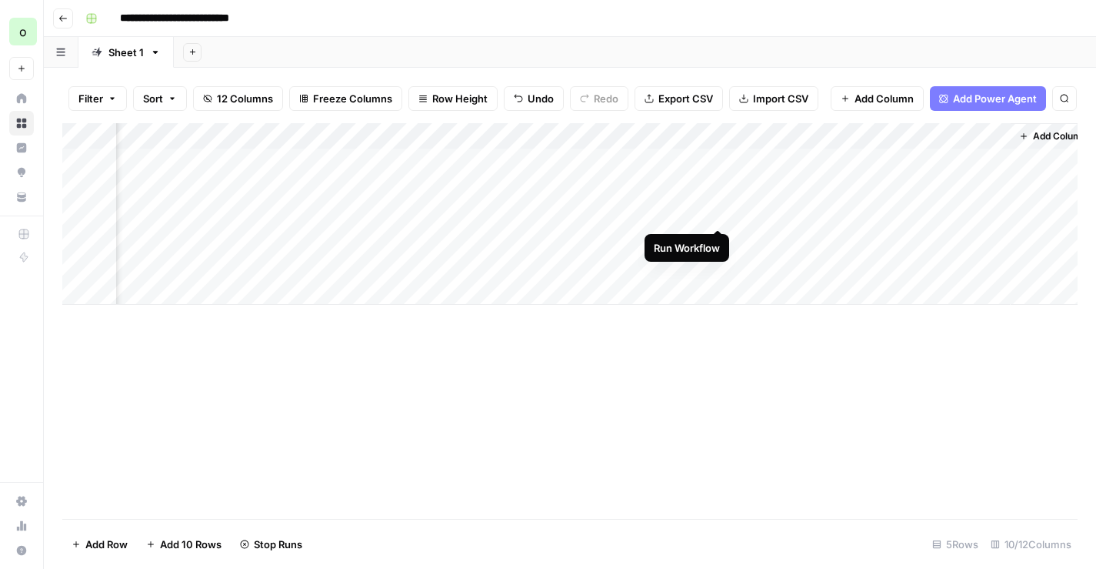
click at [720, 217] on div "Add Column" at bounding box center [569, 214] width 1015 height 182
click at [719, 242] on div "Add Column" at bounding box center [569, 214] width 1015 height 182
click at [719, 160] on div "Add Column" at bounding box center [569, 214] width 1015 height 182
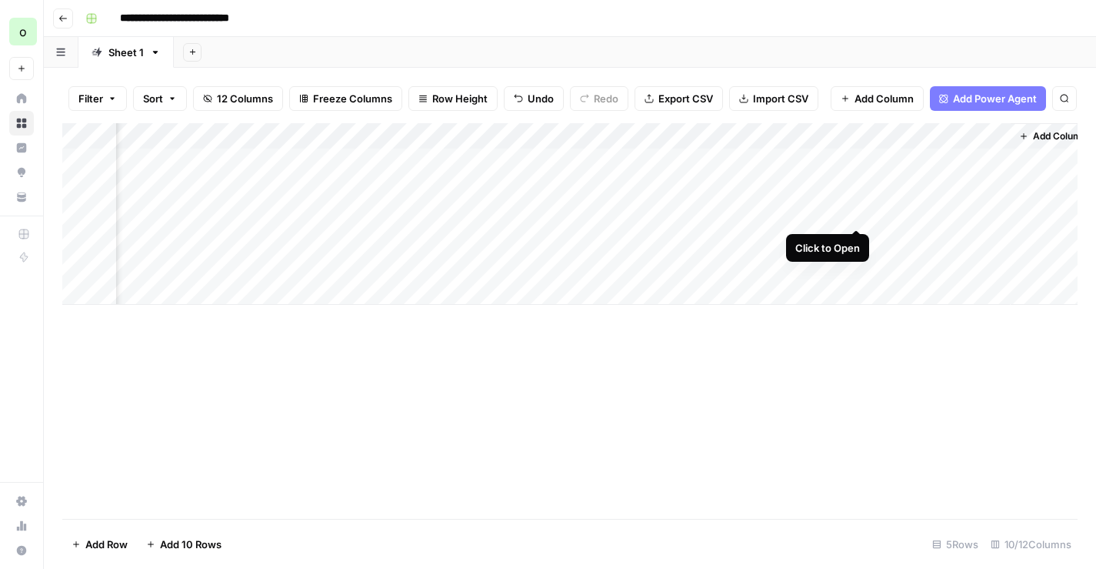
click at [855, 212] on div "Add Column" at bounding box center [569, 214] width 1015 height 182
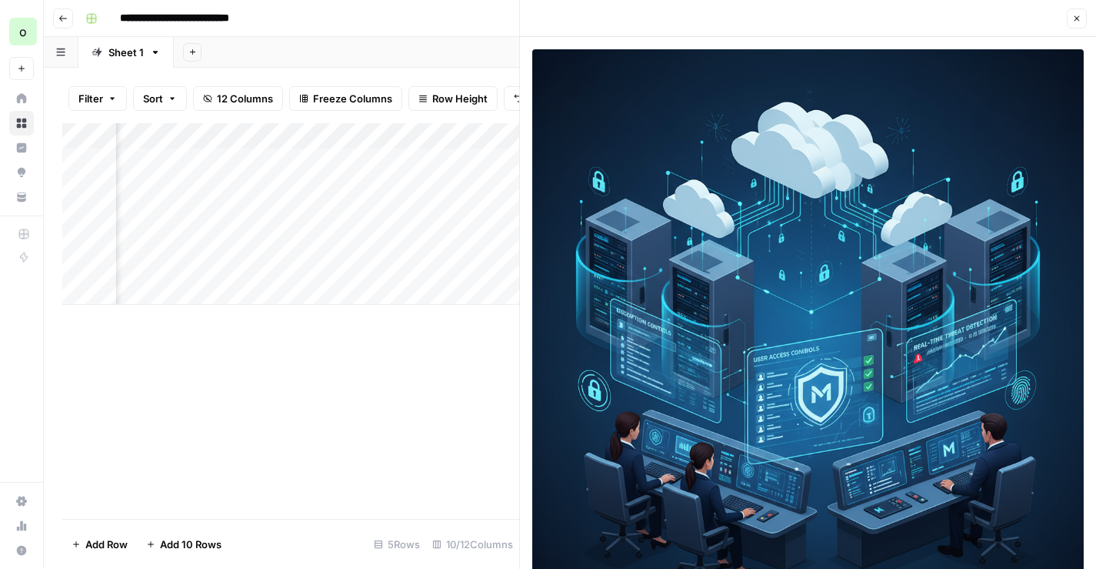
click at [1073, 22] on icon "button" at bounding box center [1076, 18] width 9 height 9
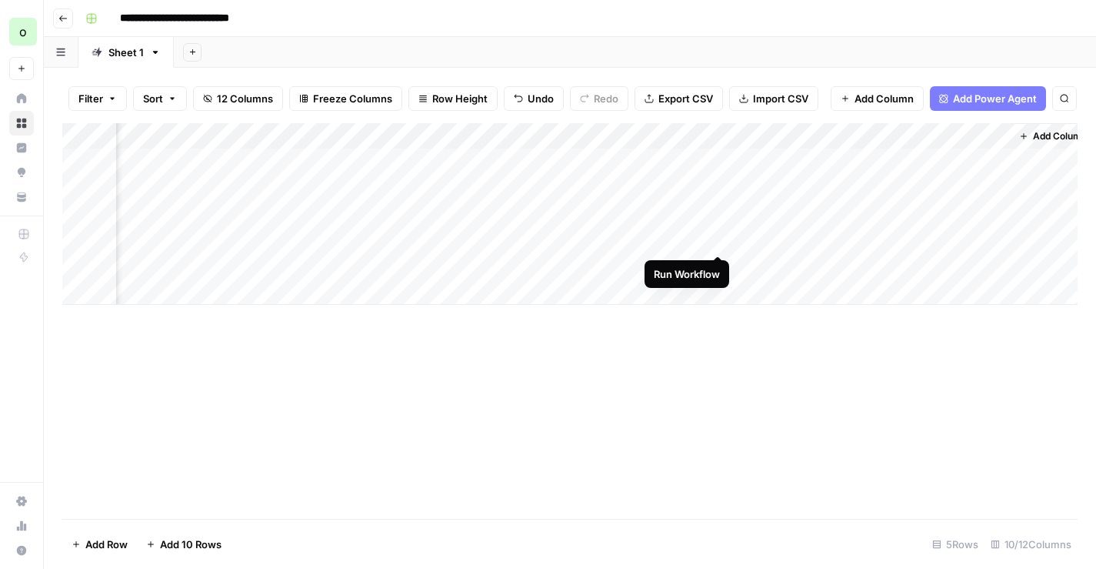
click at [719, 238] on div "Add Column" at bounding box center [569, 214] width 1015 height 182
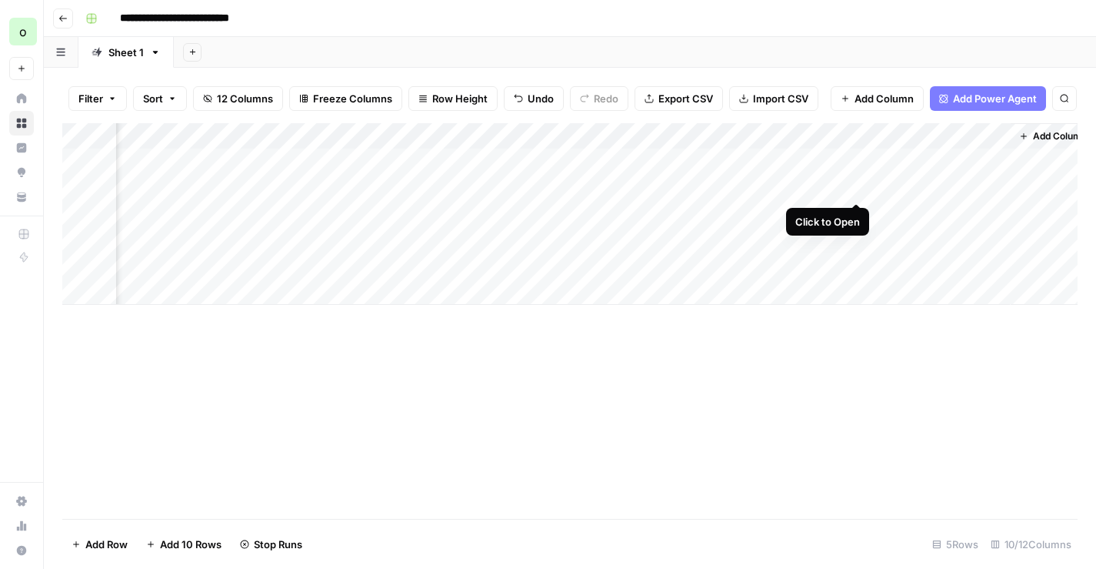
click at [859, 187] on div "Add Column" at bounding box center [569, 214] width 1015 height 182
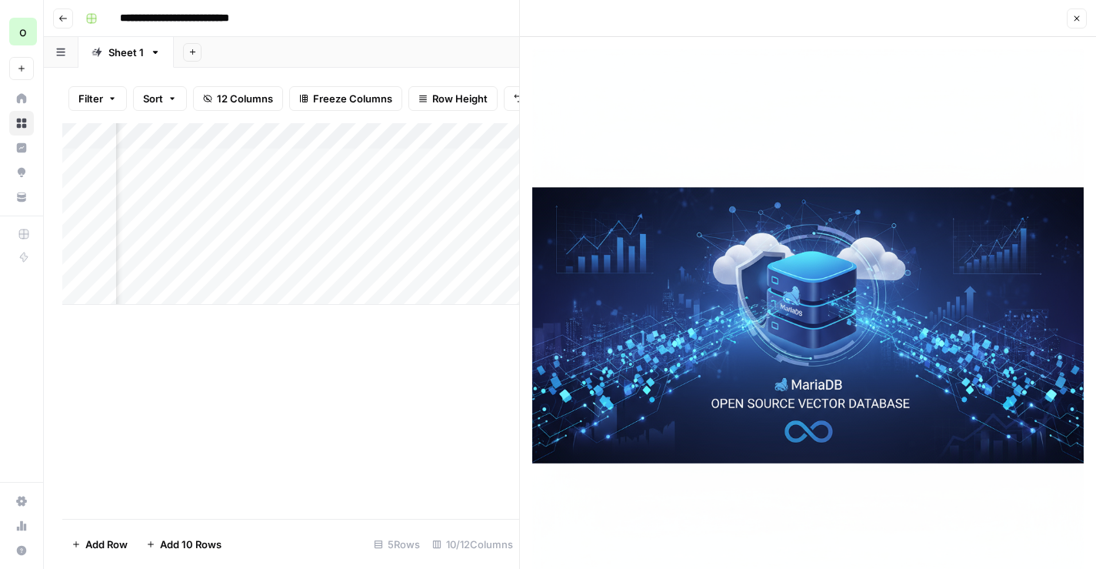
click at [1072, 18] on icon "button" at bounding box center [1076, 18] width 9 height 9
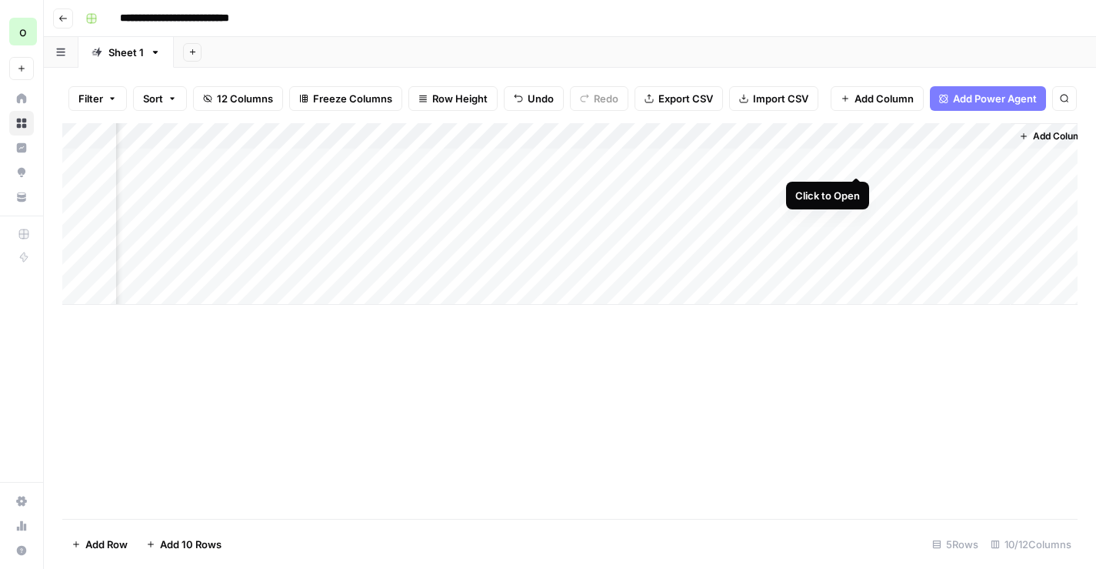
click at [859, 159] on div "Add Column" at bounding box center [569, 214] width 1015 height 182
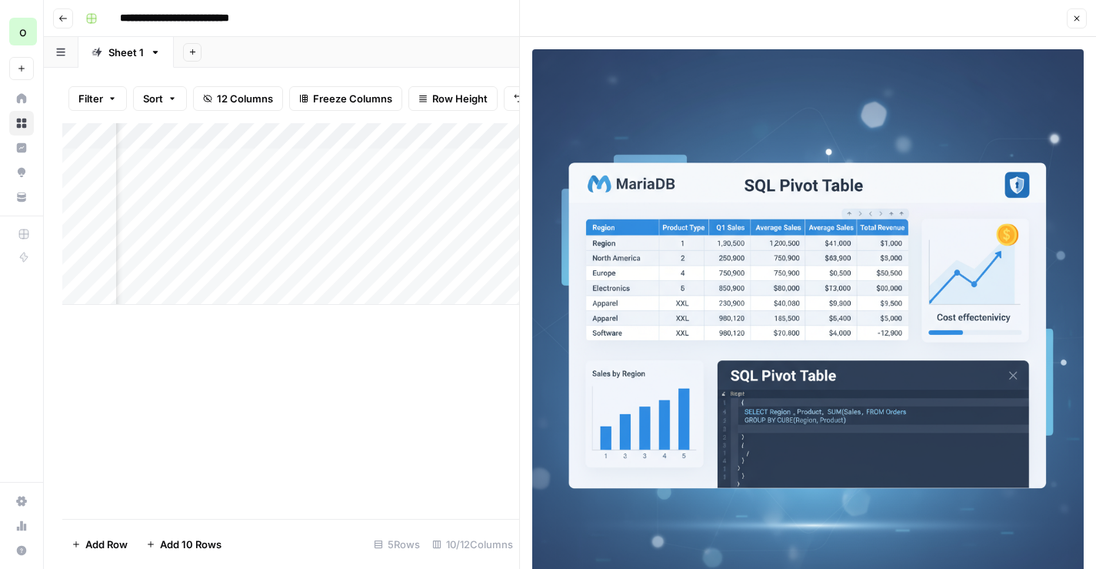
click at [1082, 19] on button "Close" at bounding box center [1077, 18] width 20 height 20
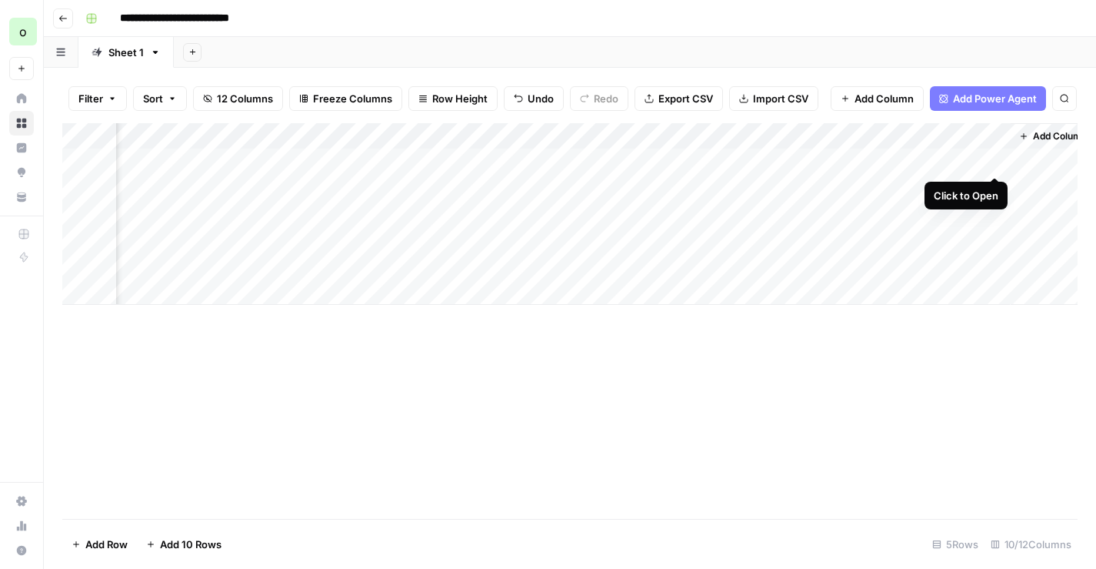
click at [995, 157] on div "Add Column" at bounding box center [569, 214] width 1015 height 182
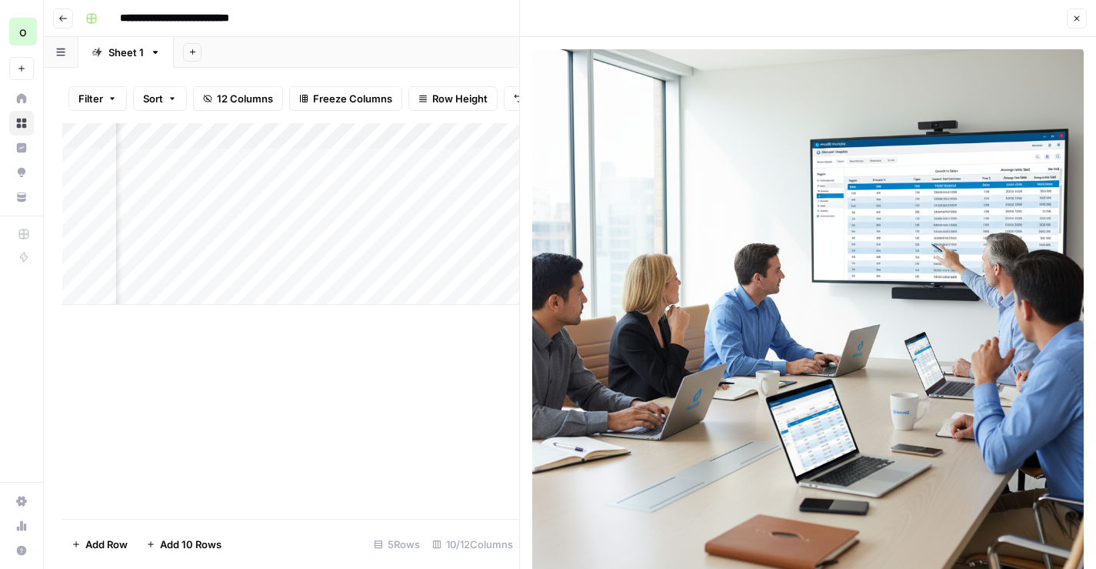
click at [1072, 15] on icon "button" at bounding box center [1076, 18] width 9 height 9
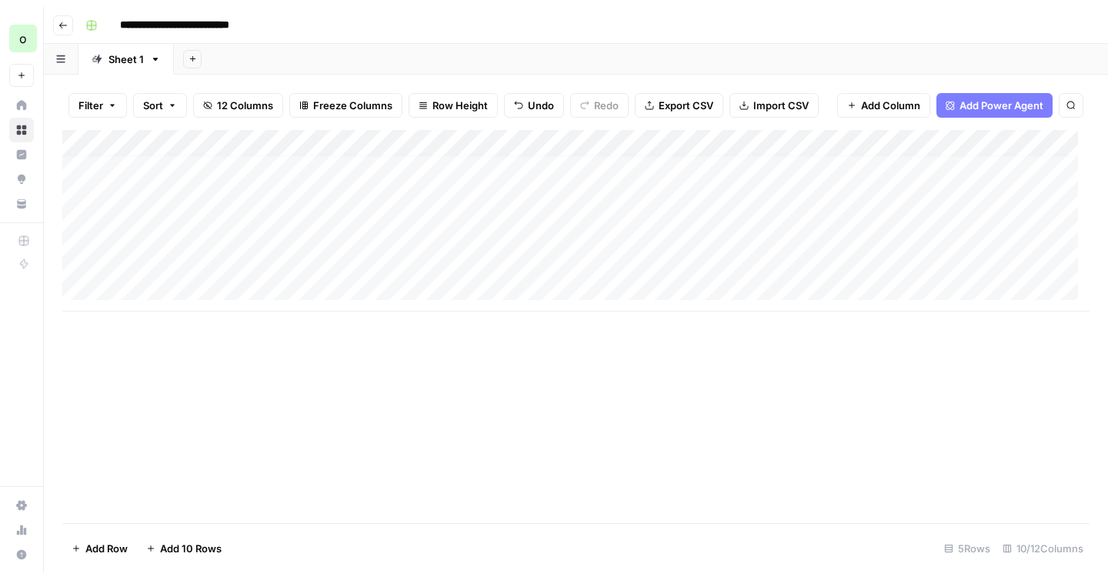
scroll to position [12, 3]
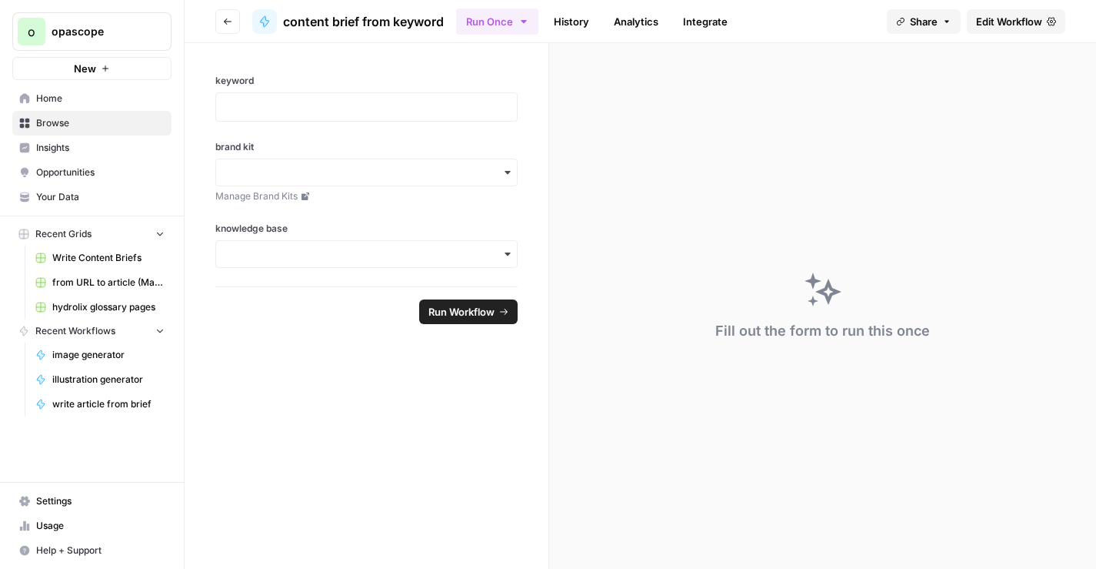
click at [999, 22] on span "Edit Workflow" at bounding box center [1009, 21] width 66 height 15
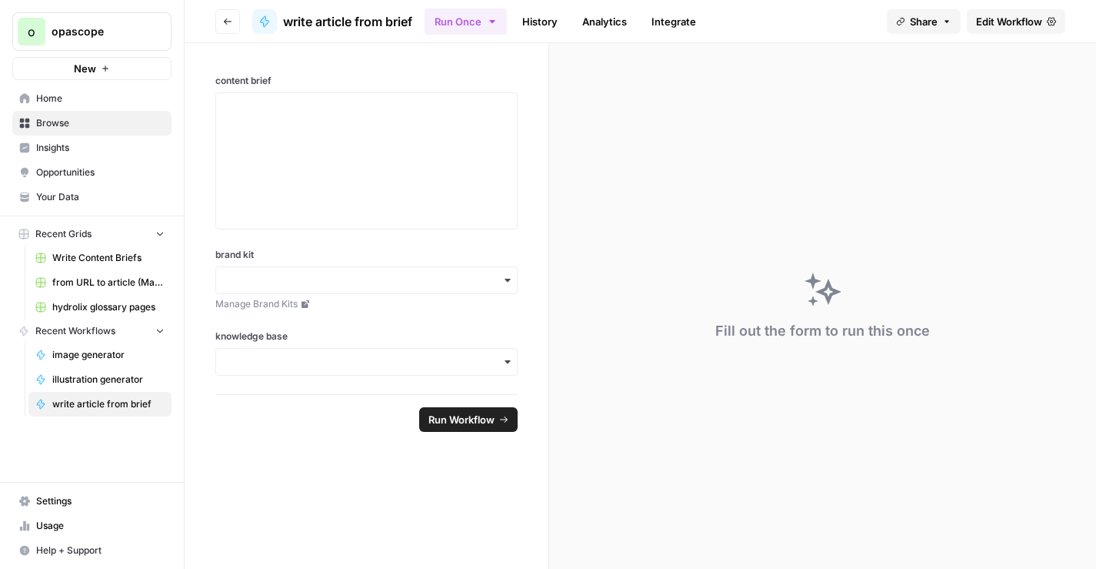
click at [1013, 20] on span "Edit Workflow" at bounding box center [1009, 21] width 66 height 15
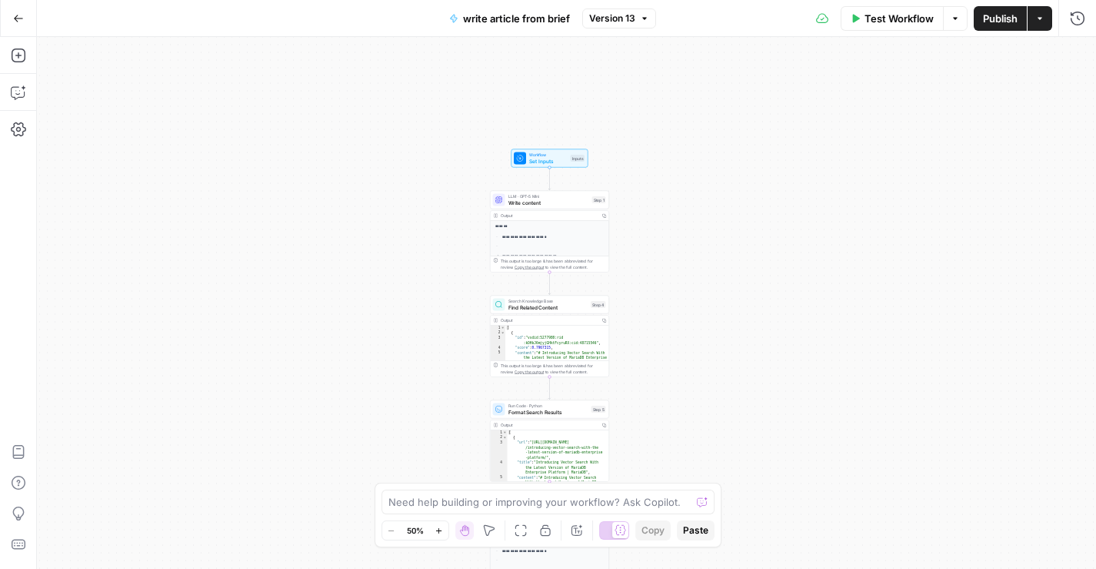
drag, startPoint x: 459, startPoint y: 105, endPoint x: 442, endPoint y: 295, distance: 190.8
click at [442, 295] on div "**********" at bounding box center [566, 303] width 1059 height 532
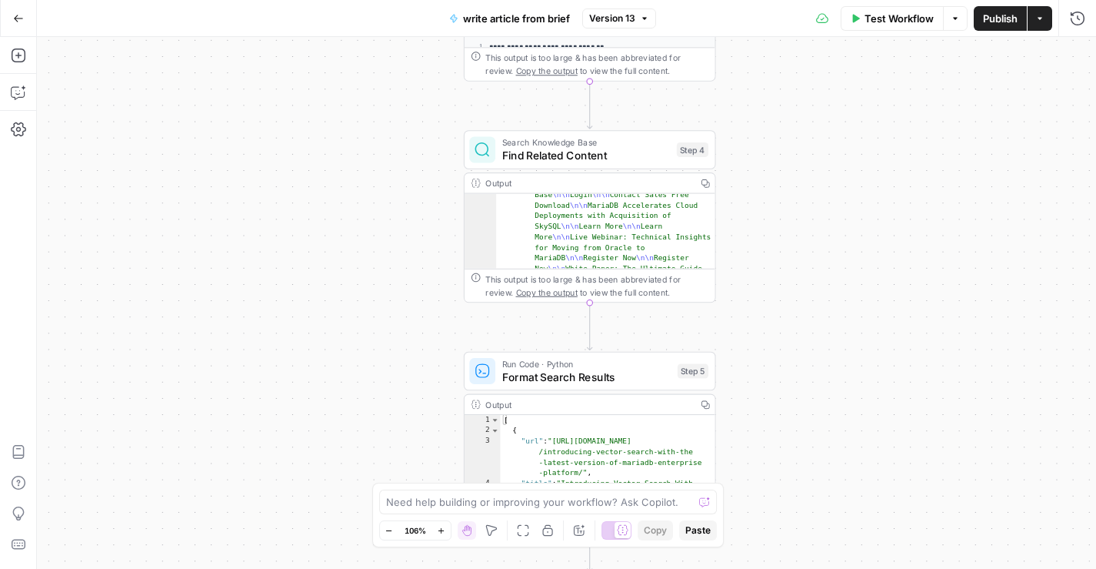
scroll to position [124, 0]
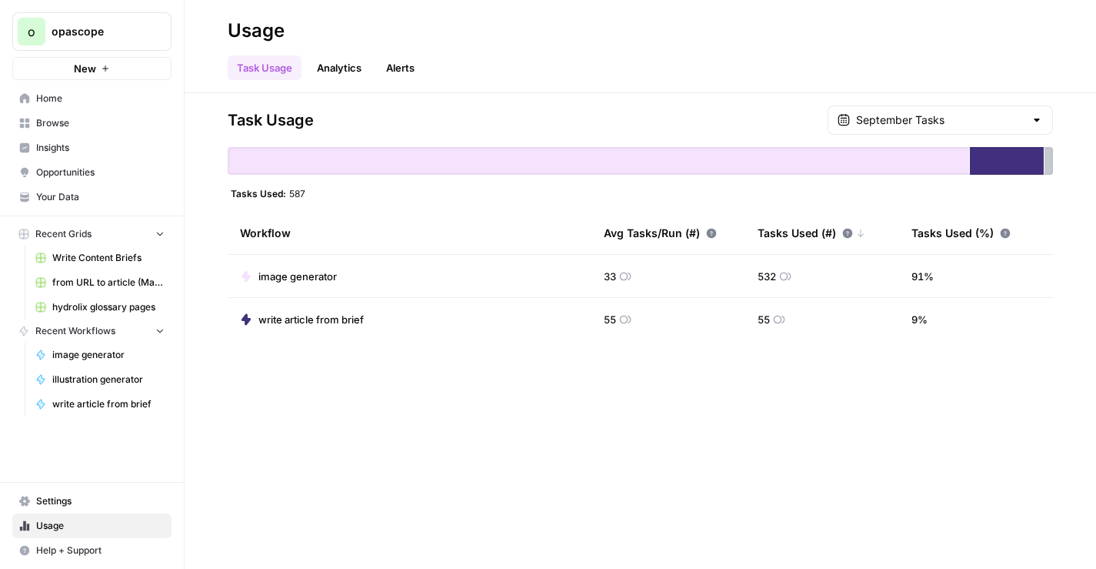
click at [296, 191] on span "587" at bounding box center [297, 193] width 16 height 12
click at [349, 72] on link "Analytics" at bounding box center [339, 67] width 63 height 25
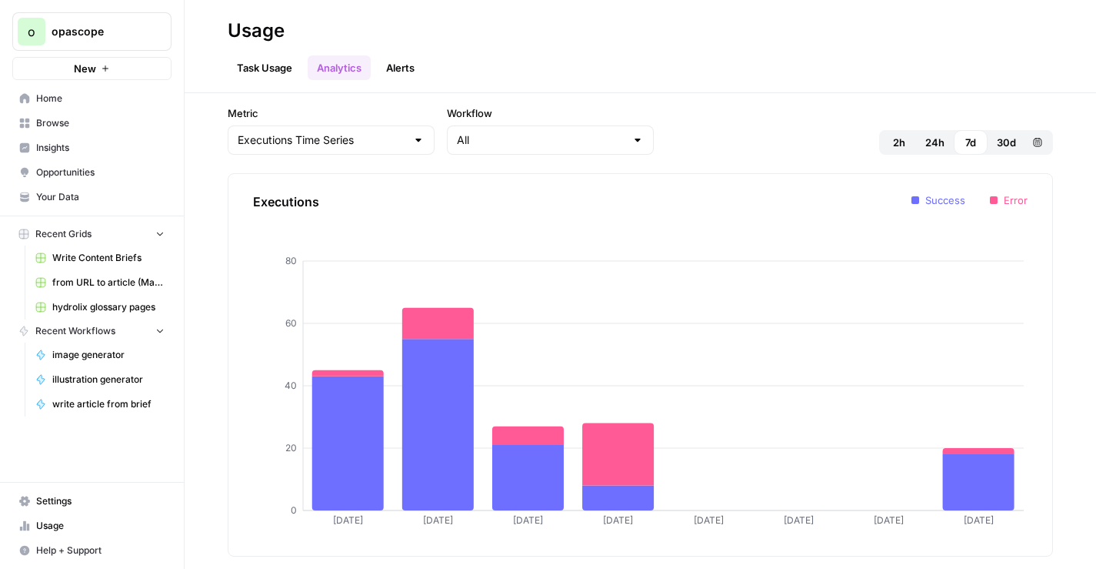
click at [261, 74] on link "Task Usage" at bounding box center [265, 67] width 74 height 25
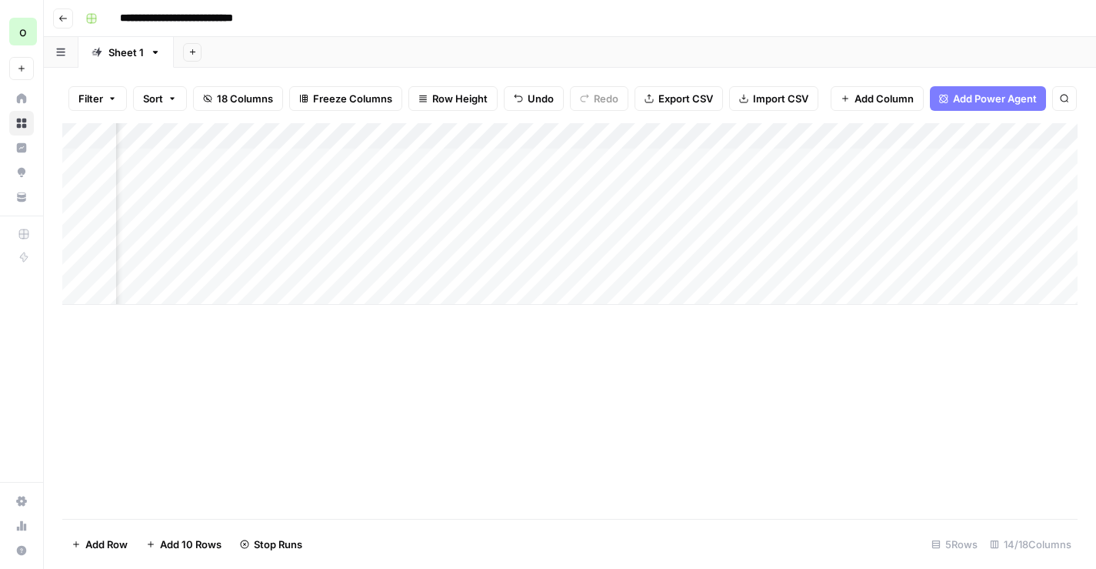
scroll to position [0, 1331]
click at [842, 269] on div "Add Column" at bounding box center [569, 214] width 1015 height 182
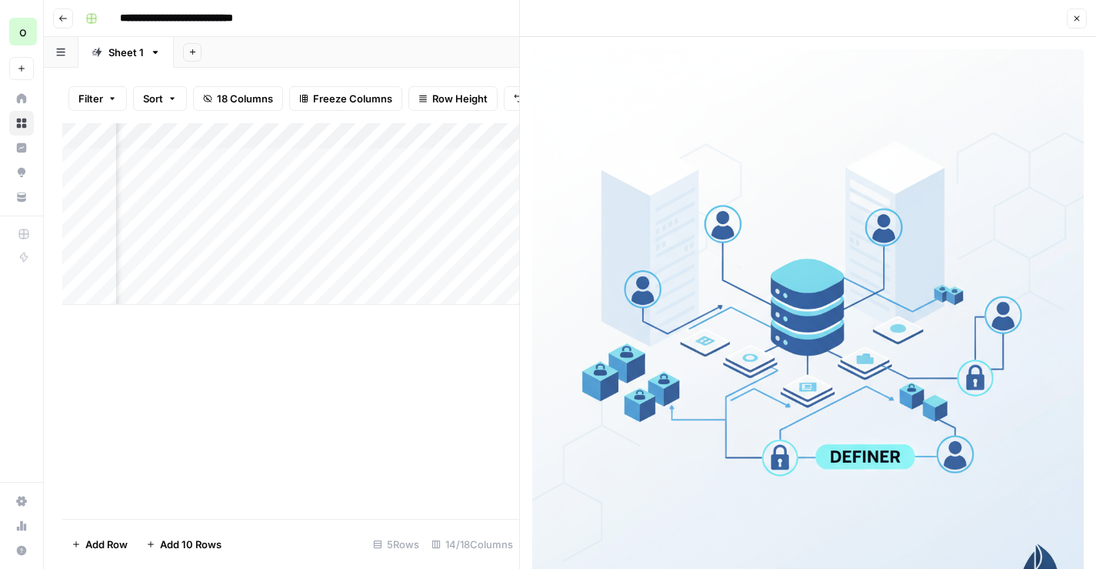
scroll to position [45, 0]
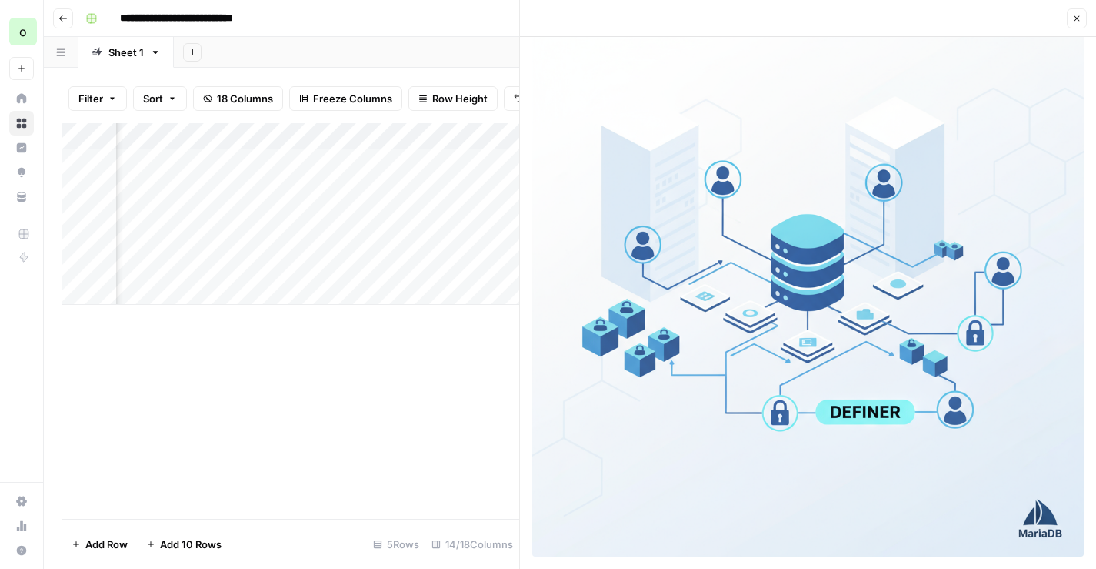
click at [1075, 20] on icon "button" at bounding box center [1077, 18] width 5 height 5
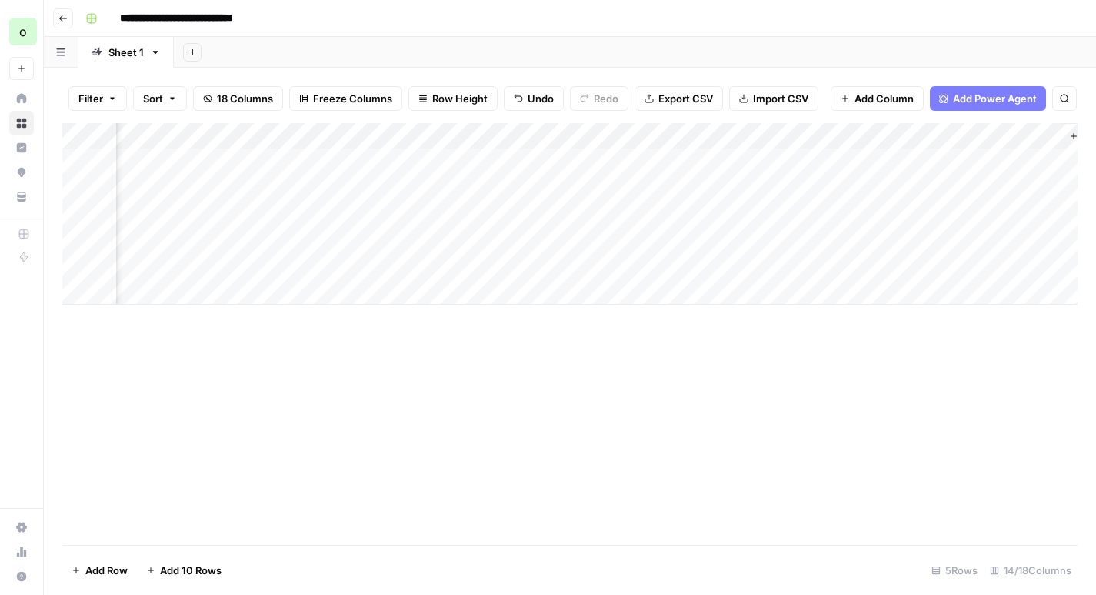
scroll to position [0, 1331]
click at [839, 266] on div "Add Column" at bounding box center [569, 214] width 1015 height 182
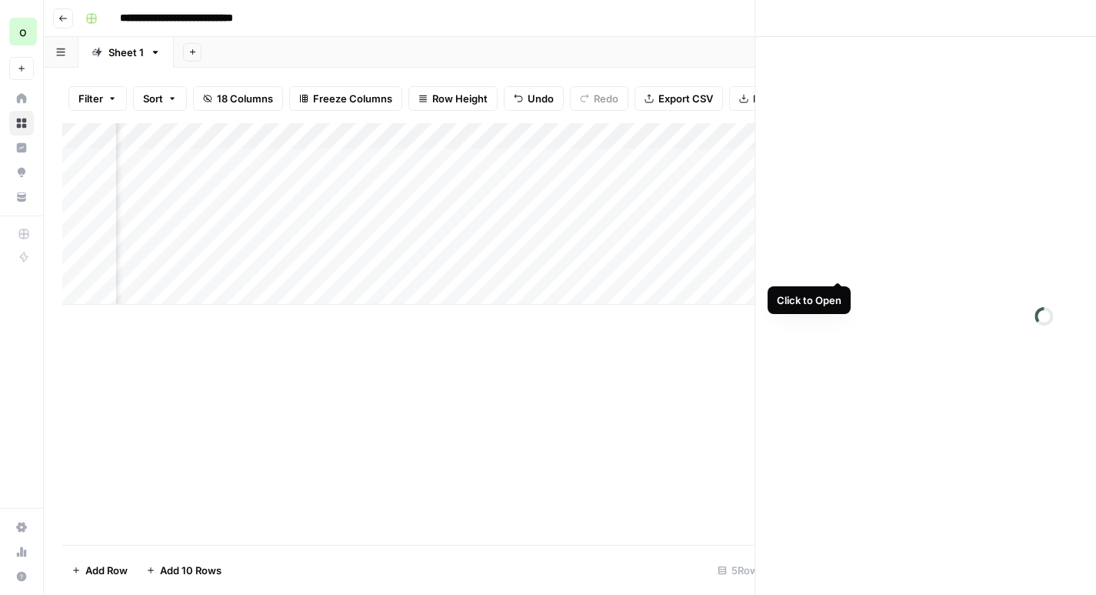
scroll to position [0, 1323]
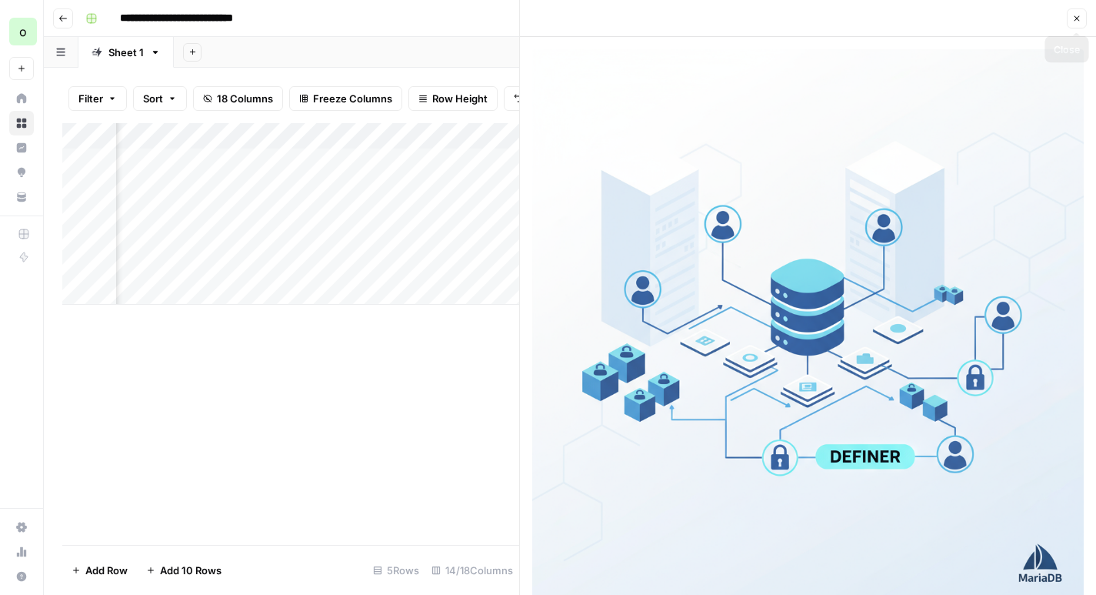
click at [1076, 21] on icon "button" at bounding box center [1076, 18] width 9 height 9
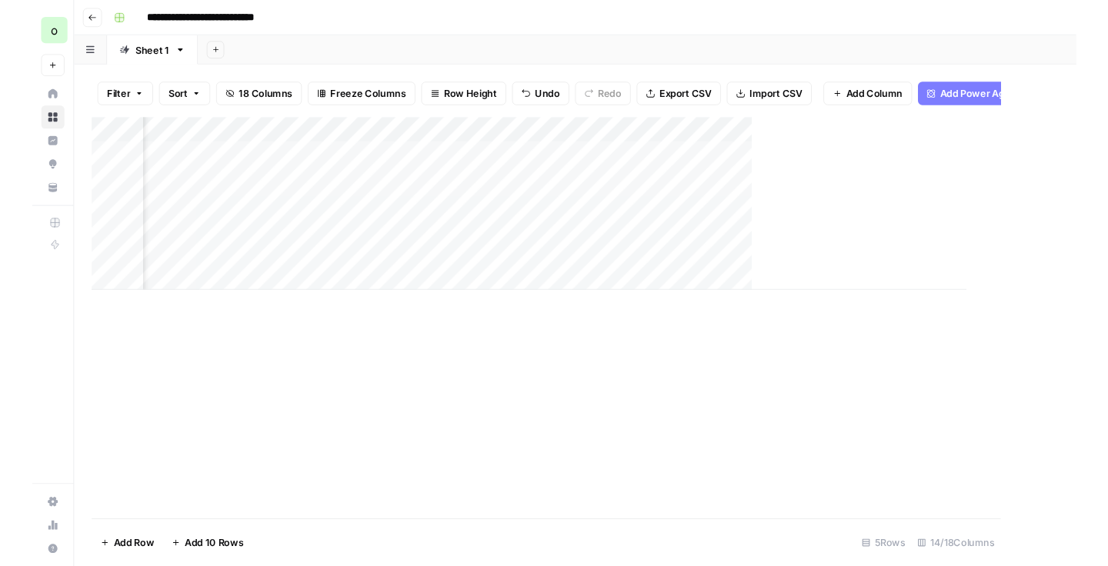
scroll to position [0, 1312]
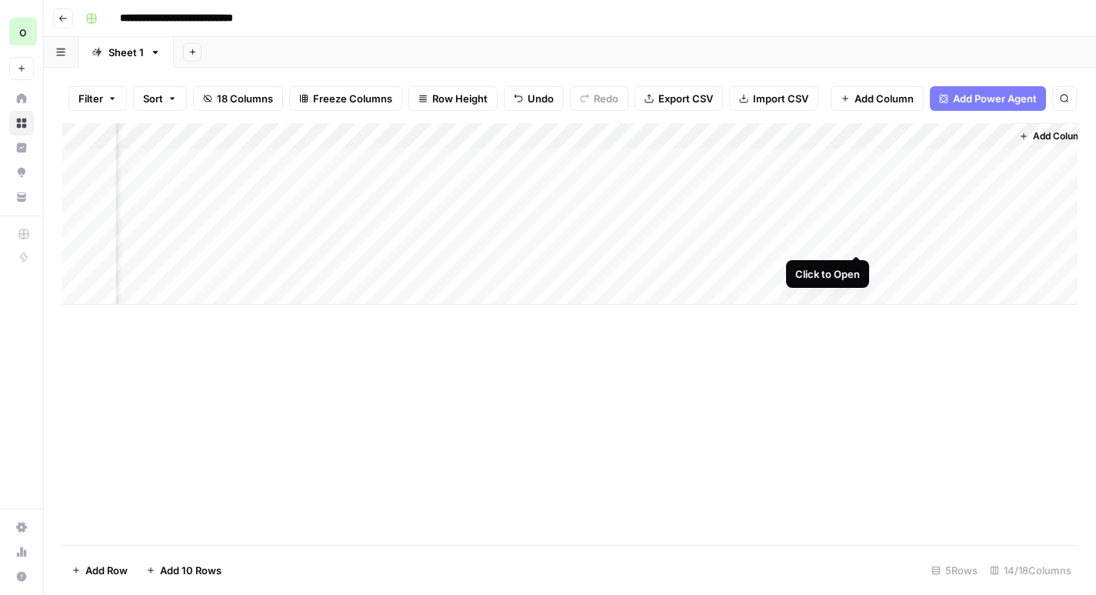
click at [859, 238] on div "Add Column" at bounding box center [569, 214] width 1015 height 182
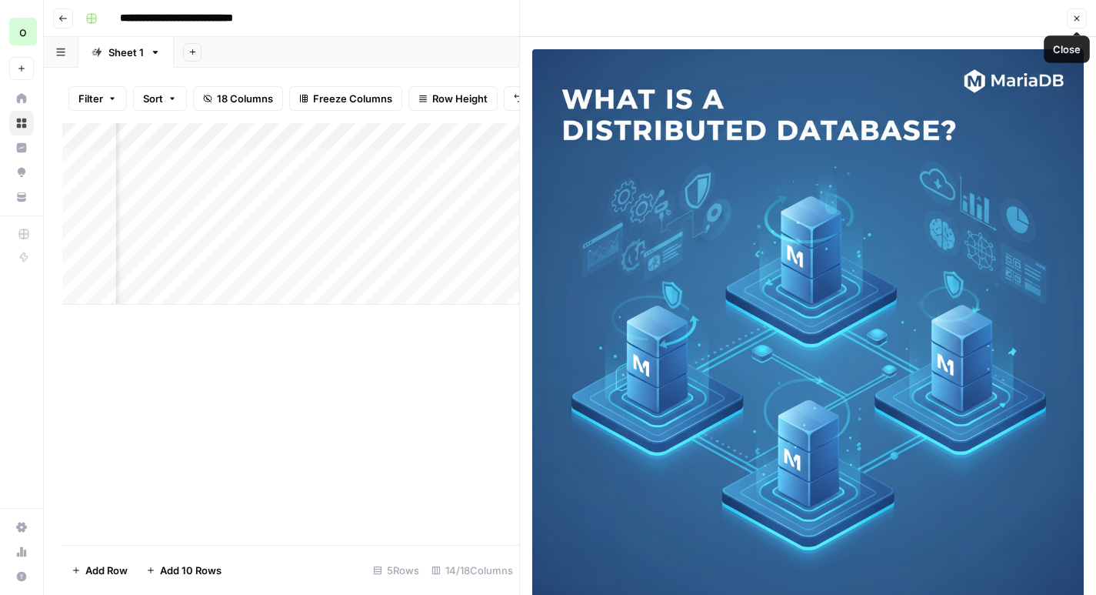
click at [1070, 22] on button "Close" at bounding box center [1077, 18] width 20 height 20
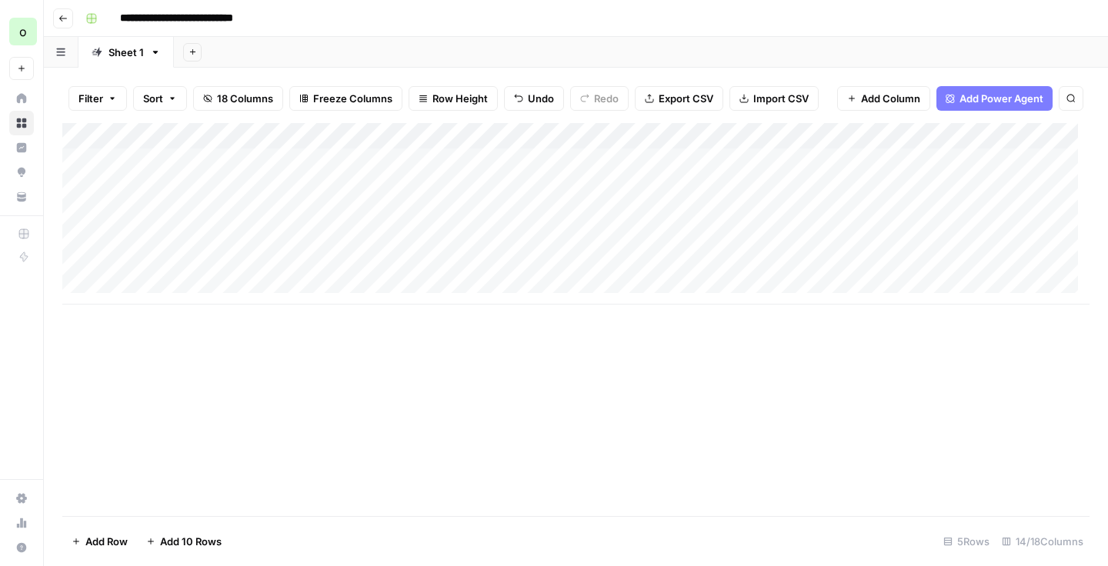
click at [192, 285] on div "Add Column" at bounding box center [575, 214] width 1027 height 182
click at [254, 294] on div "Add Column" at bounding box center [575, 227] width 1027 height 208
click at [469, 292] on div "Add Column" at bounding box center [575, 227] width 1027 height 208
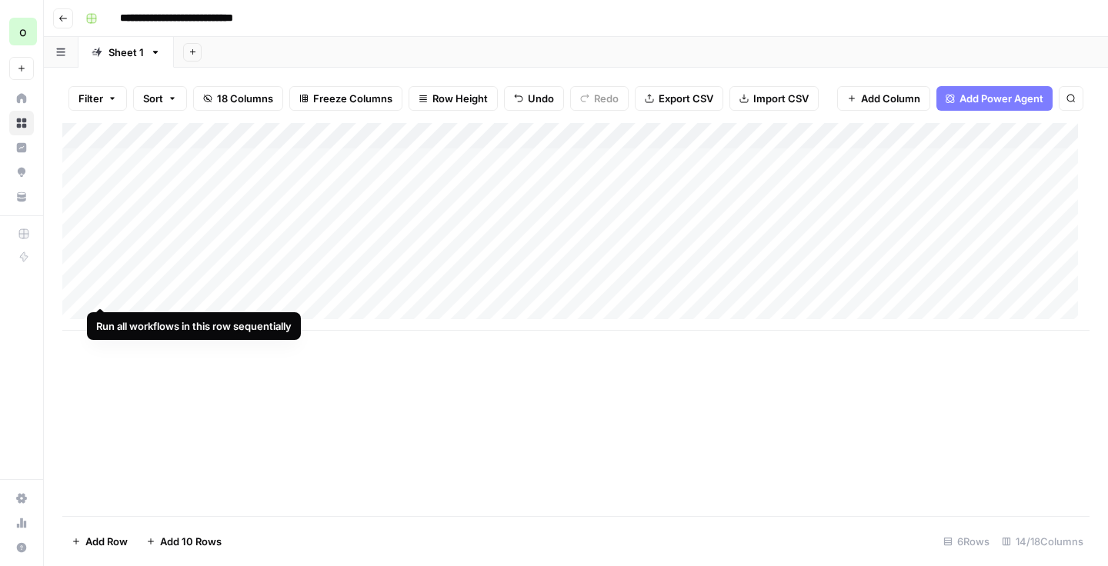
click at [103, 293] on div "Add Column" at bounding box center [575, 227] width 1027 height 208
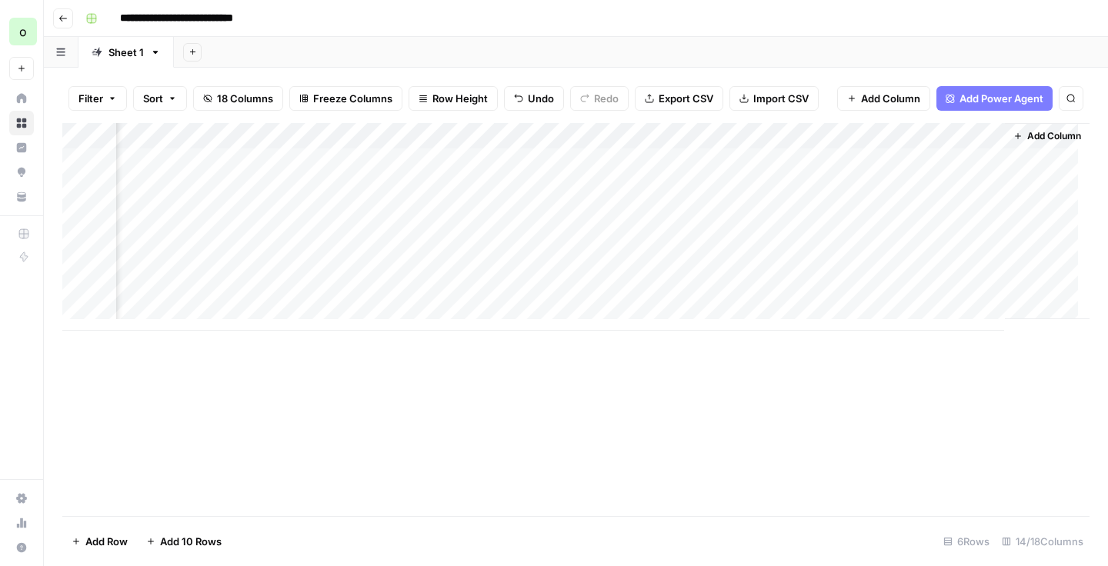
scroll to position [2, 1331]
click at [387, 289] on div "Add Column" at bounding box center [575, 227] width 1027 height 208
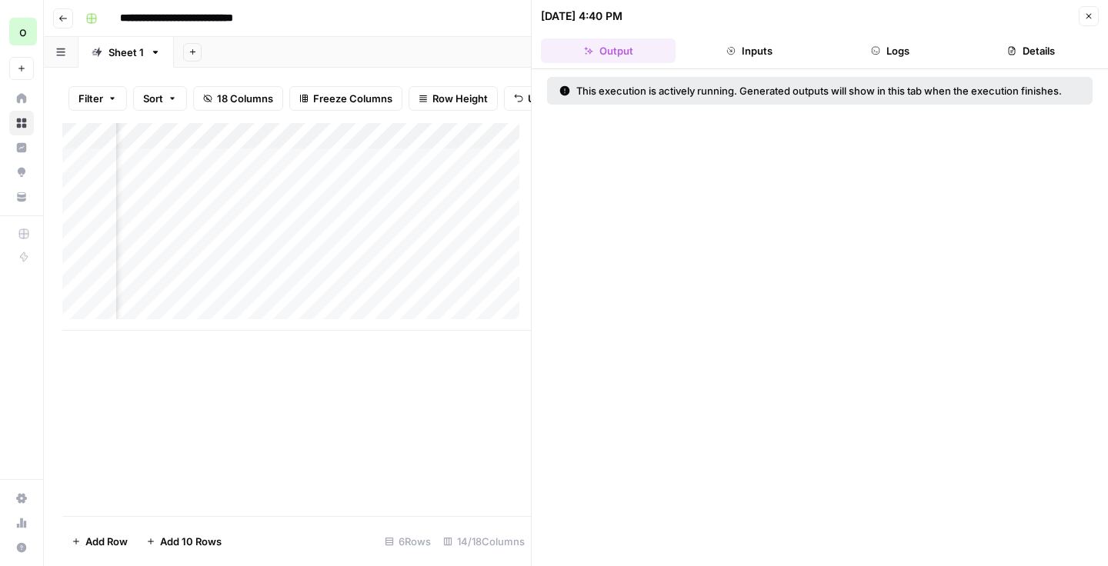
click at [881, 50] on button "Logs" at bounding box center [890, 50] width 135 height 25
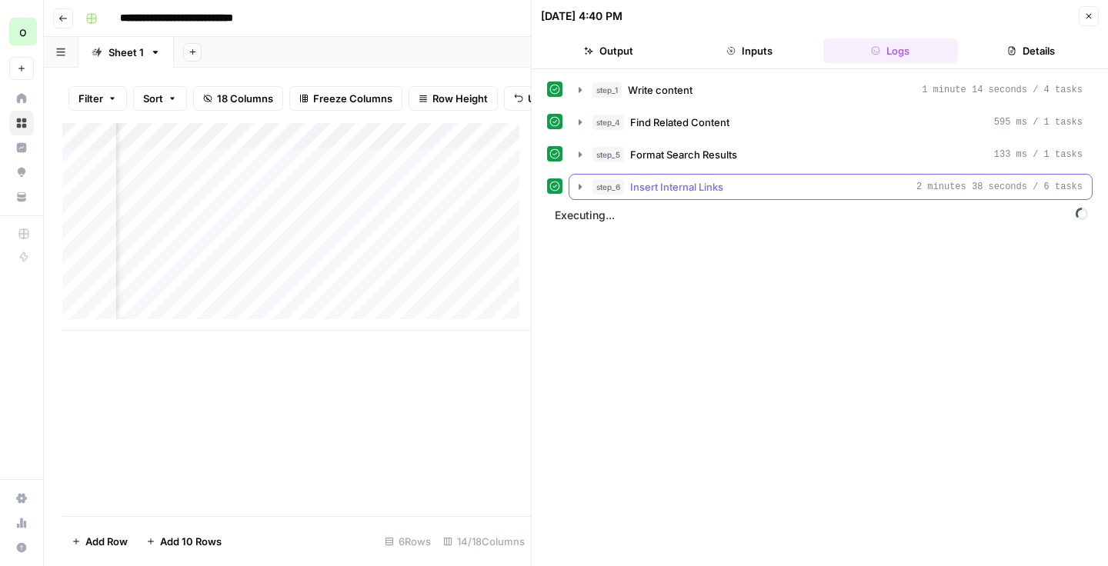
click at [582, 187] on icon "button" at bounding box center [580, 187] width 12 height 12
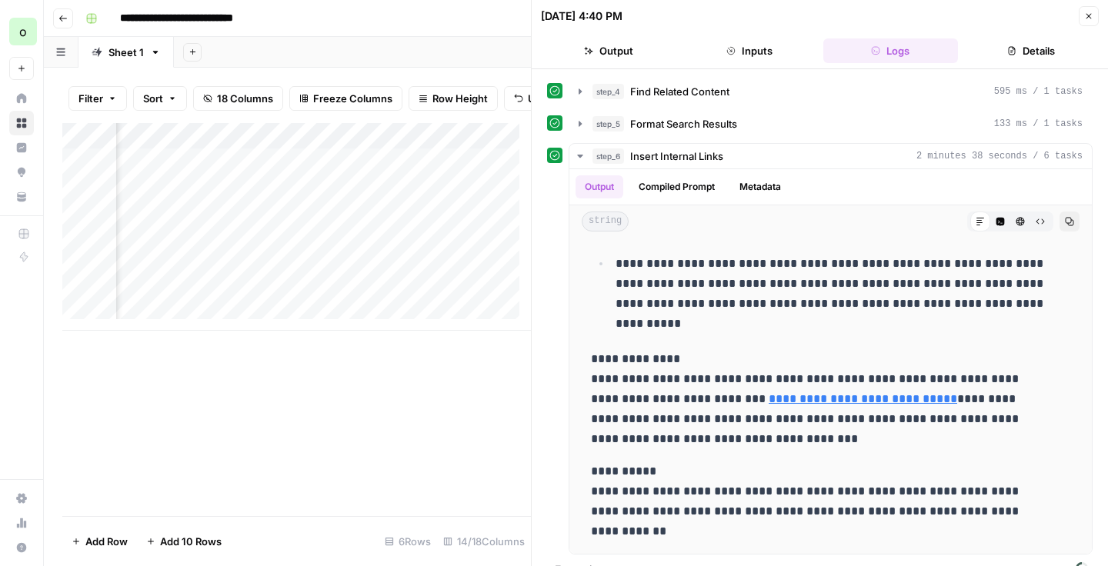
scroll to position [55, 0]
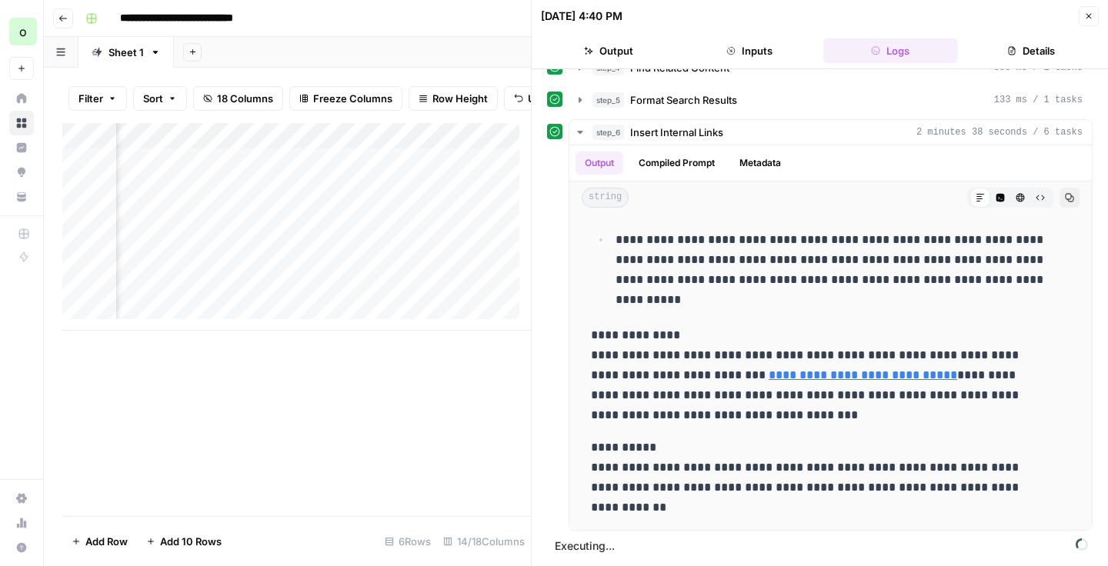
click at [579, 132] on icon "button" at bounding box center [579, 132] width 5 height 3
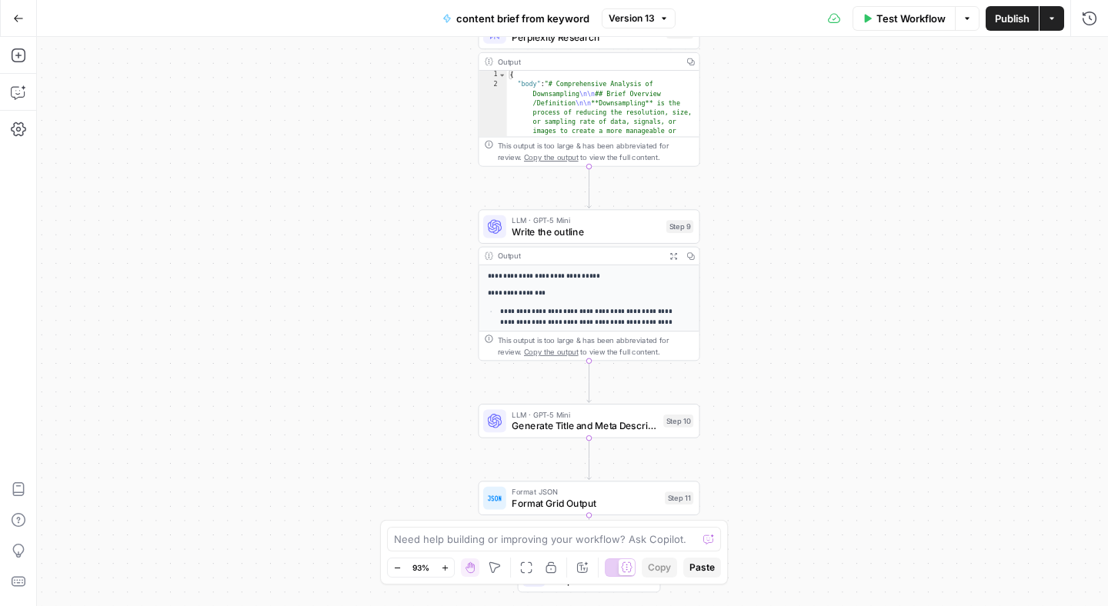
click at [673, 254] on icon "button" at bounding box center [673, 256] width 8 height 8
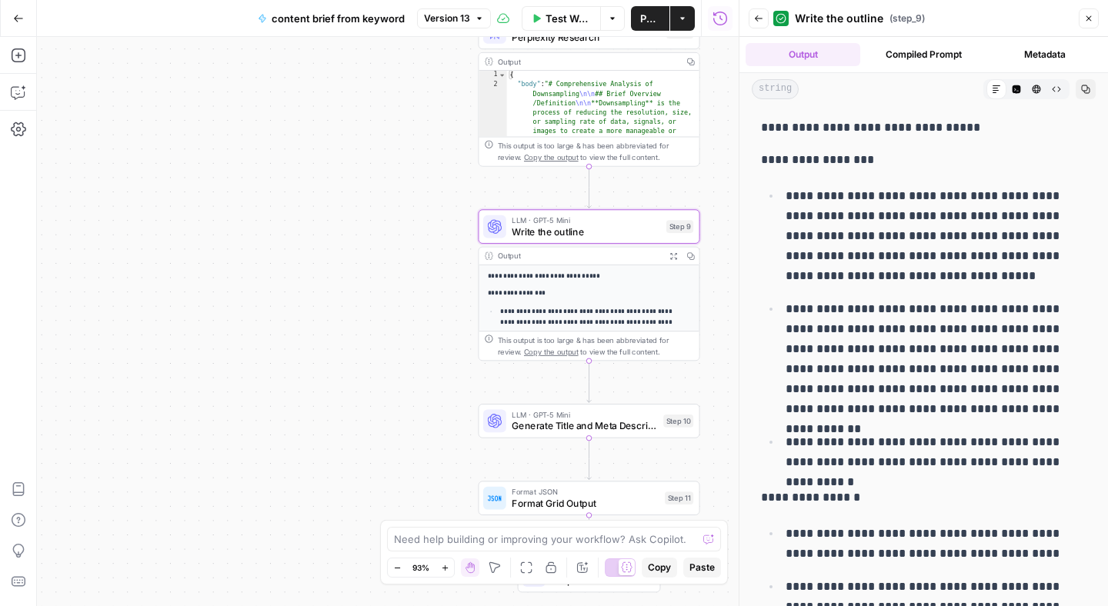
click at [1087, 22] on icon "button" at bounding box center [1088, 18] width 9 height 9
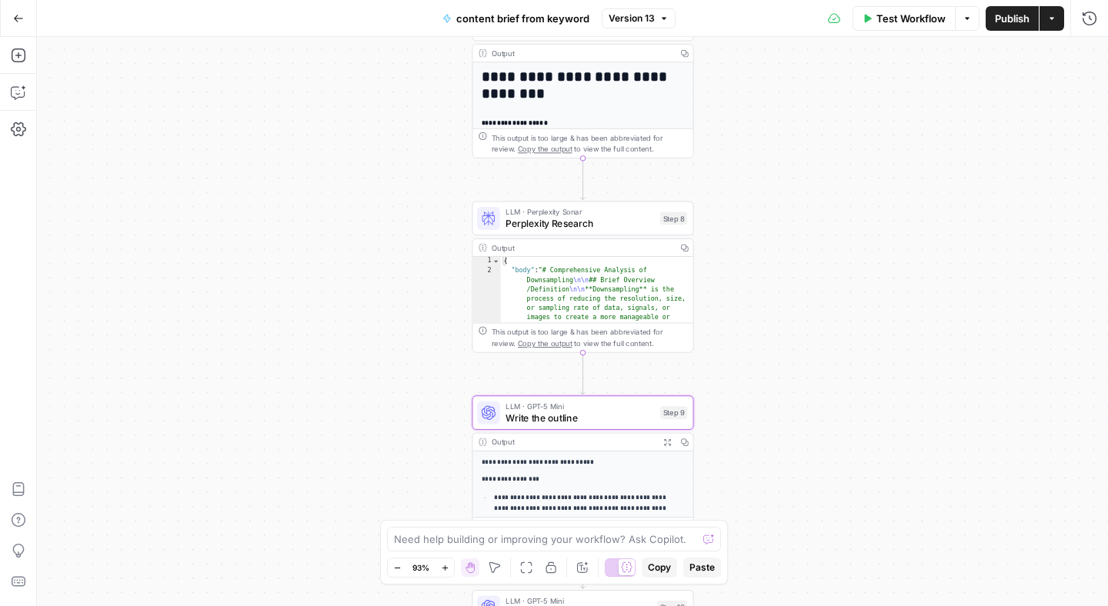
drag, startPoint x: 428, startPoint y: 79, endPoint x: 427, endPoint y: 314, distance: 234.6
click at [427, 314] on div "Workflow Set Inputs Inputs Google Search Google Search Step 2 Output Copy 1 2 3…" at bounding box center [572, 321] width 1071 height 569
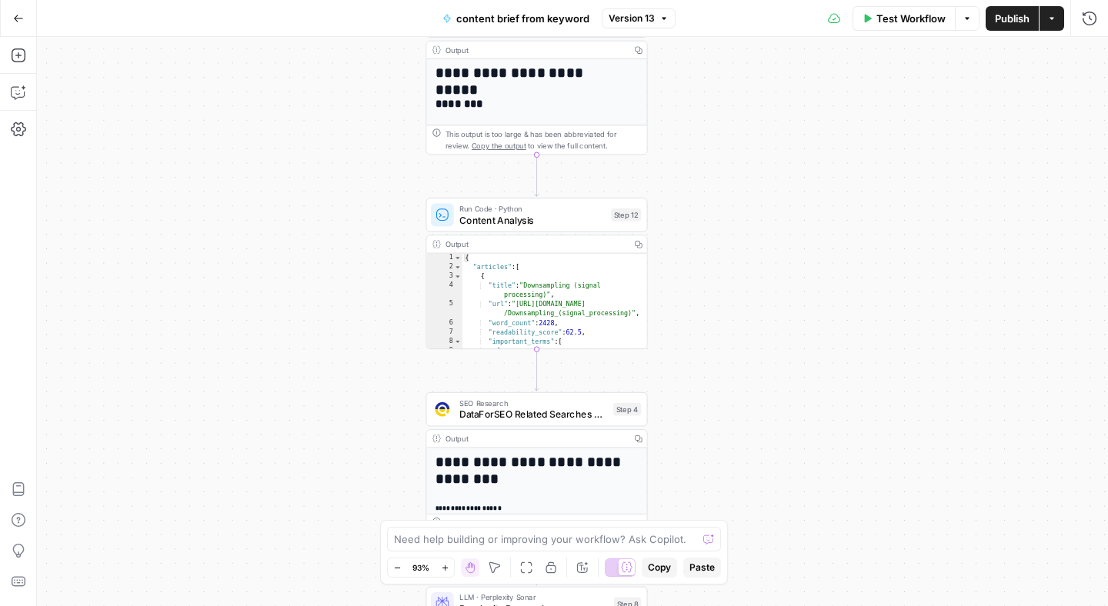
drag, startPoint x: 436, startPoint y: 79, endPoint x: 384, endPoint y: 415, distance: 340.2
click at [384, 416] on div "Workflow Set Inputs Inputs Google Search Google Search Step 2 Output Copy 1 2 3…" at bounding box center [572, 321] width 1071 height 569
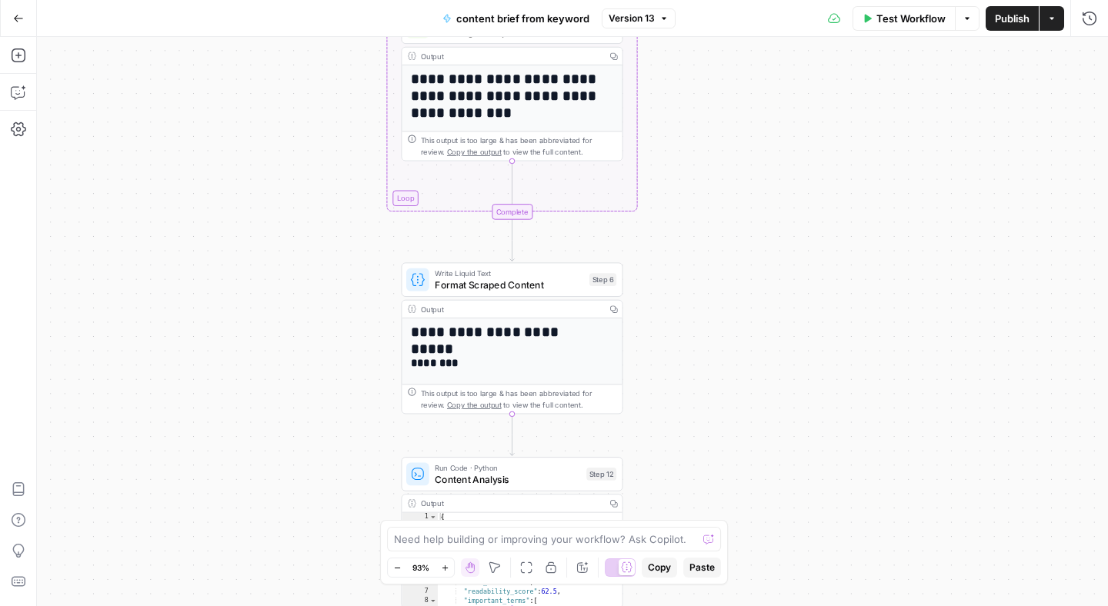
drag, startPoint x: 357, startPoint y: 128, endPoint x: 333, endPoint y: 392, distance: 265.0
click at [333, 392] on div "Workflow Set Inputs Inputs Google Search Google Search Step 2 Output Copy 1 2 3…" at bounding box center [572, 321] width 1071 height 569
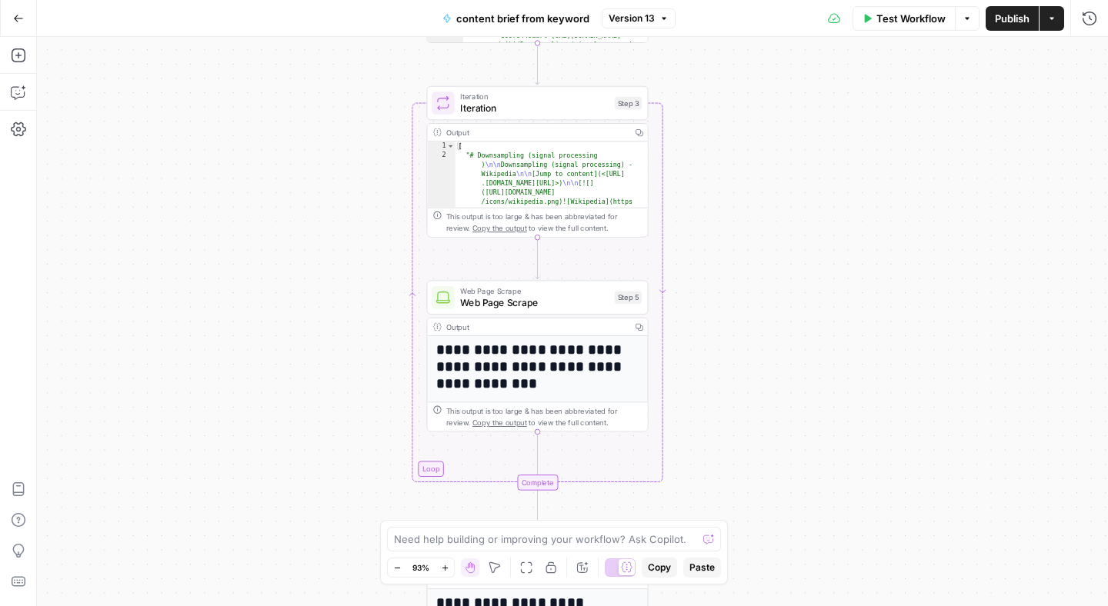
drag, startPoint x: 312, startPoint y: 98, endPoint x: 338, endPoint y: 363, distance: 266.6
click at [338, 363] on div "Workflow Set Inputs Inputs Google Search Google Search Step 2 Output Copy 1 2 3…" at bounding box center [572, 321] width 1071 height 569
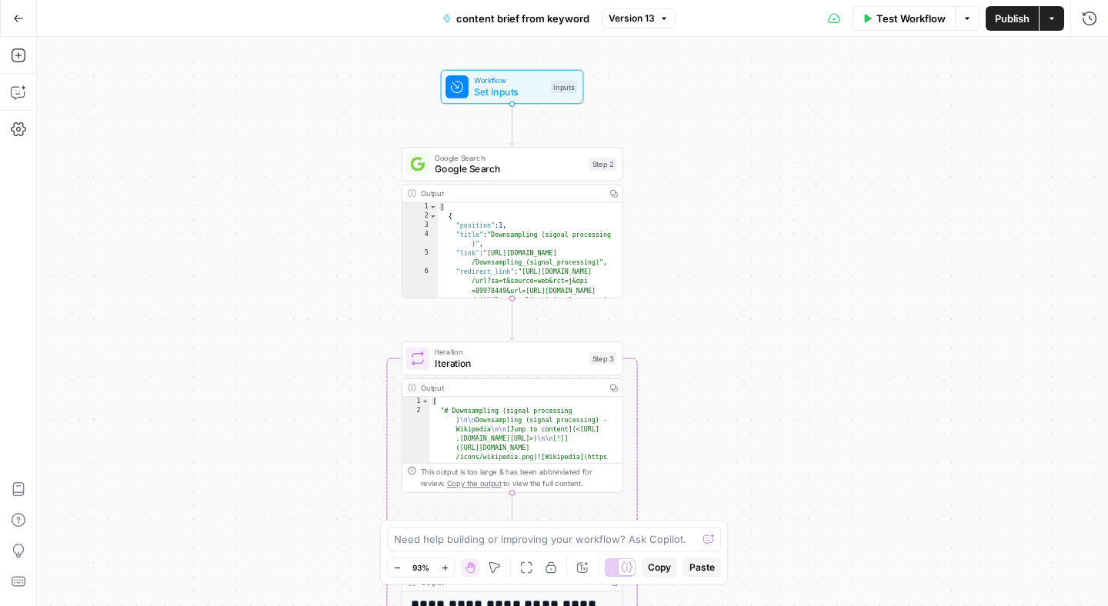
drag, startPoint x: 745, startPoint y: 74, endPoint x: 720, endPoint y: 330, distance: 257.4
click at [720, 330] on div "Workflow Set Inputs Inputs Google Search Google Search Step 2 Output Copy 1 2 3…" at bounding box center [572, 321] width 1071 height 569
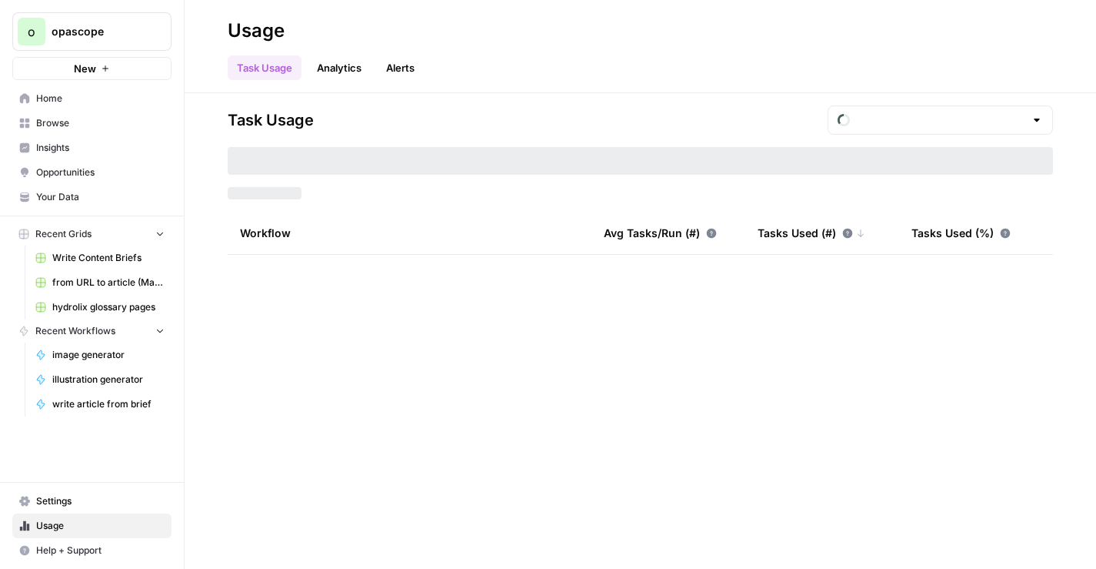
type input "September Tasks"
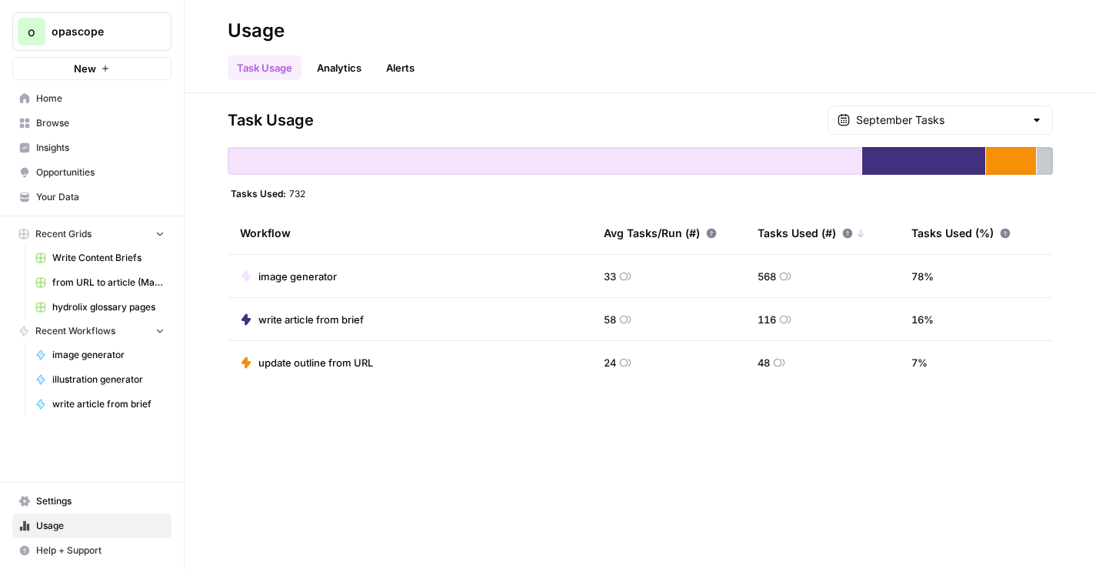
click at [63, 168] on span "Opportunities" at bounding box center [100, 172] width 128 height 14
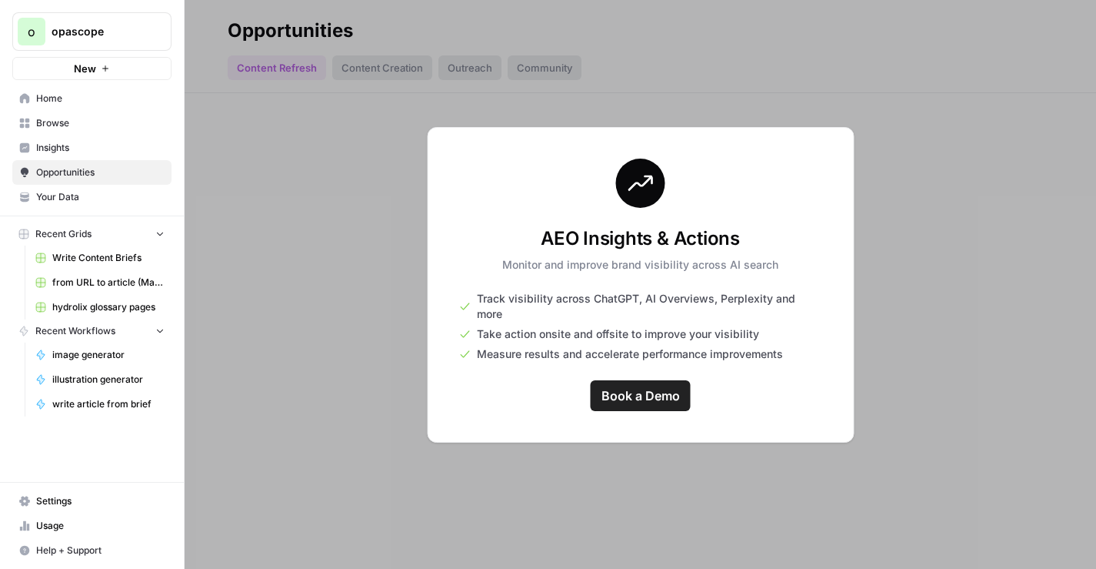
click at [32, 521] on link "Usage" at bounding box center [91, 525] width 159 height 25
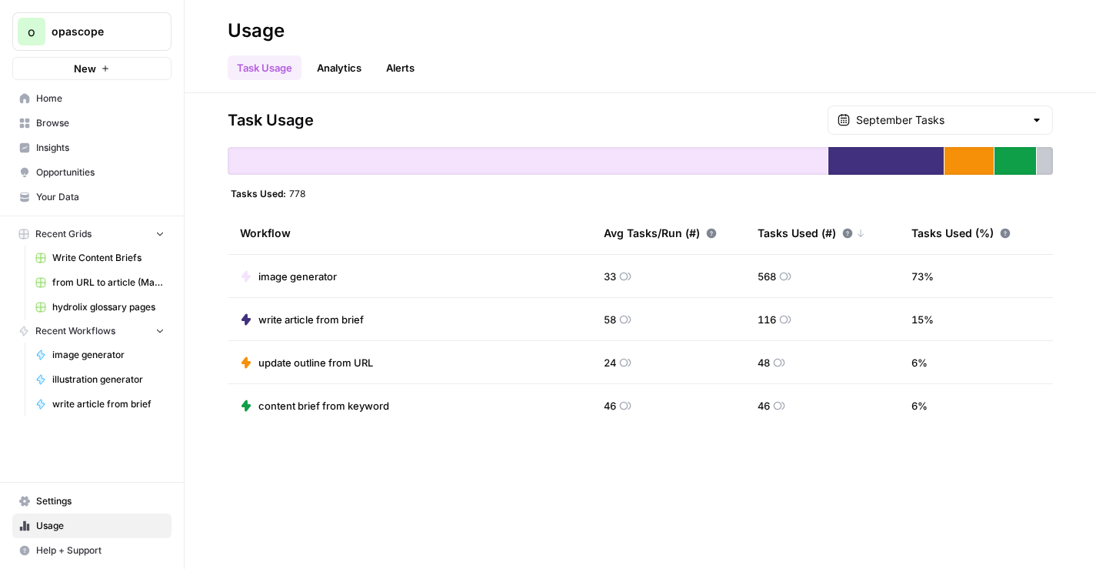
click at [86, 202] on span "Your Data" at bounding box center [100, 197] width 128 height 14
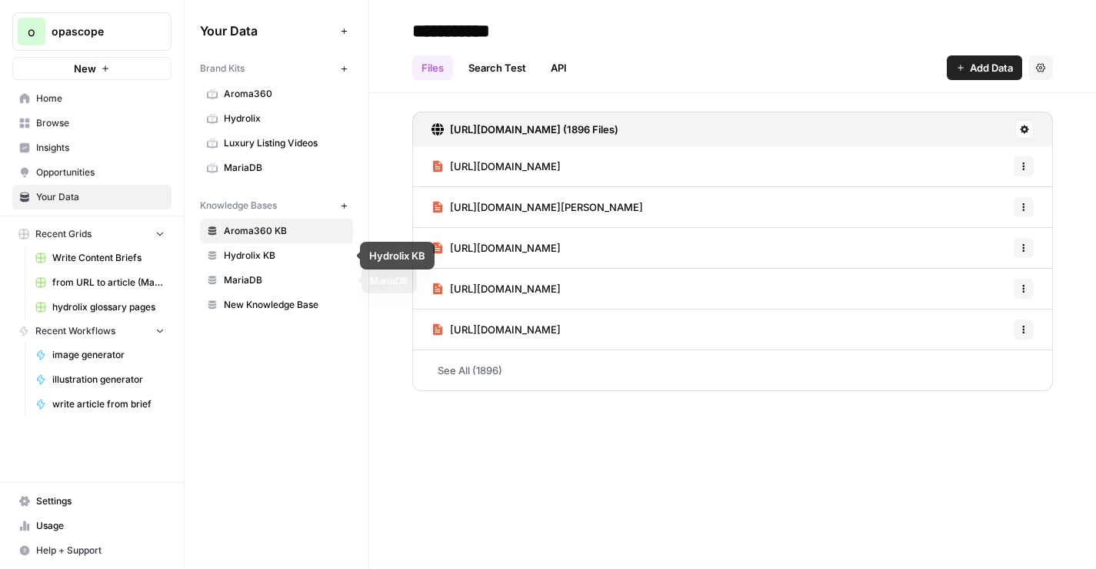
click at [266, 281] on span "MariaDB" at bounding box center [285, 280] width 122 height 14
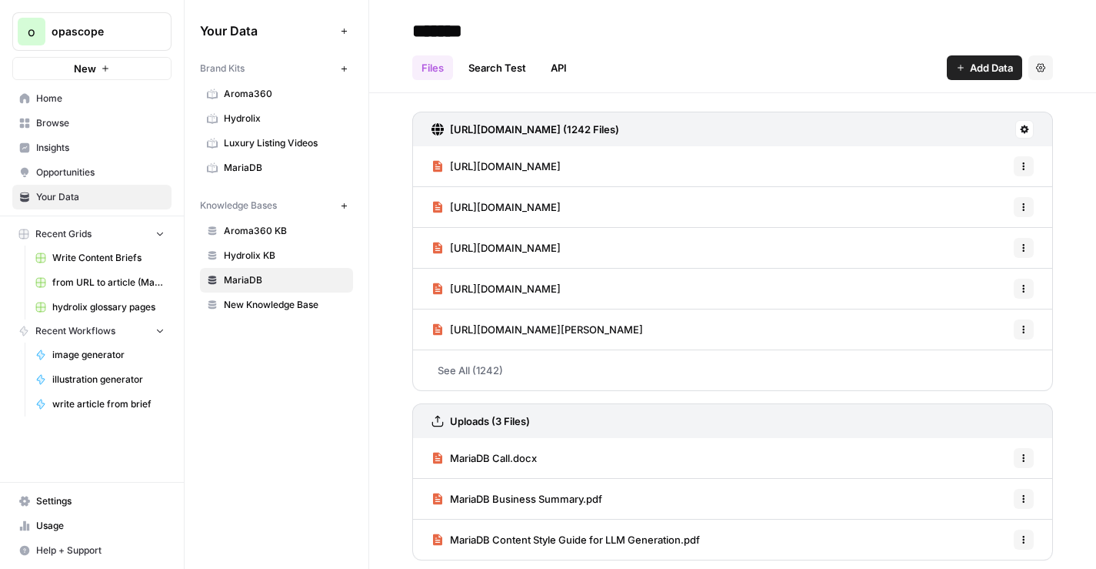
click at [965, 75] on button "Add Data" at bounding box center [984, 67] width 75 height 25
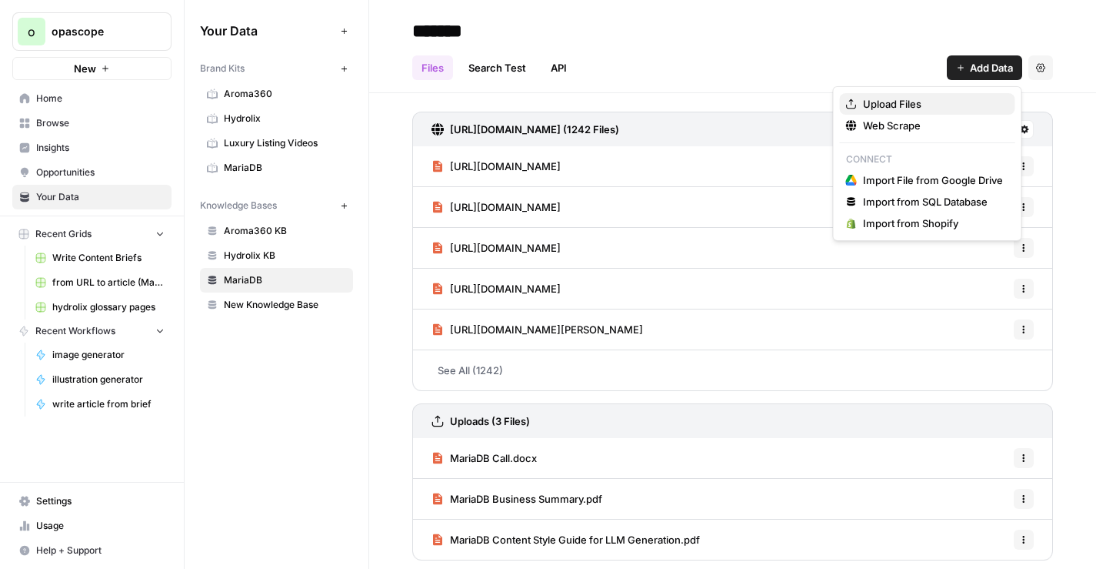
click at [894, 102] on span "Upload Files" at bounding box center [933, 103] width 140 height 15
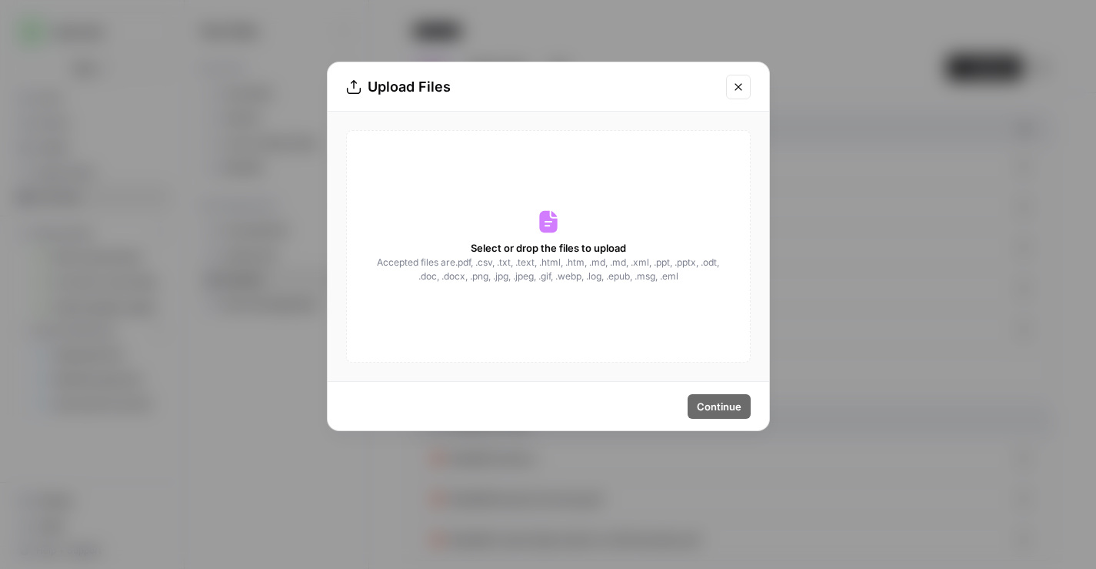
click at [566, 269] on span "Accepted files are .pdf, .csv, .txt, .text, .html, .htm, .md, .md, .xml, .ppt, …" at bounding box center [548, 269] width 345 height 28
click at [735, 92] on icon "Close modal" at bounding box center [738, 87] width 12 height 12
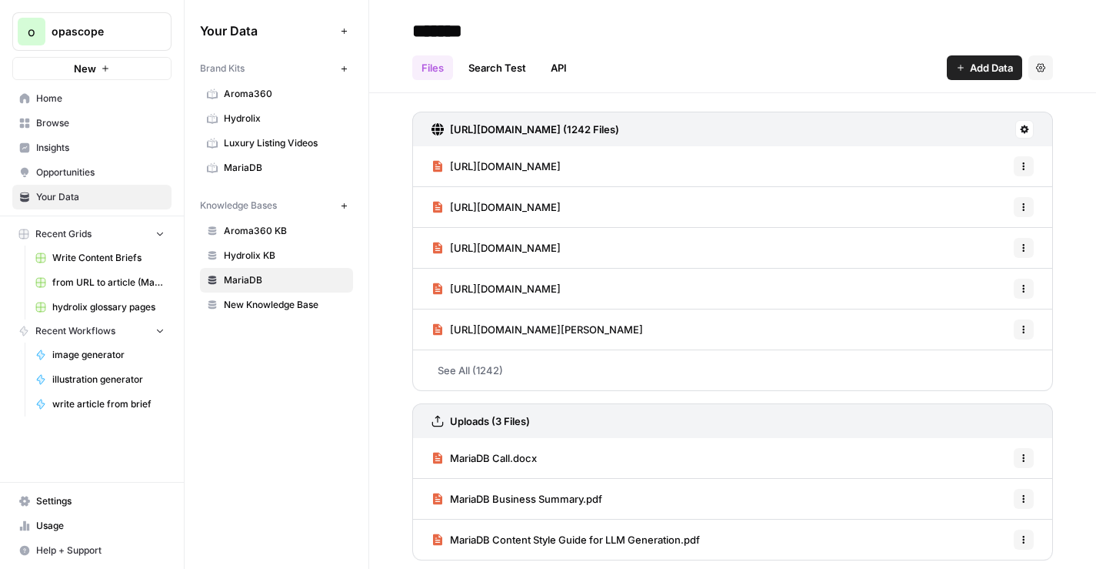
click at [972, 68] on span "Add Data" at bounding box center [991, 67] width 43 height 15
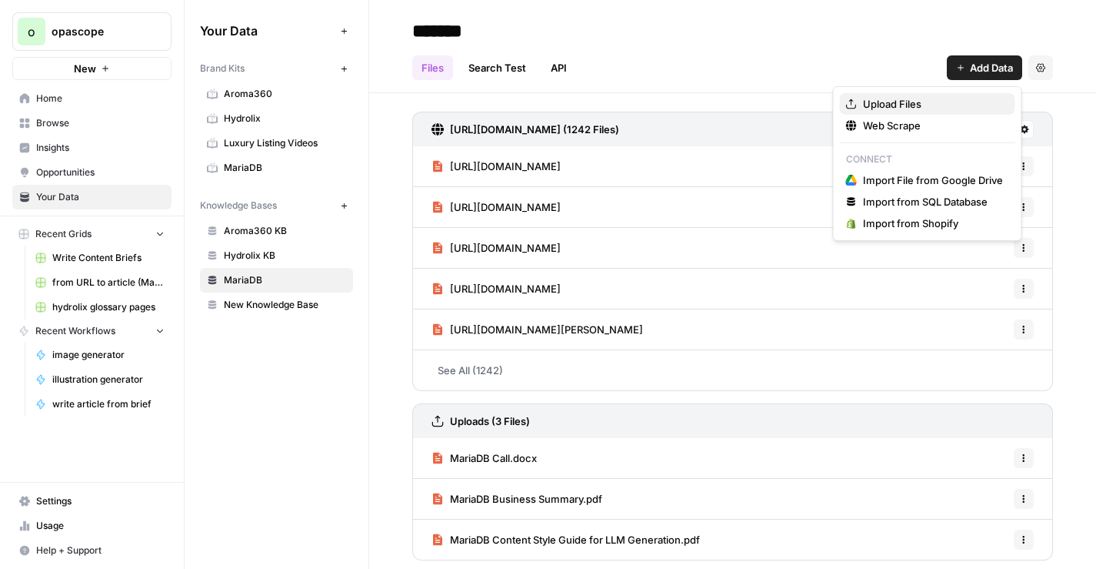
click at [900, 107] on span "Upload Files" at bounding box center [933, 103] width 140 height 15
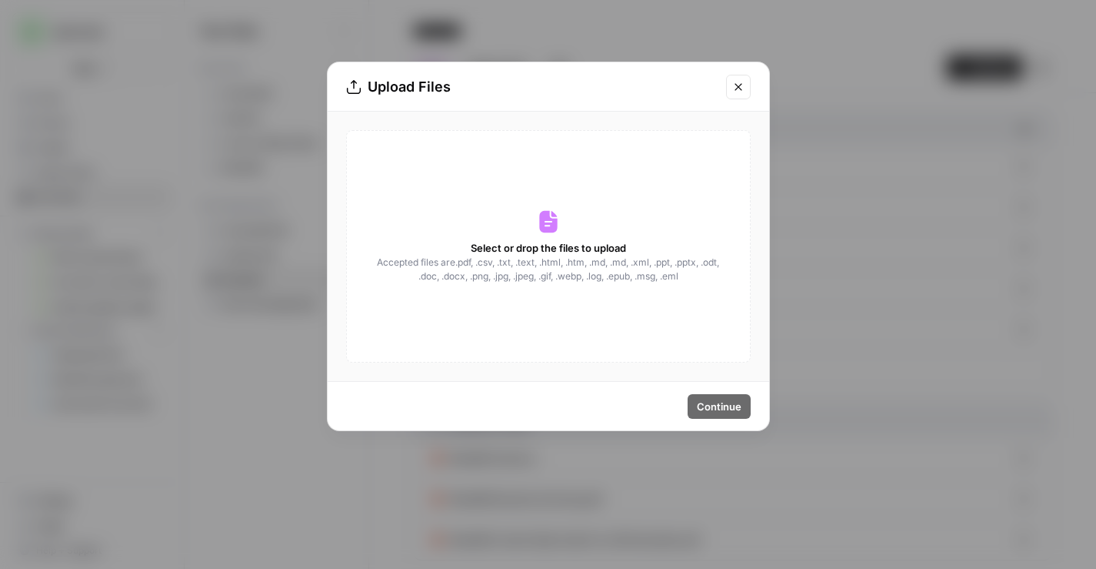
click at [659, 188] on div "Select or drop the files to upload Accepted files are .pdf, .csv, .txt, .text, …" at bounding box center [548, 246] width 405 height 232
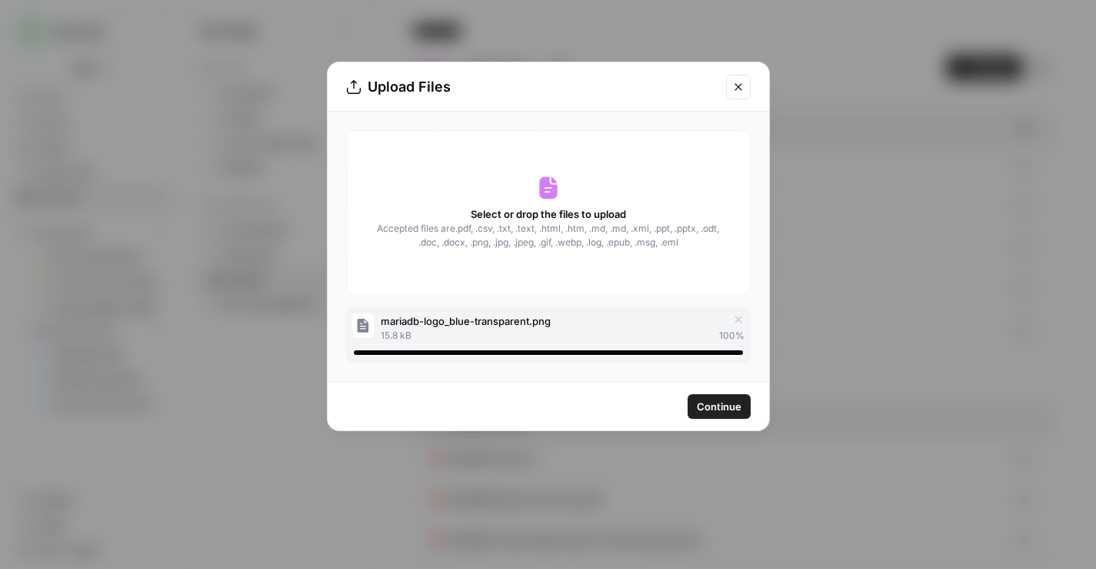
click at [598, 195] on div "Select or drop the files to upload Accepted files are .pdf, .csv, .txt, .text, …" at bounding box center [548, 212] width 405 height 165
click at [731, 405] on span "Continue" at bounding box center [719, 406] width 45 height 15
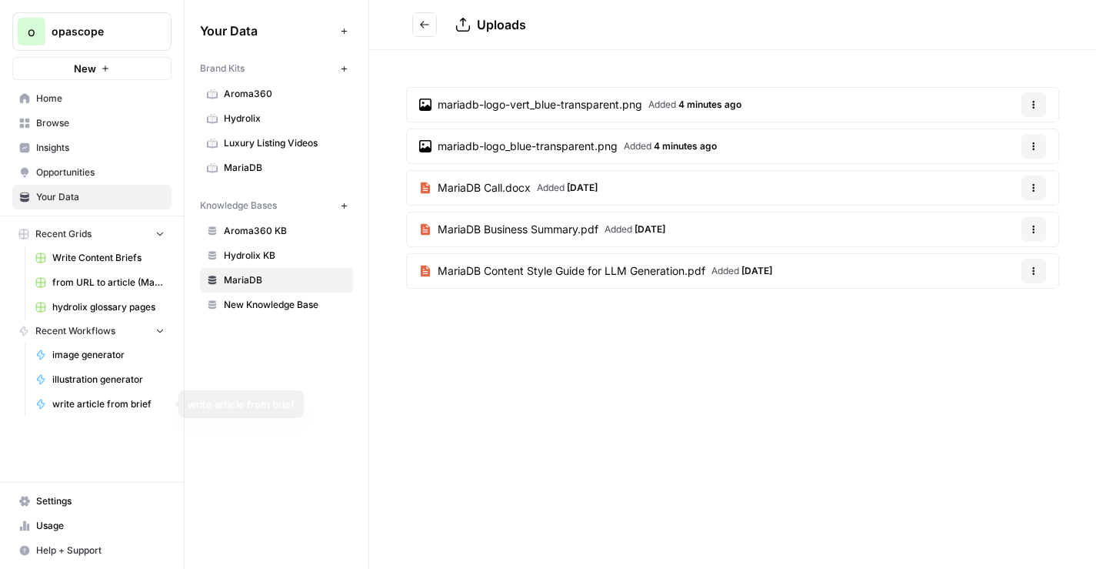
click at [42, 523] on span "Usage" at bounding box center [100, 526] width 128 height 14
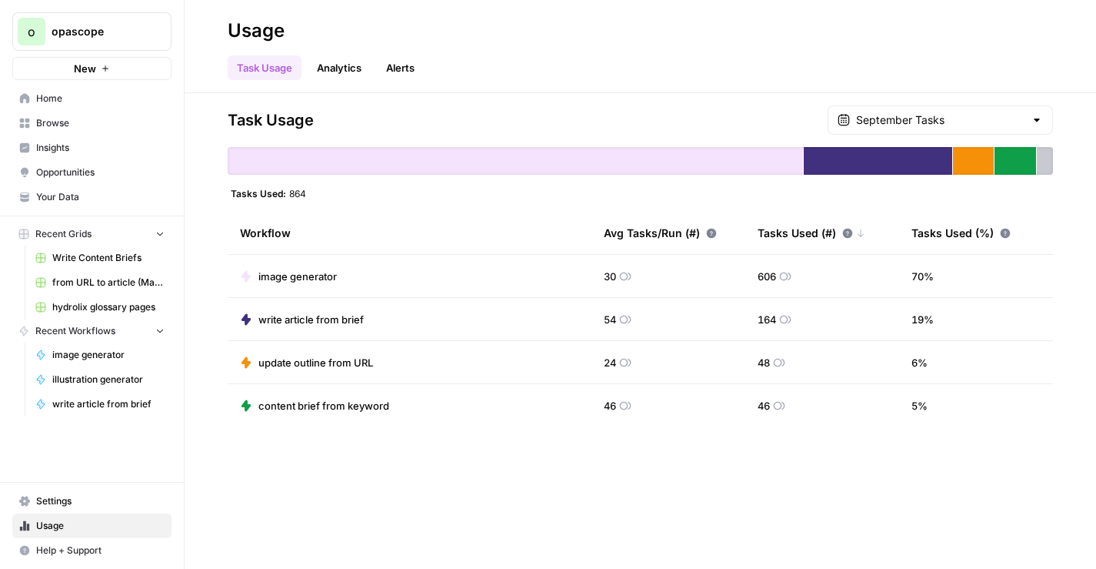
click at [297, 192] on span "864" at bounding box center [297, 193] width 17 height 12
copy span "864"
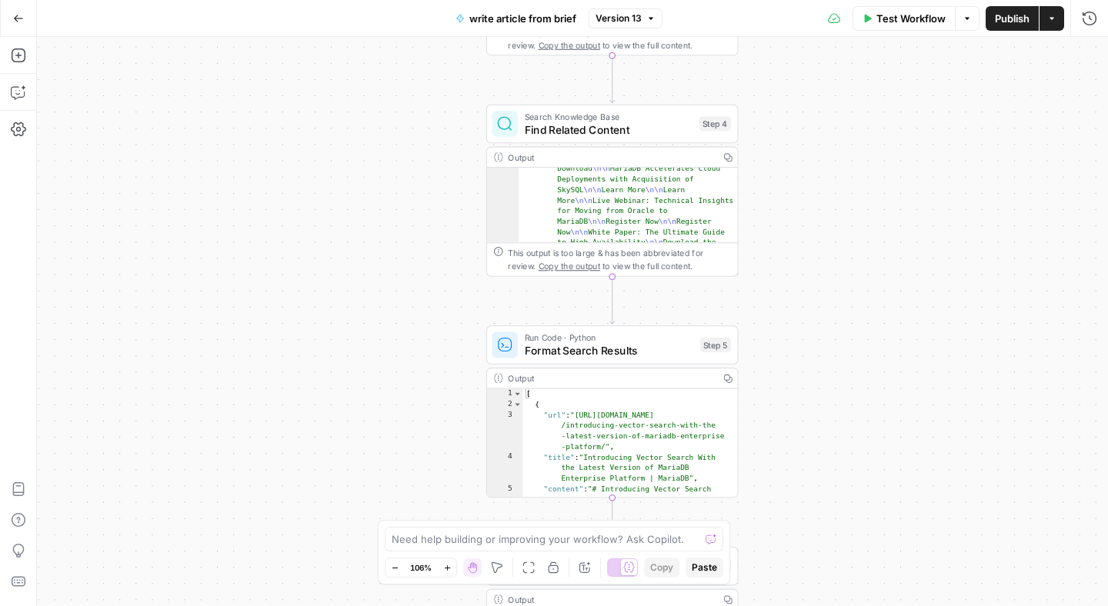
scroll to position [124, 0]
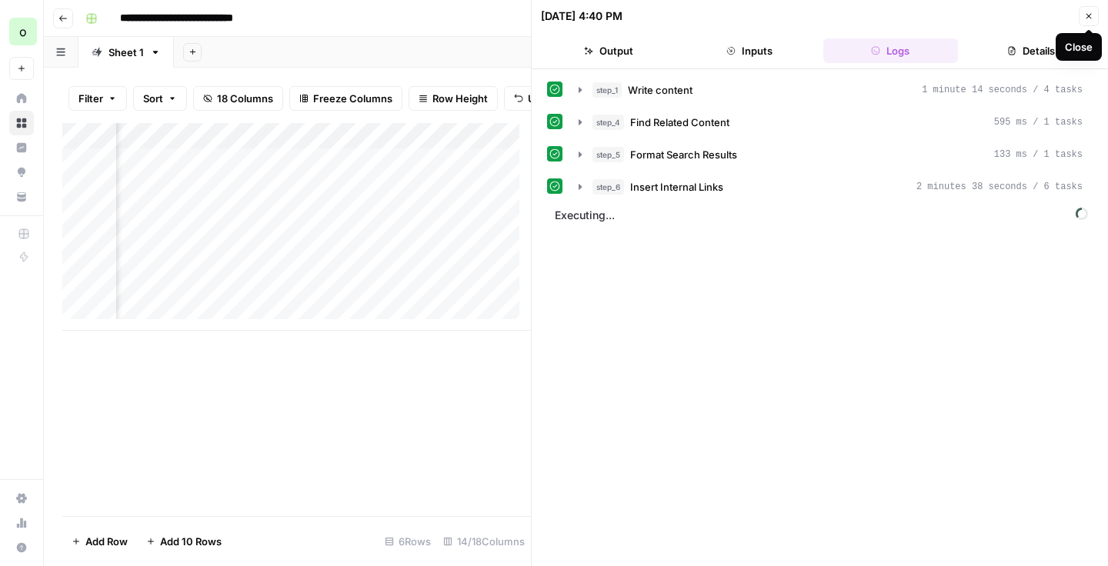
scroll to position [2, 1331]
click at [1092, 19] on icon "button" at bounding box center [1088, 16] width 9 height 9
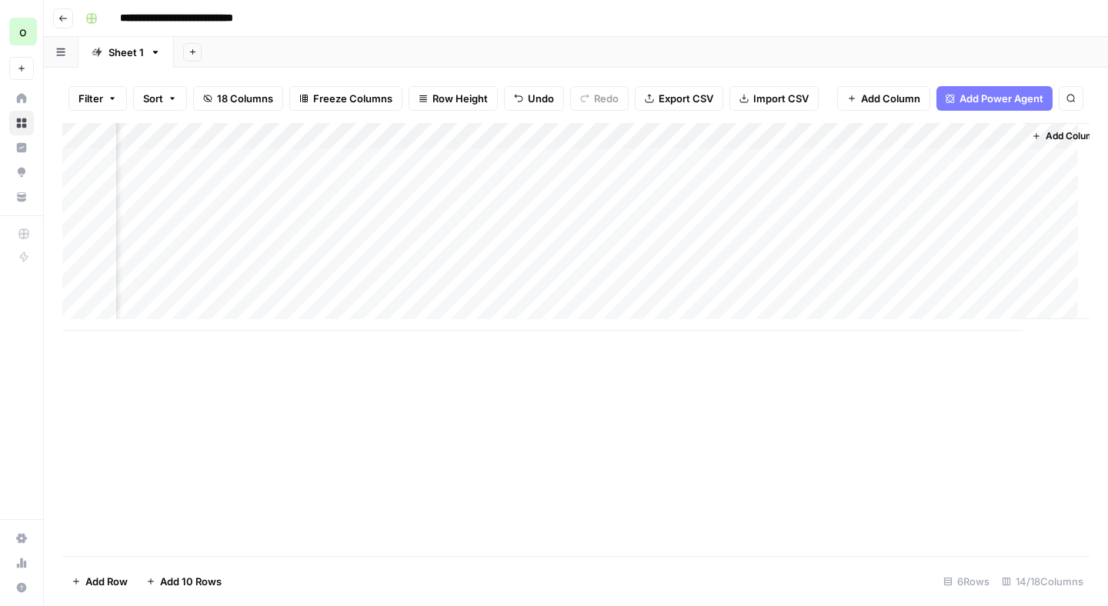
scroll to position [0, 1331]
click at [545, 292] on div "Add Column" at bounding box center [575, 227] width 1027 height 208
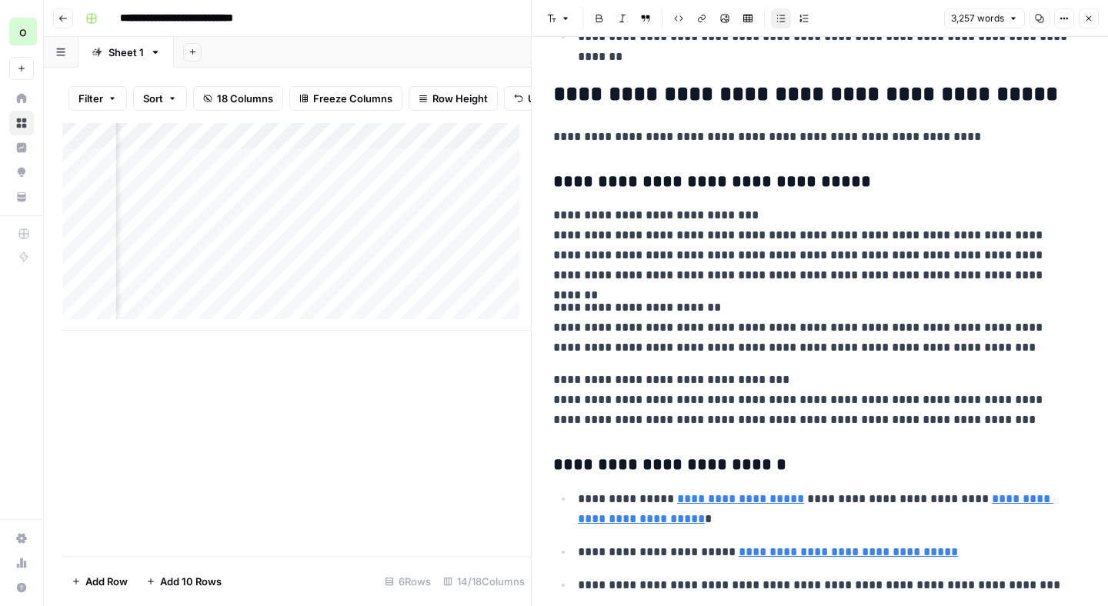
scroll to position [10142, 0]
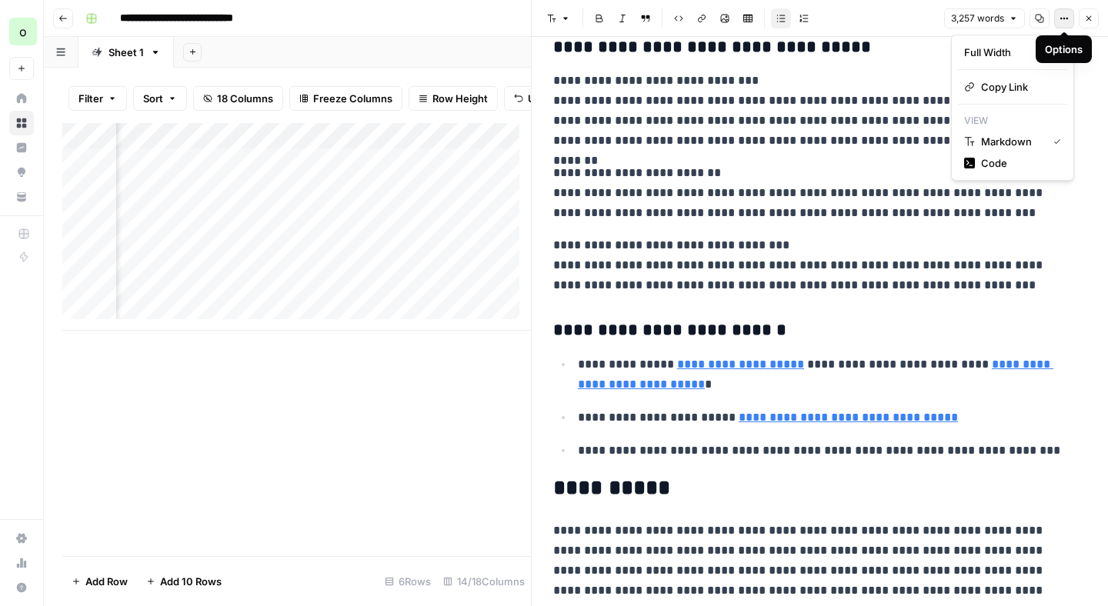
click at [1057, 19] on button "Options" at bounding box center [1064, 18] width 20 height 20
click at [1014, 91] on span "Copy Link" at bounding box center [1018, 86] width 74 height 15
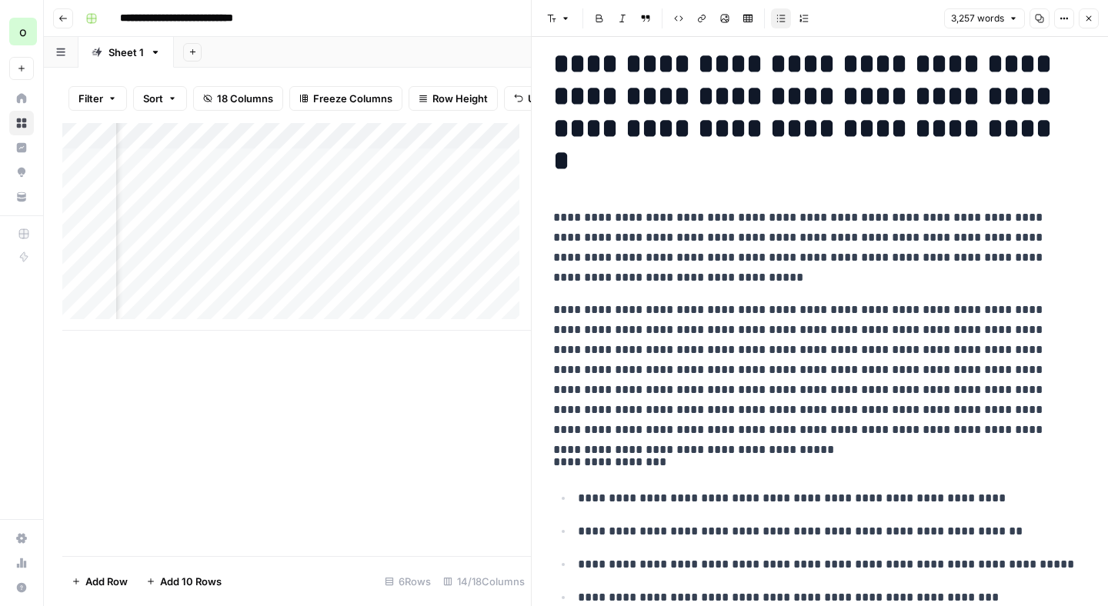
scroll to position [0, 0]
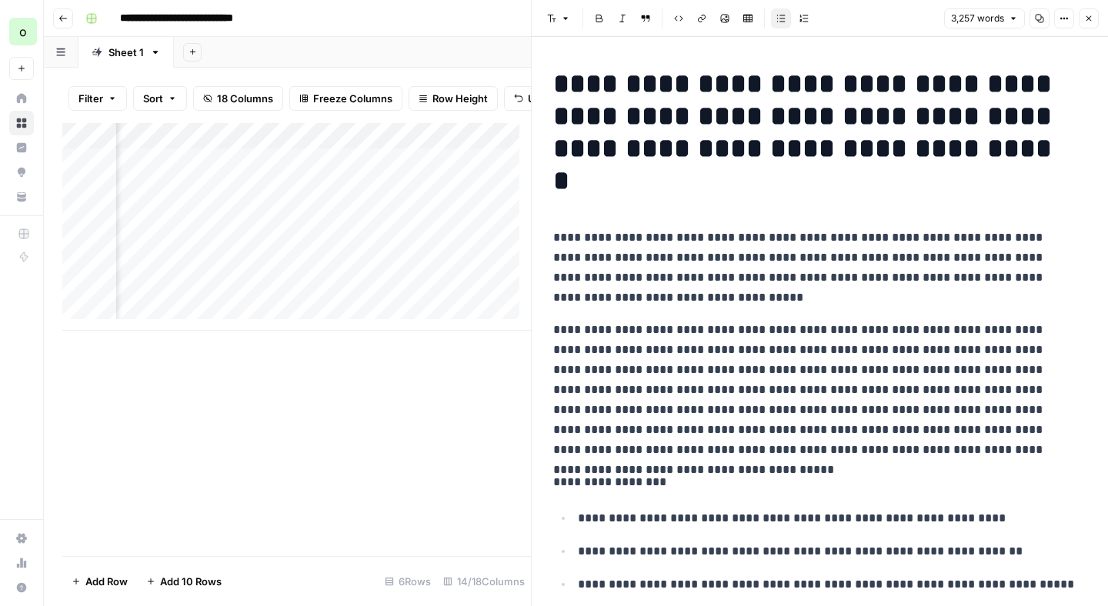
click at [1092, 19] on button "Close" at bounding box center [1089, 18] width 20 height 20
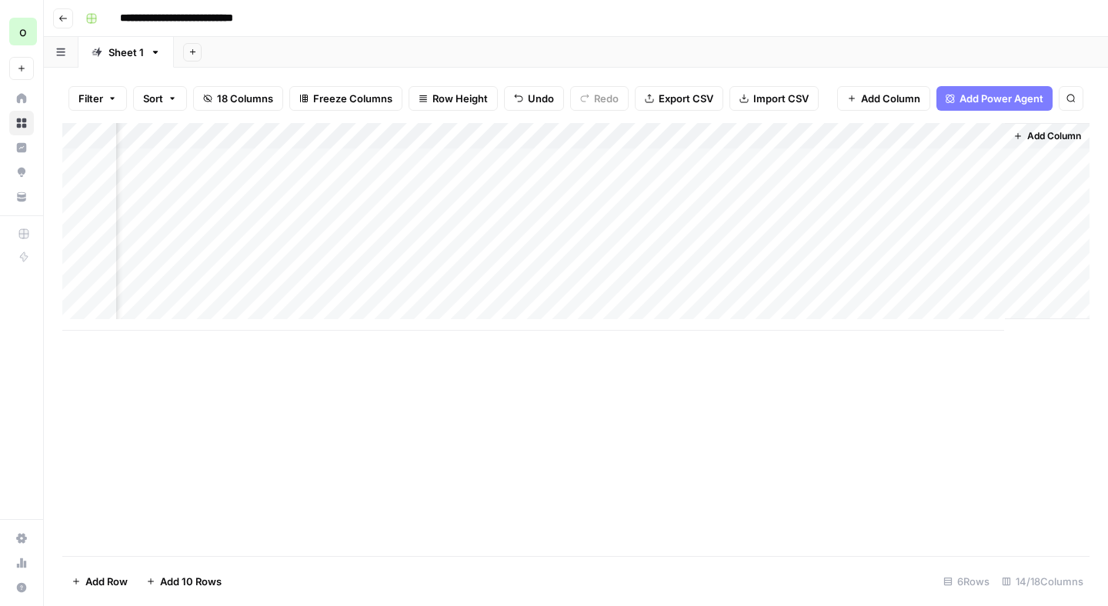
scroll to position [0, 1312]
click at [849, 291] on div "Add Column" at bounding box center [575, 227] width 1027 height 208
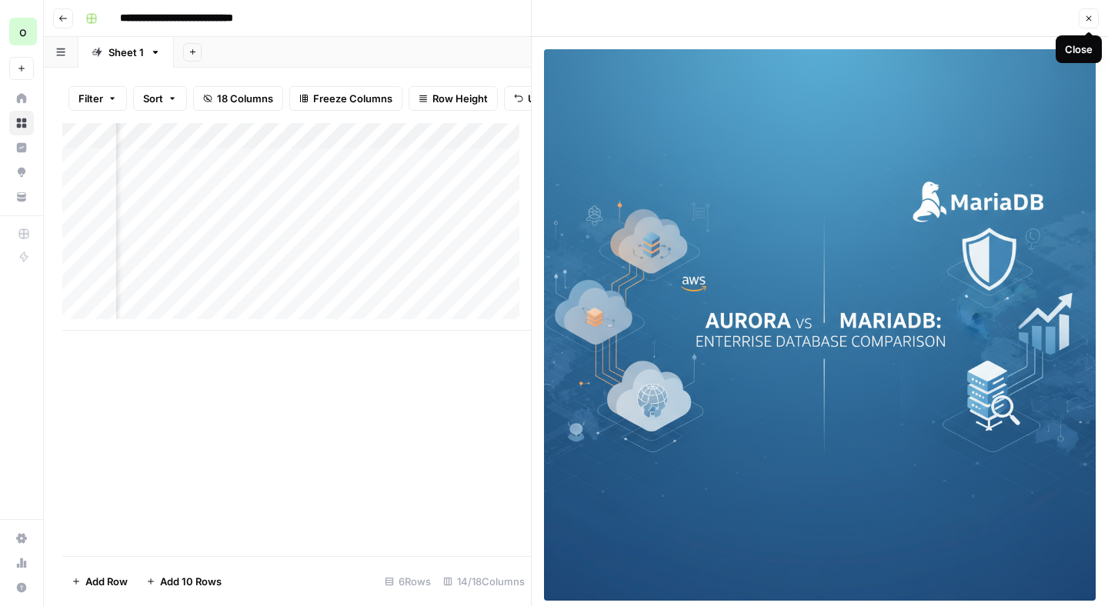
click at [1082, 18] on button "Close" at bounding box center [1089, 18] width 20 height 20
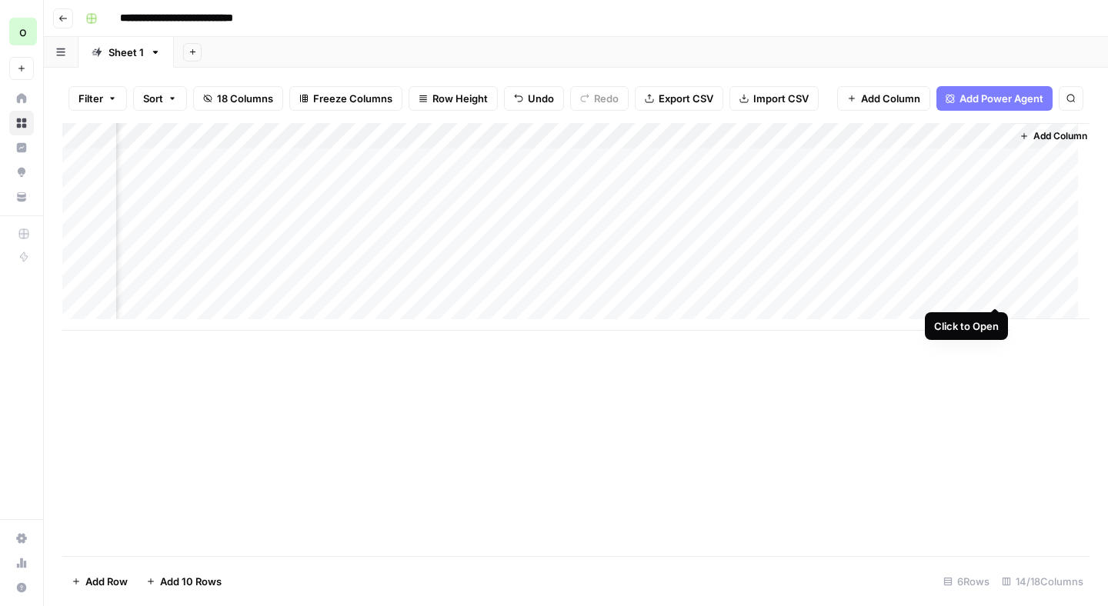
click at [992, 290] on div "Add Column" at bounding box center [575, 227] width 1027 height 208
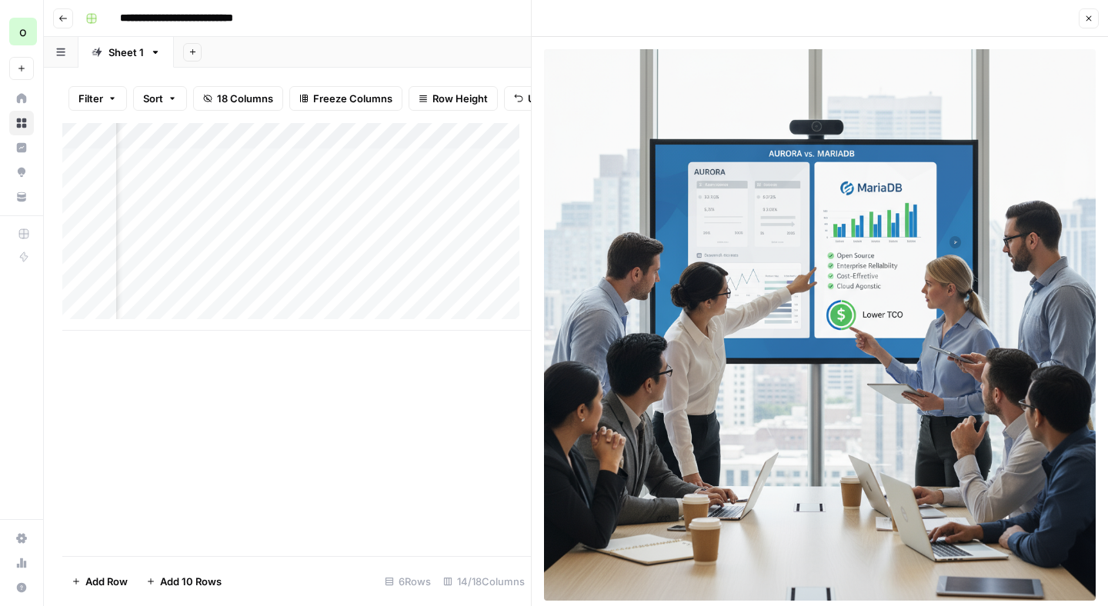
click at [1088, 21] on icon "button" at bounding box center [1088, 18] width 9 height 9
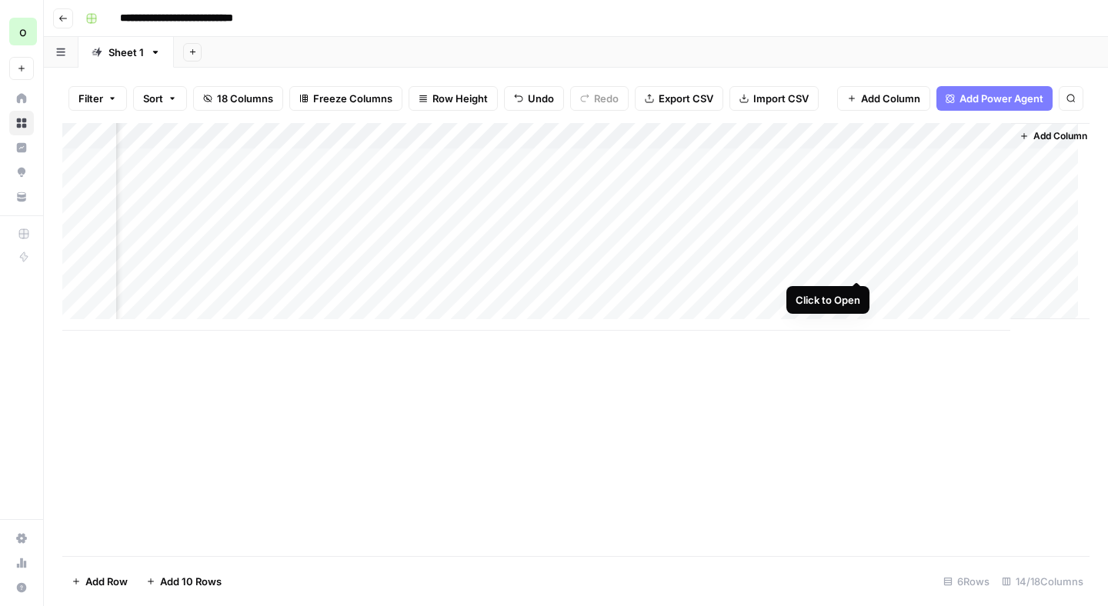
click at [859, 265] on div "Add Column" at bounding box center [575, 227] width 1027 height 208
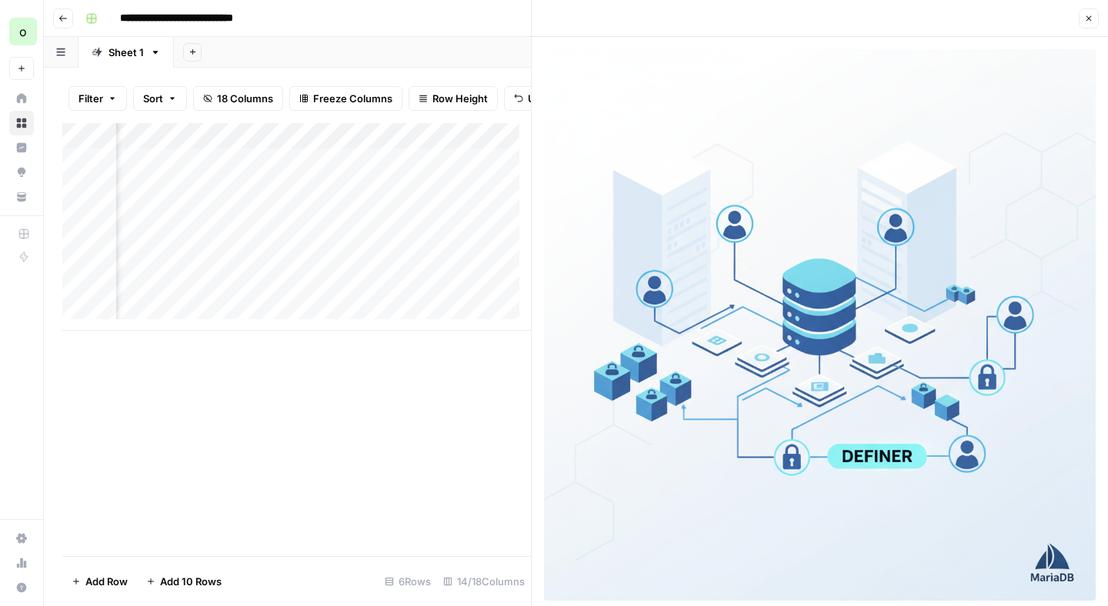
click at [1094, 18] on button "Close" at bounding box center [1089, 18] width 20 height 20
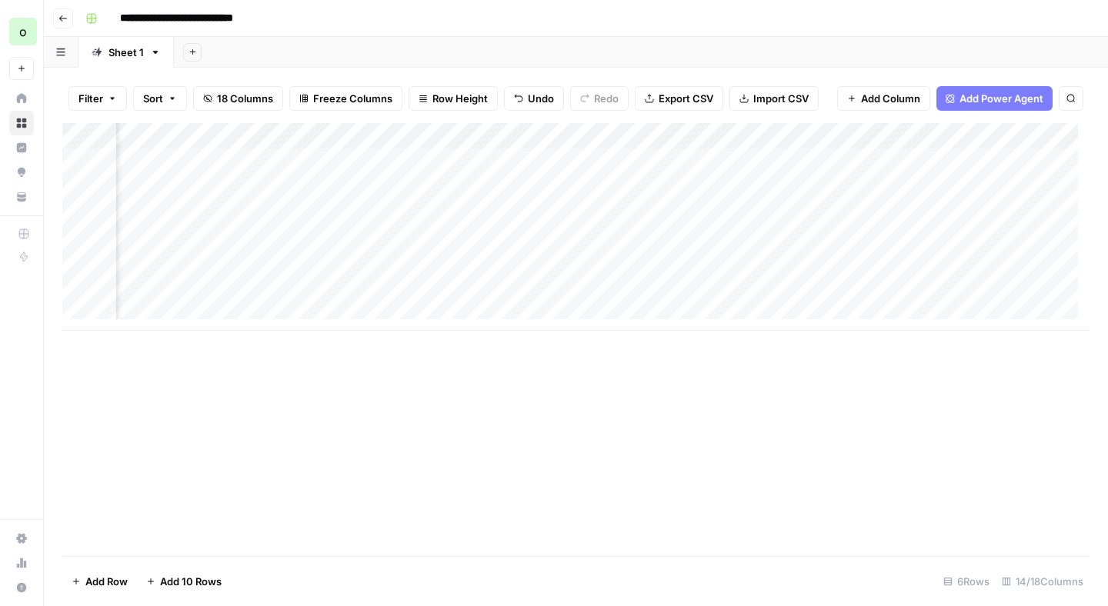
scroll to position [3, 715]
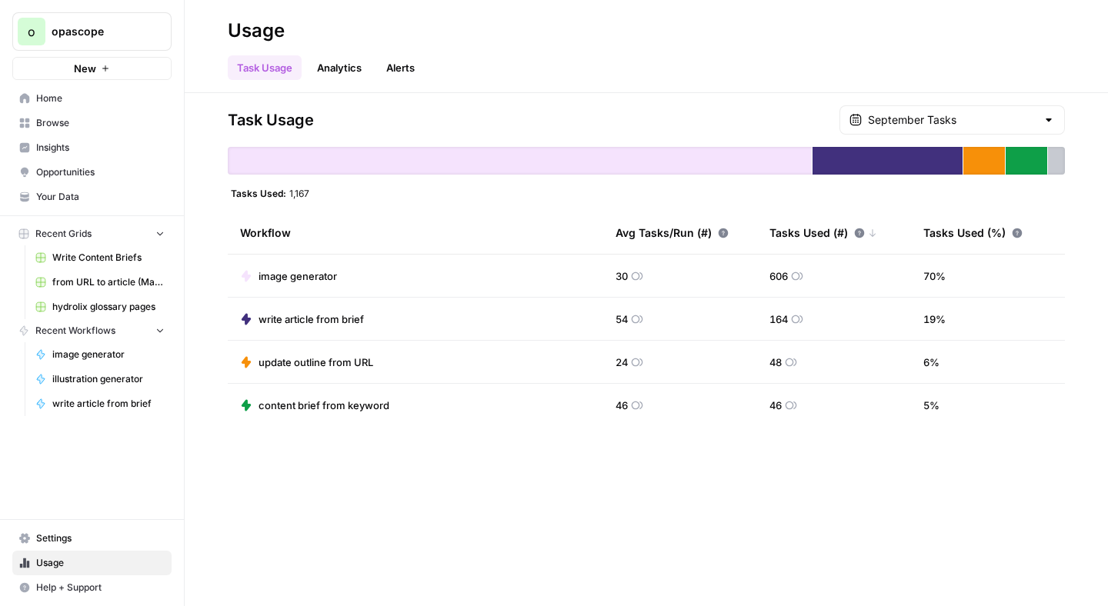
click at [57, 198] on span "Your Data" at bounding box center [100, 197] width 128 height 14
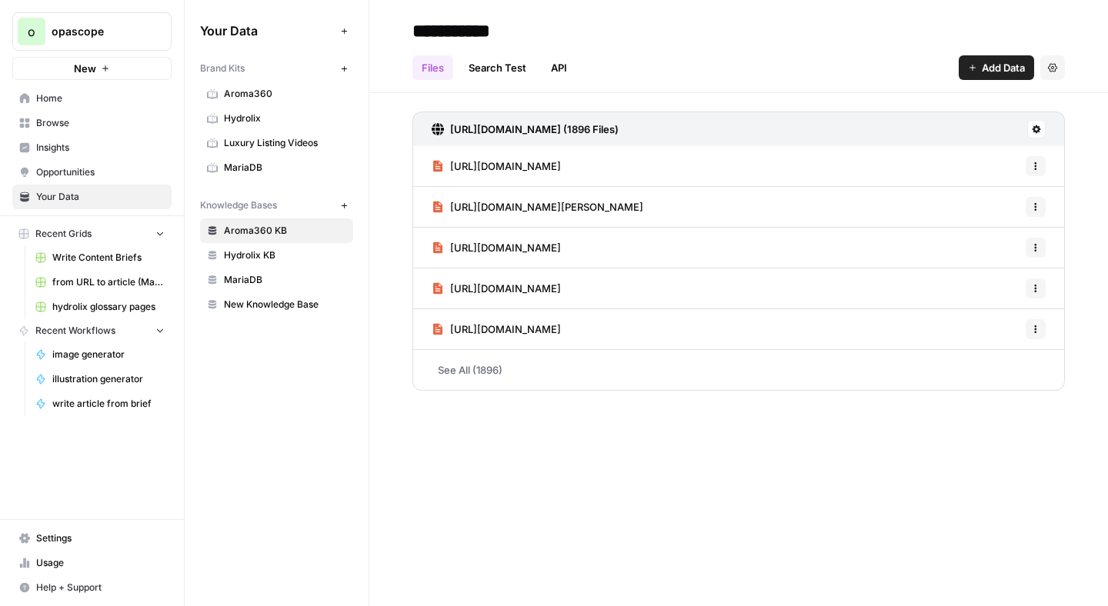
click at [268, 282] on span "MariaDB" at bounding box center [285, 280] width 122 height 14
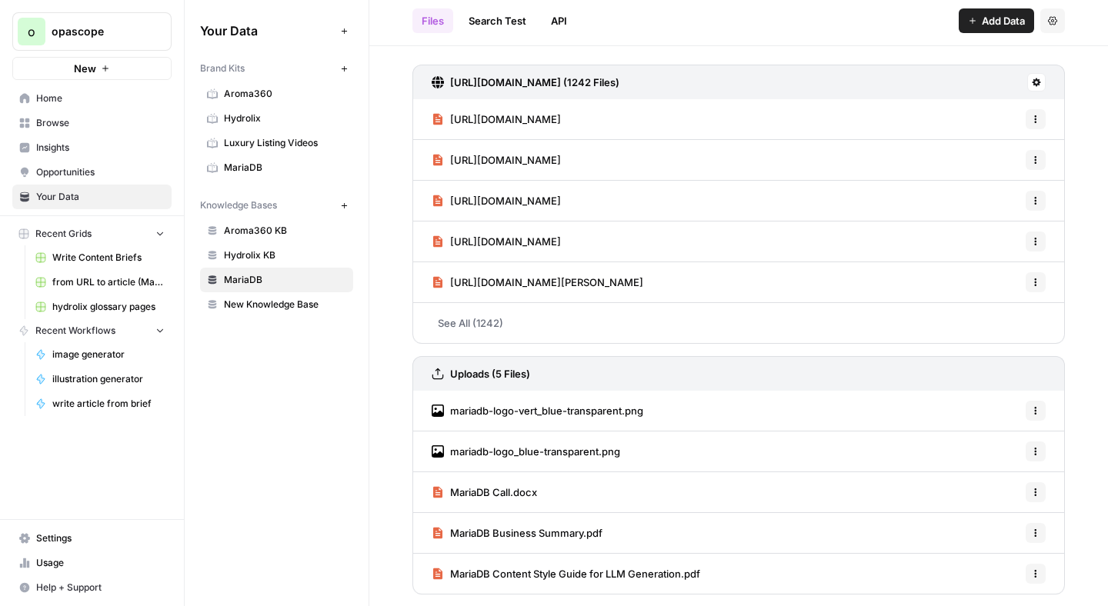
scroll to position [48, 0]
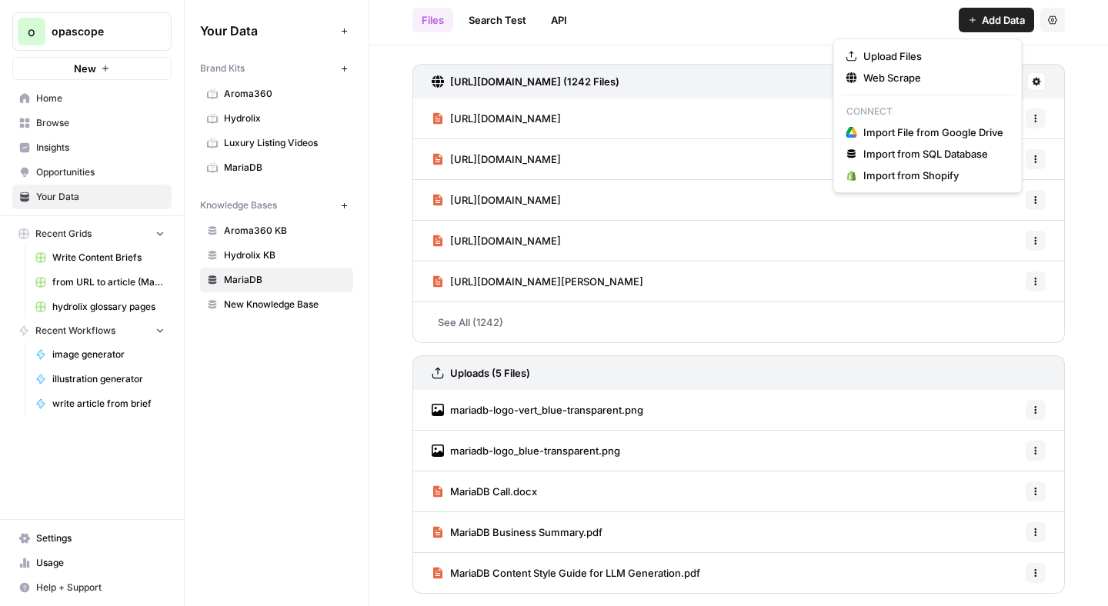
click at [990, 22] on span "Add Data" at bounding box center [1003, 19] width 43 height 15
click at [929, 55] on span "Upload Files" at bounding box center [933, 55] width 140 height 15
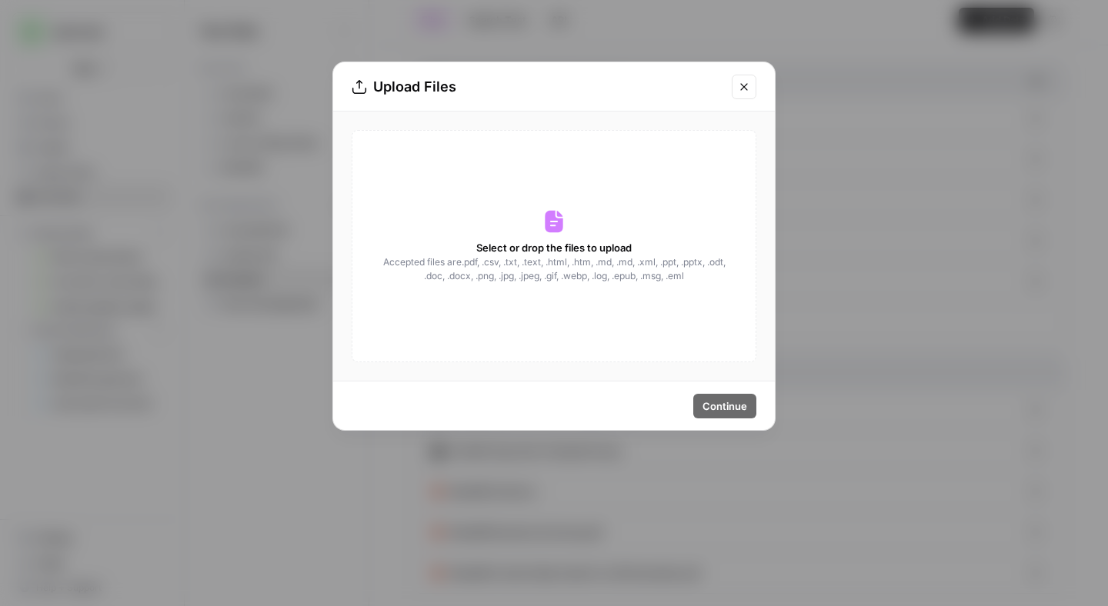
click at [611, 245] on span "Select or drop the files to upload" at bounding box center [553, 247] width 155 height 15
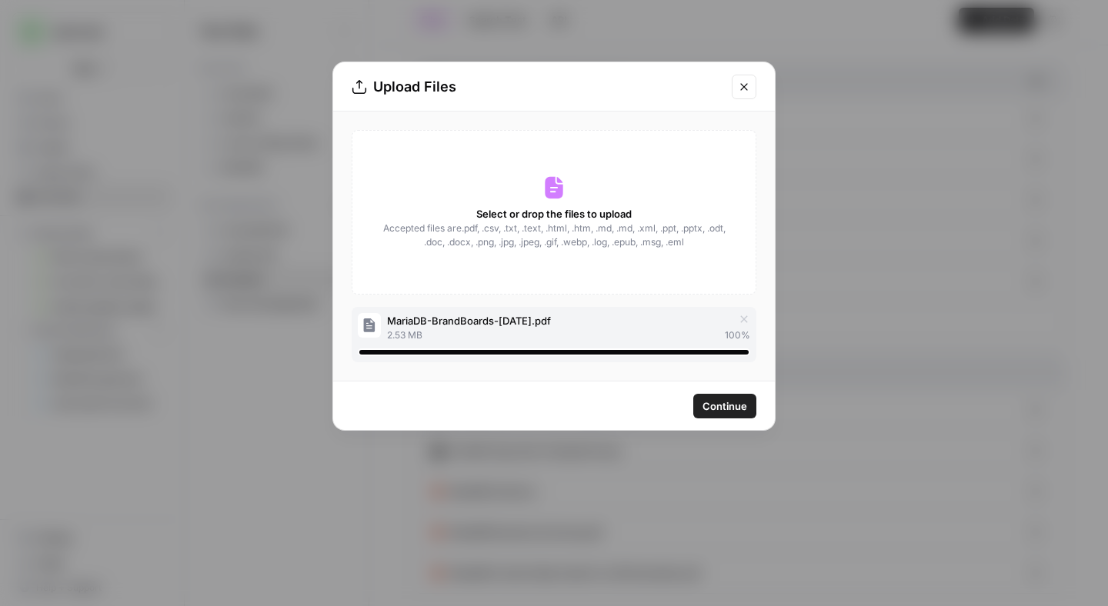
click at [719, 399] on span "Continue" at bounding box center [724, 406] width 45 height 15
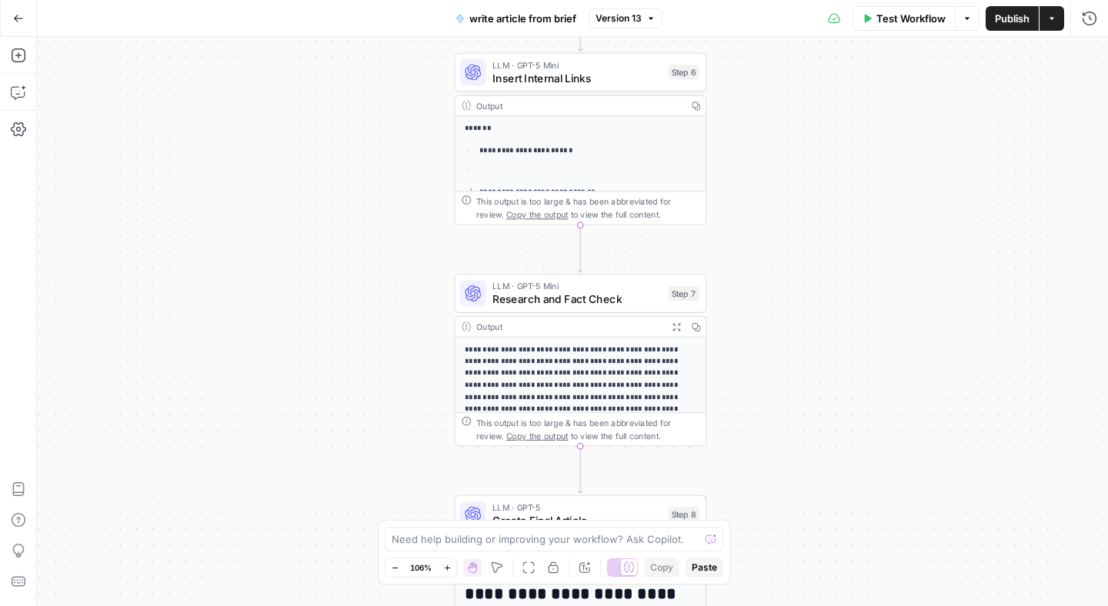
scroll to position [124, 0]
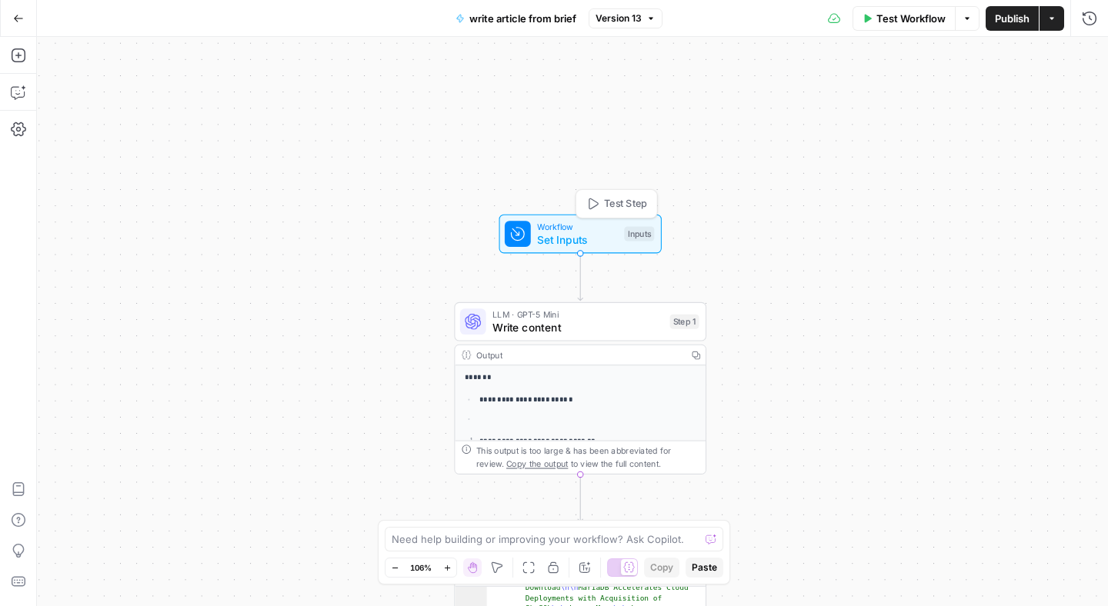
click at [589, 224] on span "Workflow" at bounding box center [577, 226] width 81 height 13
click at [995, 294] on button "Add Field" at bounding box center [941, 295] width 256 height 25
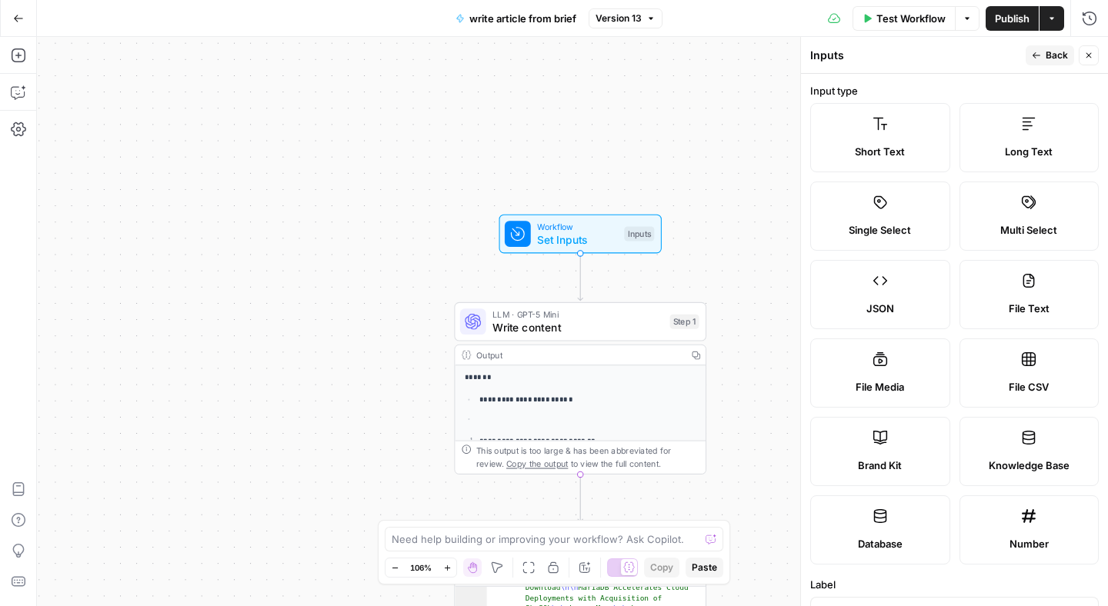
click at [1024, 134] on label "Long Text" at bounding box center [1029, 137] width 140 height 69
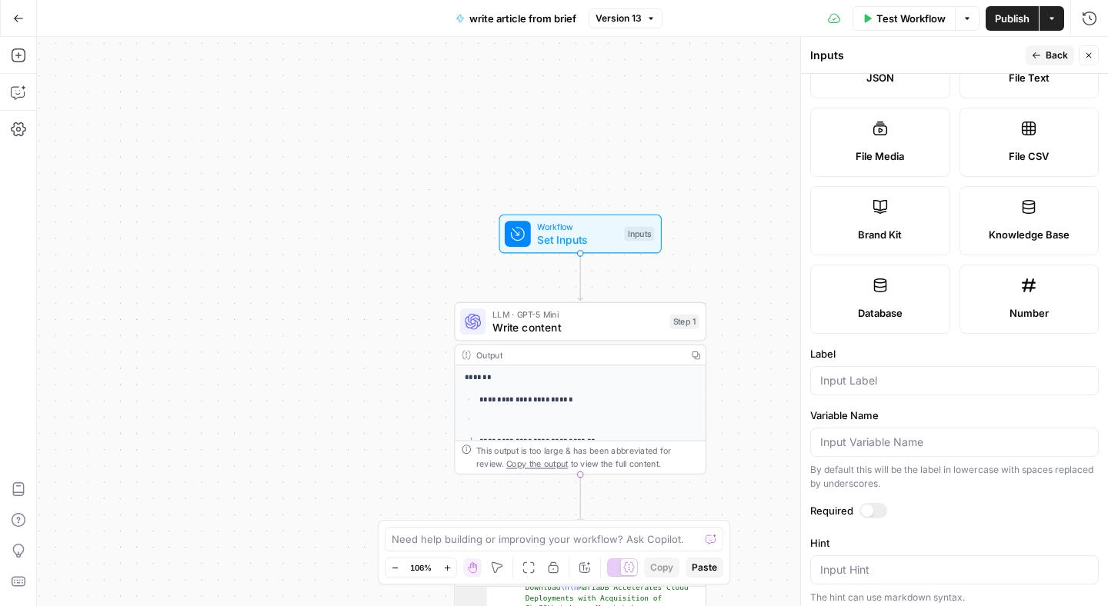
scroll to position [254, 0]
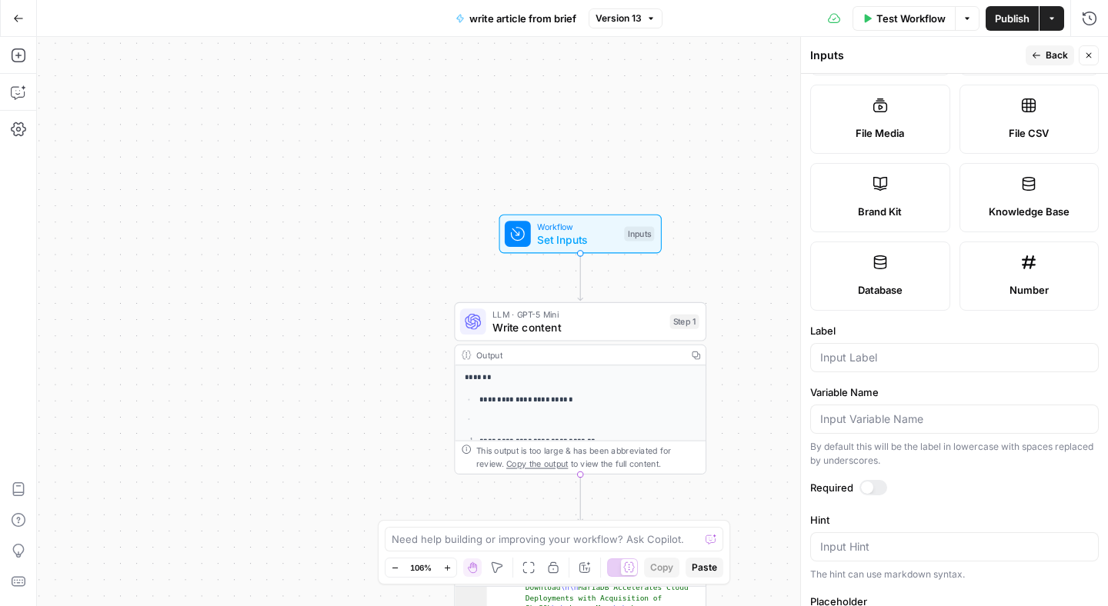
click at [909, 369] on div at bounding box center [954, 357] width 288 height 29
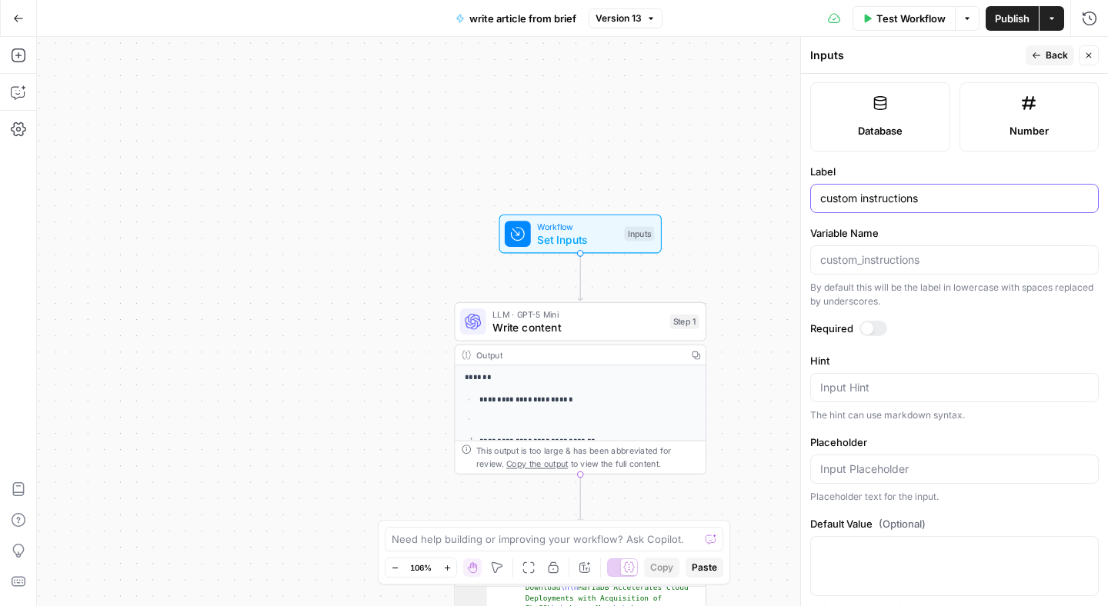
scroll to position [433, 0]
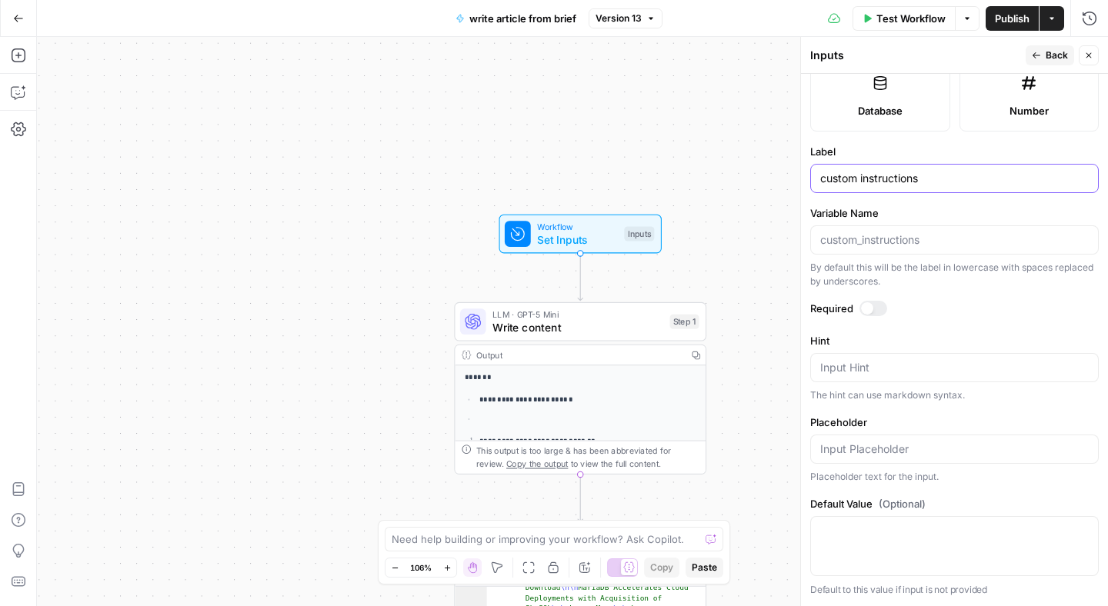
type input "custom instructions"
click at [1055, 57] on span "Back" at bounding box center [1056, 55] width 22 height 14
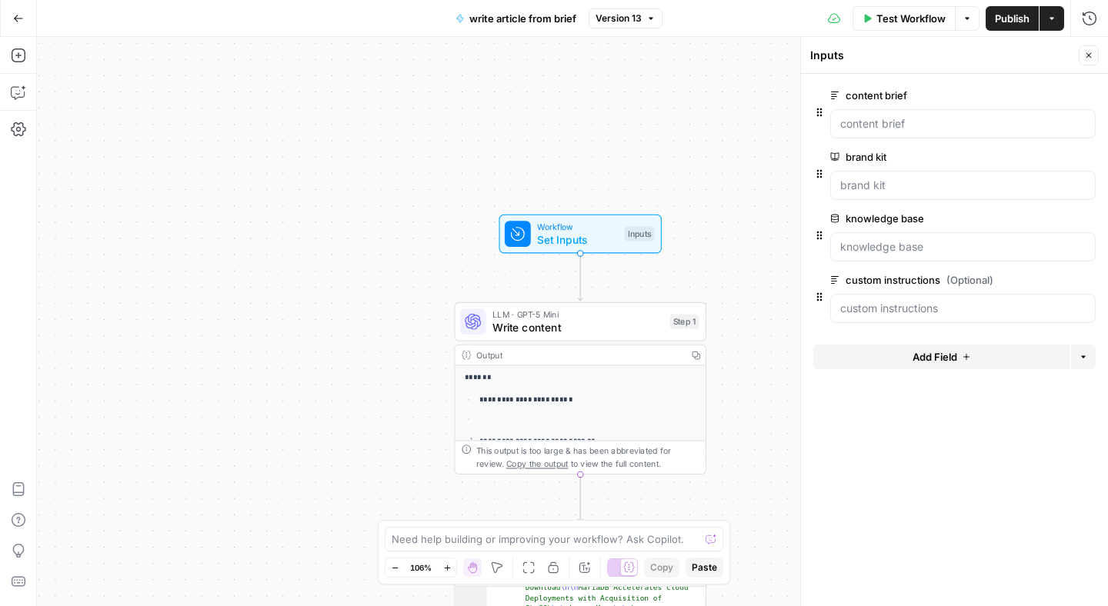
click at [1002, 23] on span "Publish" at bounding box center [1012, 18] width 35 height 15
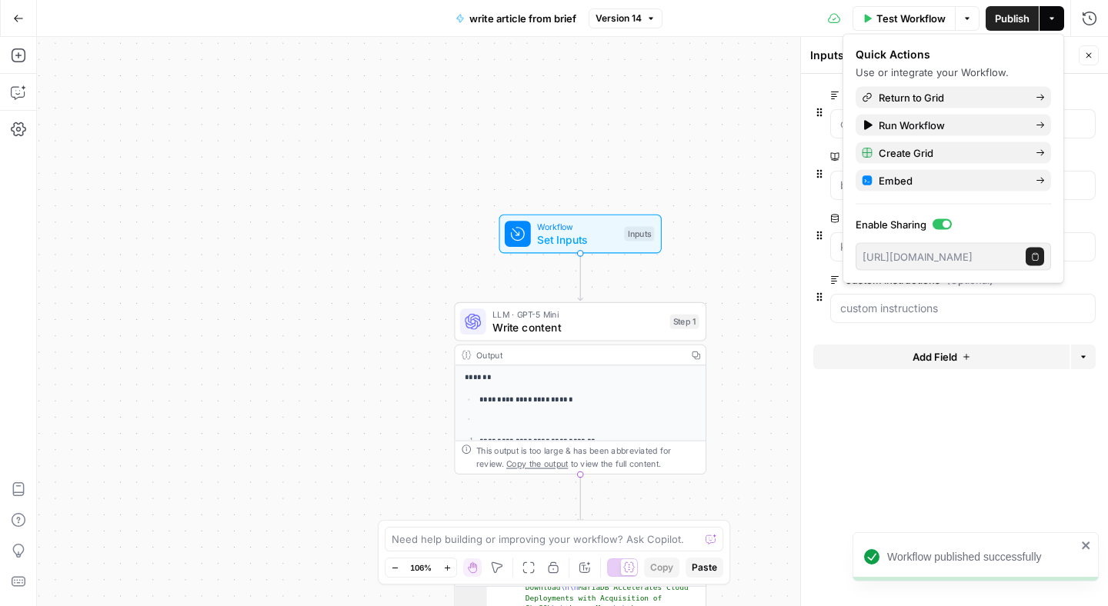
click at [1090, 52] on icon "button" at bounding box center [1088, 55] width 9 height 9
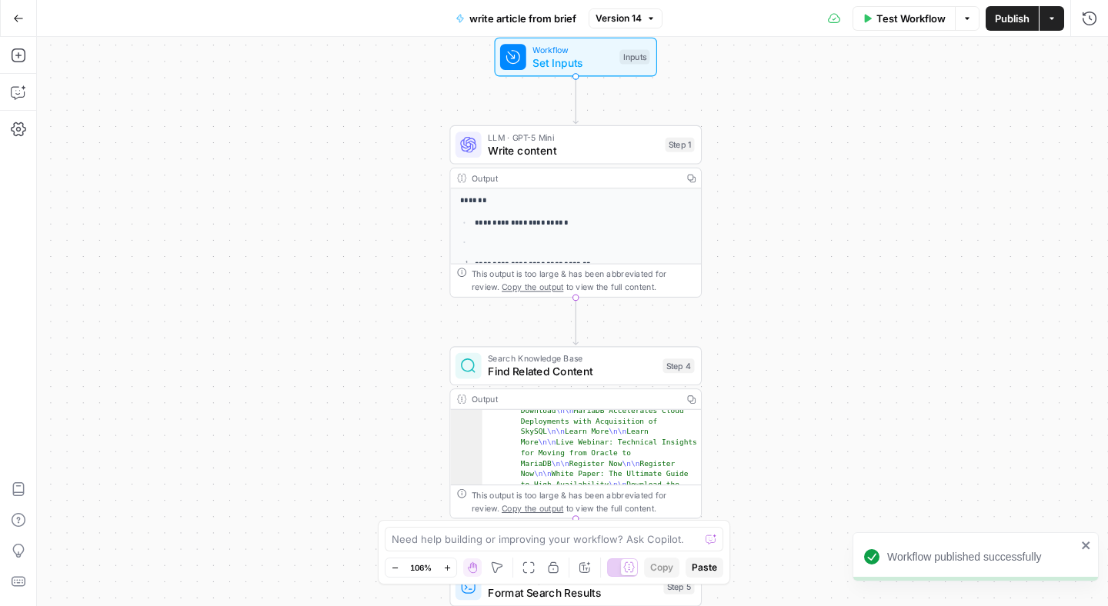
drag, startPoint x: 793, startPoint y: 445, endPoint x: 789, endPoint y: 268, distance: 177.0
click at [789, 268] on div "**********" at bounding box center [572, 321] width 1071 height 569
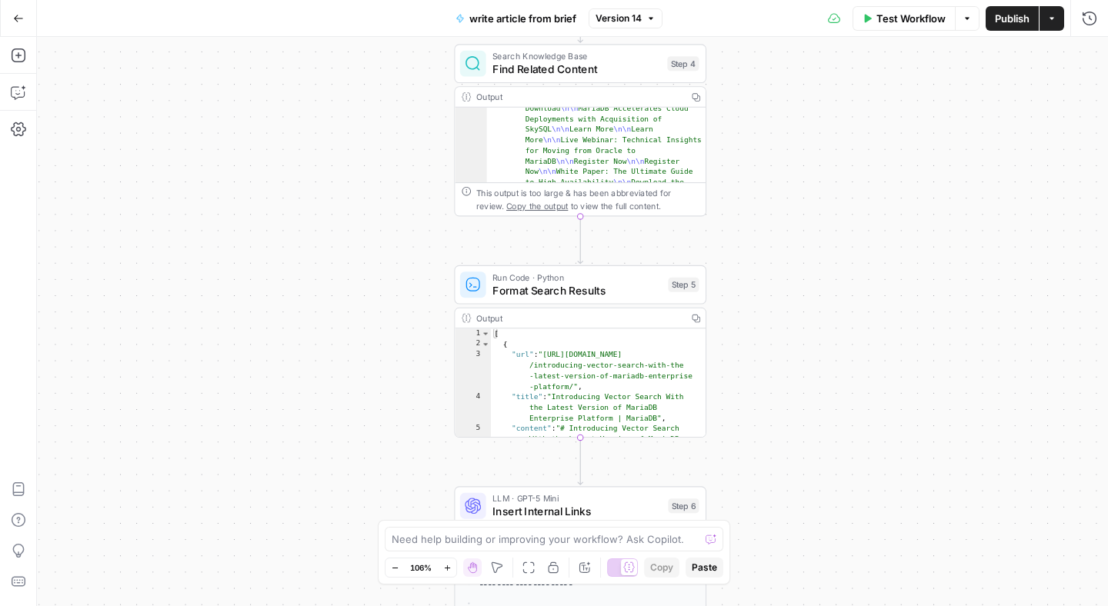
drag, startPoint x: 779, startPoint y: 421, endPoint x: 784, endPoint y: 118, distance: 303.1
click at [784, 118] on div "**********" at bounding box center [572, 321] width 1071 height 569
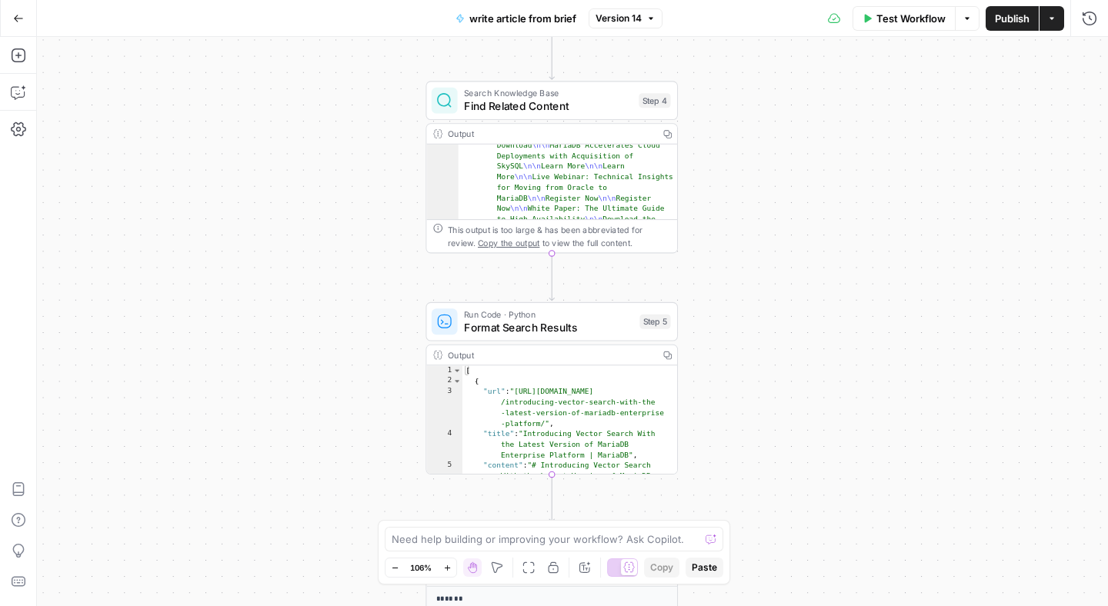
drag, startPoint x: 763, startPoint y: 374, endPoint x: 735, endPoint y: 427, distance: 60.2
click at [735, 427] on div "**********" at bounding box center [572, 321] width 1071 height 569
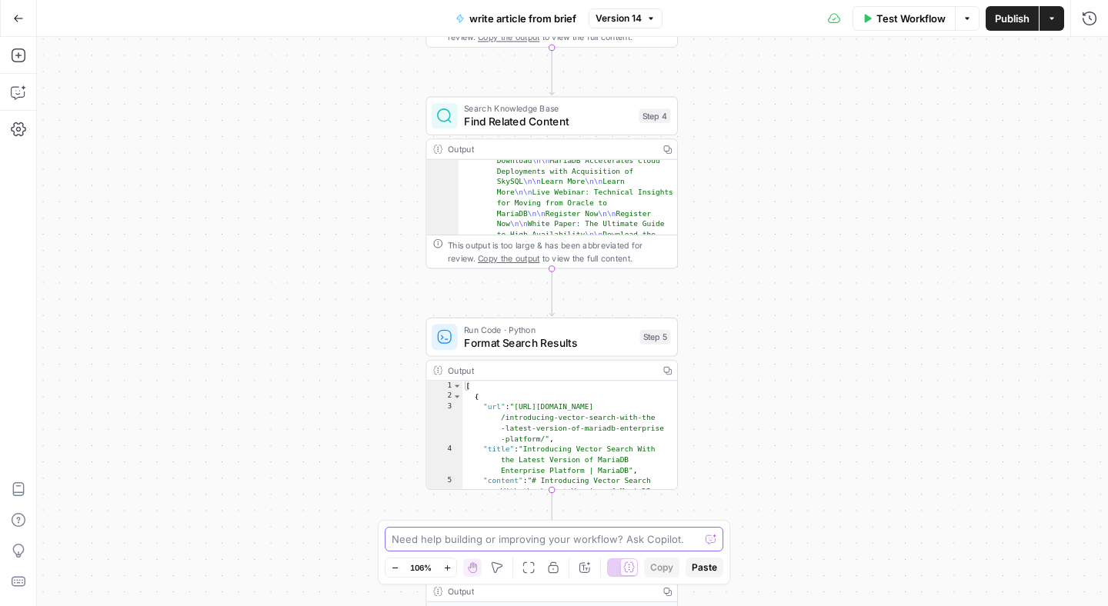
click at [609, 532] on textarea at bounding box center [546, 539] width 308 height 15
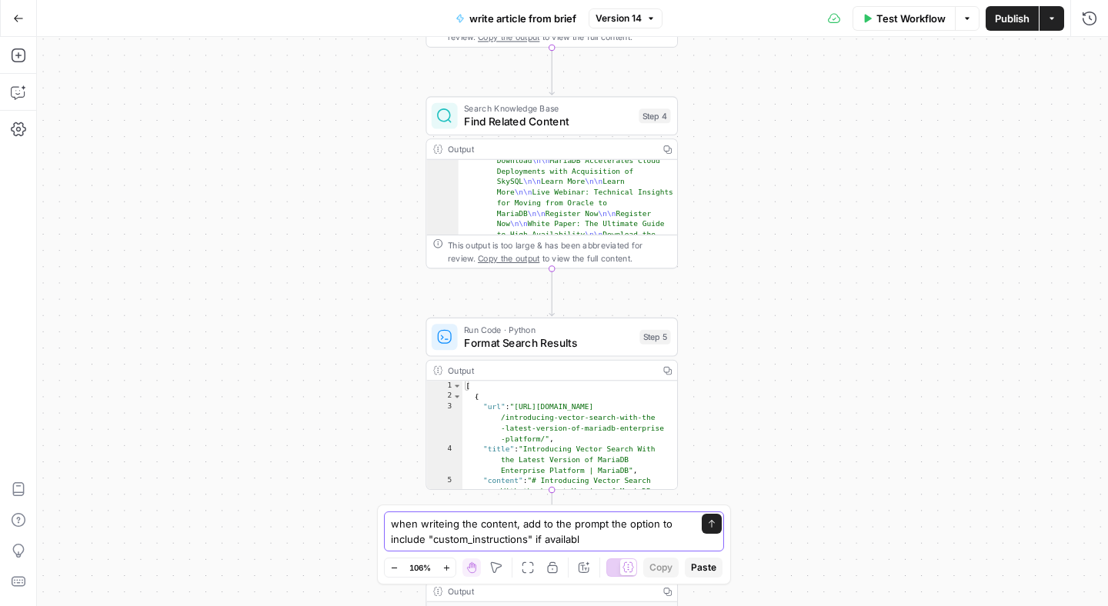
type textarea "when writeing the content, add to the prompt the option to include "custom_inst…"
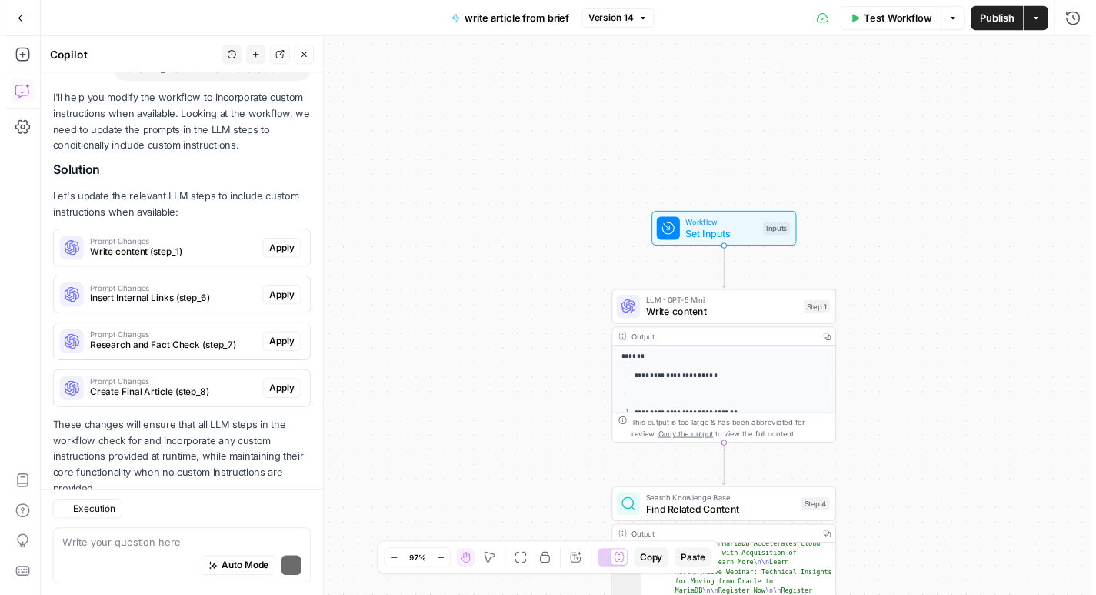
scroll to position [215, 0]
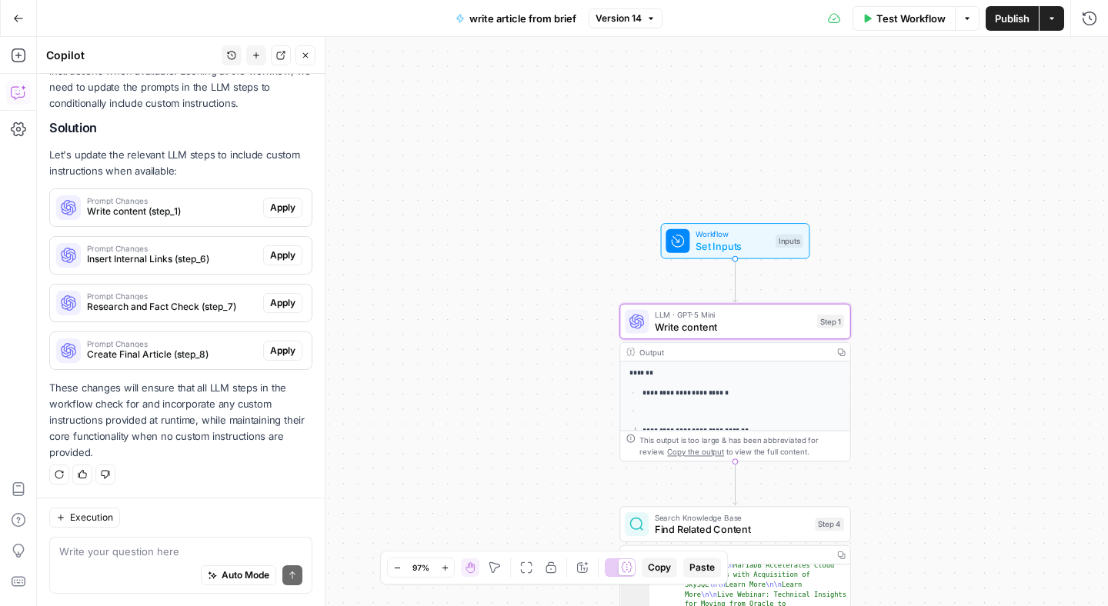
click at [270, 208] on span "Apply" at bounding box center [282, 208] width 25 height 14
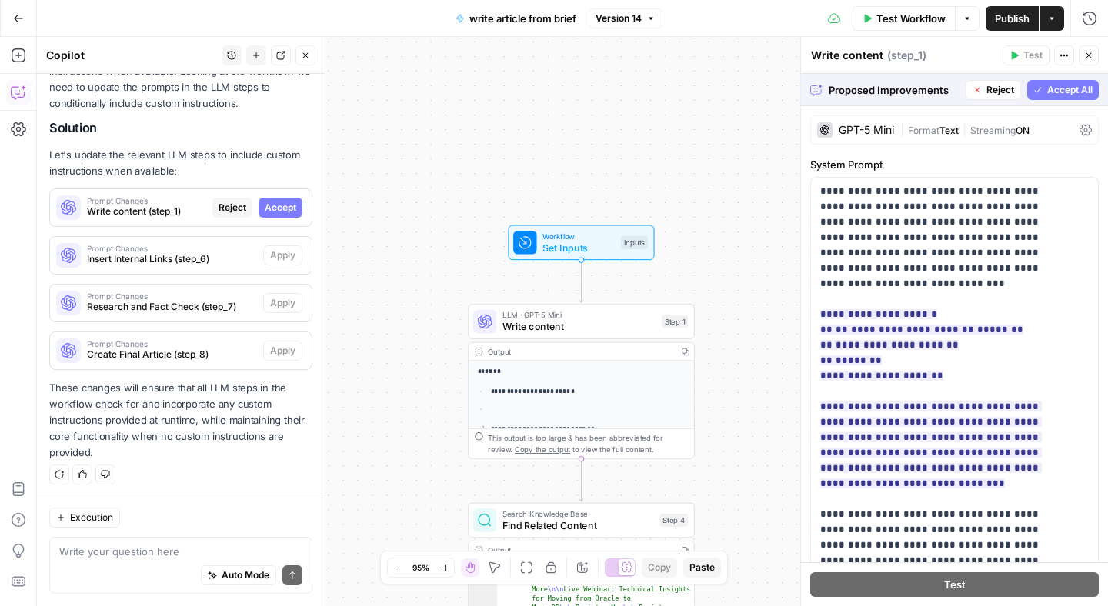
click at [1033, 94] on button "Accept All" at bounding box center [1063, 90] width 72 height 20
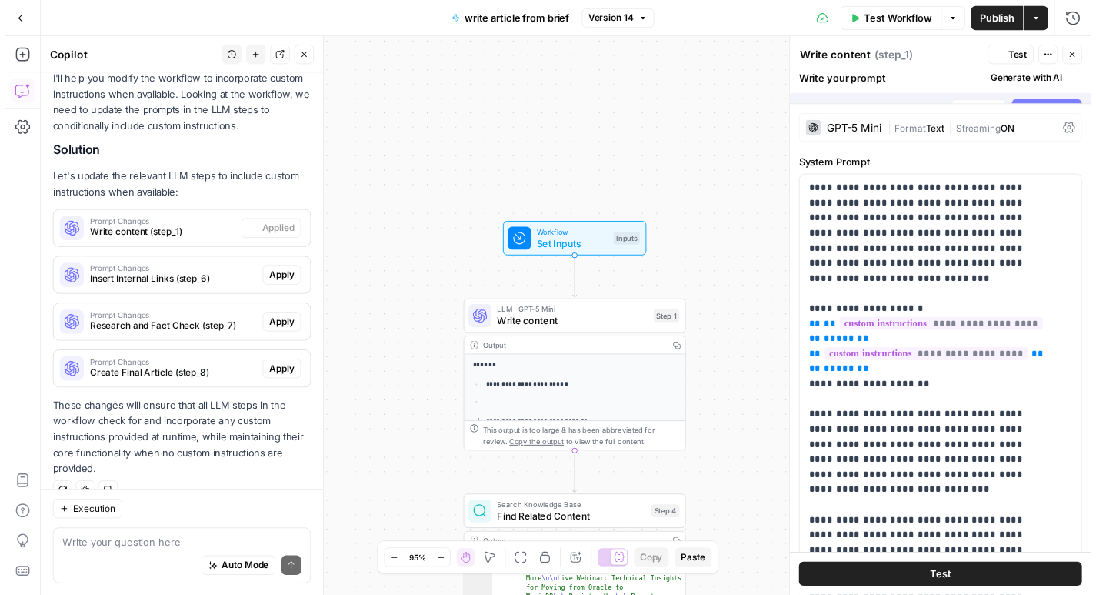
scroll to position [239, 0]
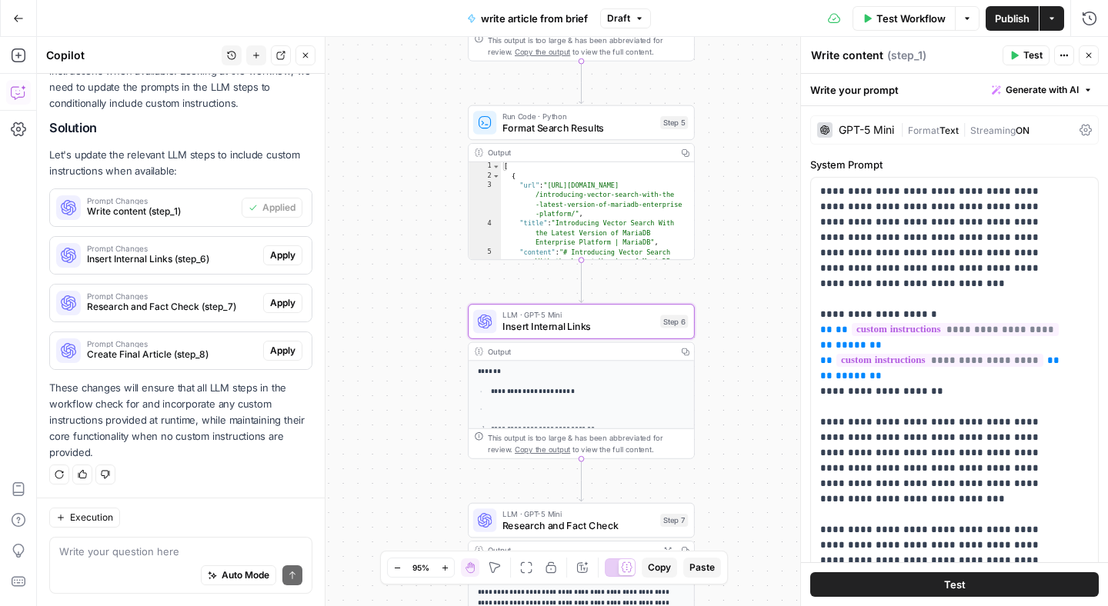
click at [270, 255] on span "Apply" at bounding box center [282, 255] width 25 height 14
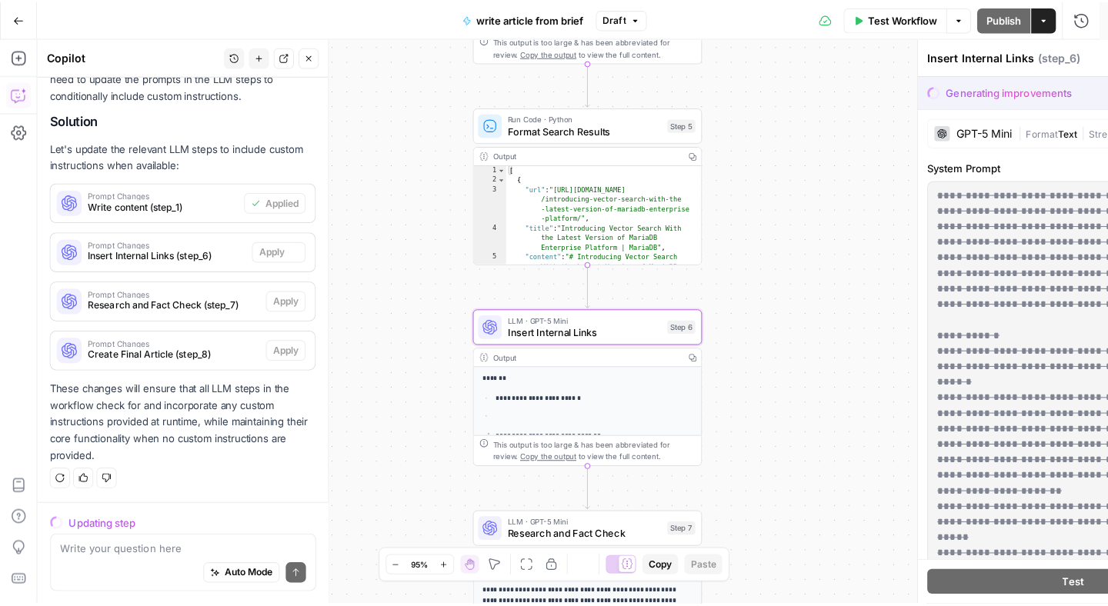
scroll to position [215, 0]
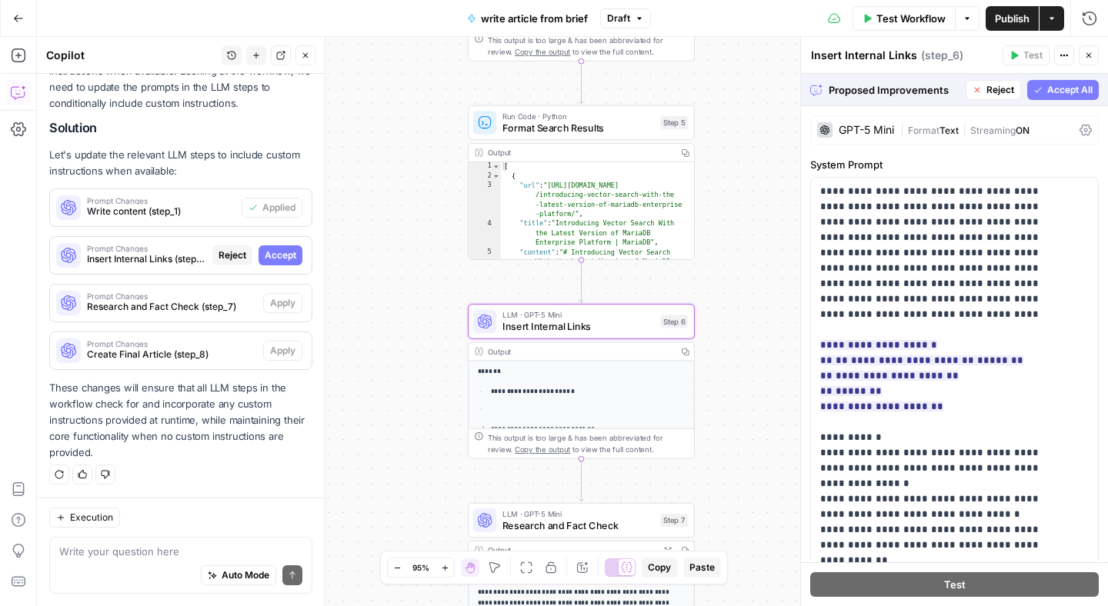
click at [268, 259] on span "Accept" at bounding box center [281, 255] width 32 height 14
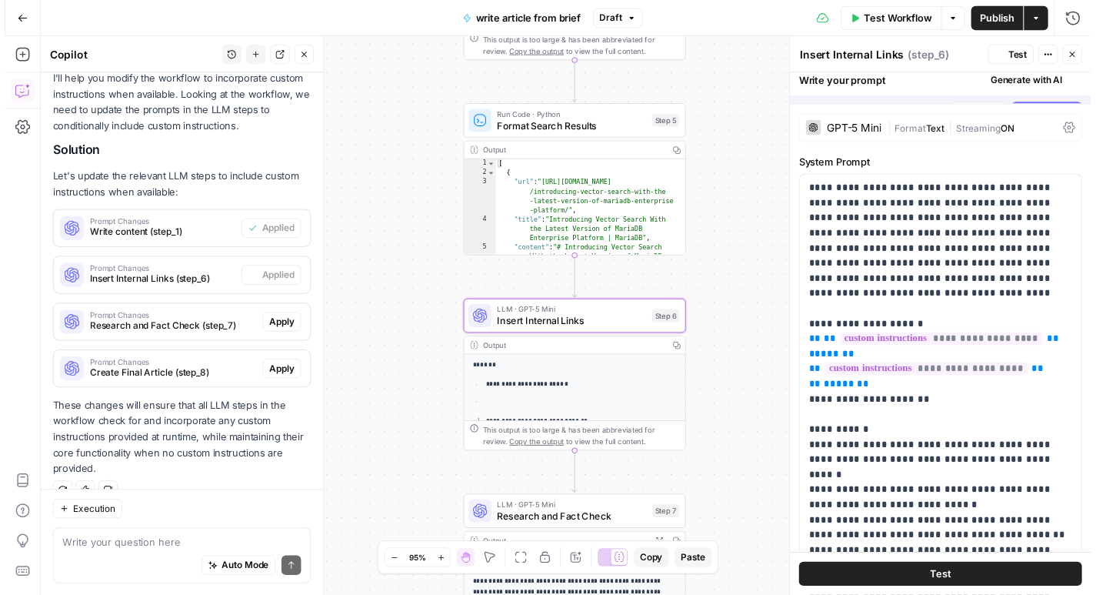
scroll to position [239, 0]
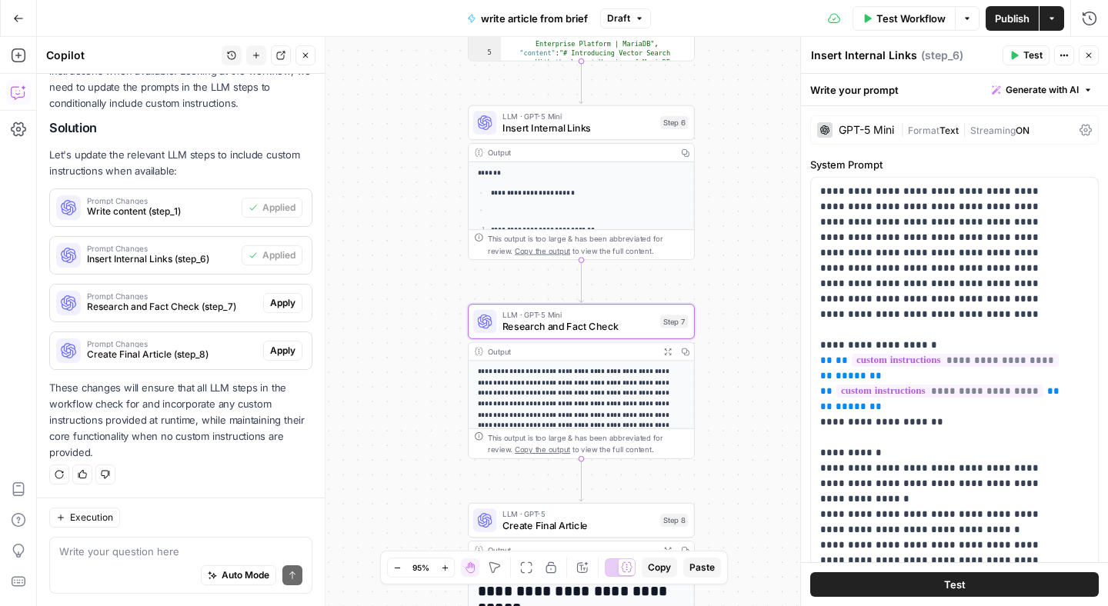
click at [275, 302] on span "Apply" at bounding box center [282, 303] width 25 height 14
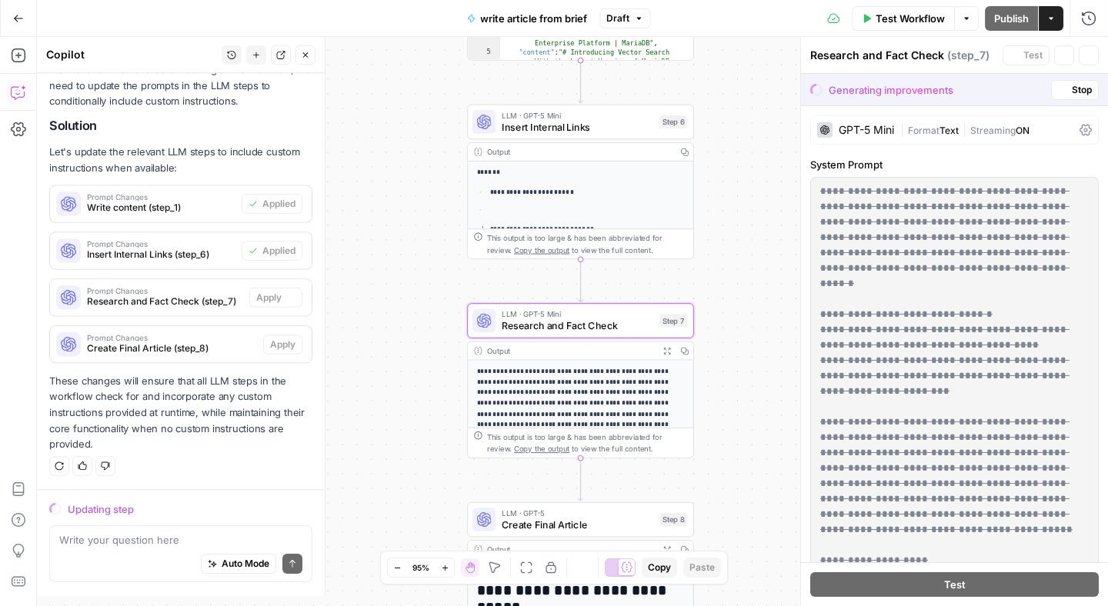
scroll to position [215, 0]
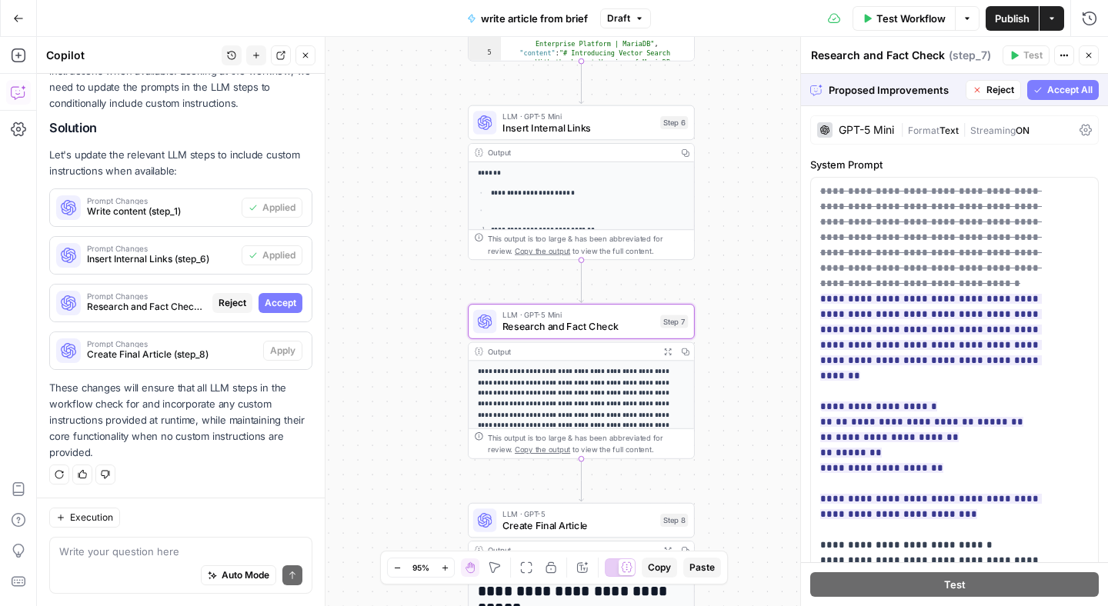
click at [265, 298] on span "Accept" at bounding box center [281, 303] width 32 height 14
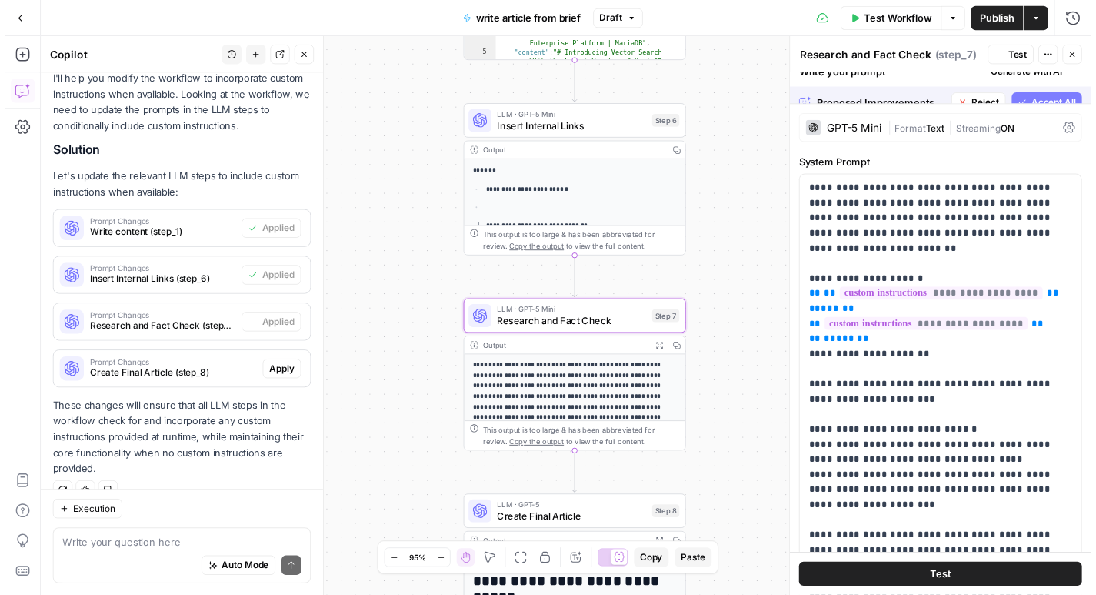
scroll to position [239, 0]
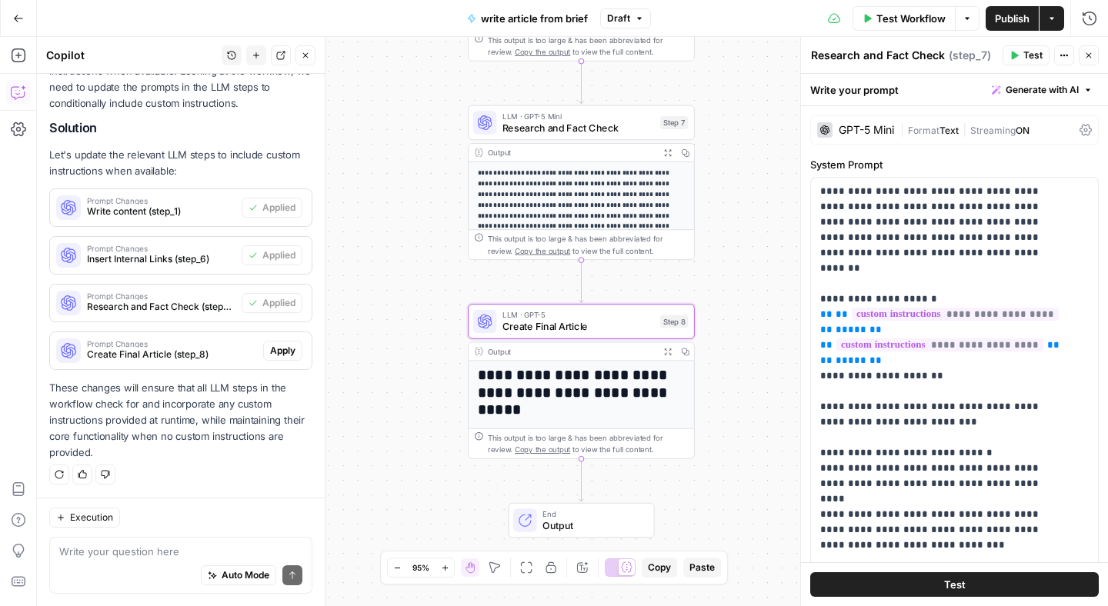
click at [270, 349] on span "Apply" at bounding box center [282, 351] width 25 height 14
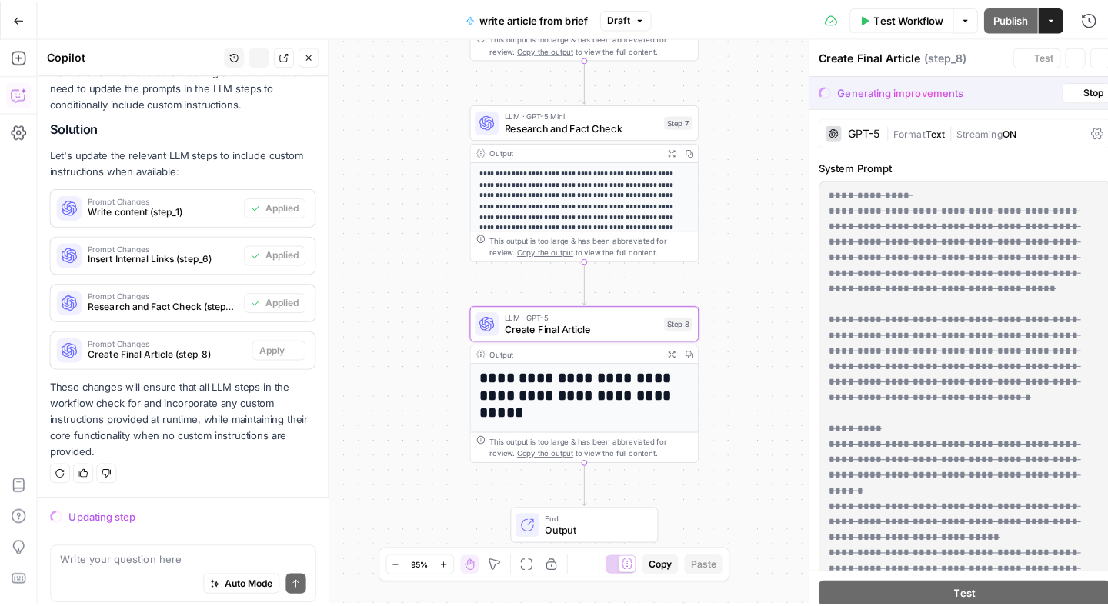
scroll to position [215, 0]
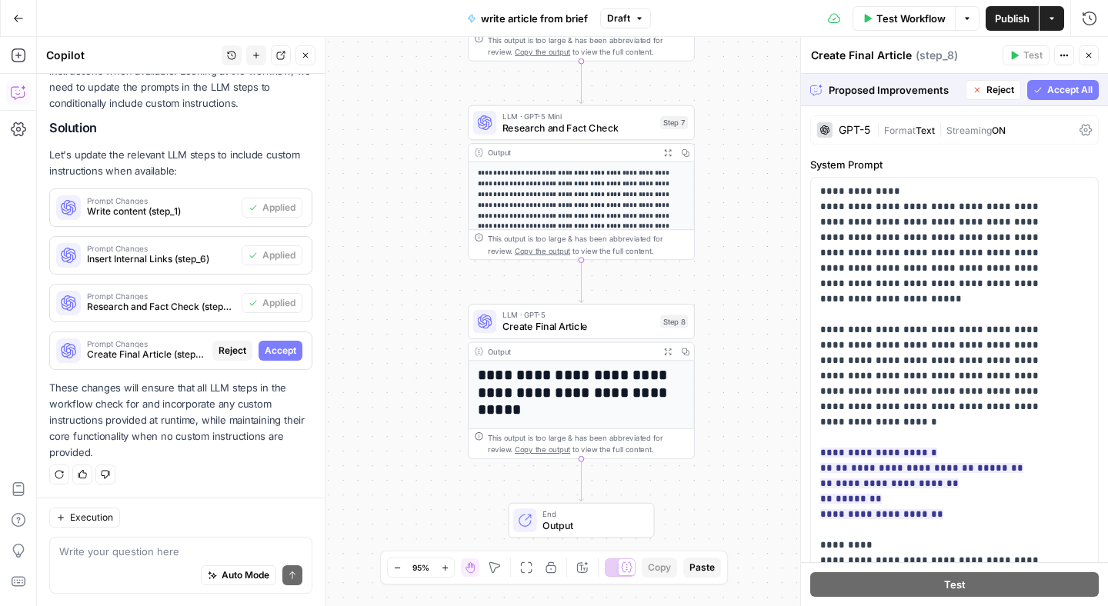
click at [1052, 86] on span "Accept All" at bounding box center [1069, 90] width 45 height 14
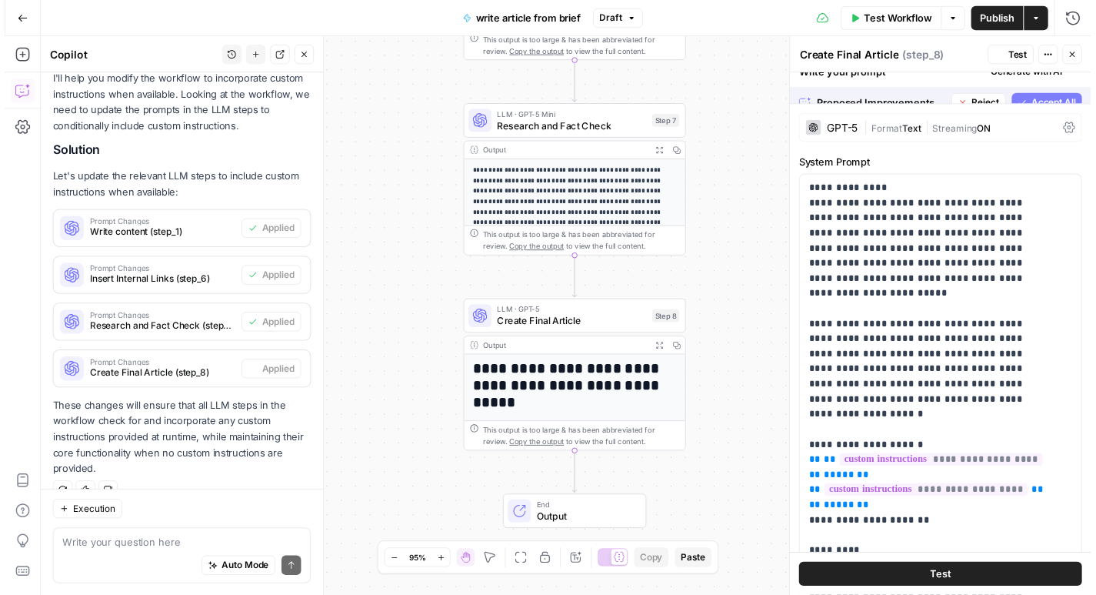
scroll to position [239, 0]
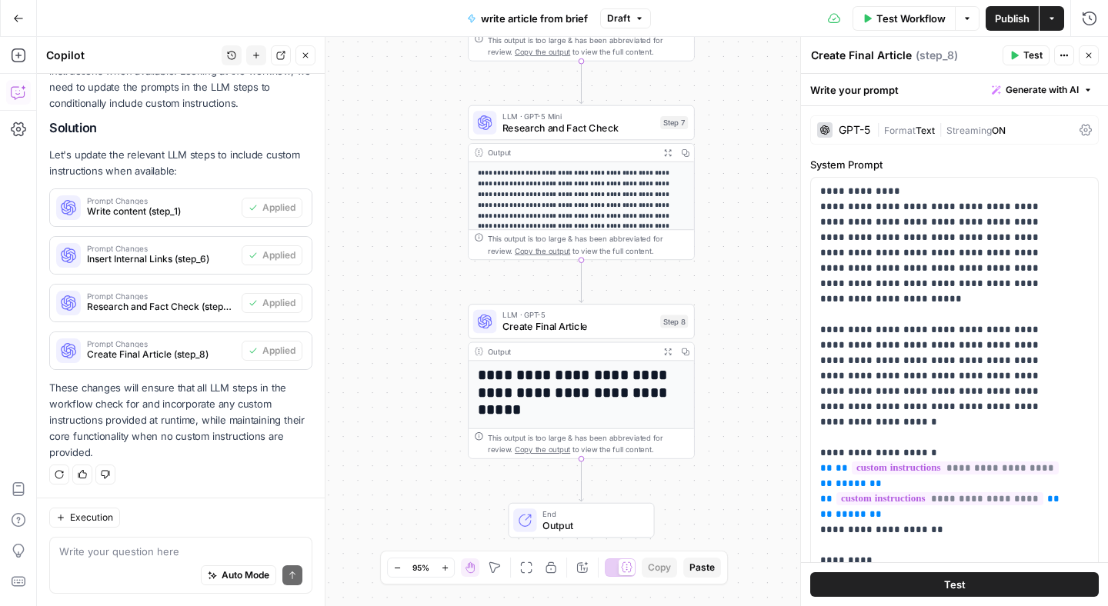
click at [1002, 17] on span "Publish" at bounding box center [1012, 18] width 35 height 15
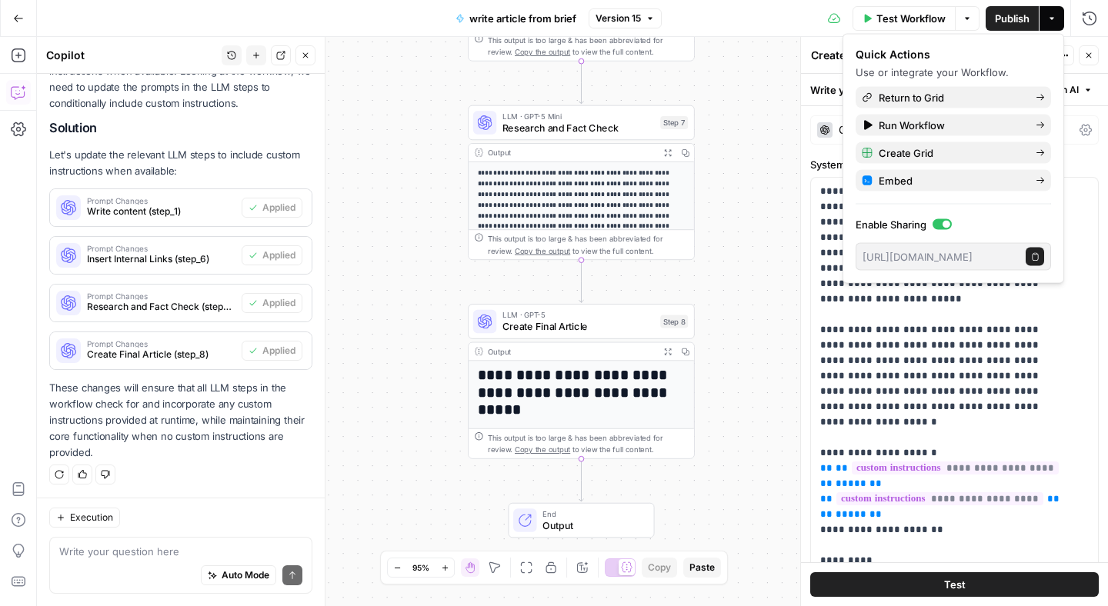
click at [898, 15] on span "Test Workflow" at bounding box center [910, 18] width 69 height 15
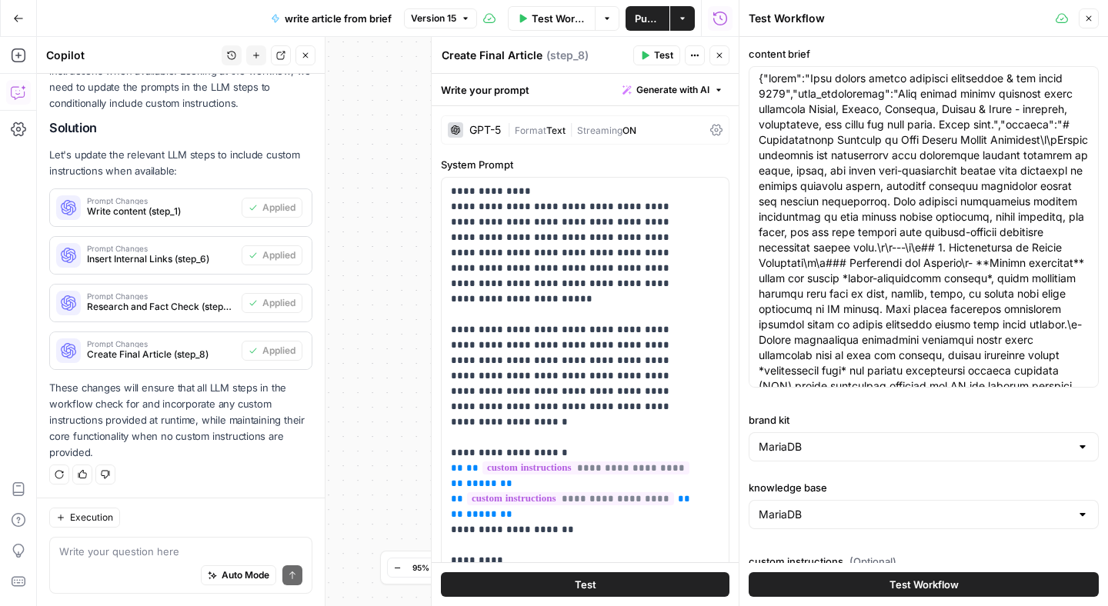
scroll to position [3, 0]
click at [20, 28] on button "Go Back" at bounding box center [19, 19] width 28 height 28
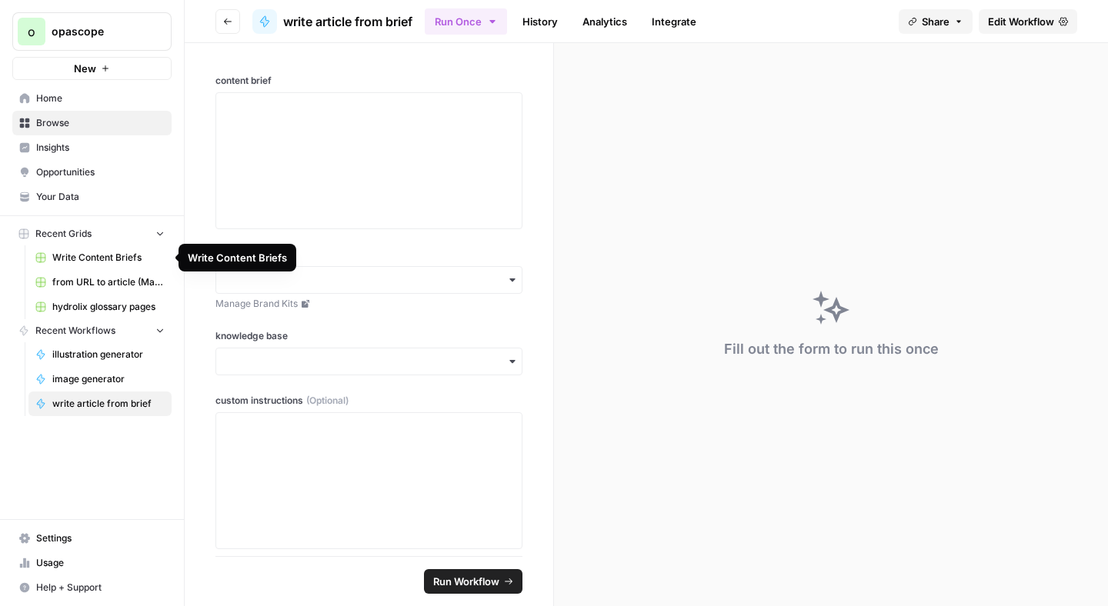
click at [102, 258] on span "Write Content Briefs" at bounding box center [108, 258] width 112 height 14
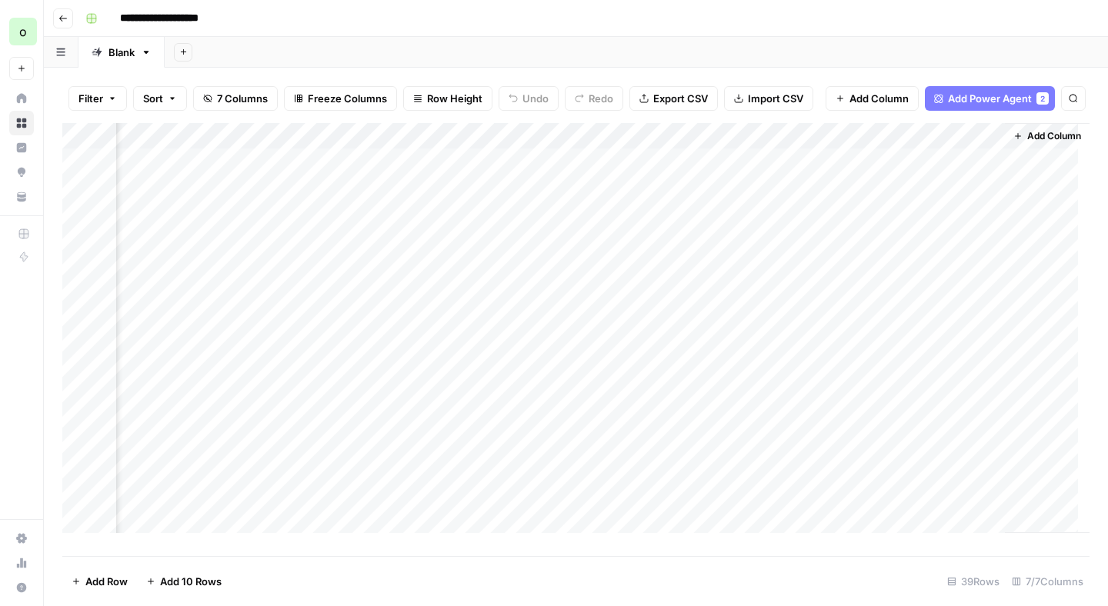
scroll to position [0, 665]
click at [538, 202] on div "Add Column" at bounding box center [575, 334] width 1027 height 422
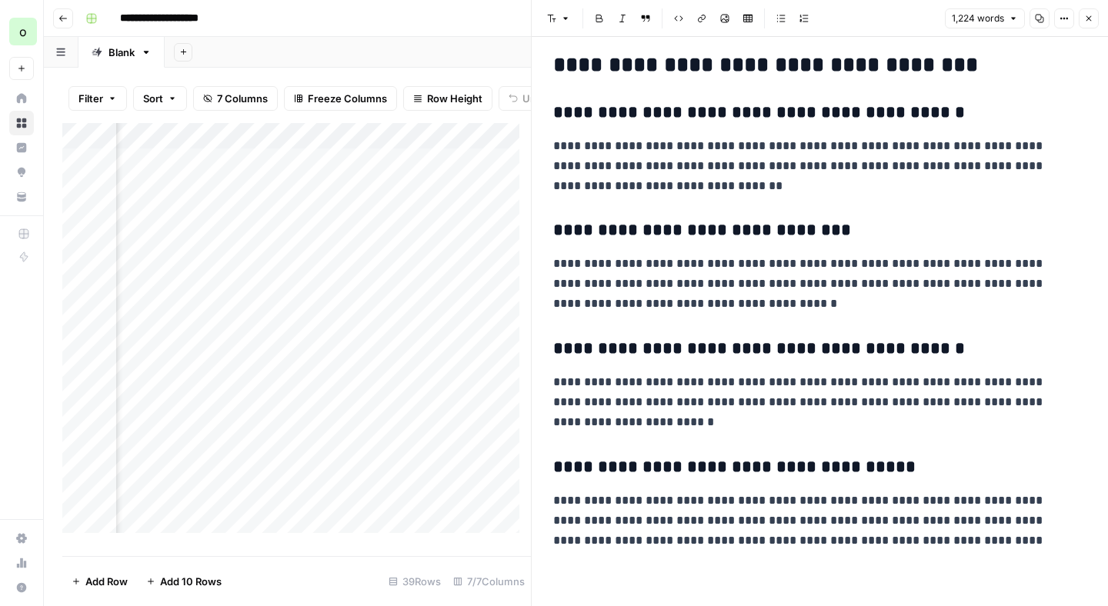
scroll to position [0, 665]
click at [292, 145] on div "Add Column" at bounding box center [296, 334] width 469 height 422
click at [325, 143] on div "Add Column" at bounding box center [296, 334] width 469 height 422
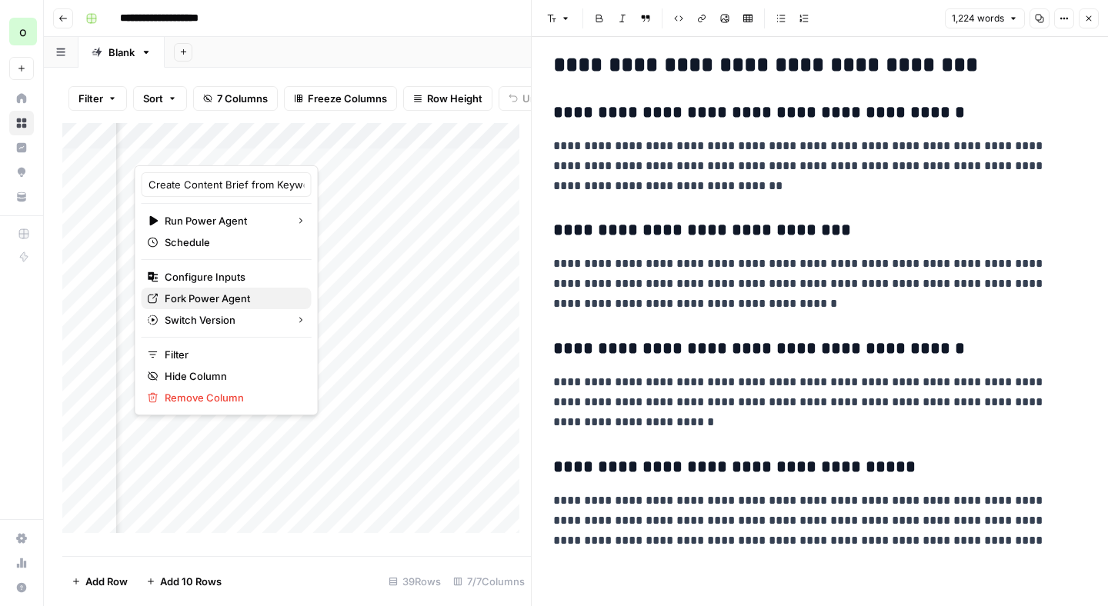
click at [229, 301] on span "Fork Power Agent" at bounding box center [232, 298] width 135 height 15
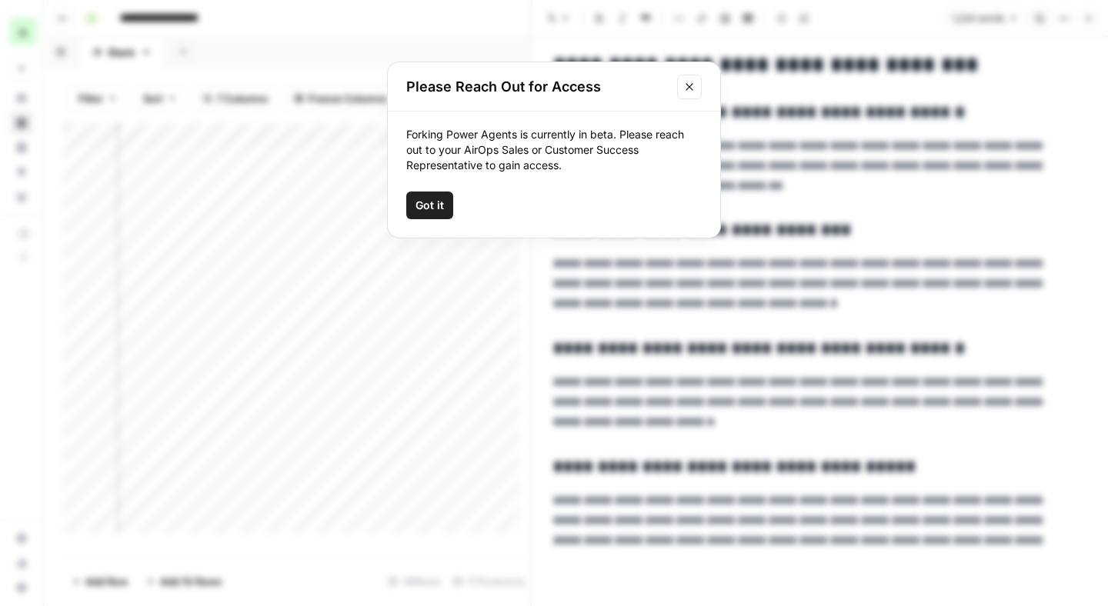
click at [420, 199] on span "Got it" at bounding box center [429, 205] width 28 height 15
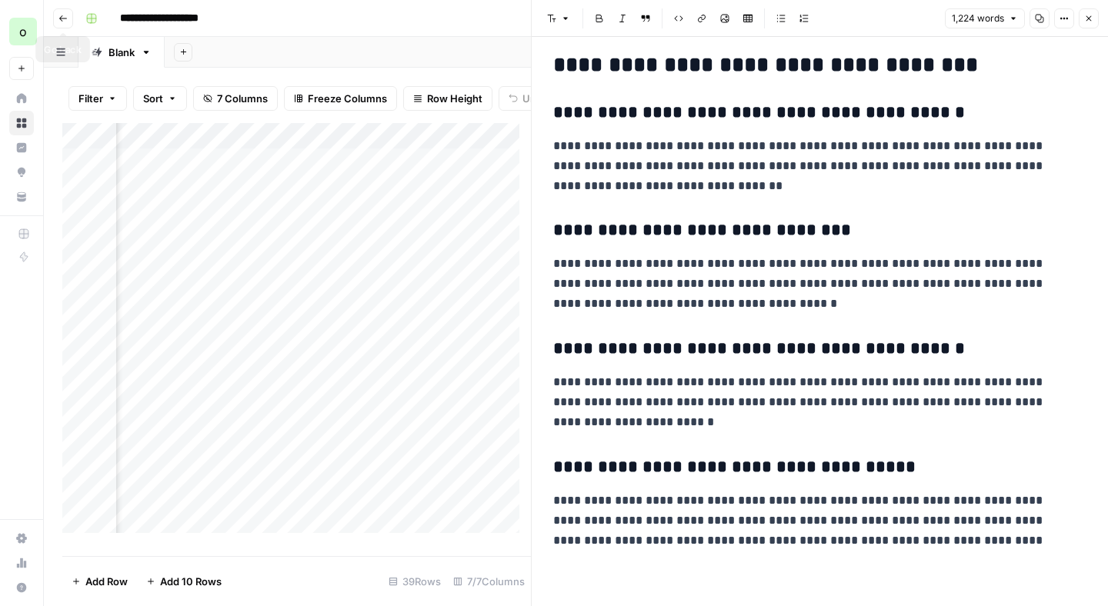
click at [68, 20] on button "Go back" at bounding box center [63, 18] width 20 height 20
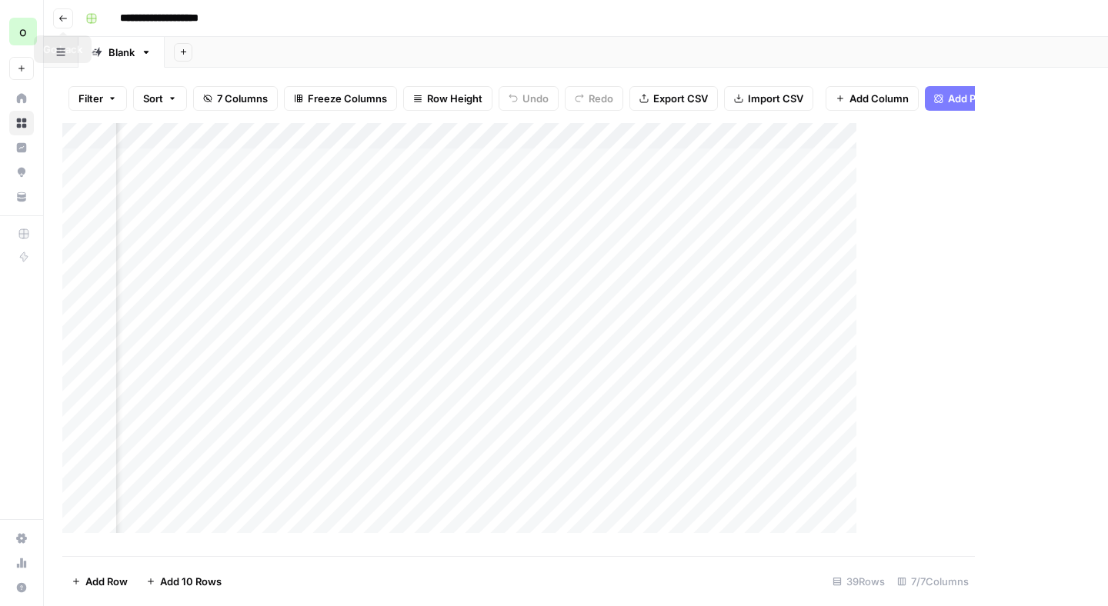
scroll to position [0, 647]
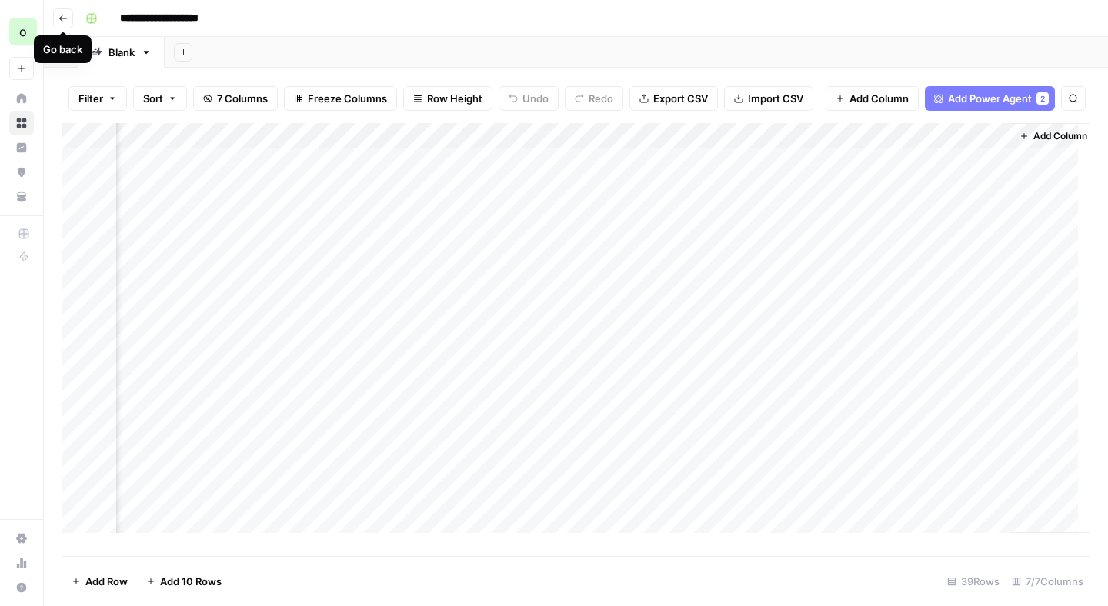
click at [69, 22] on button "Go back" at bounding box center [63, 18] width 20 height 20
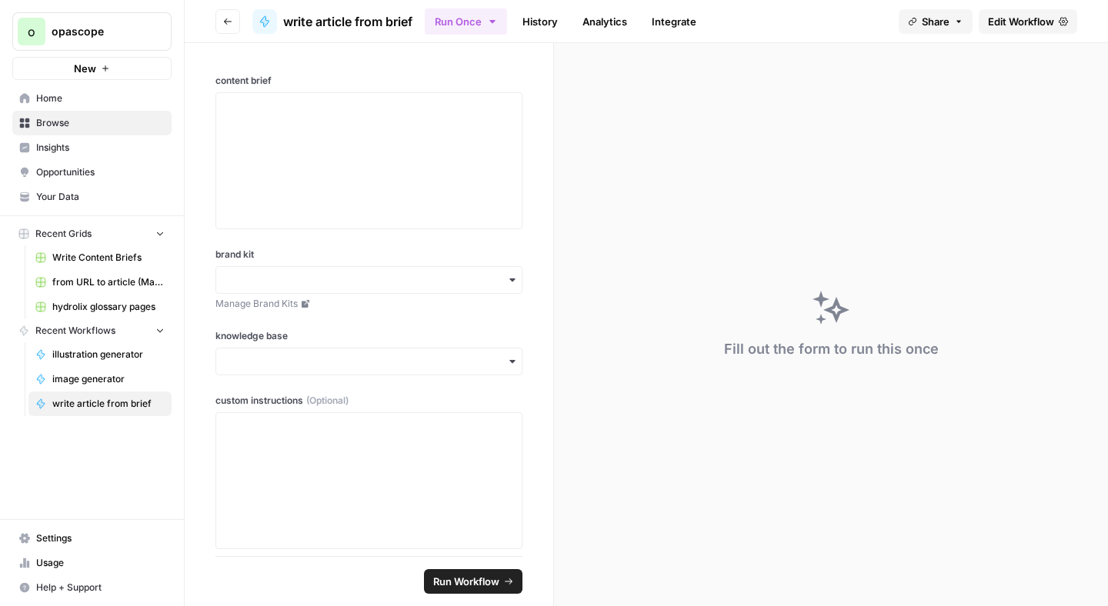
click at [93, 116] on span "Browse" at bounding box center [100, 123] width 128 height 14
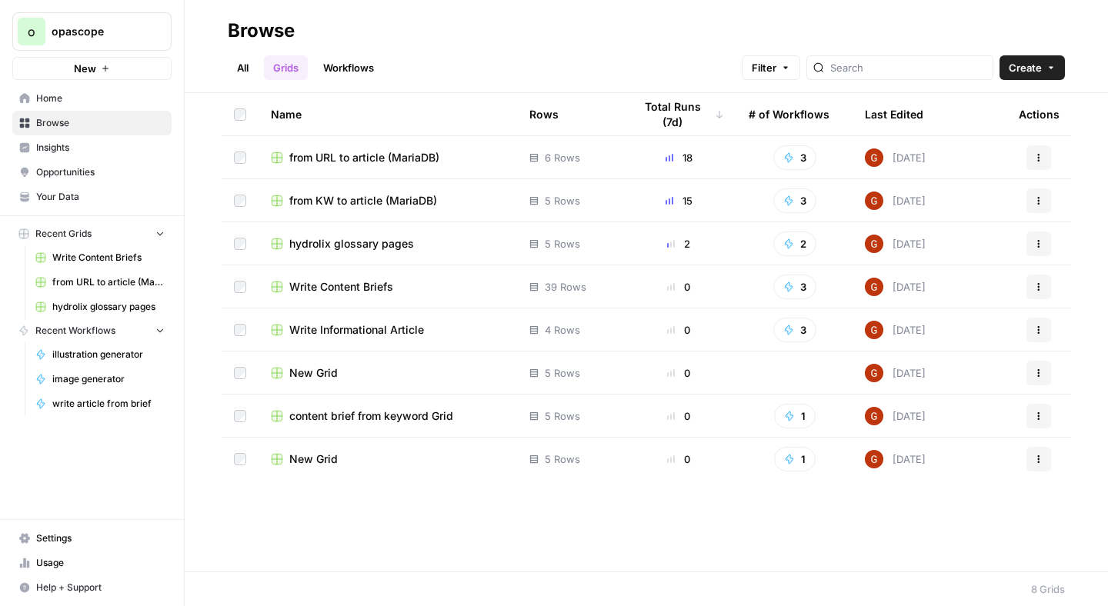
click at [348, 72] on link "Workflows" at bounding box center [348, 67] width 69 height 25
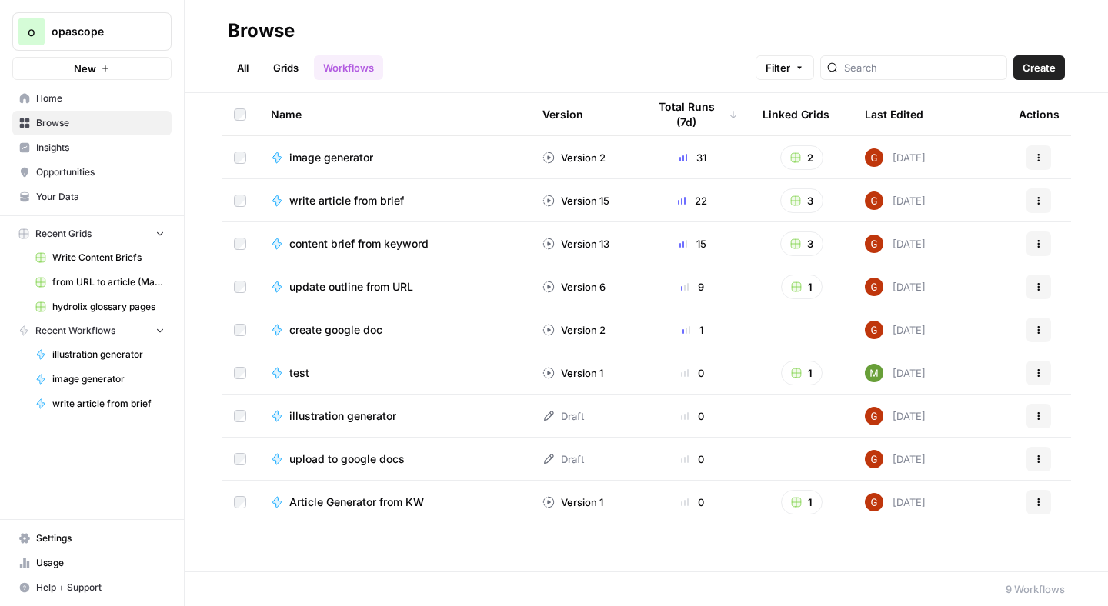
click at [291, 67] on link "Grids" at bounding box center [286, 67] width 44 height 25
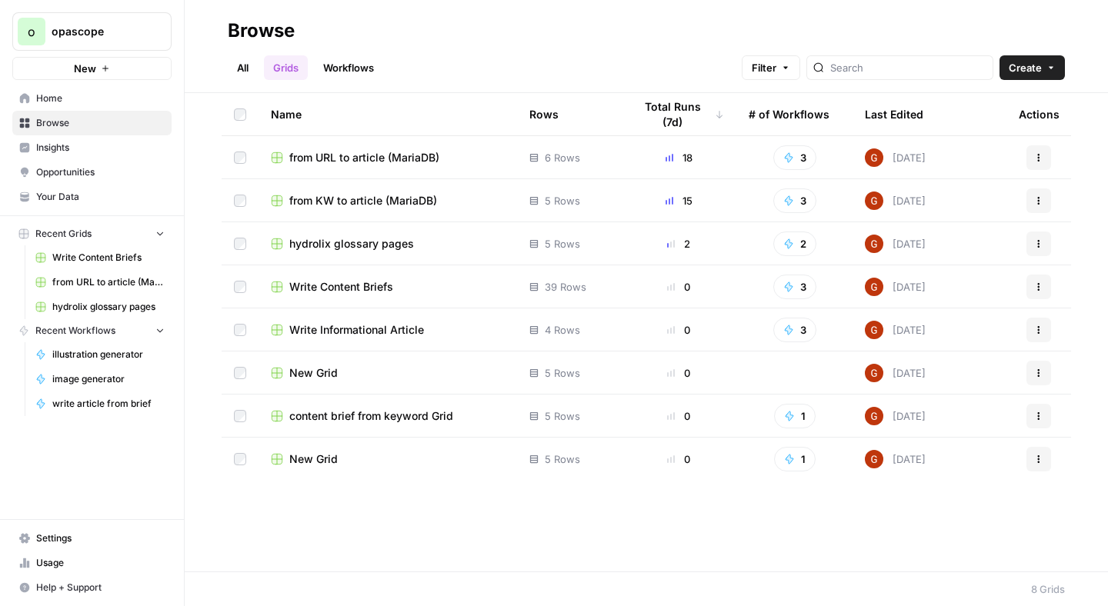
click at [374, 157] on span "from URL to article (MariaDB)" at bounding box center [364, 157] width 150 height 15
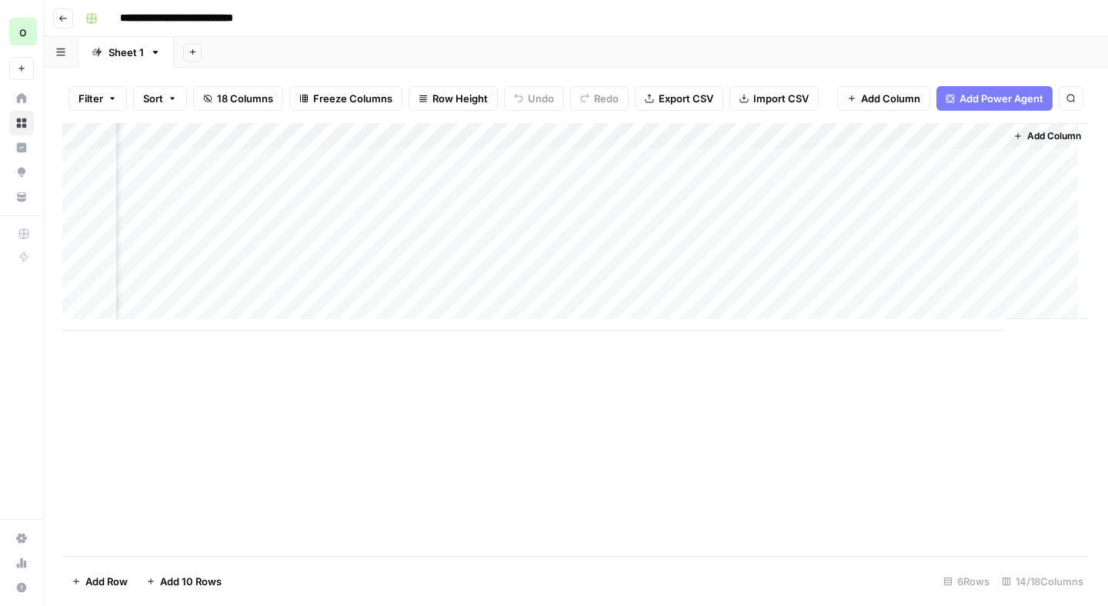
scroll to position [0, 1323]
click at [1027, 138] on span "Add Column" at bounding box center [1054, 136] width 54 height 14
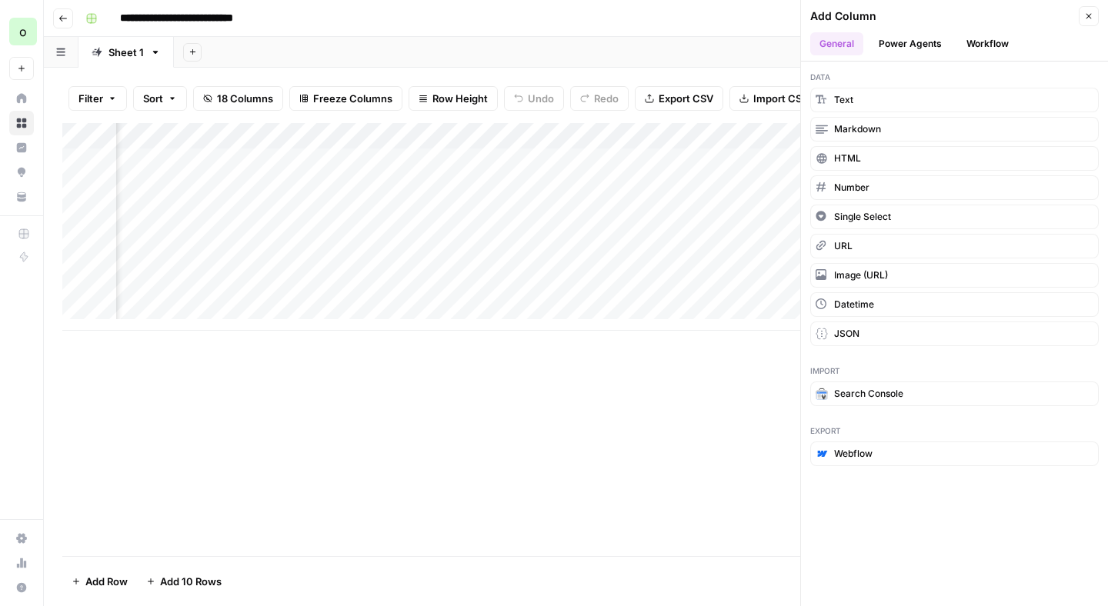
click at [988, 41] on button "Workflow" at bounding box center [987, 43] width 61 height 23
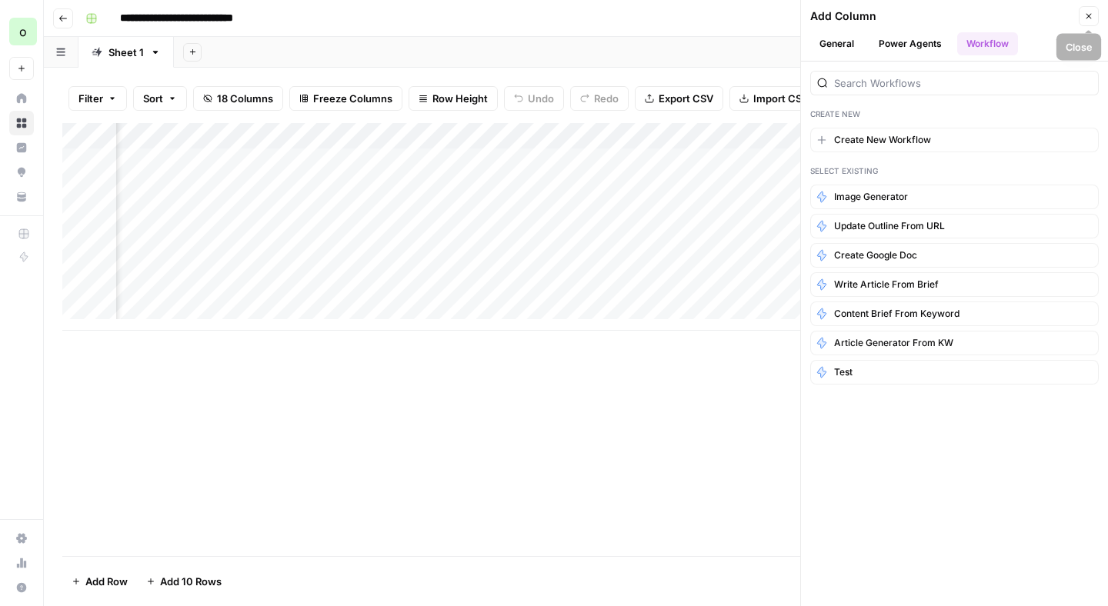
click at [1085, 17] on icon "button" at bounding box center [1088, 16] width 9 height 9
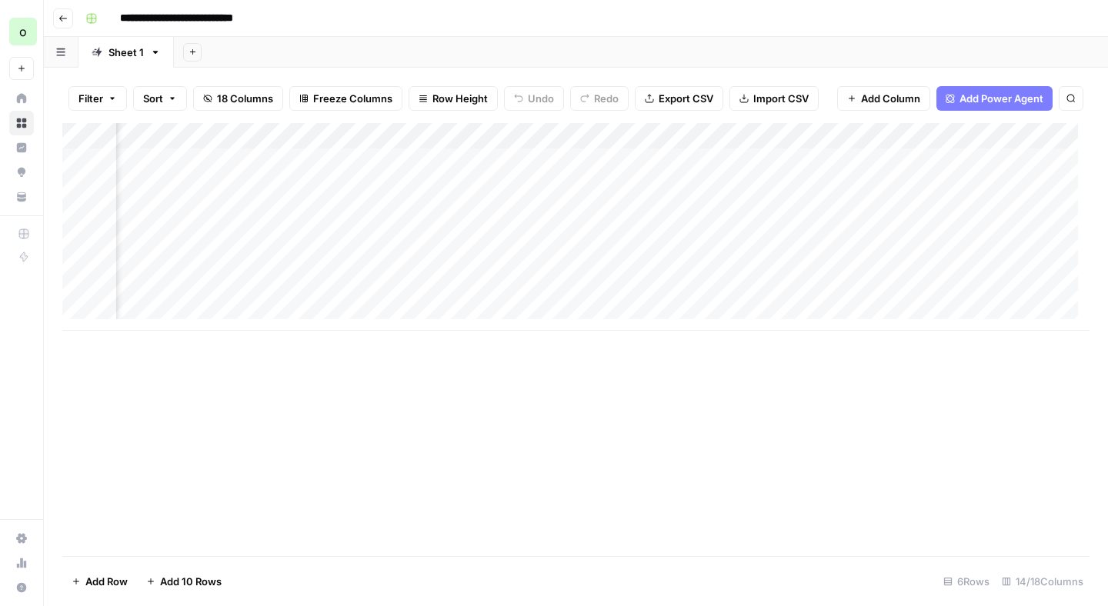
scroll to position [0, 0]
click at [682, 135] on div "Add Column" at bounding box center [575, 227] width 1027 height 208
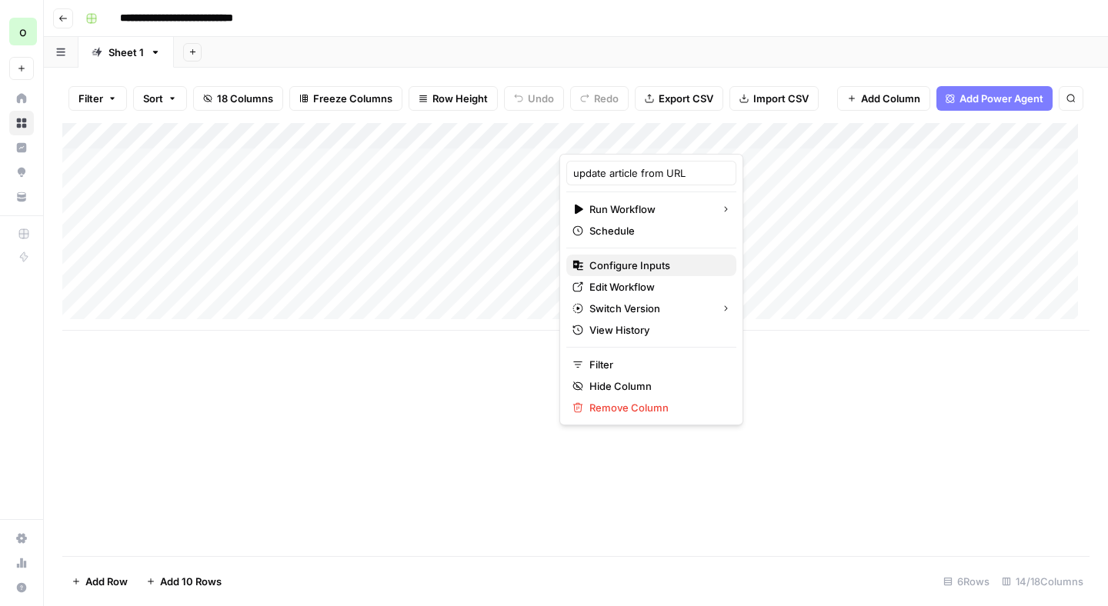
click at [623, 258] on span "Configure Inputs" at bounding box center [656, 265] width 135 height 15
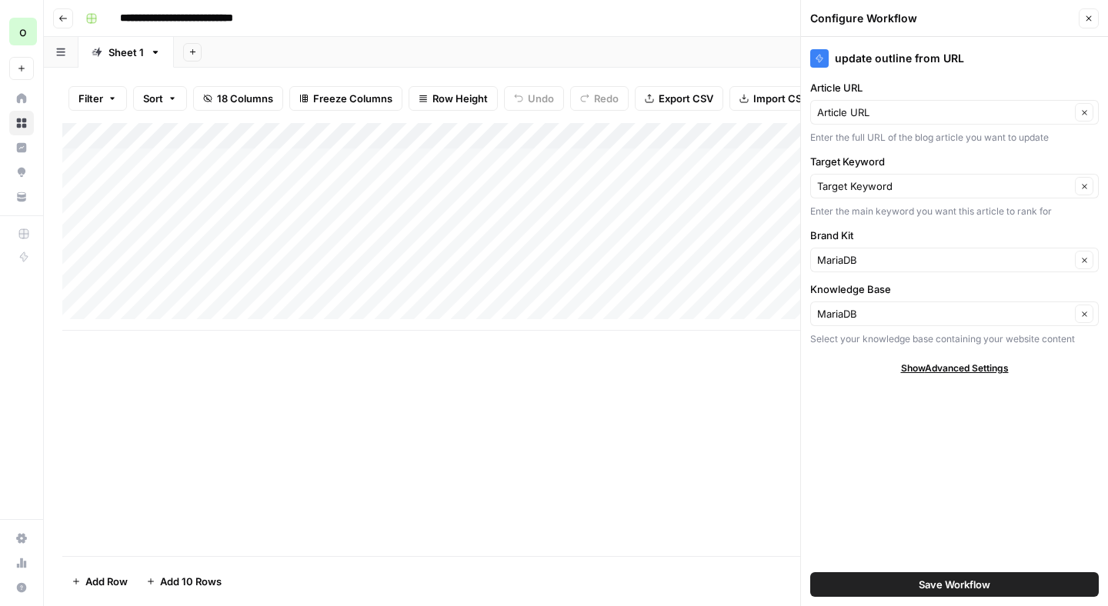
click at [912, 369] on span "Show Advanced Settings" at bounding box center [955, 369] width 108 height 14
click at [912, 369] on span "Hide Advanced Settings" at bounding box center [954, 369] width 104 height 14
click at [1084, 19] on icon "button" at bounding box center [1088, 18] width 9 height 9
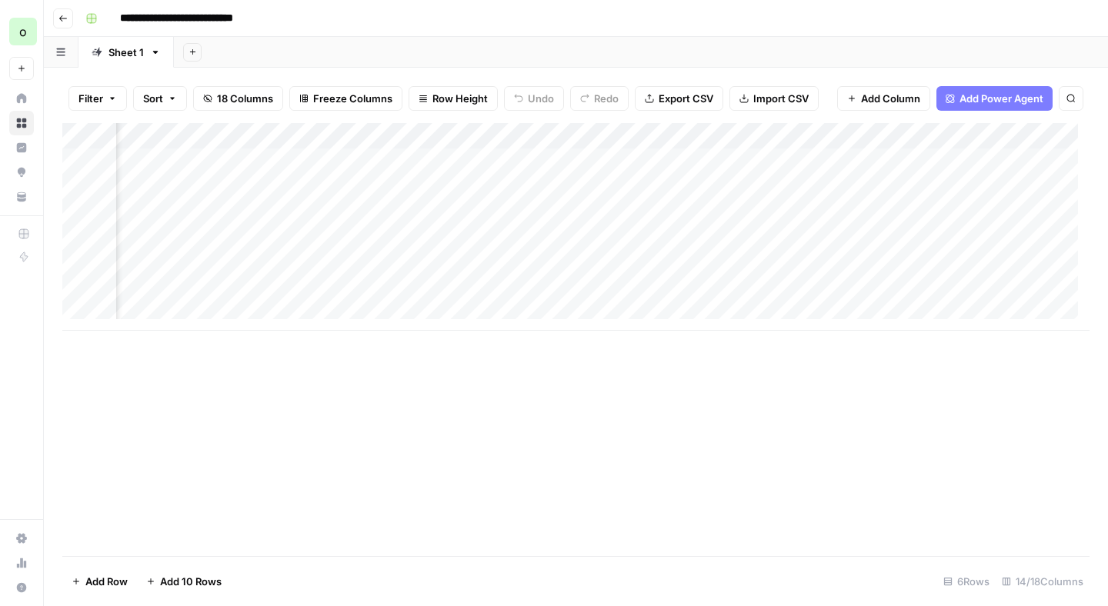
scroll to position [0, 1169]
click at [490, 138] on div "Add Column" at bounding box center [575, 227] width 1027 height 208
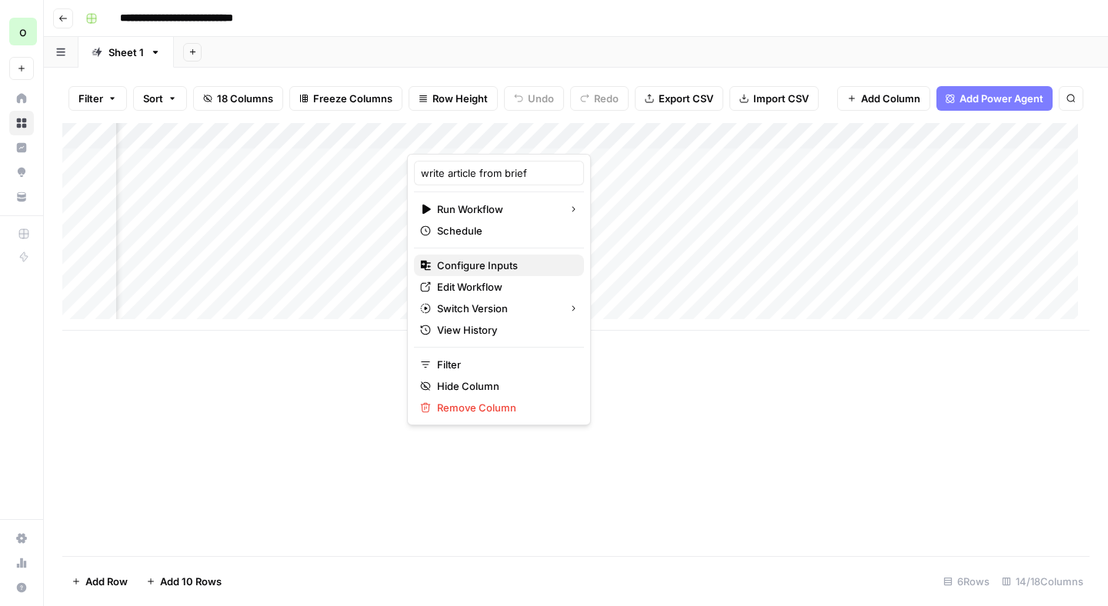
click at [474, 267] on span "Configure Inputs" at bounding box center [504, 265] width 135 height 15
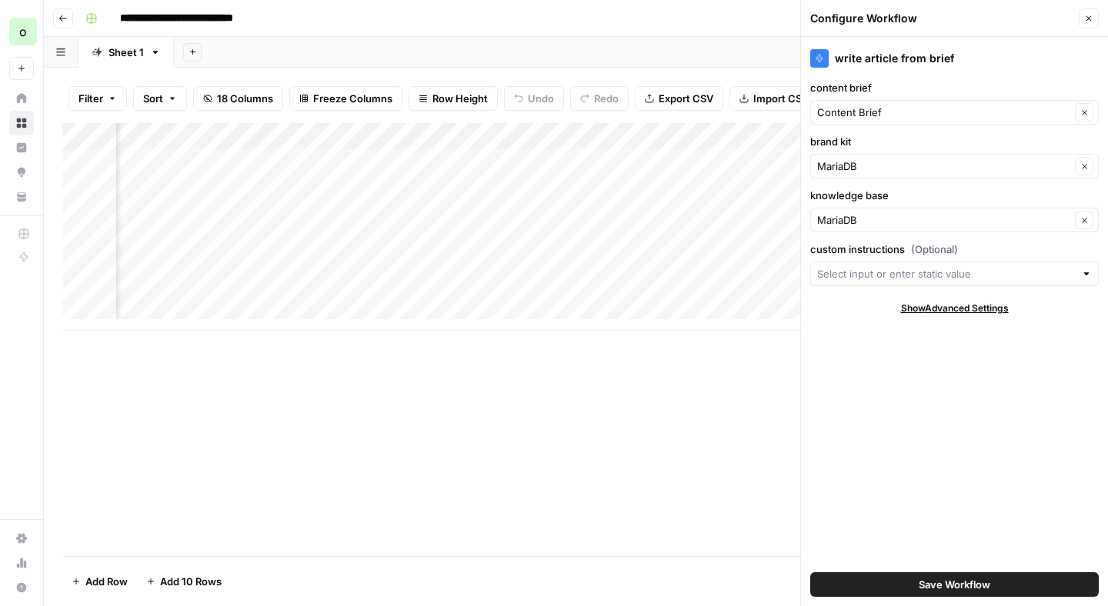
click at [1088, 274] on div at bounding box center [1086, 273] width 11 height 15
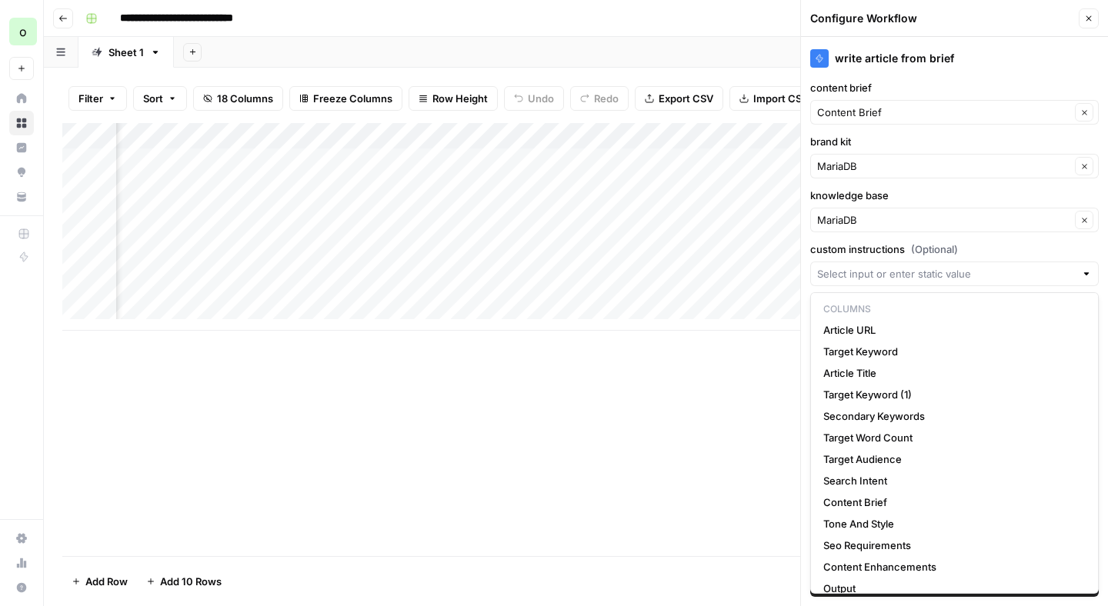
click at [1090, 274] on div at bounding box center [1086, 273] width 11 height 15
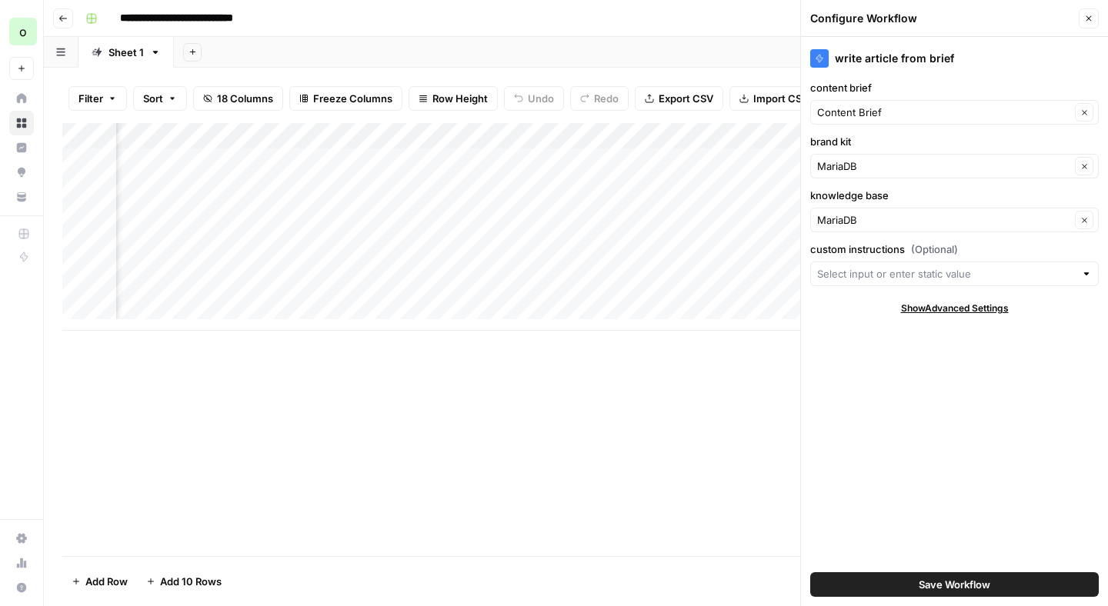
click at [1092, 252] on label "custom instructions (Optional)" at bounding box center [954, 249] width 288 height 15
click at [1075, 266] on input "custom instructions (Optional)" at bounding box center [946, 273] width 258 height 15
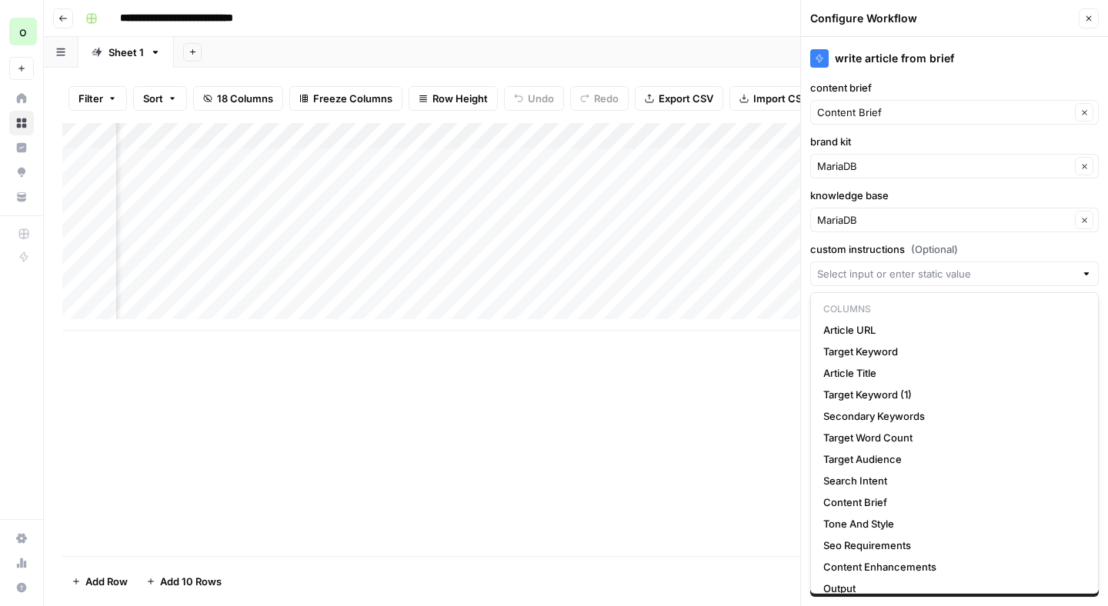
click at [394, 365] on div "Add Column" at bounding box center [575, 339] width 1027 height 433
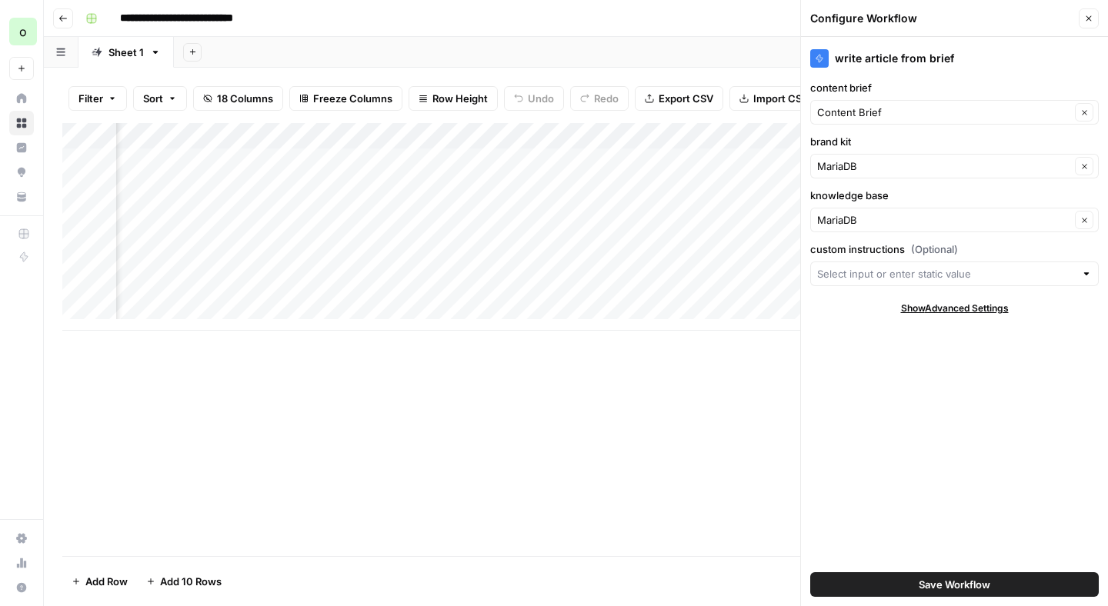
click at [398, 132] on div "Add Column" at bounding box center [575, 227] width 1027 height 208
click at [384, 130] on div at bounding box center [337, 138] width 139 height 31
click at [463, 392] on div "Add Column" at bounding box center [575, 339] width 1027 height 433
click at [1086, 275] on div at bounding box center [1086, 273] width 11 height 15
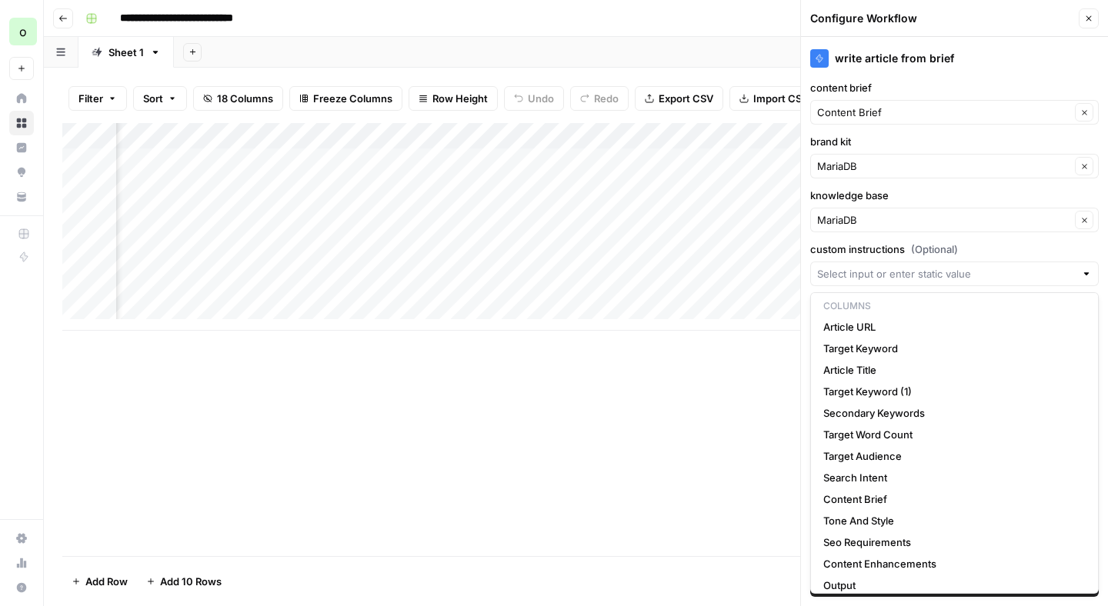
scroll to position [0, 0]
click at [1092, 245] on label "custom instructions (Optional)" at bounding box center [954, 249] width 288 height 15
click at [1075, 266] on input "custom instructions (Optional)" at bounding box center [946, 273] width 258 height 15
click at [1096, 24] on button "Close" at bounding box center [1089, 18] width 20 height 20
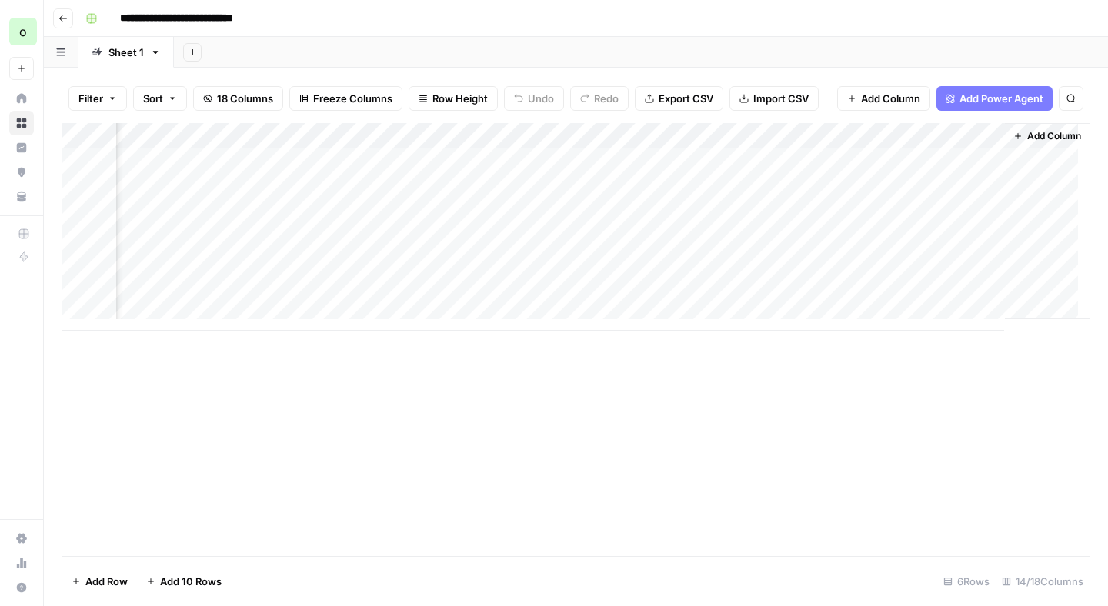
scroll to position [0, 1331]
click at [1058, 135] on span "Add Column" at bounding box center [1054, 136] width 54 height 14
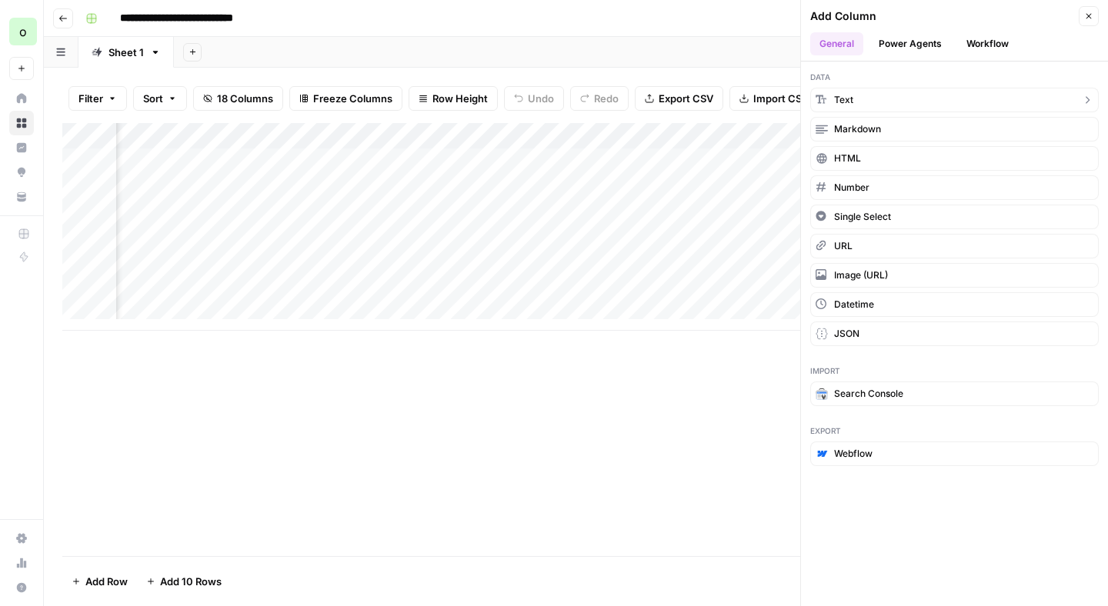
click at [889, 105] on button "Text" at bounding box center [954, 100] width 288 height 25
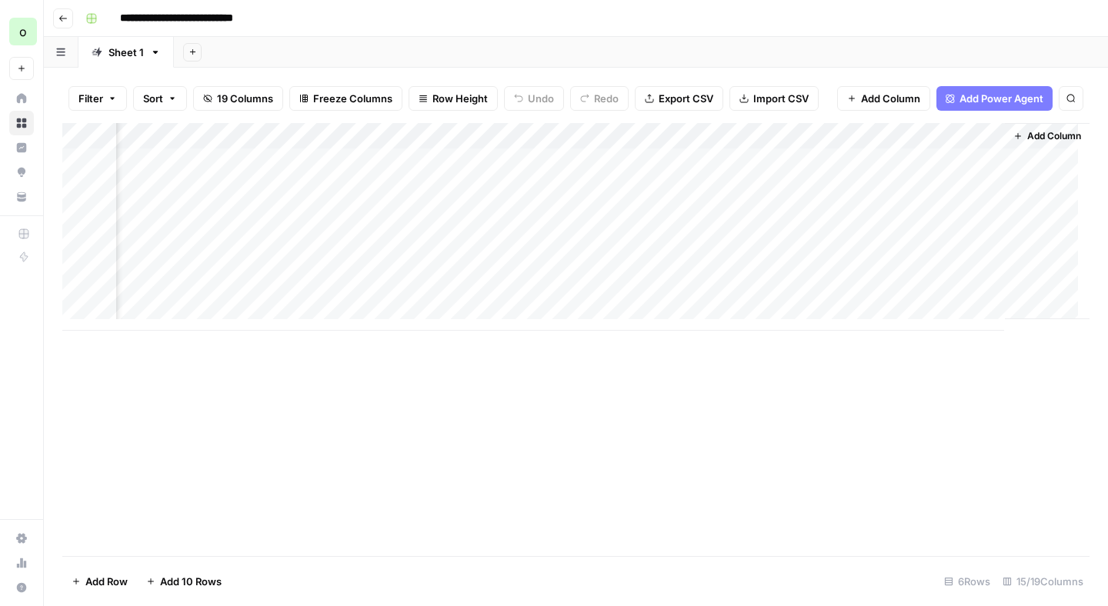
scroll to position [0, 1552]
click at [861, 131] on div "Add Column" at bounding box center [575, 227] width 1027 height 208
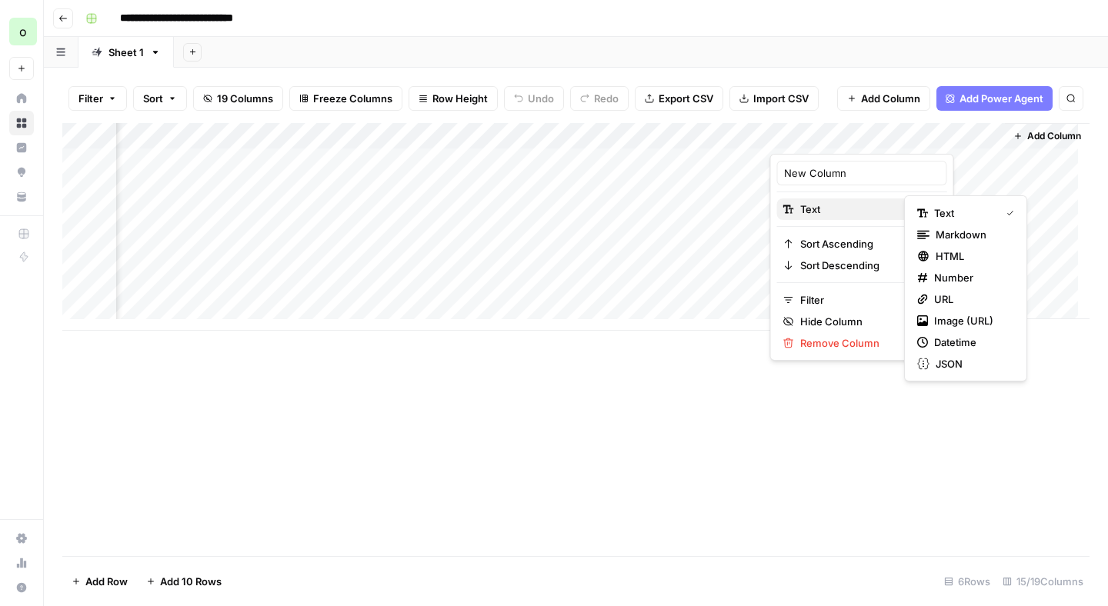
click at [824, 215] on span "Text" at bounding box center [859, 209] width 119 height 15
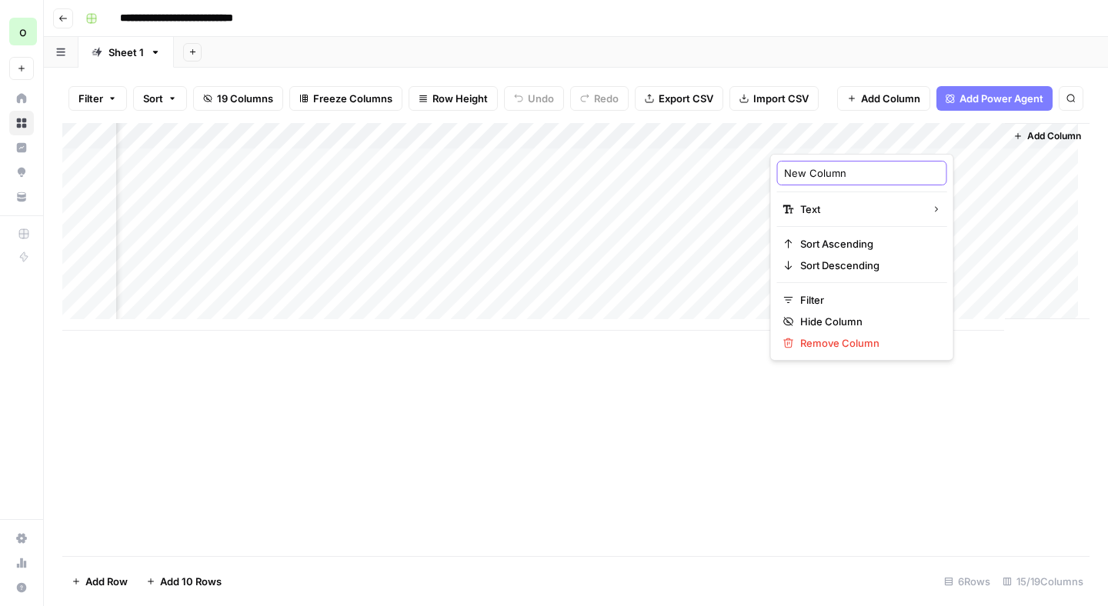
click at [845, 176] on input "New Column" at bounding box center [862, 172] width 156 height 15
type input "Custom Instructions"
drag, startPoint x: 899, startPoint y: 133, endPoint x: 238, endPoint y: 136, distance: 660.8
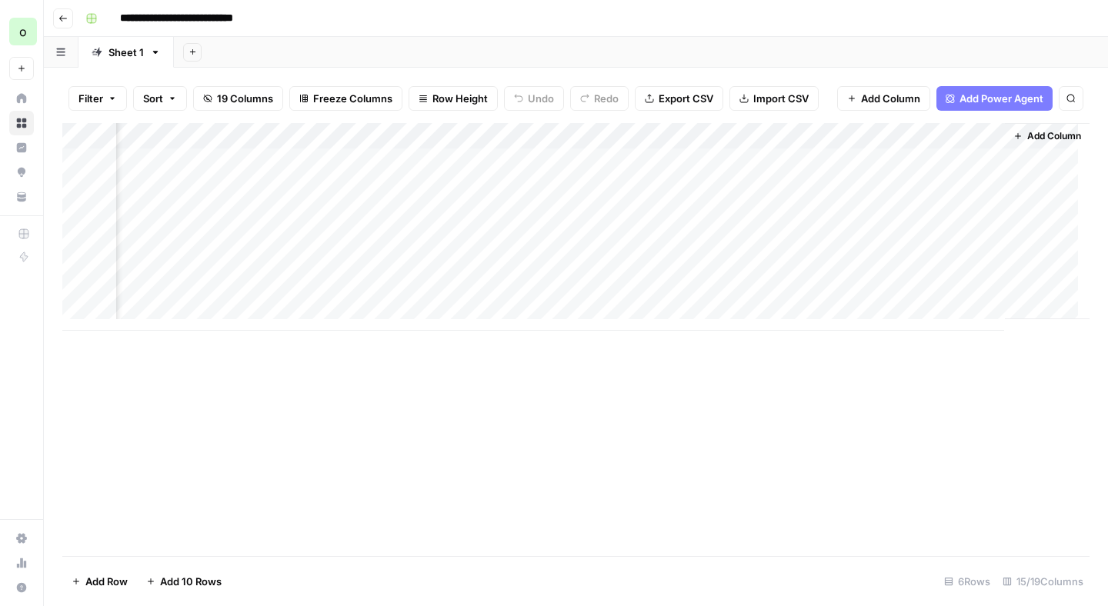
click at [238, 136] on div "Add Column" at bounding box center [575, 227] width 1027 height 208
drag, startPoint x: 1029, startPoint y: 132, endPoint x: 1039, endPoint y: 134, distance: 10.9
click at [1039, 134] on div "Add Column" at bounding box center [575, 227] width 1027 height 208
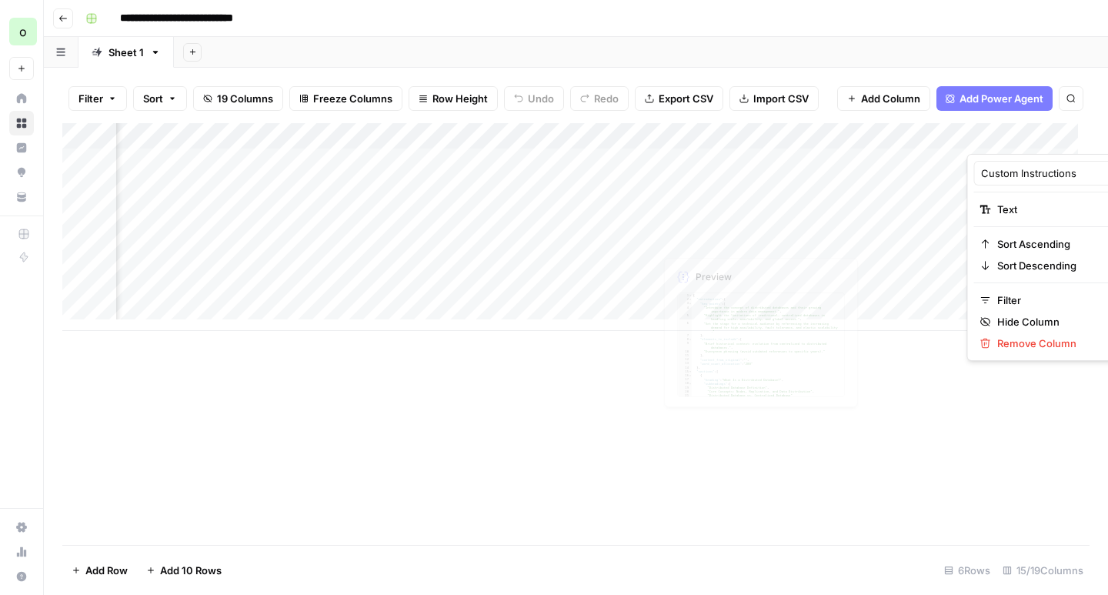
click at [714, 381] on div "Add Column" at bounding box center [575, 334] width 1027 height 422
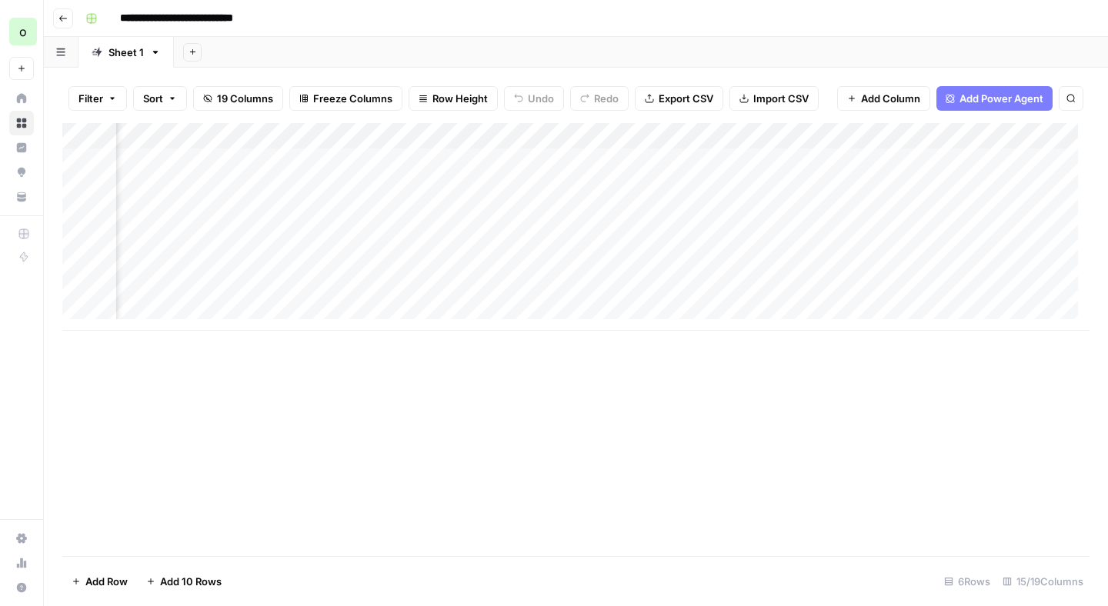
drag, startPoint x: 1024, startPoint y: 133, endPoint x: 927, endPoint y: 133, distance: 96.9
click at [927, 133] on div "Add Column" at bounding box center [575, 227] width 1027 height 208
click at [842, 291] on div "Add Column" at bounding box center [575, 227] width 1027 height 208
click at [831, 288] on div "Add Column" at bounding box center [575, 227] width 1027 height 208
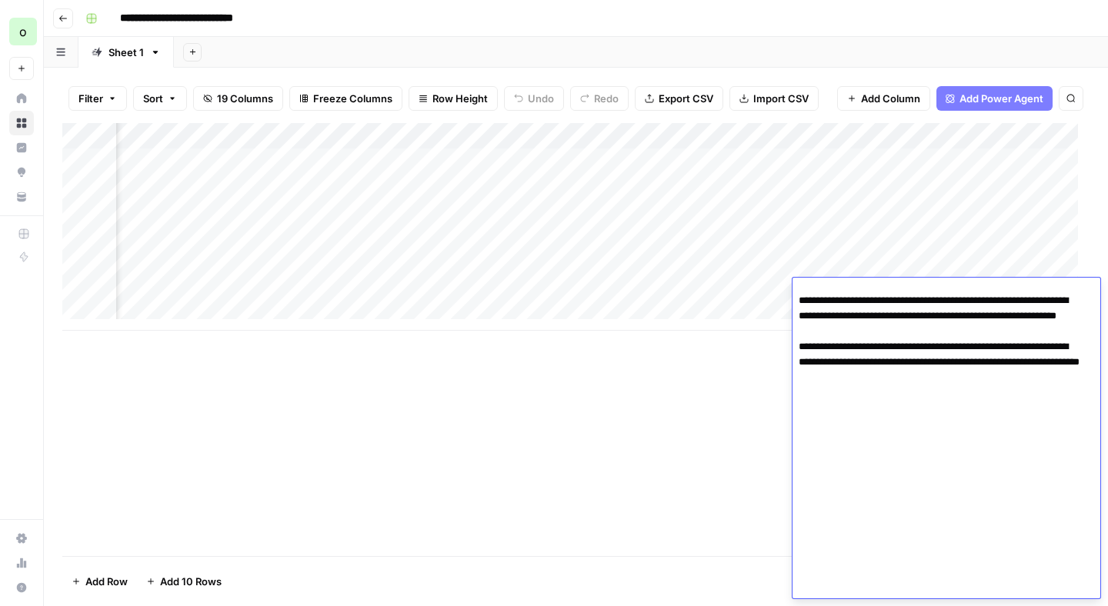
type textarea "**********"
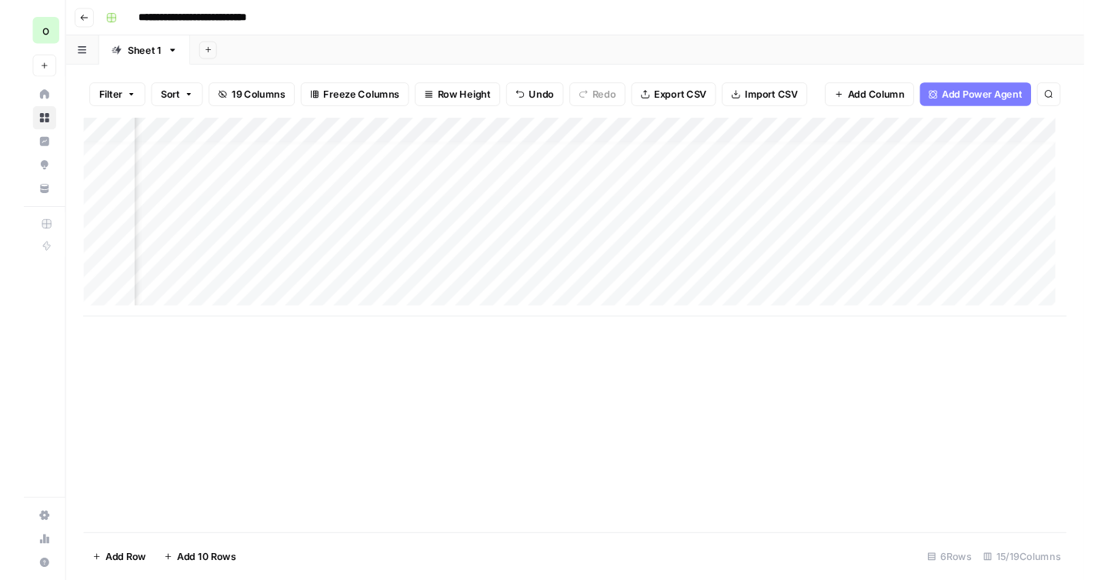
scroll to position [12, 968]
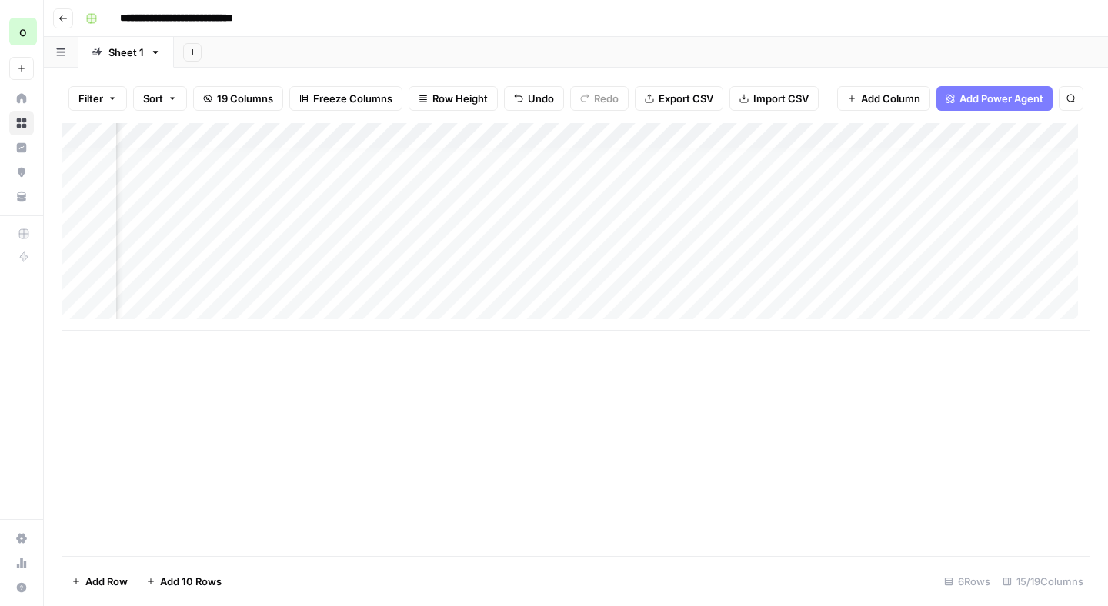
click at [921, 134] on div "Add Column" at bounding box center [575, 227] width 1027 height 208
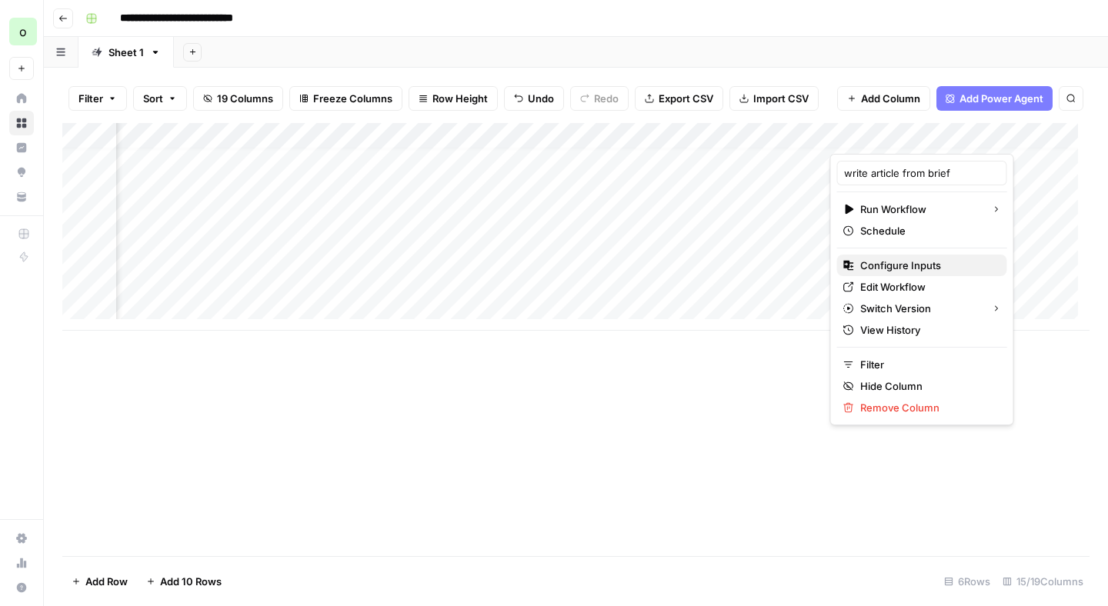
click at [919, 262] on span "Configure Inputs" at bounding box center [927, 265] width 135 height 15
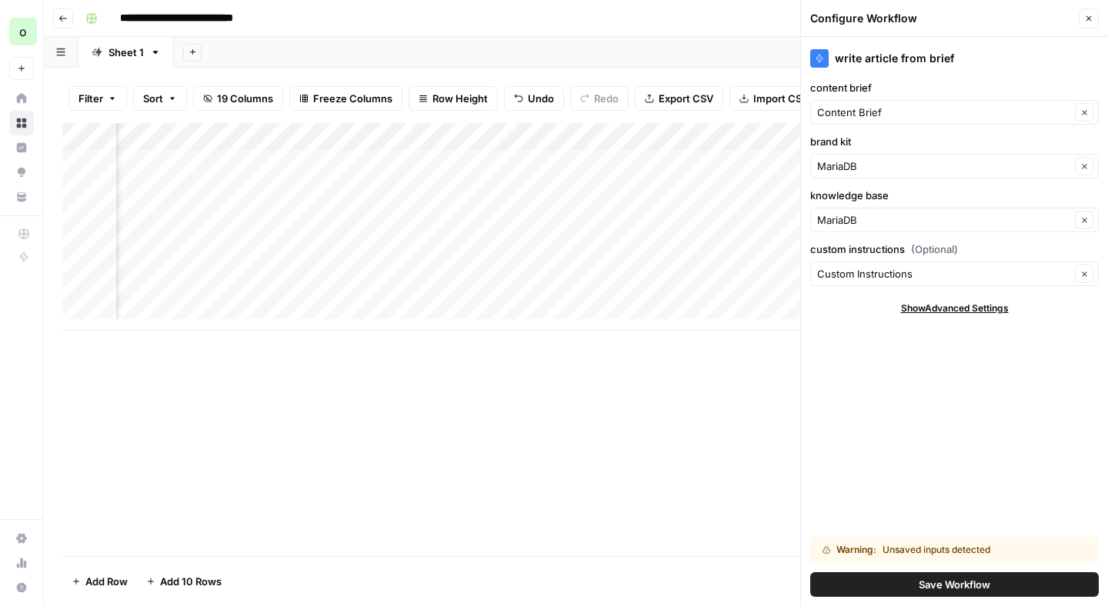
click at [705, 448] on div "Add Column" at bounding box center [575, 339] width 1027 height 433
click at [901, 581] on button "Save Workflow" at bounding box center [954, 584] width 288 height 25
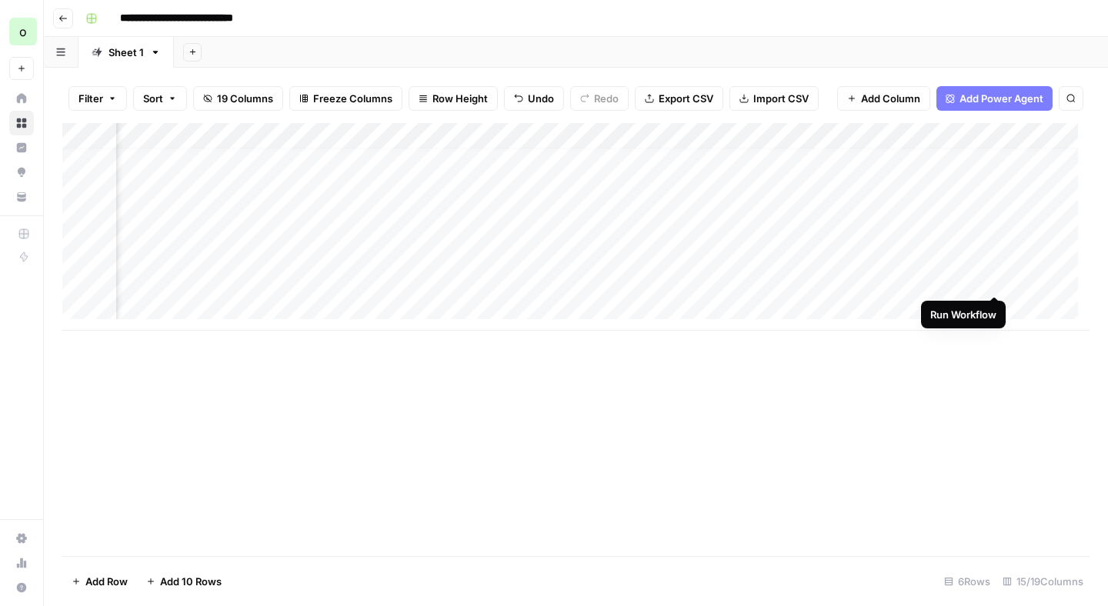
click at [990, 278] on div "Add Column" at bounding box center [575, 227] width 1027 height 208
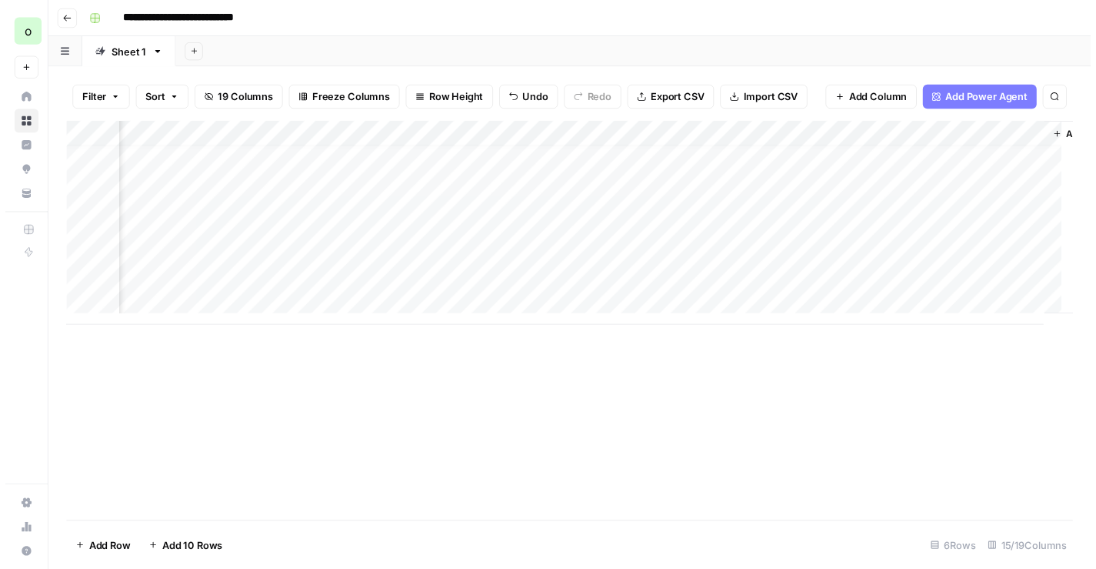
scroll to position [12, 1552]
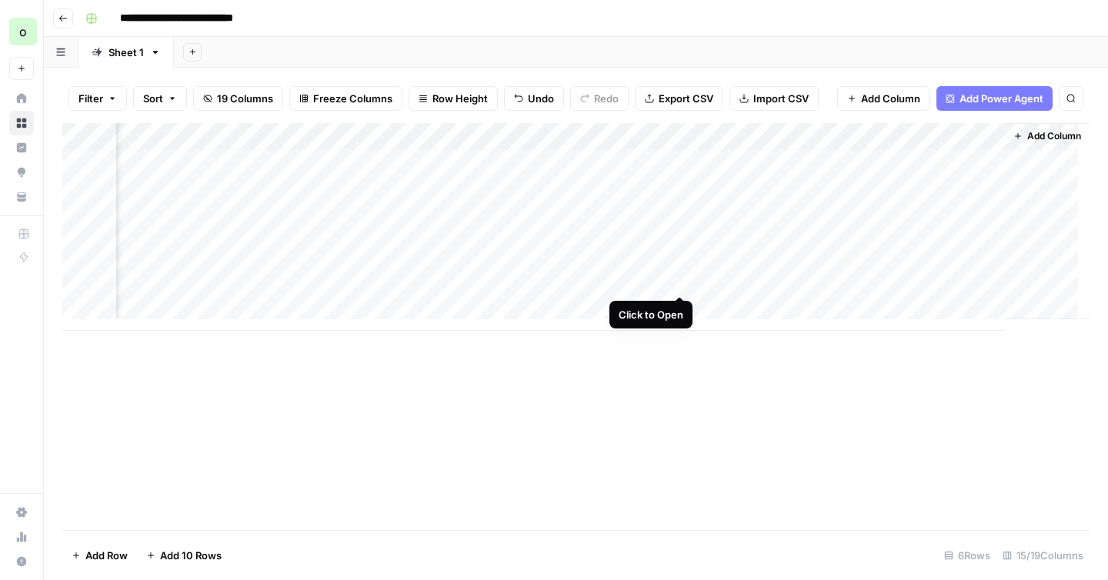
click at [683, 278] on div "Add Column" at bounding box center [575, 227] width 1027 height 208
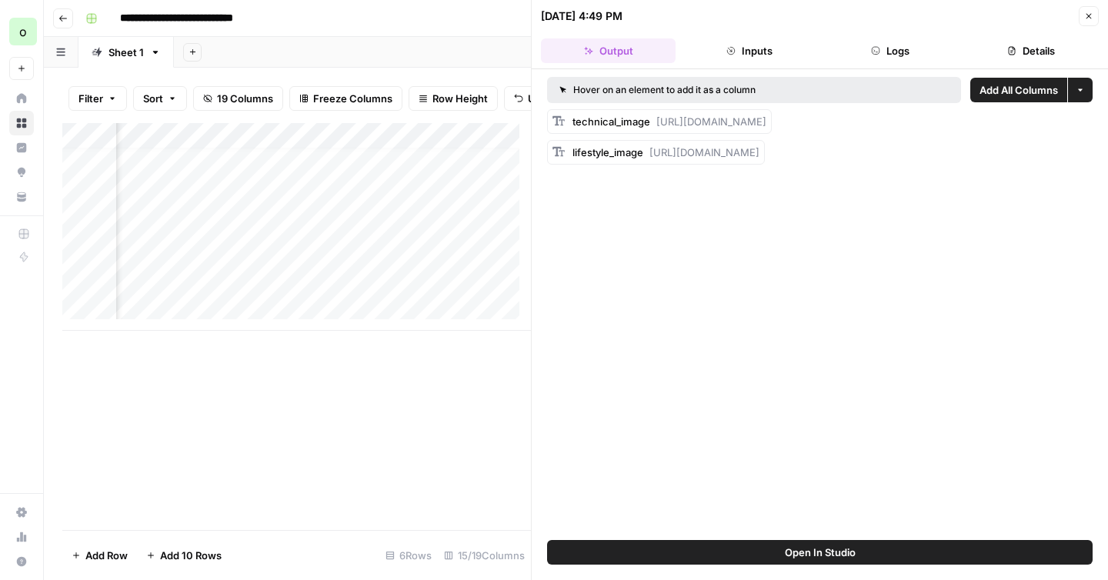
click at [1085, 14] on icon "button" at bounding box center [1088, 16] width 9 height 9
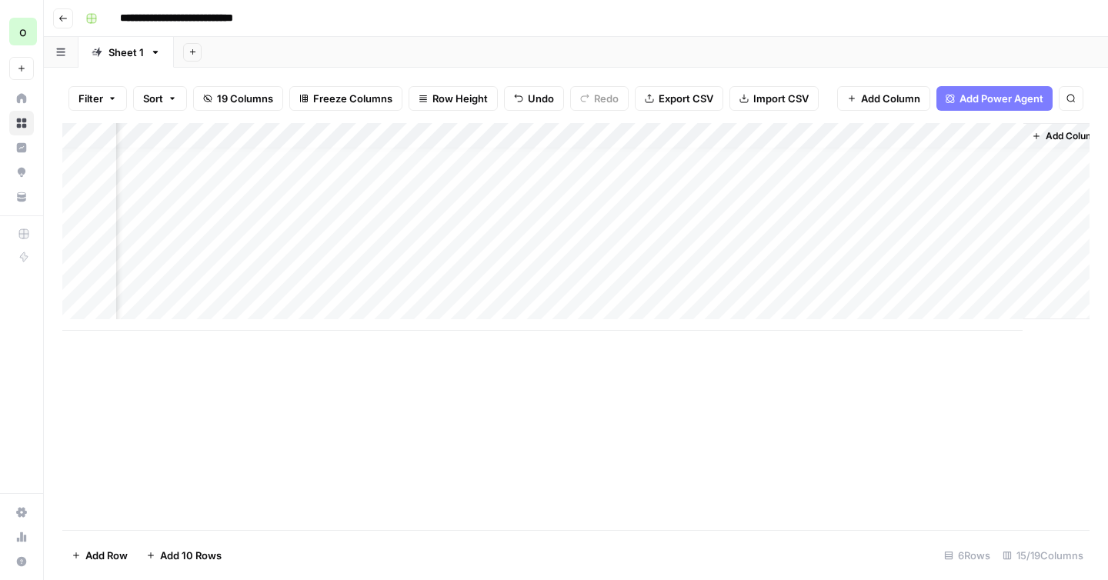
scroll to position [12, 1534]
click at [565, 278] on div "Add Column" at bounding box center [575, 227] width 1027 height 208
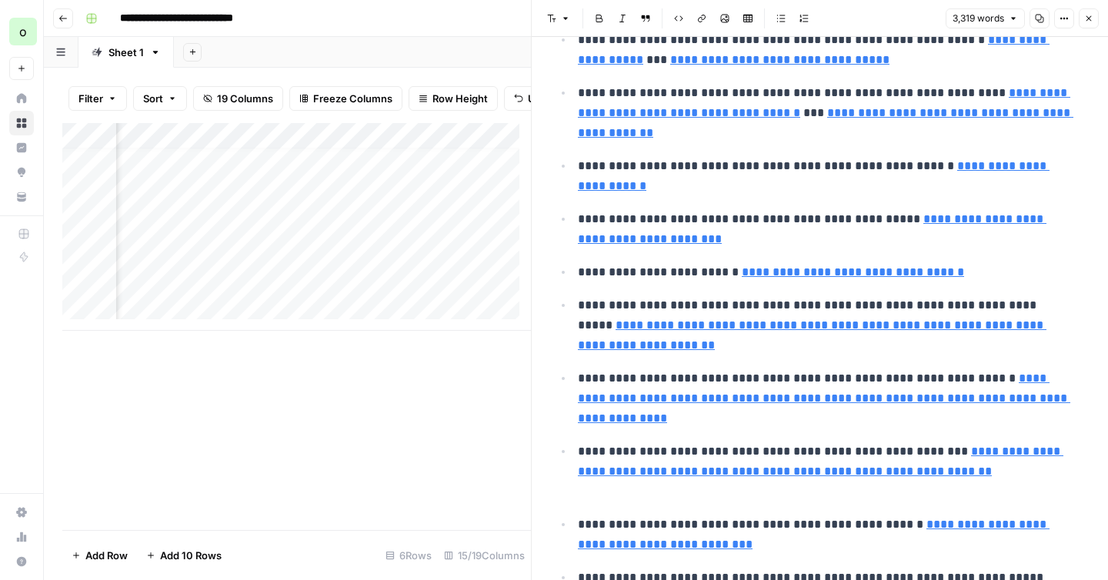
scroll to position [12333, 0]
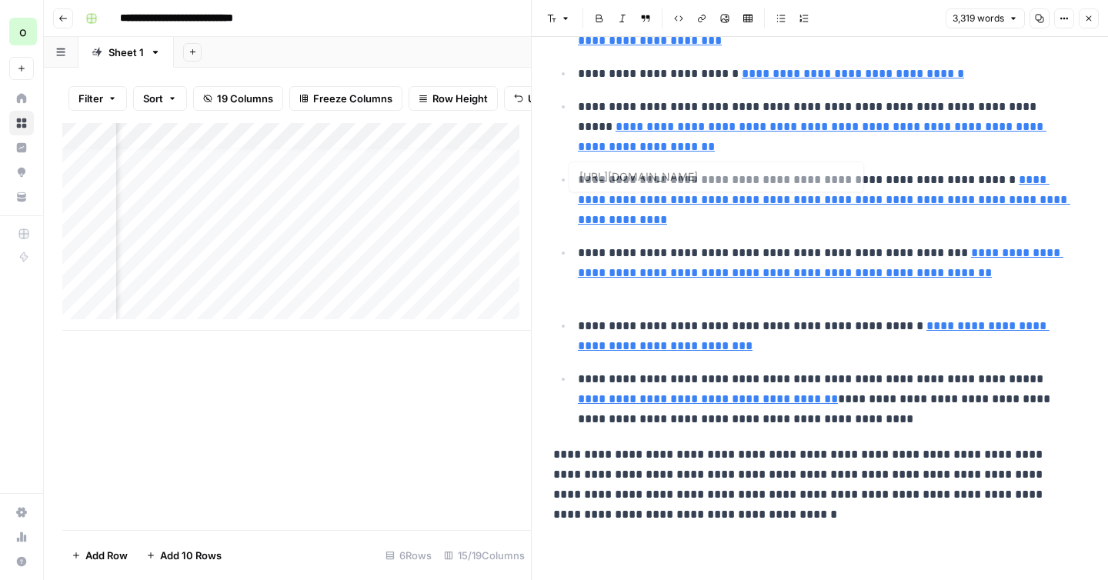
type input "[URL][DOMAIN_NAME]"
click at [1094, 23] on button "Close" at bounding box center [1089, 18] width 20 height 20
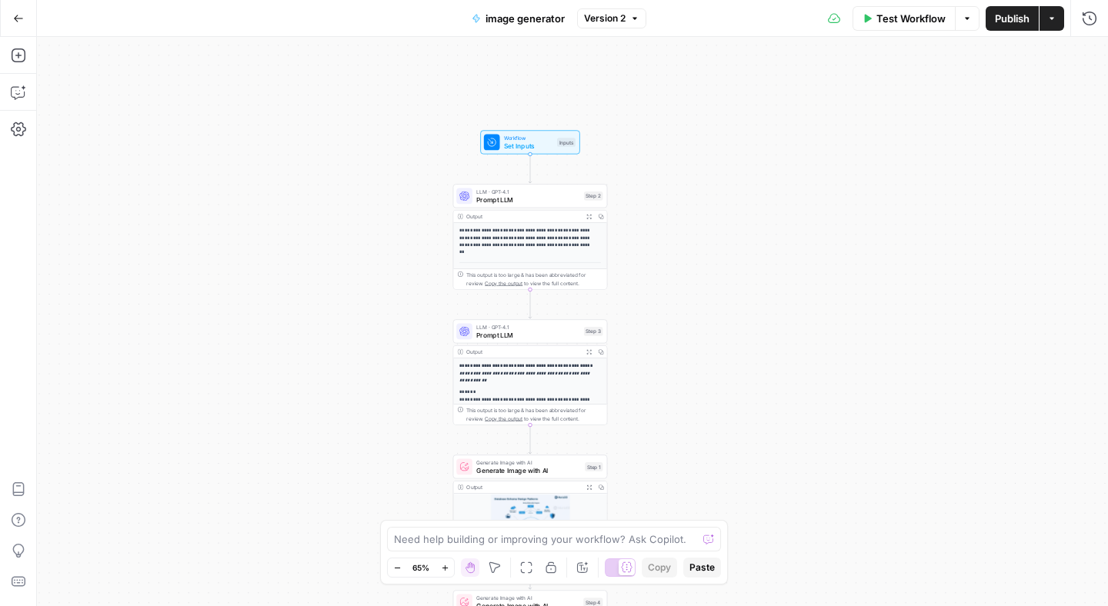
drag, startPoint x: 669, startPoint y: 82, endPoint x: 680, endPoint y: 379, distance: 297.2
click at [680, 379] on div "**********" at bounding box center [572, 321] width 1071 height 569
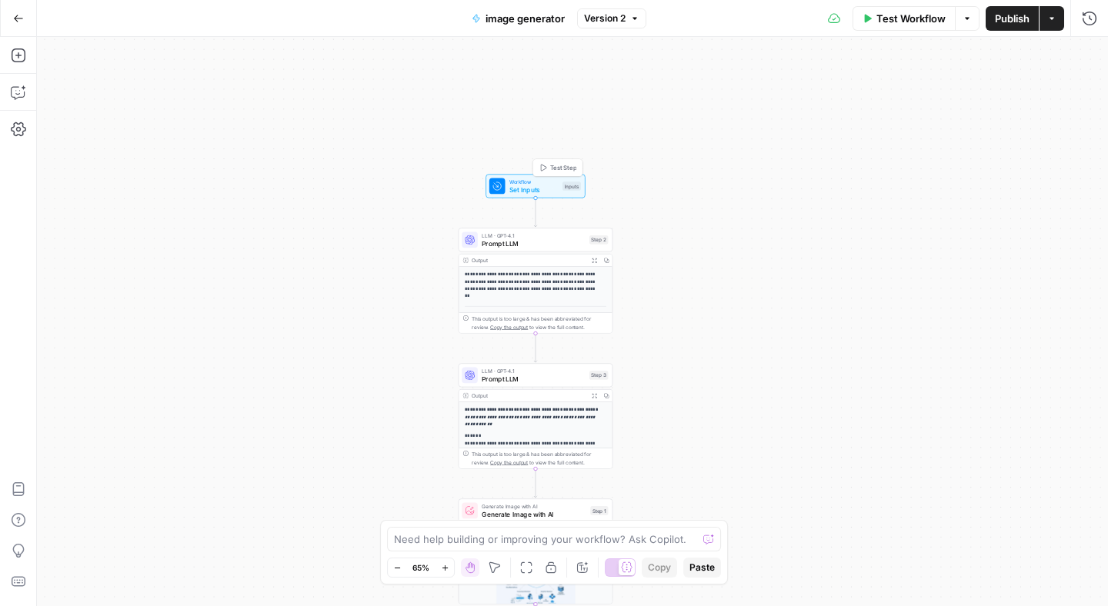
click at [543, 185] on span "Set Inputs" at bounding box center [533, 190] width 49 height 10
click at [17, 22] on icon "button" at bounding box center [18, 18] width 11 height 11
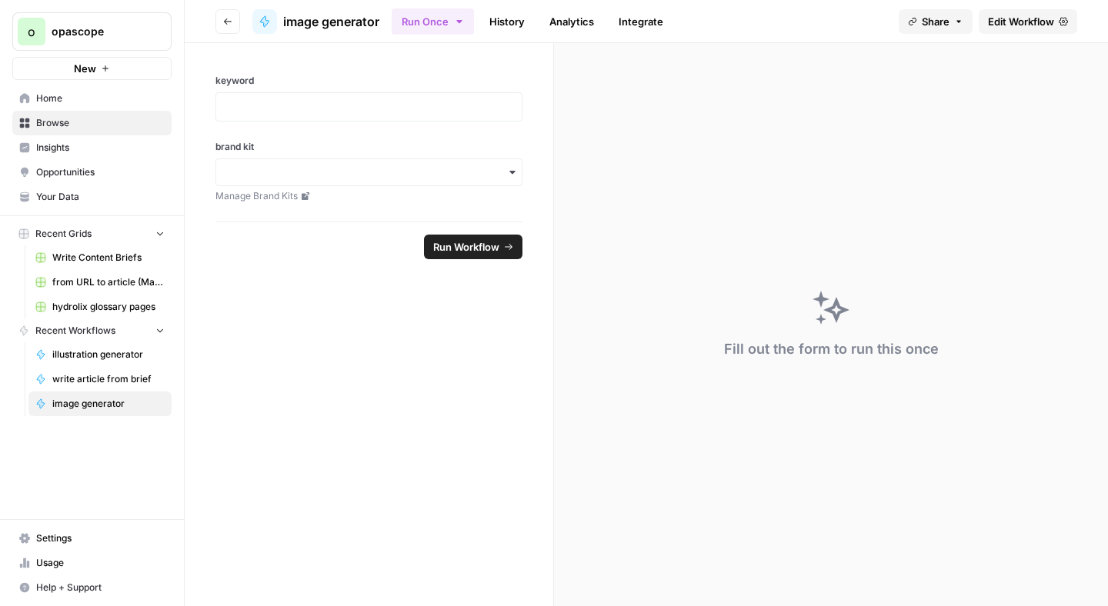
click at [49, 195] on span "Your Data" at bounding box center [100, 197] width 128 height 14
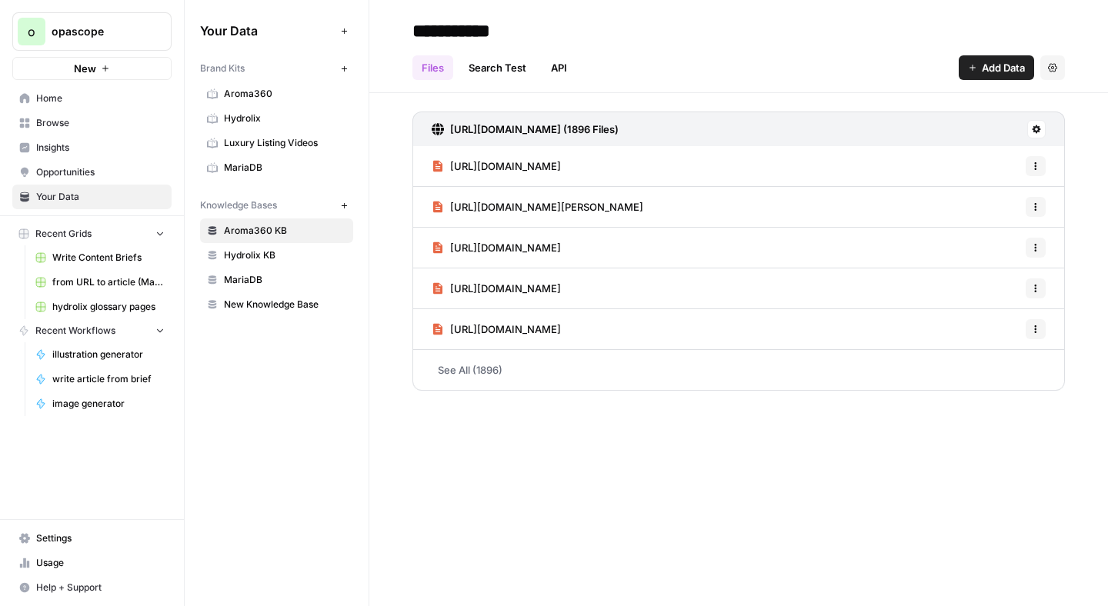
click at [268, 278] on span "MariaDB" at bounding box center [285, 280] width 122 height 14
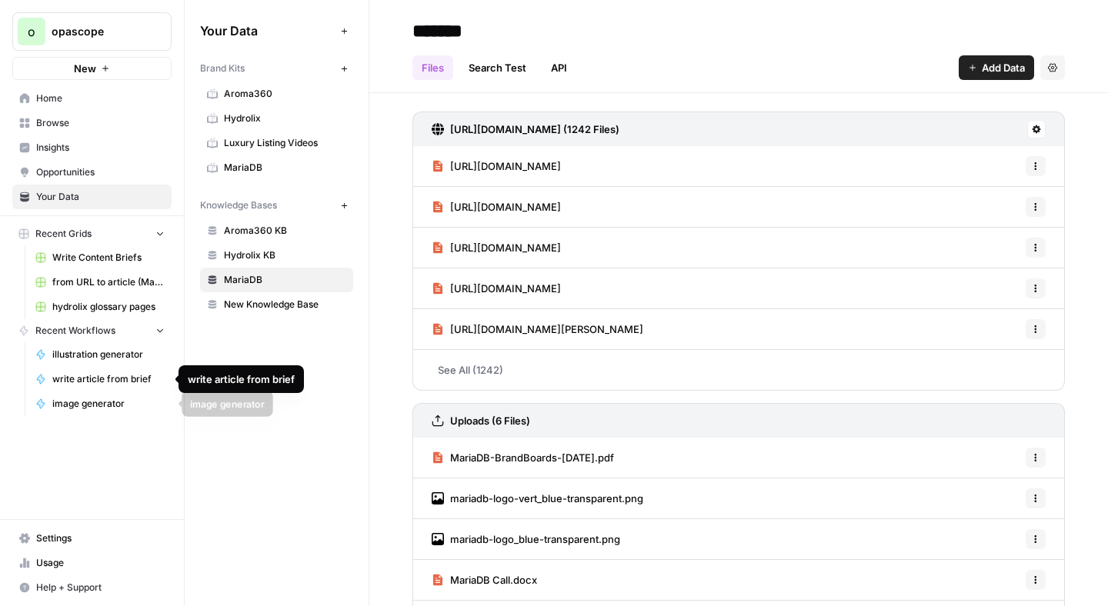
click at [85, 398] on span "image generator" at bounding box center [108, 404] width 112 height 14
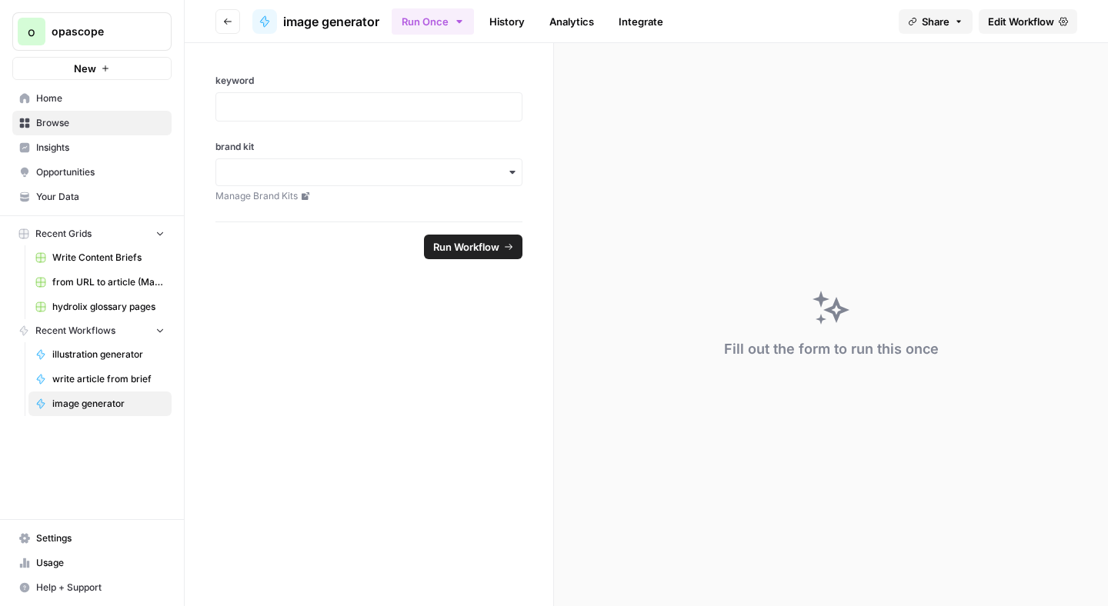
click at [1003, 29] on link "Edit Workflow" at bounding box center [1028, 21] width 98 height 25
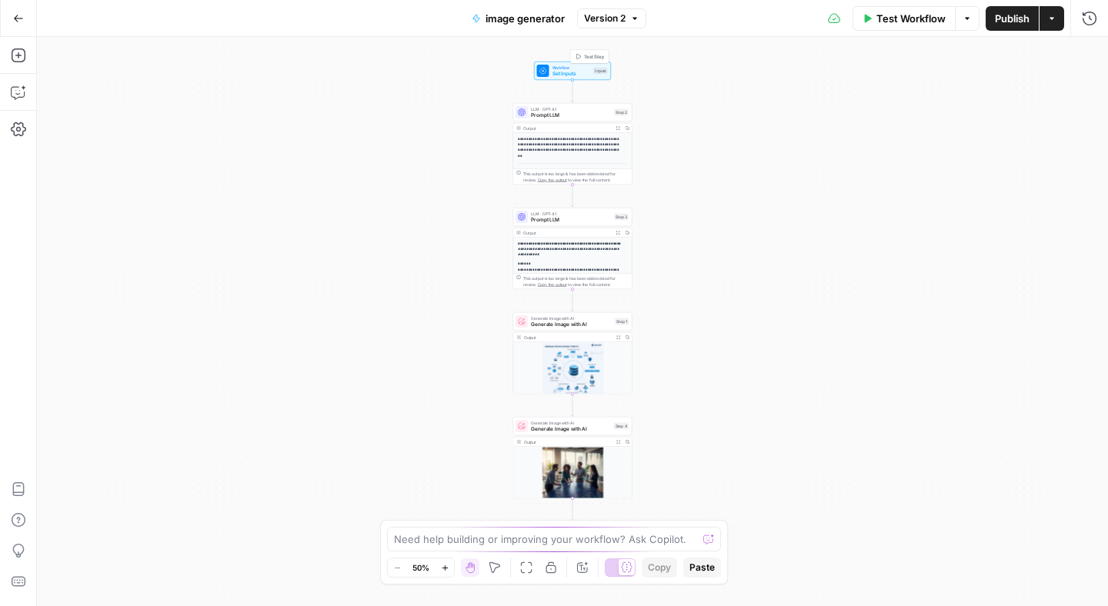
click at [572, 73] on span "Set Inputs" at bounding box center [571, 74] width 38 height 8
click at [953, 239] on span "Add Field" at bounding box center [934, 233] width 45 height 15
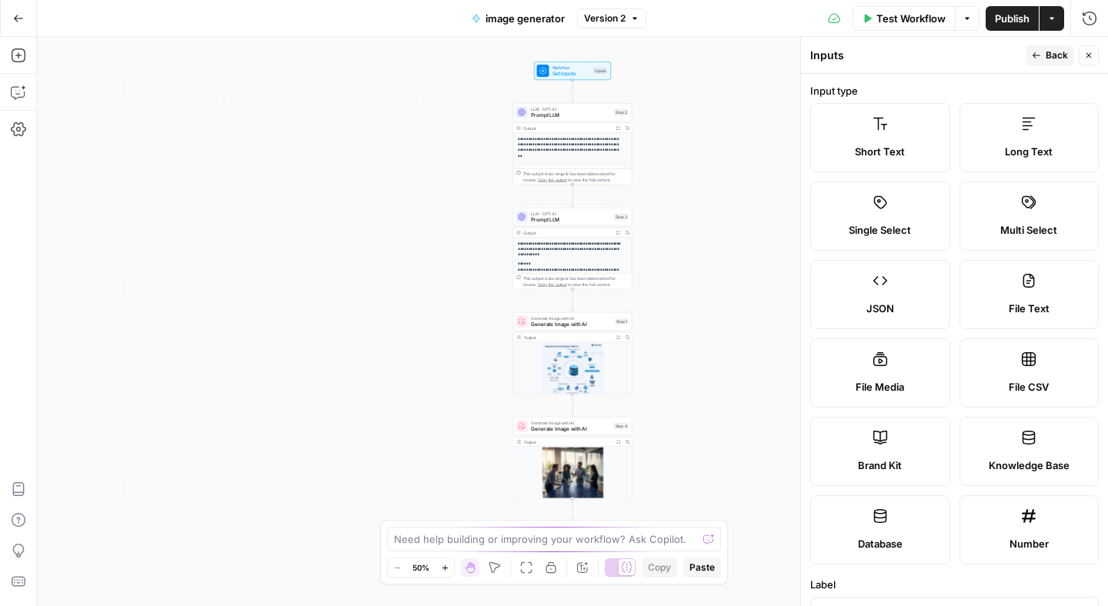
click at [1005, 451] on label "Knowledge Base" at bounding box center [1029, 451] width 140 height 69
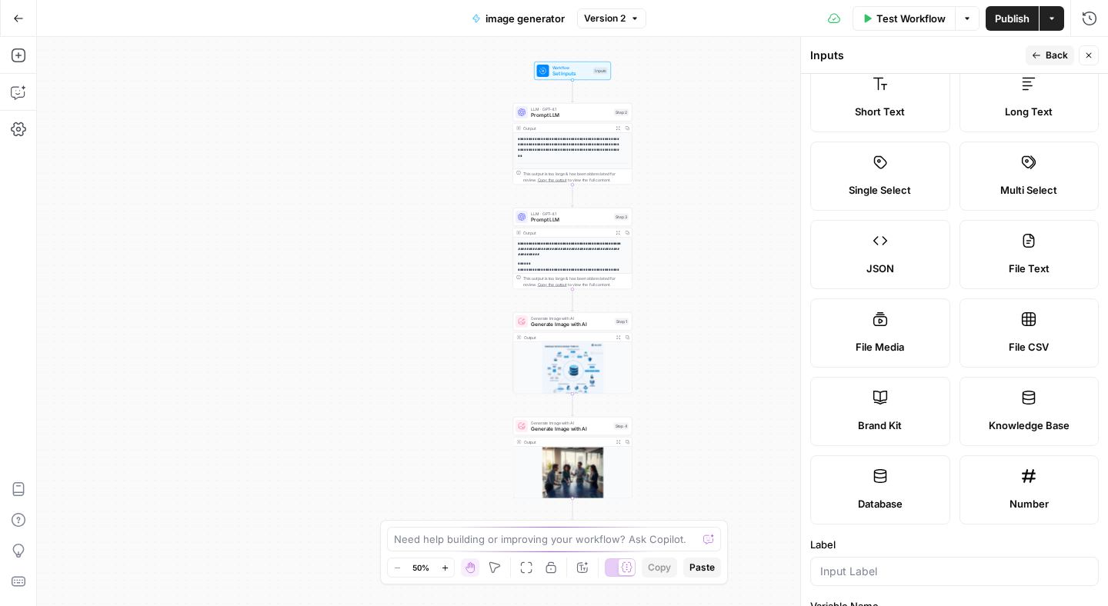
scroll to position [320, 0]
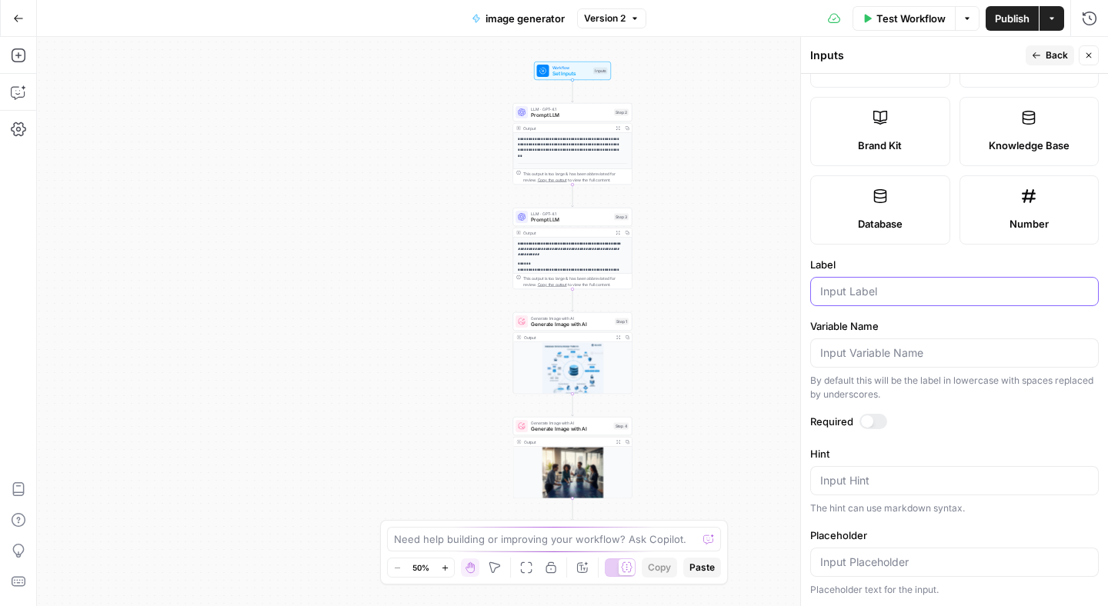
click at [928, 292] on input "Label" at bounding box center [954, 291] width 268 height 15
type input "knowledge base"
click at [873, 419] on div at bounding box center [873, 421] width 28 height 15
click at [1035, 58] on icon "button" at bounding box center [1036, 55] width 9 height 9
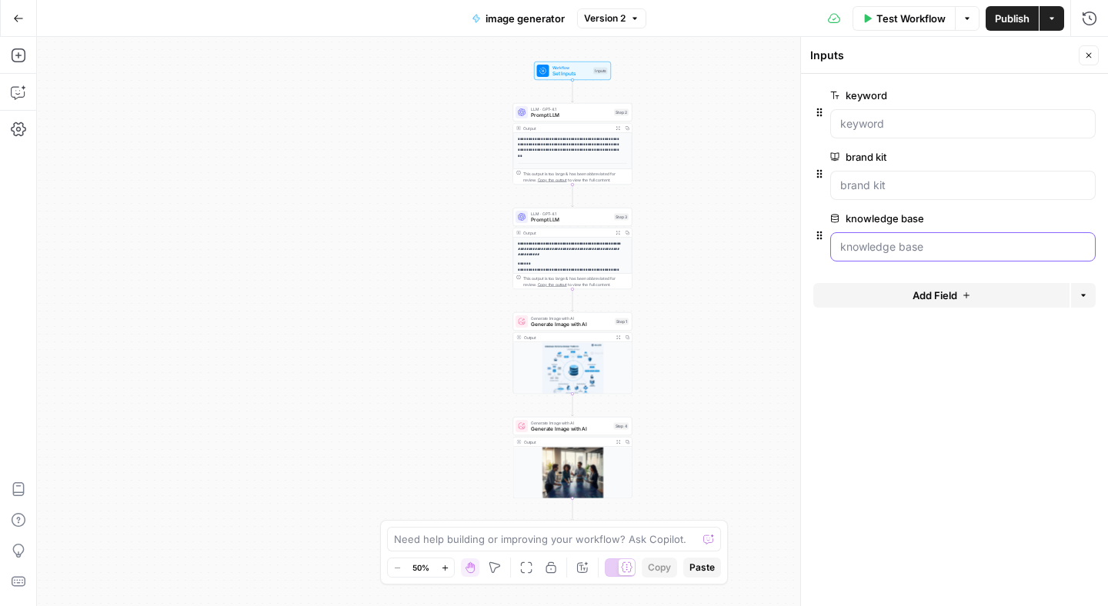
click at [939, 248] on base "knowledge base" at bounding box center [962, 246] width 245 height 15
click at [940, 27] on button "Test Workflow" at bounding box center [903, 18] width 103 height 25
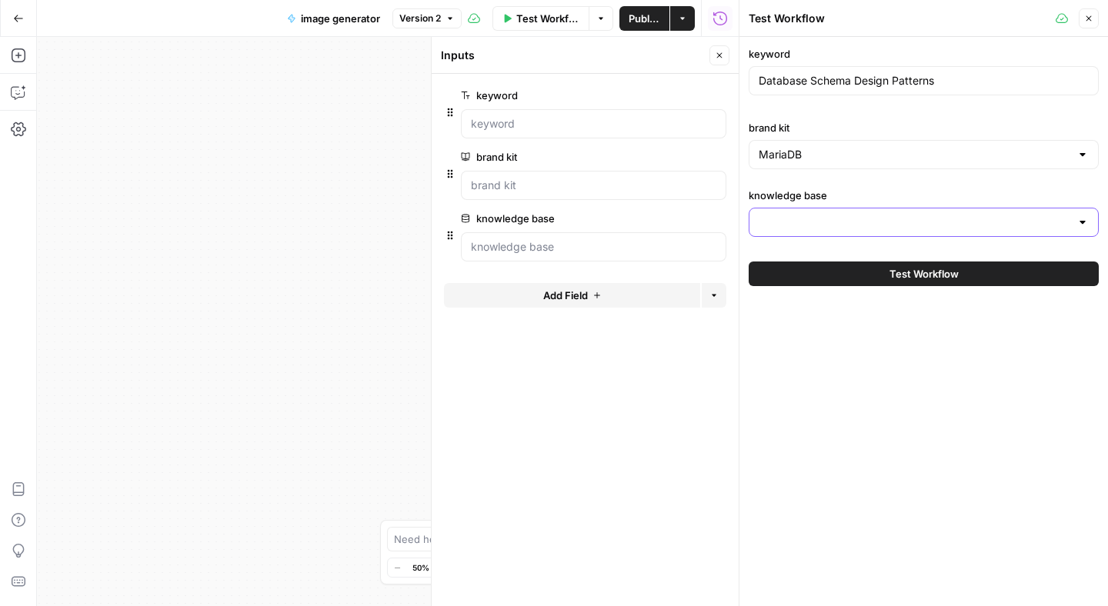
click at [882, 215] on input "knowledge base" at bounding box center [915, 222] width 312 height 15
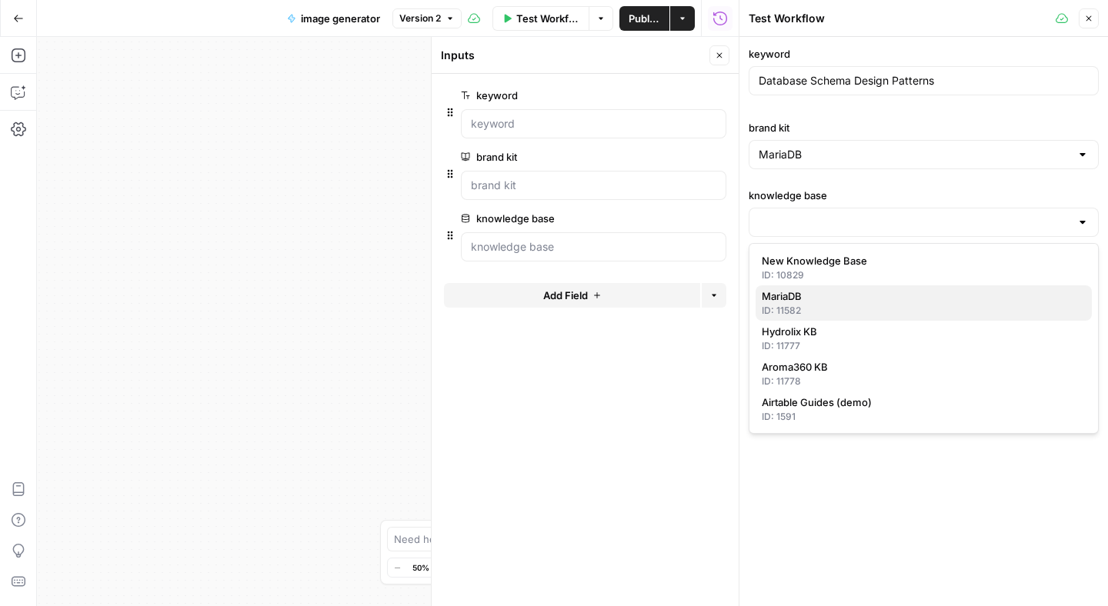
click at [852, 294] on span "MariaDB" at bounding box center [921, 295] width 318 height 15
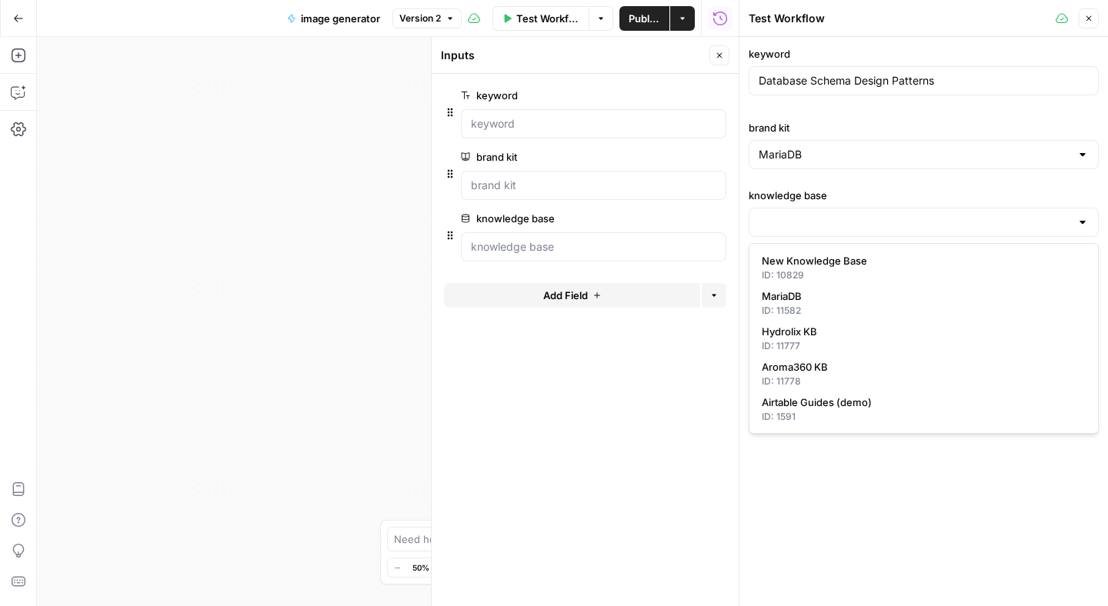
type input "MariaDB"
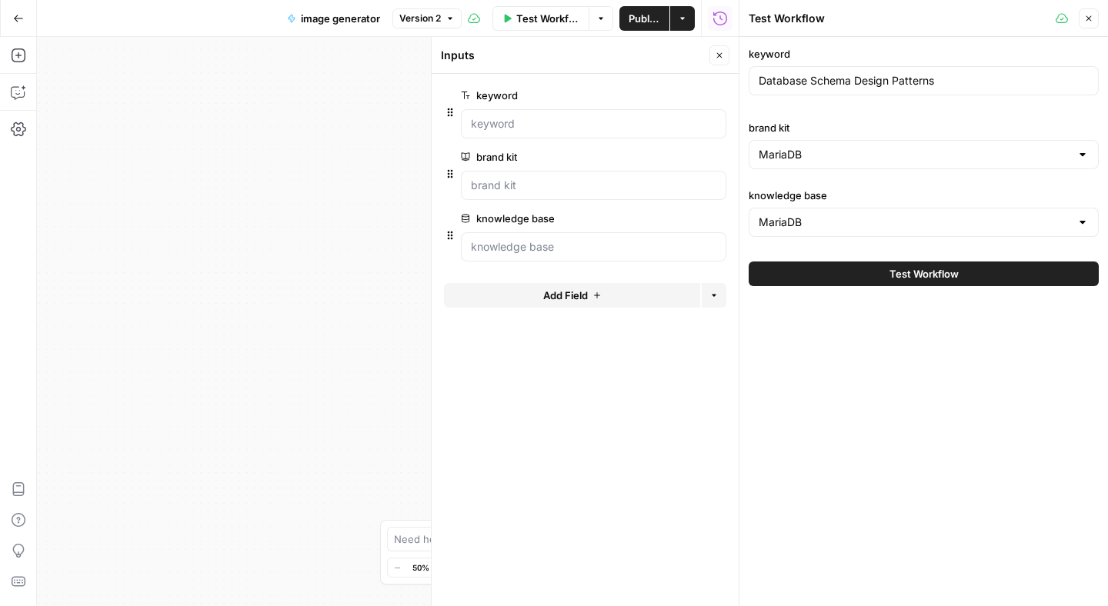
click at [836, 274] on button "Test Workflow" at bounding box center [924, 274] width 350 height 25
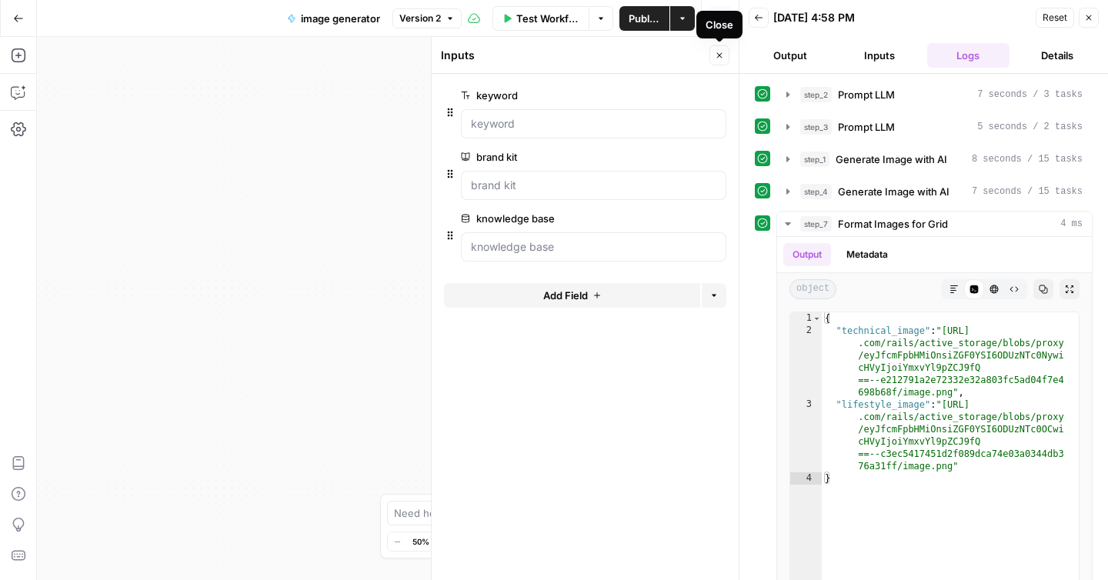
click at [722, 52] on icon "button" at bounding box center [719, 55] width 9 height 9
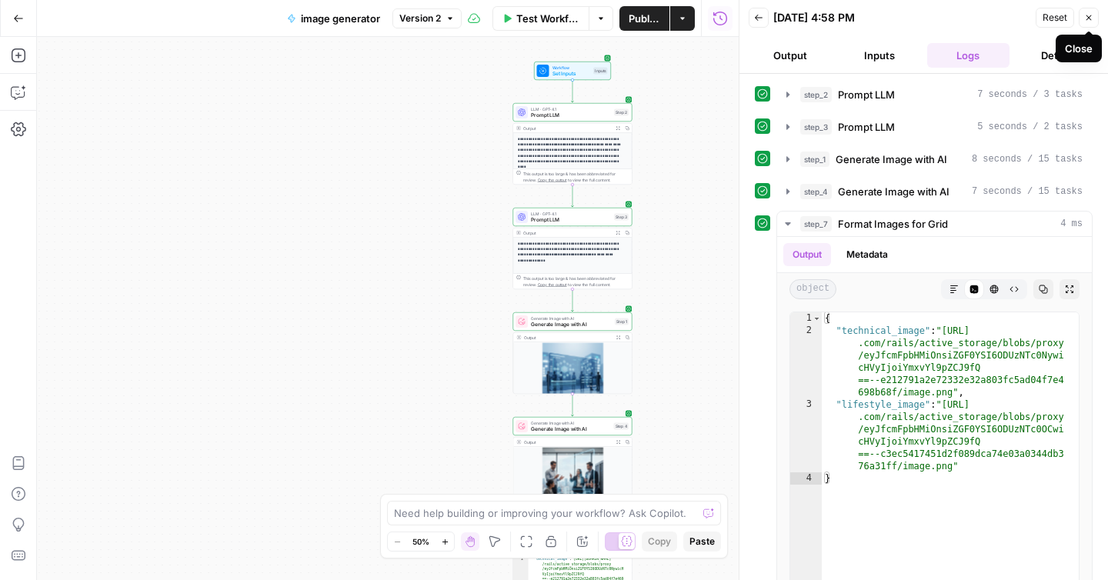
click at [1086, 18] on icon "button" at bounding box center [1088, 17] width 9 height 9
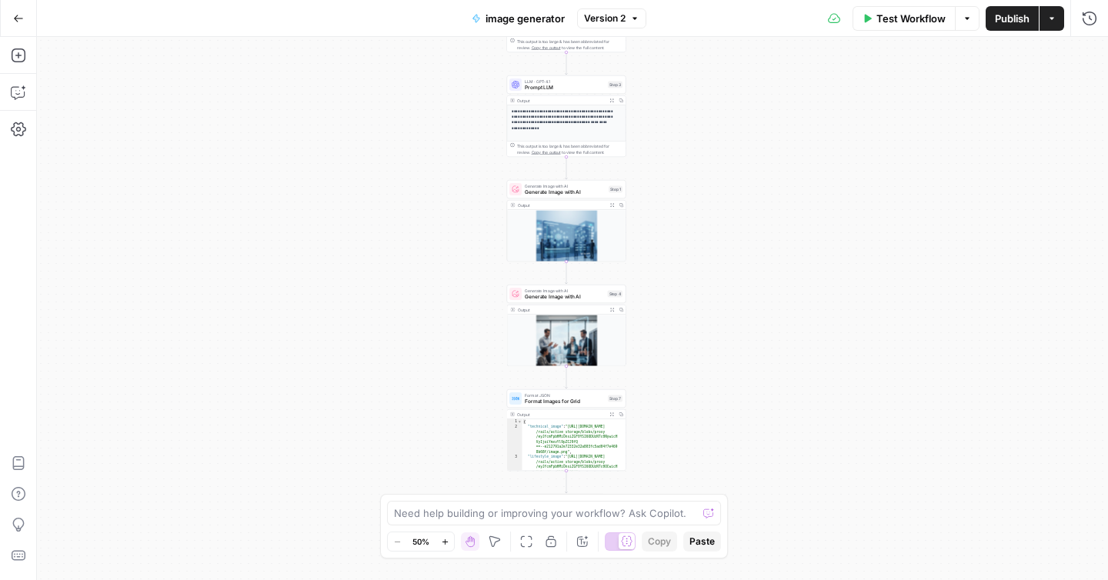
drag, startPoint x: 839, startPoint y: 389, endPoint x: 832, endPoint y: 250, distance: 138.6
click at [832, 250] on div "**********" at bounding box center [572, 308] width 1071 height 543
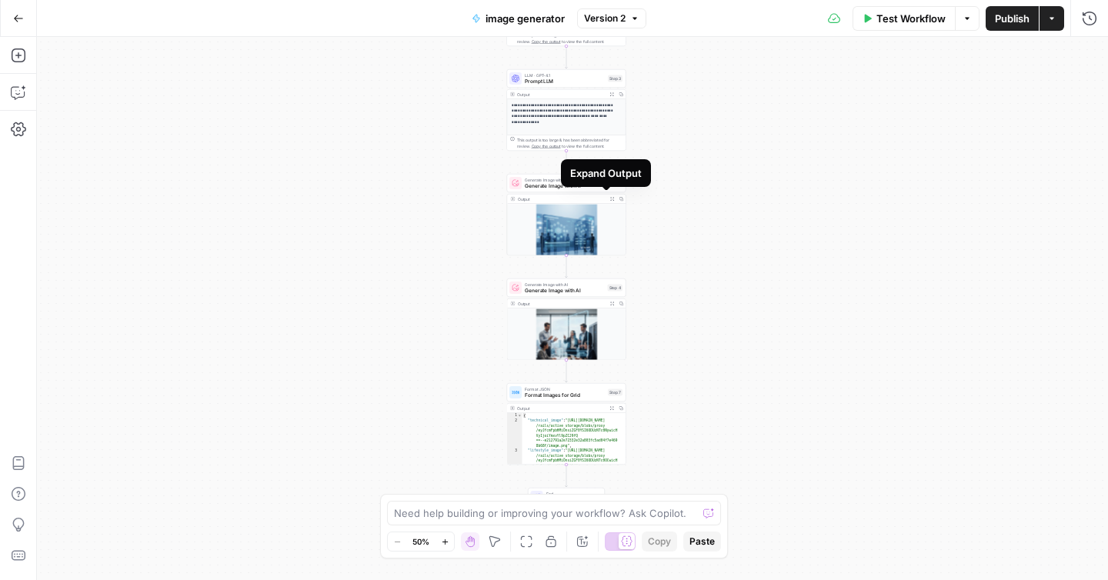
click at [608, 196] on button "Expand Output" at bounding box center [611, 199] width 9 height 9
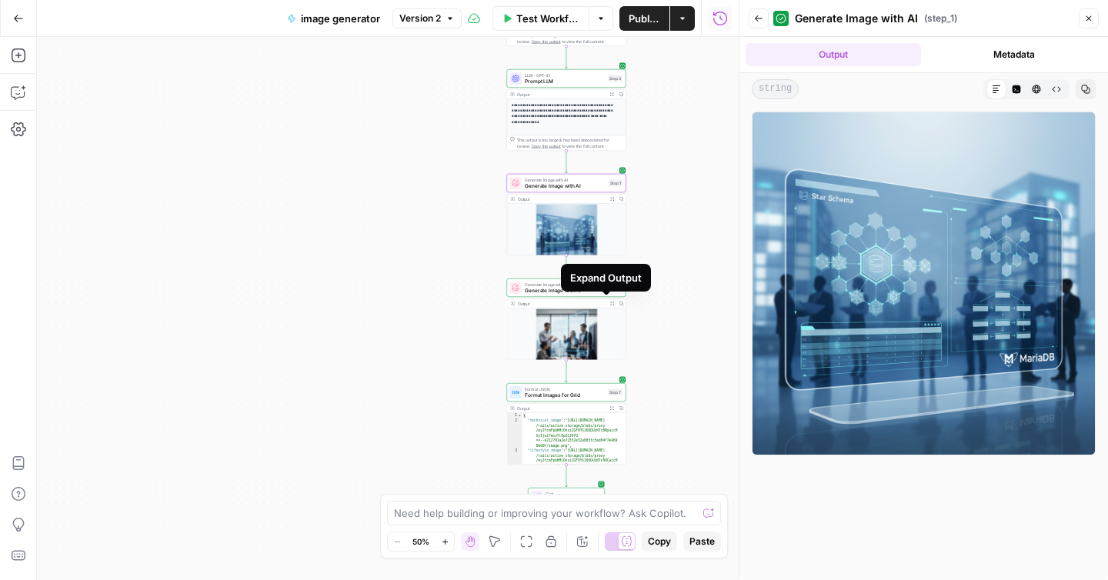
click at [609, 302] on icon "button" at bounding box center [611, 304] width 5 height 5
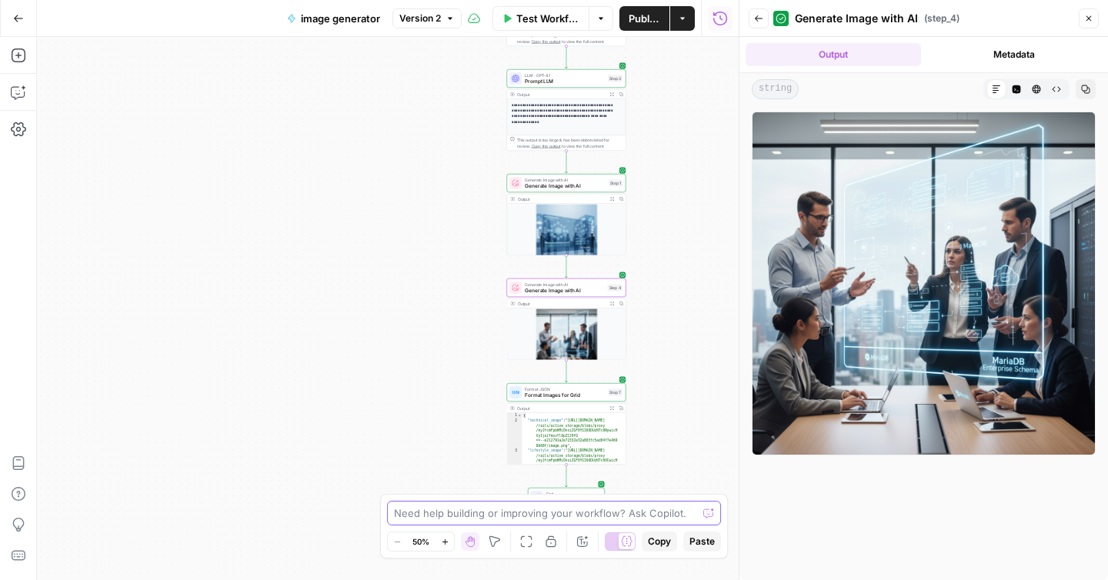
click at [502, 511] on textarea at bounding box center [545, 512] width 303 height 15
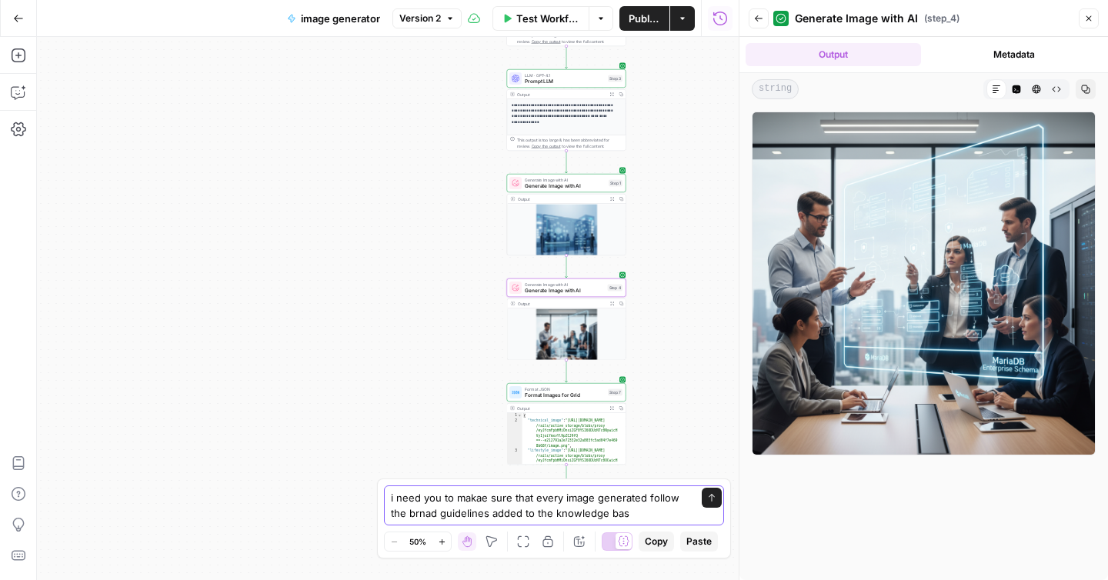
type textarea "i need you to makae sure that every image generated follow the brnad guidelines…"
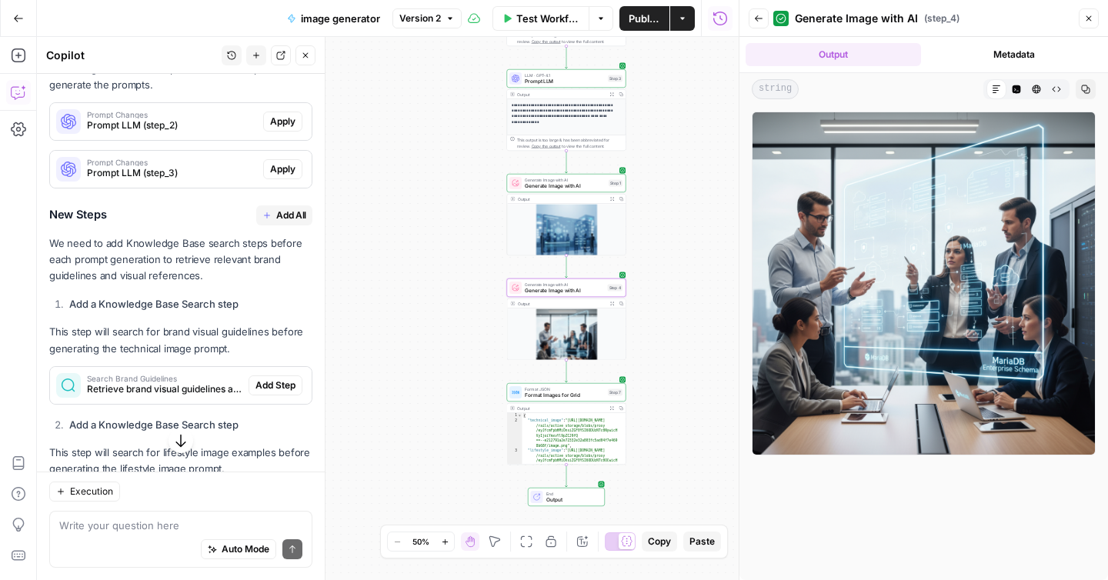
scroll to position [221, 0]
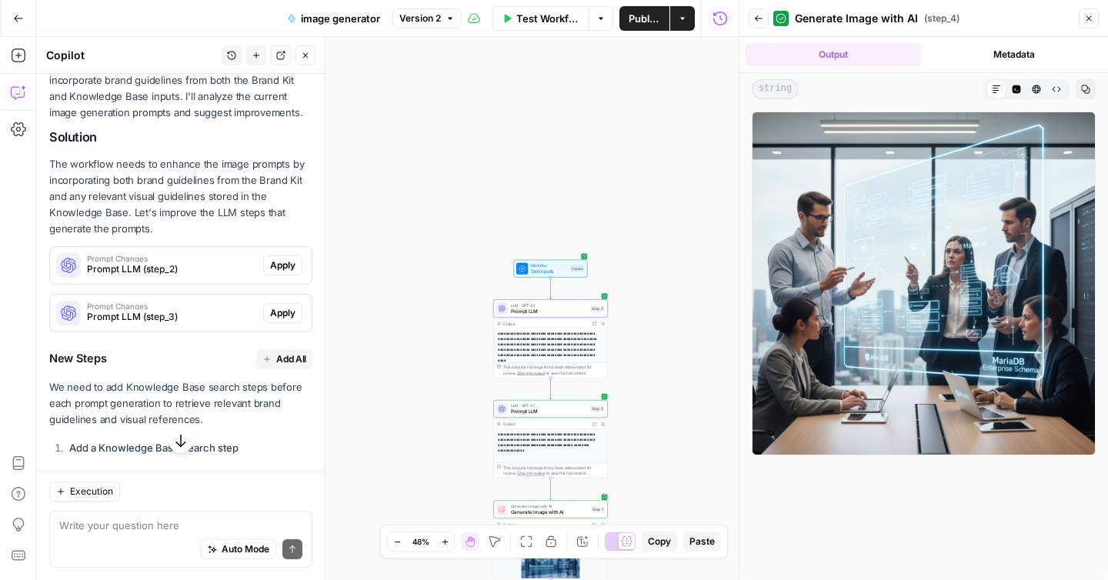
click at [282, 265] on span "Apply" at bounding box center [282, 265] width 25 height 14
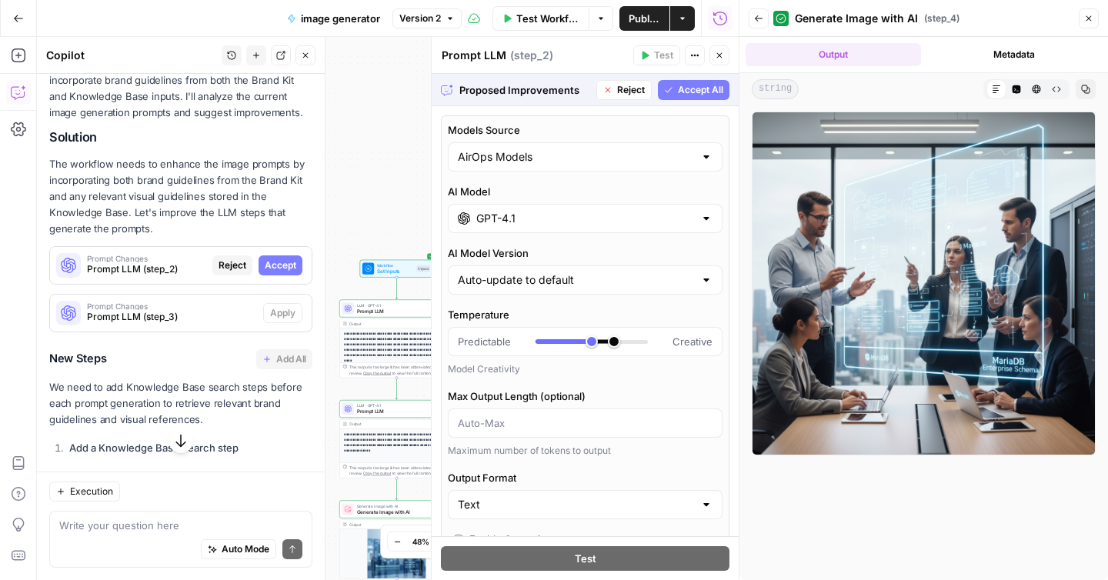
click at [702, 92] on span "Accept All" at bounding box center [700, 90] width 45 height 14
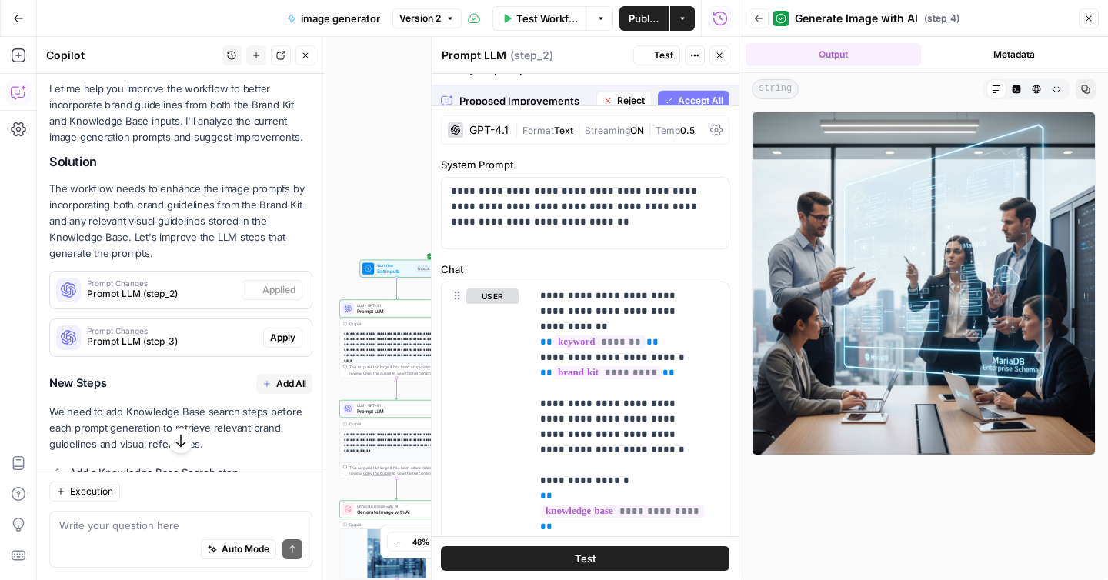
scroll to position [245, 0]
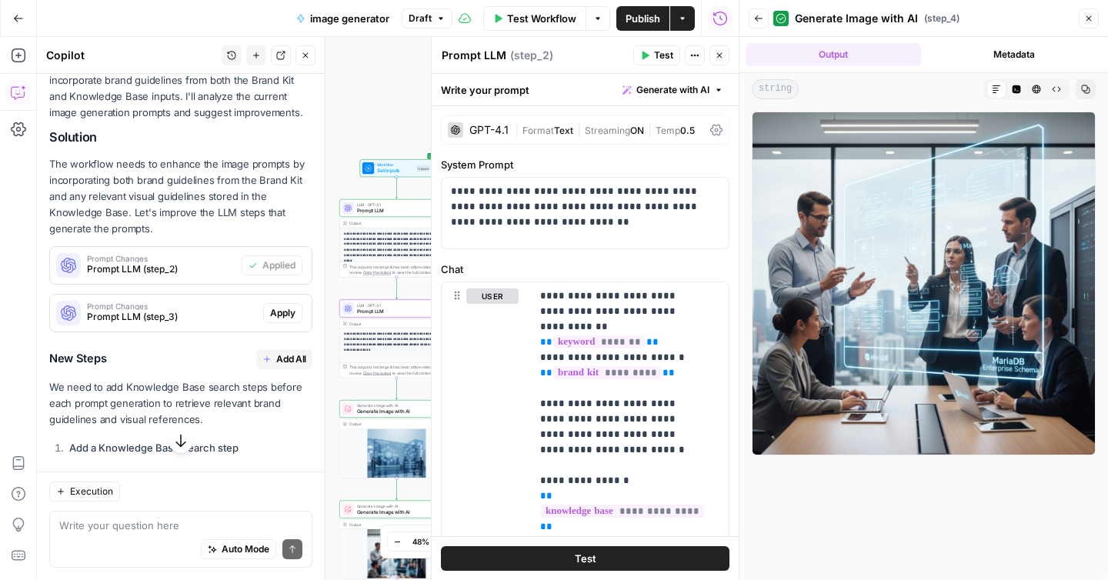
click at [270, 312] on span "Apply" at bounding box center [282, 313] width 25 height 14
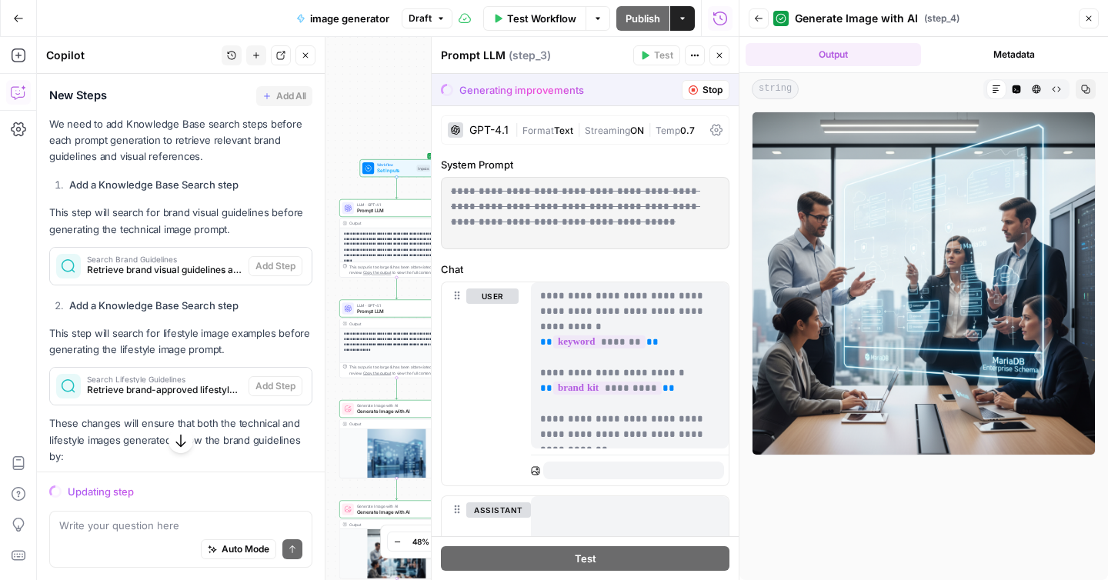
scroll to position [502, 0]
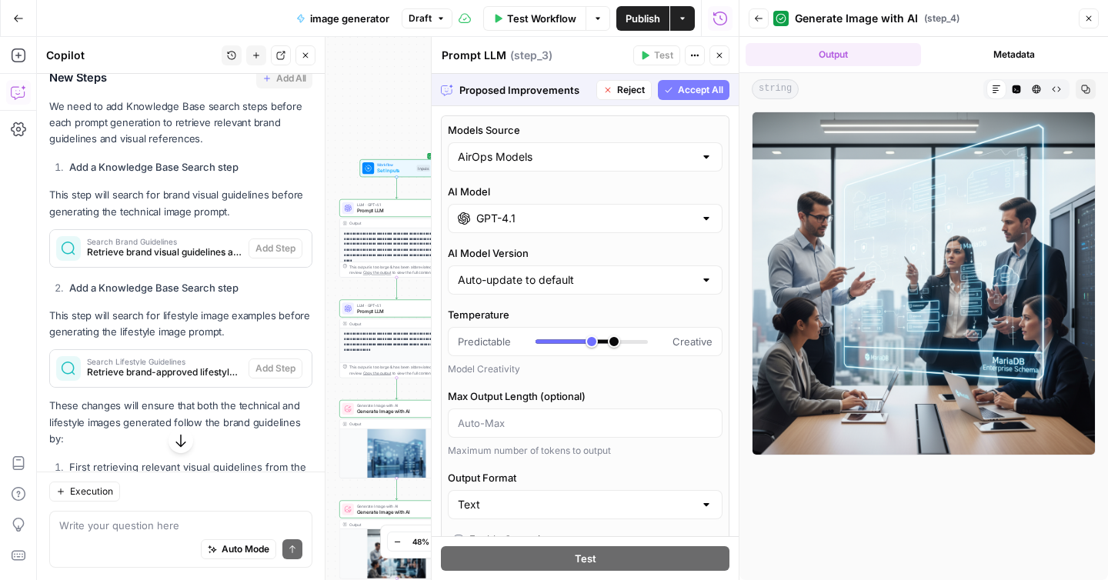
click at [665, 97] on button "Accept All" at bounding box center [694, 90] width 72 height 20
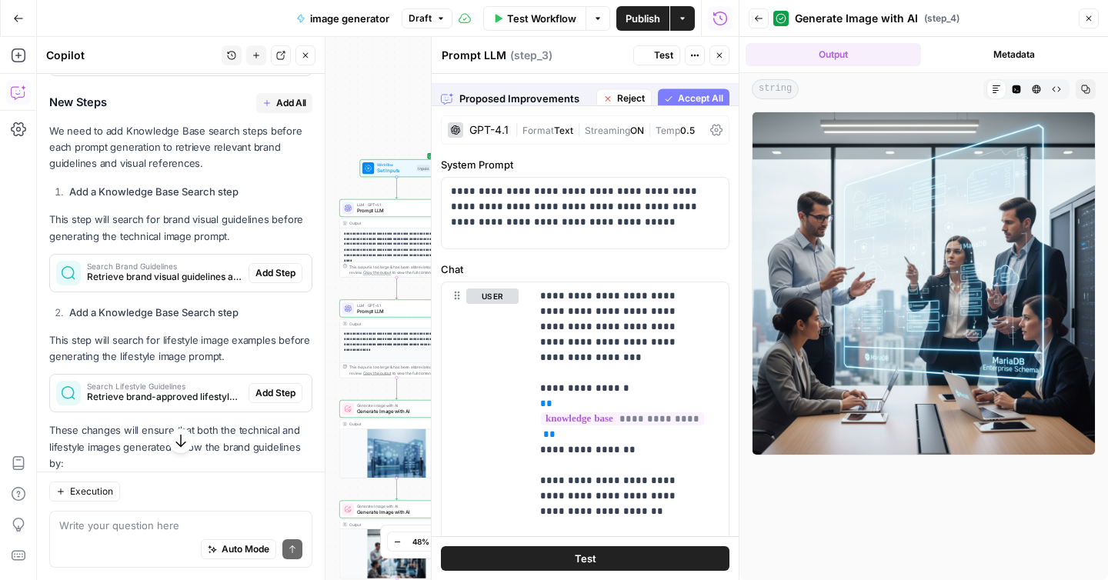
scroll to position [526, 0]
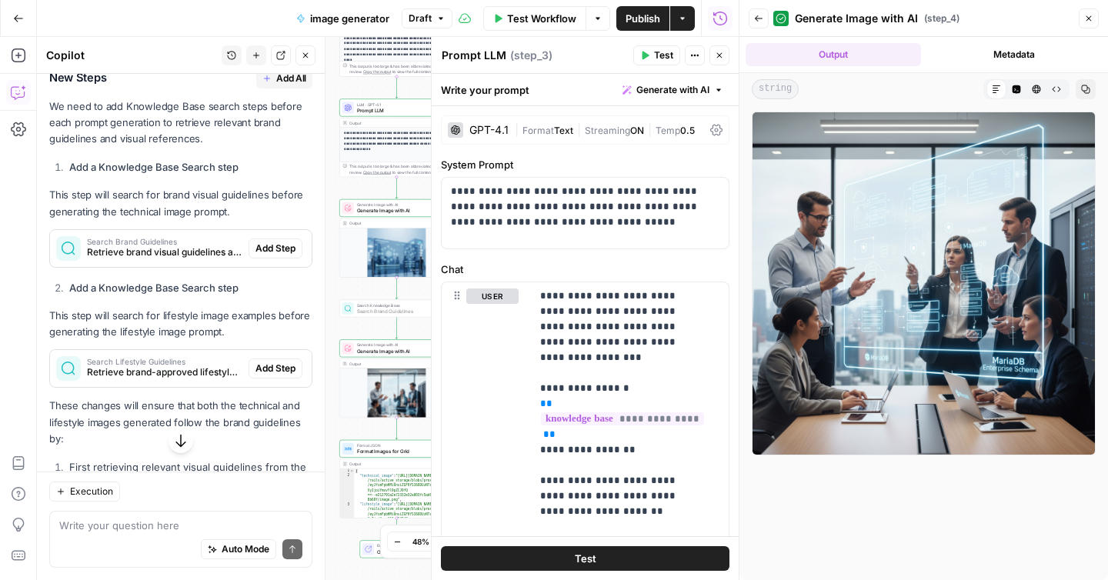
click at [269, 252] on span "Add Step" at bounding box center [275, 249] width 40 height 14
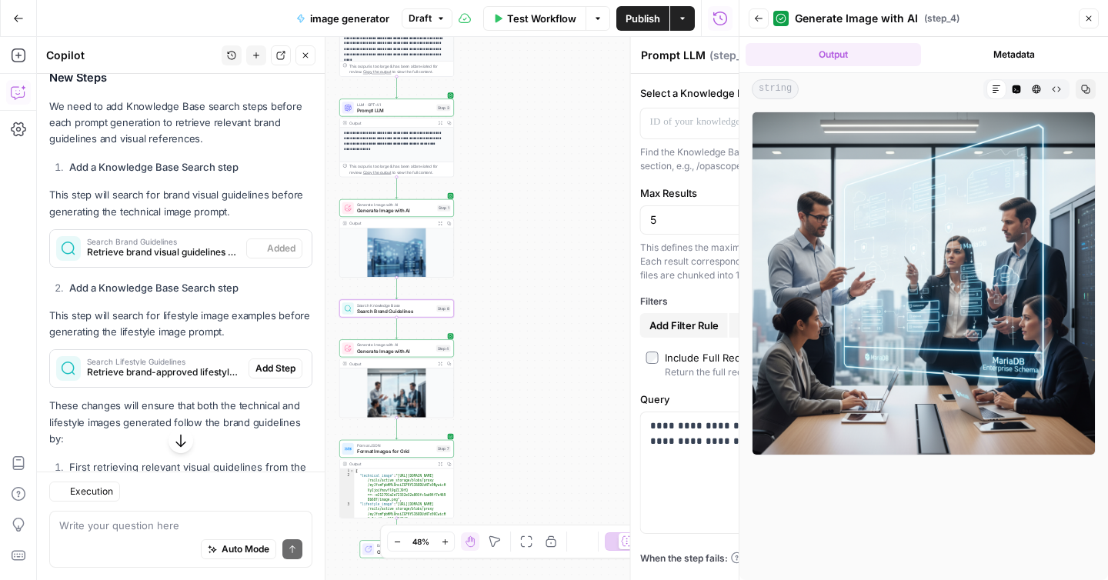
type textarea "Search Brand Guidelines"
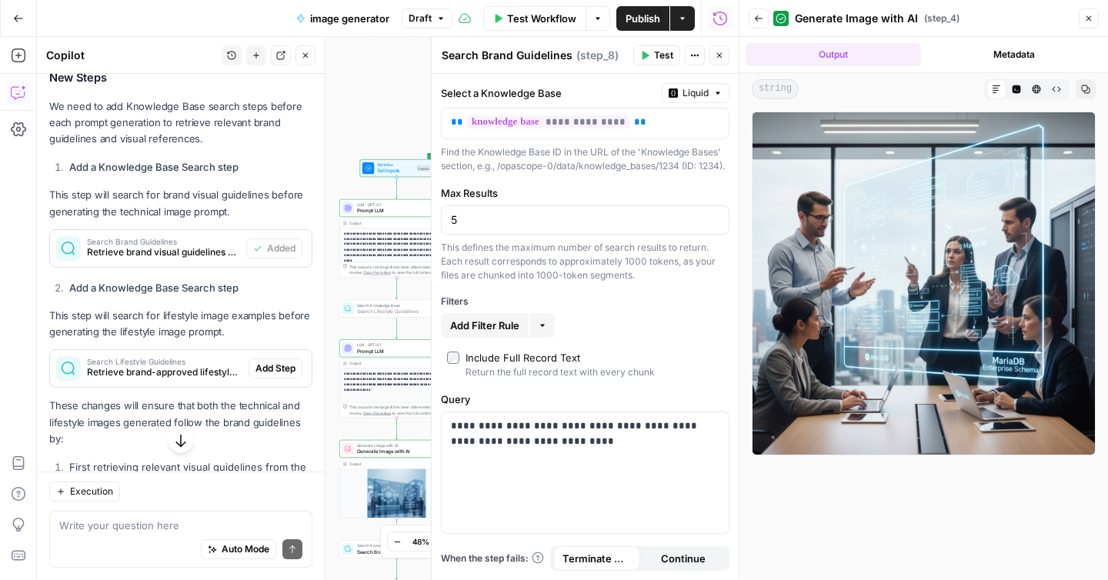
click at [268, 373] on span "Add Step" at bounding box center [275, 369] width 40 height 14
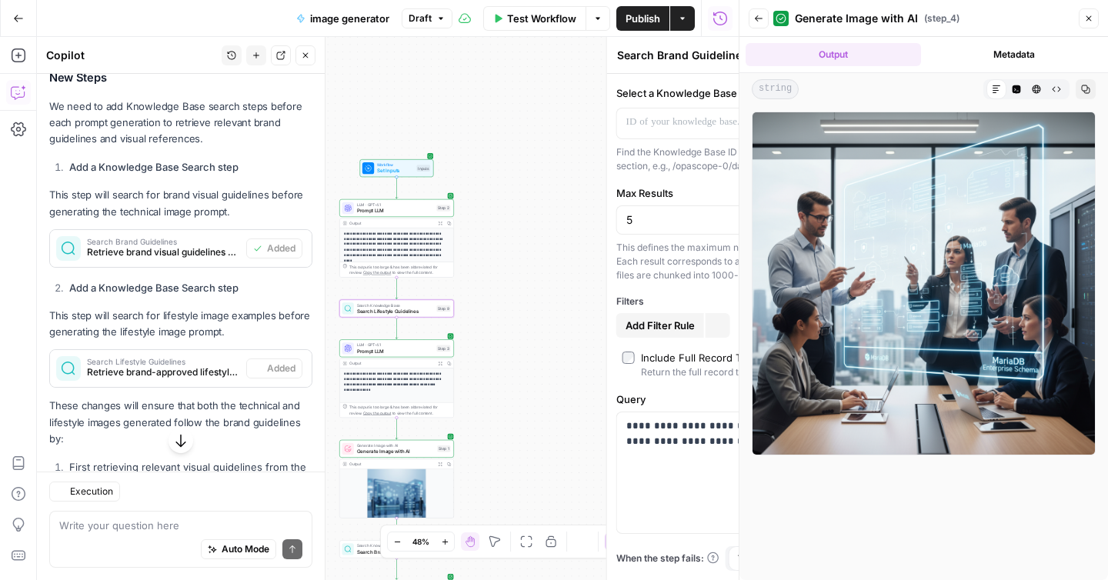
type textarea "Search Lifestyle Guidelines"
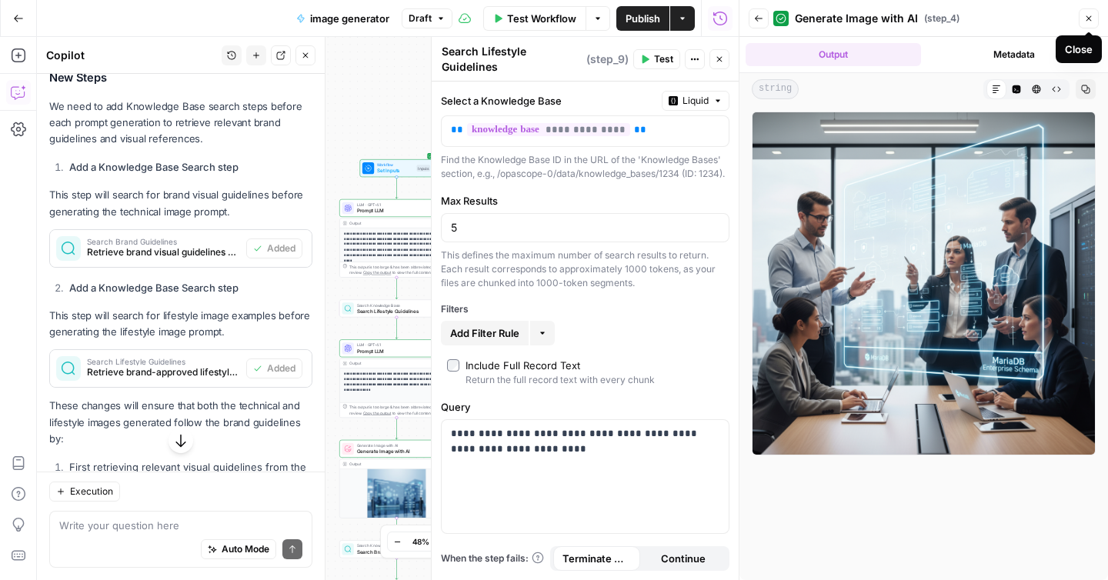
click at [1089, 16] on icon "button" at bounding box center [1088, 18] width 9 height 9
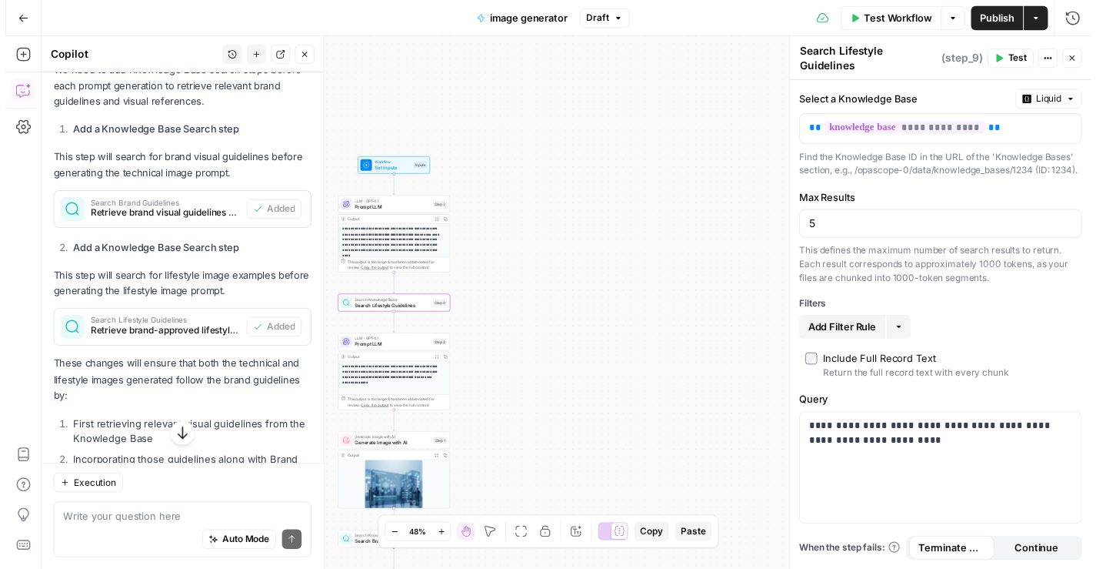
scroll to position [709, 0]
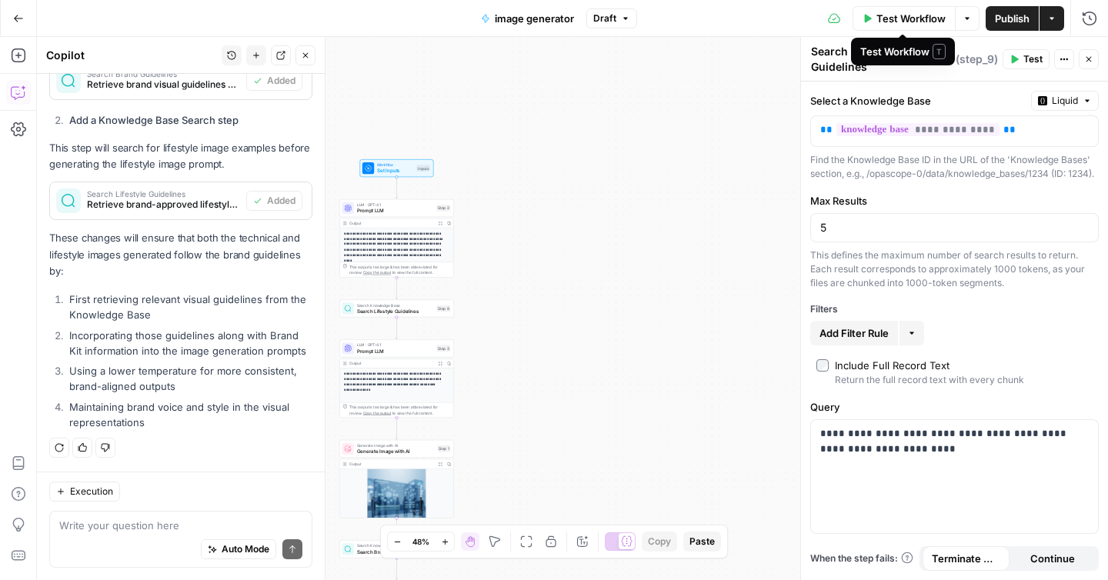
click at [899, 24] on span "Test Workflow" at bounding box center [910, 18] width 69 height 15
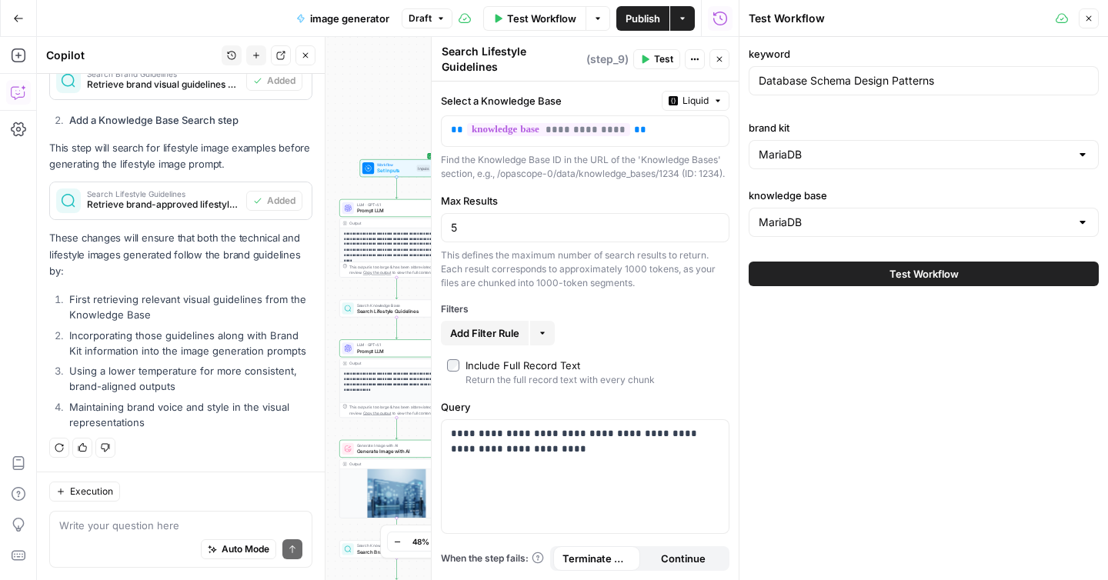
click at [847, 270] on button "Test Workflow" at bounding box center [924, 274] width 350 height 25
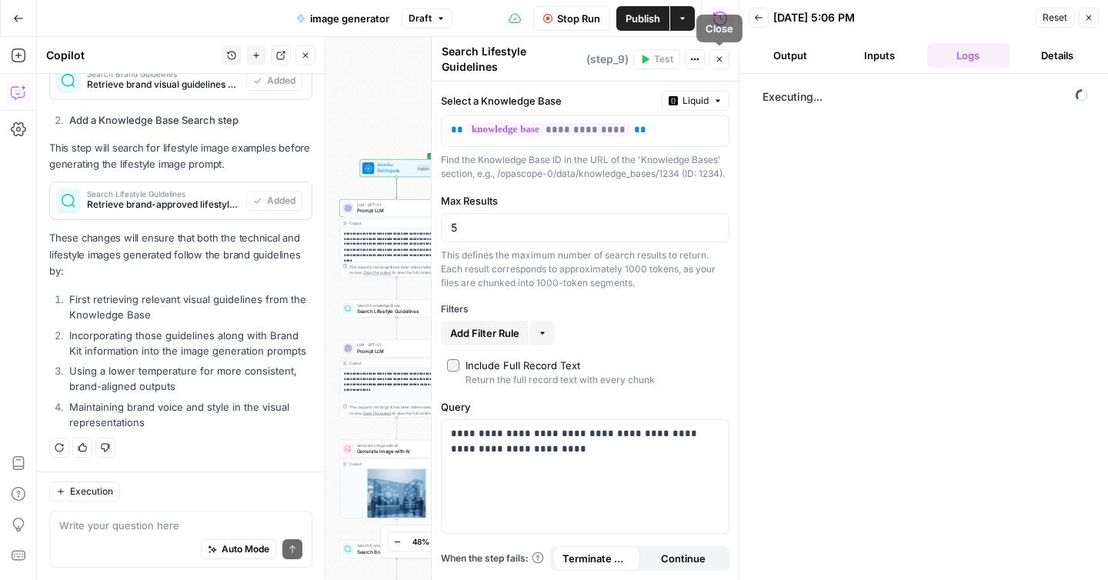
click at [715, 61] on icon "button" at bounding box center [719, 59] width 9 height 9
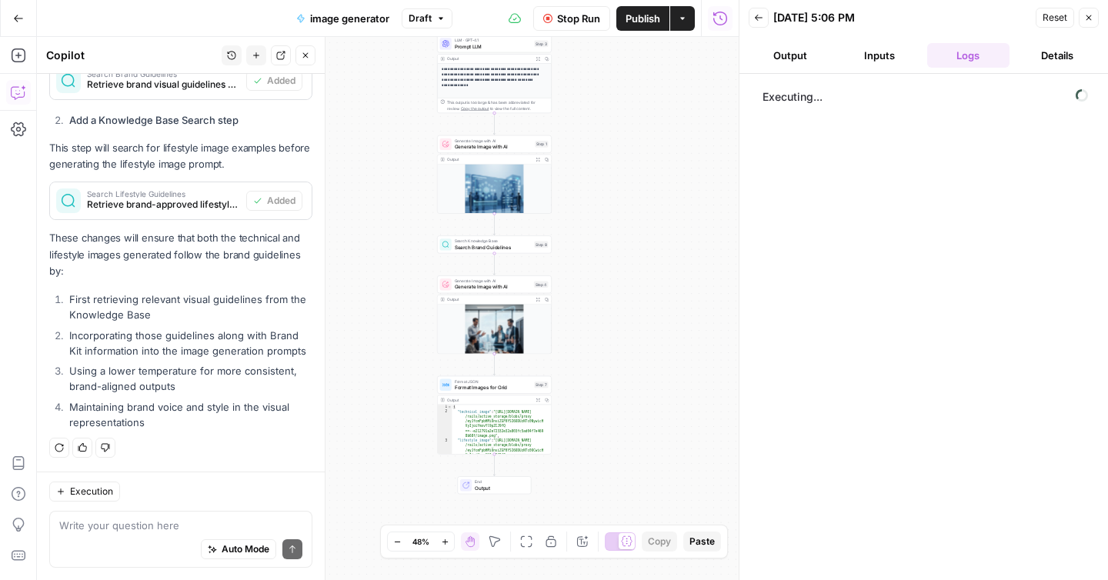
drag, startPoint x: 545, startPoint y: 452, endPoint x: 643, endPoint y: 148, distance: 319.2
click at [643, 148] on div "**********" at bounding box center [388, 308] width 702 height 543
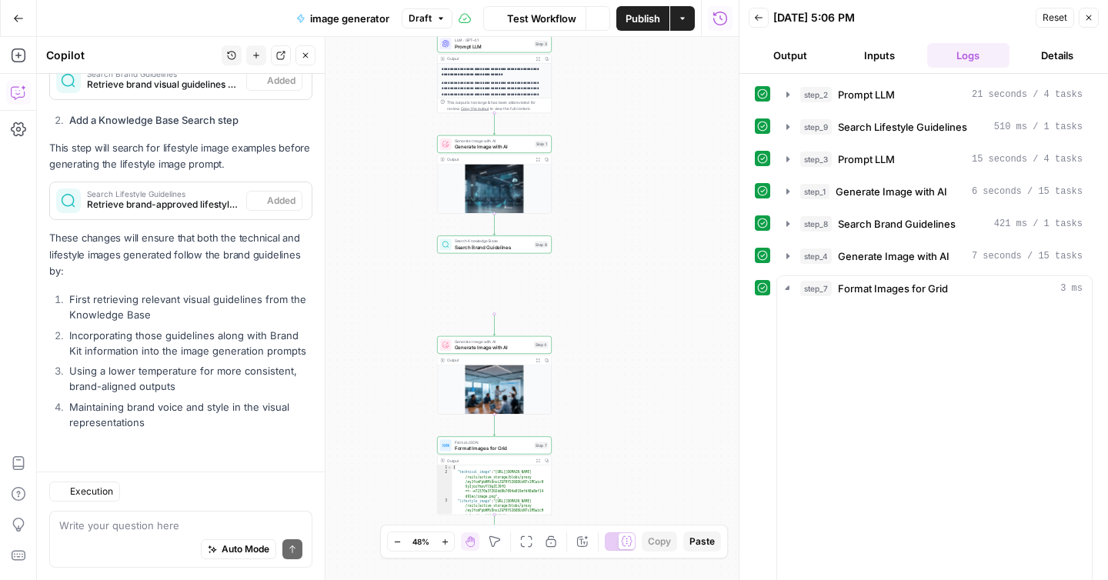
scroll to position [709, 0]
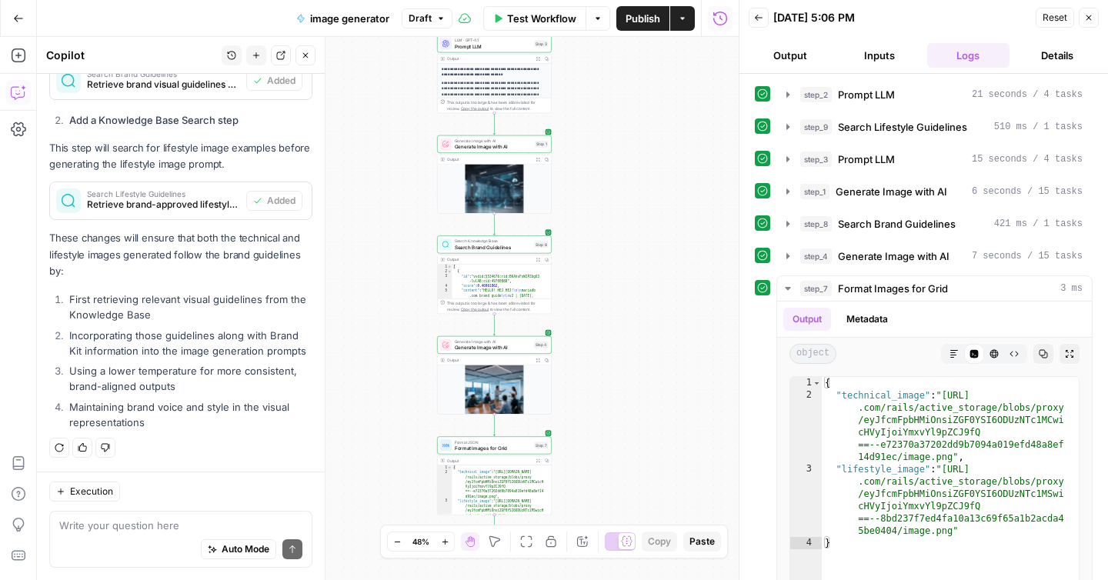
click at [535, 360] on icon "button" at bounding box center [537, 360] width 4 height 4
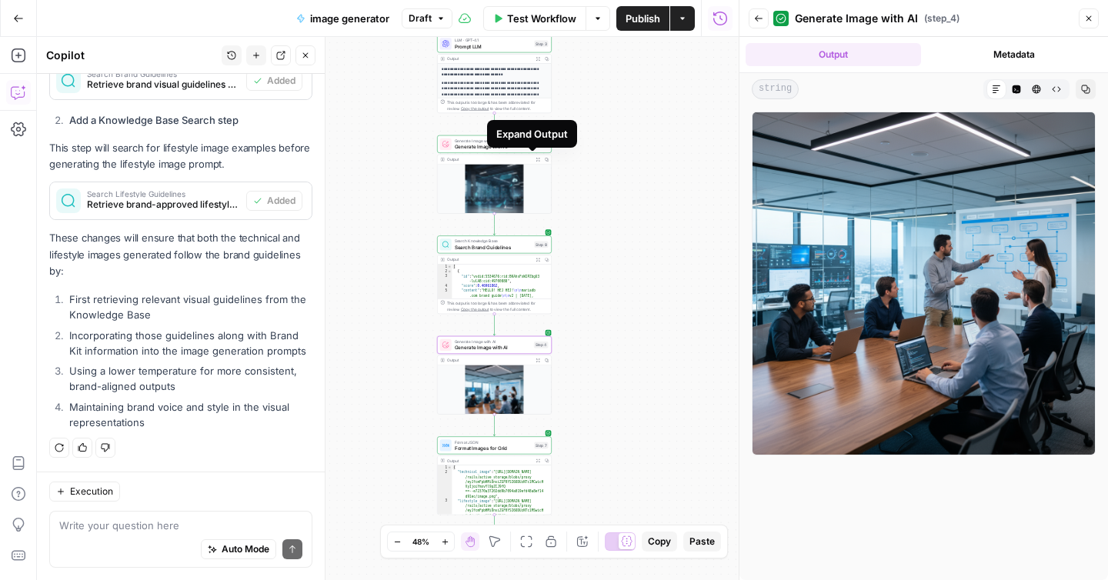
click at [539, 159] on span "Expand Output" at bounding box center [539, 159] width 0 height 0
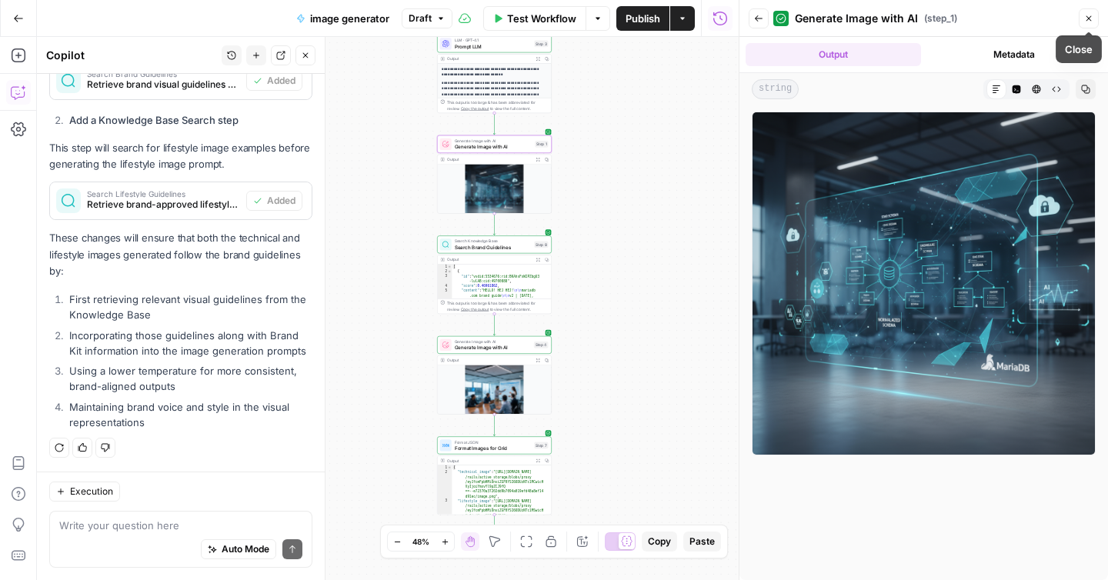
click at [1084, 18] on icon "button" at bounding box center [1088, 18] width 9 height 9
